Goal: Task Accomplishment & Management: Use online tool/utility

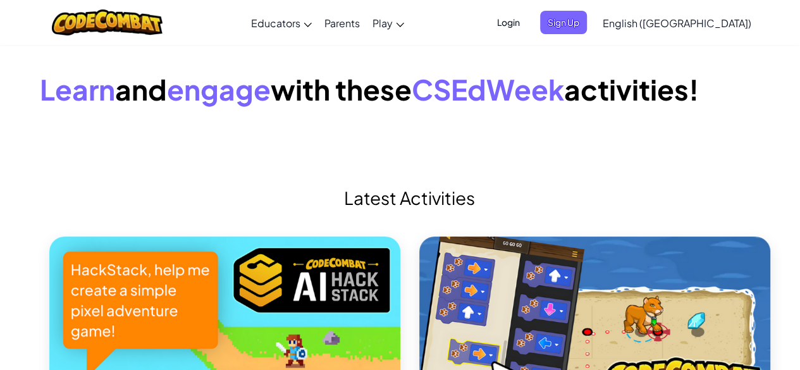
click at [527, 30] on span "Login" at bounding box center [508, 22] width 38 height 23
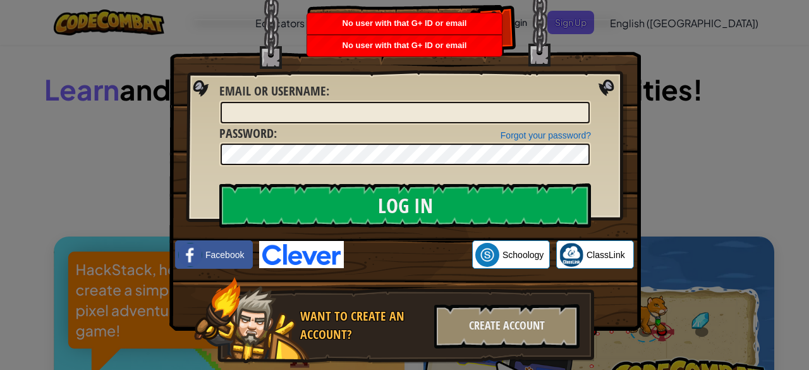
click at [653, 73] on div "Log In Unknown Error Email or Username : Forgot your password? Password : Log I…" at bounding box center [404, 185] width 809 height 370
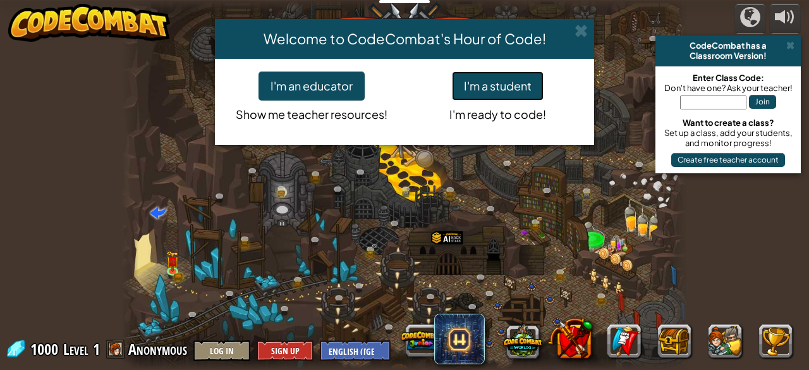
click at [475, 85] on button "I'm a student" at bounding box center [498, 85] width 92 height 29
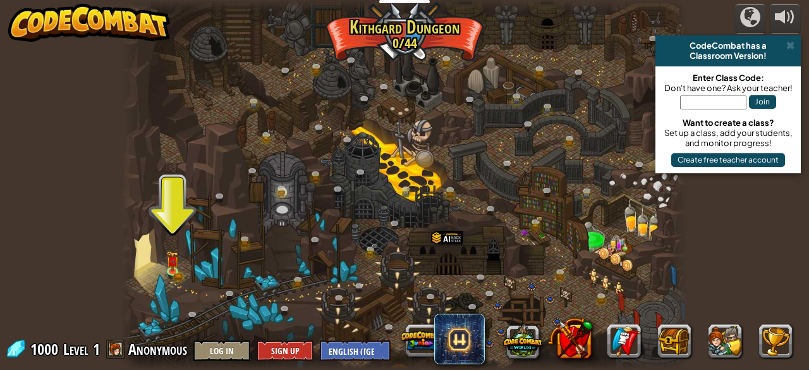
click at [183, 247] on div at bounding box center [404, 185] width 566 height 370
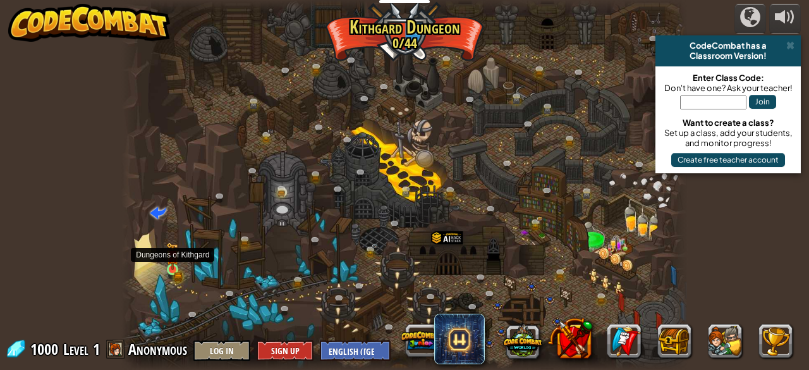
click at [175, 258] on img at bounding box center [173, 257] width 8 height 8
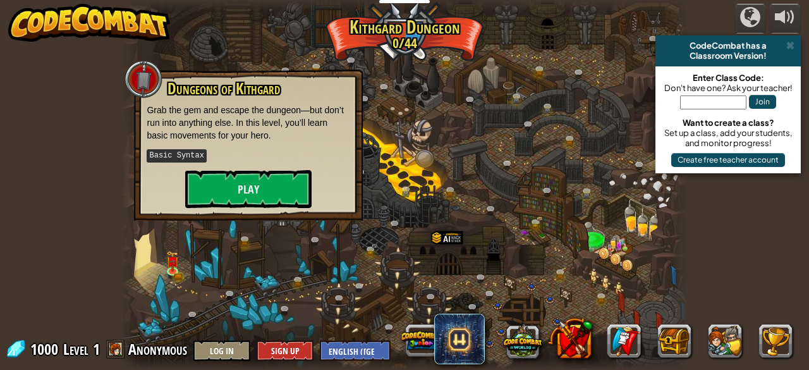
drag, startPoint x: 233, startPoint y: 209, endPoint x: 234, endPoint y: 203, distance: 6.4
click at [233, 208] on div "Dungeons of [PERSON_NAME] Grab the gem and escape the dungeon—but don’t run int…" at bounding box center [248, 145] width 229 height 151
click at [243, 183] on button "Play" at bounding box center [248, 189] width 126 height 38
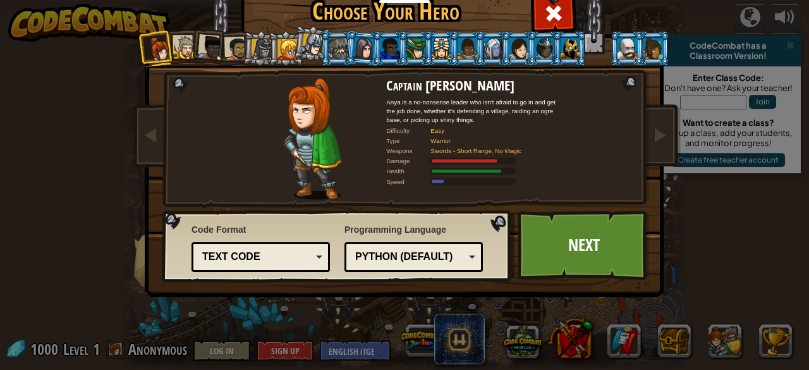
click at [235, 31] on ol at bounding box center [405, 31] width 522 height 0
click at [220, 49] on li at bounding box center [208, 46] width 37 height 37
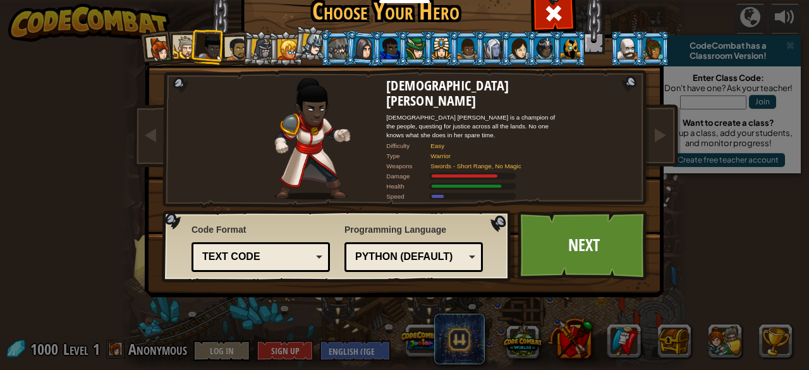
click at [231, 50] on div at bounding box center [236, 48] width 23 height 23
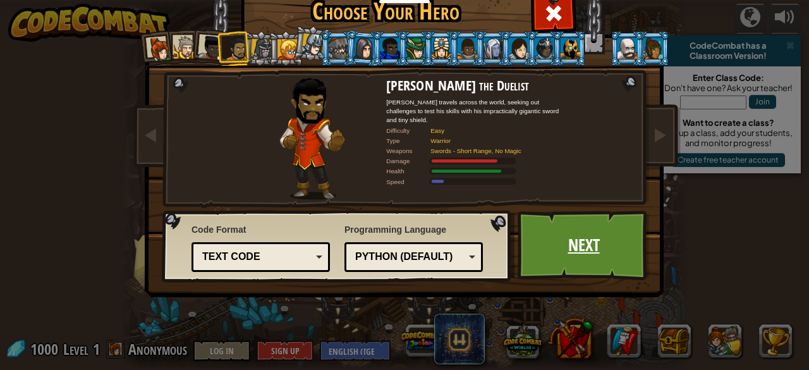
click at [556, 249] on link "Next" at bounding box center [584, 246] width 132 height 70
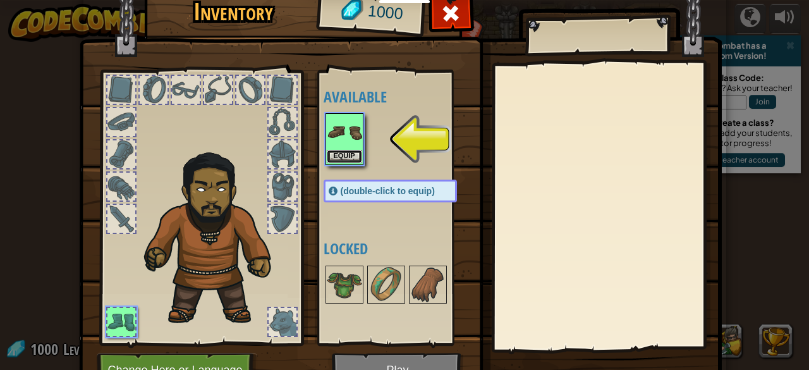
click at [345, 150] on button "Equip" at bounding box center [344, 156] width 35 height 13
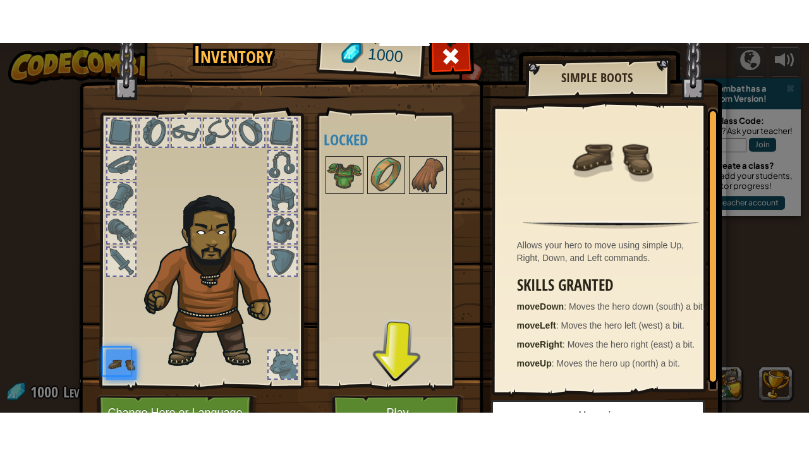
scroll to position [66, 0]
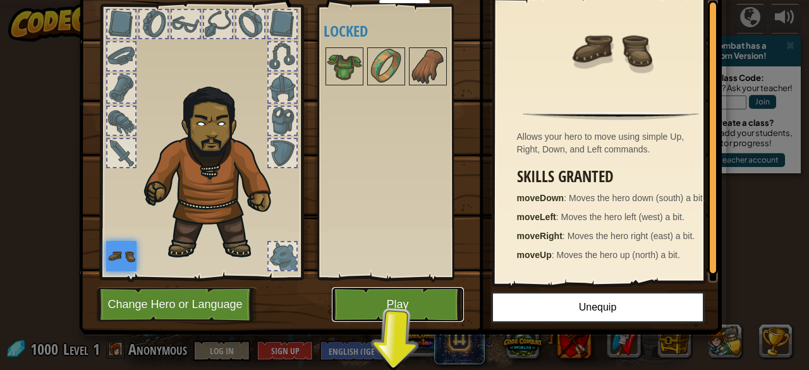
click at [398, 303] on button "Play" at bounding box center [398, 304] width 132 height 35
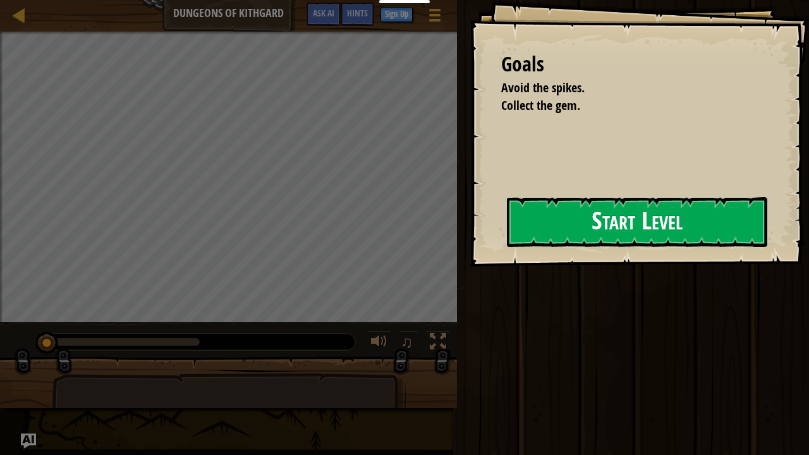
drag, startPoint x: 495, startPoint y: 245, endPoint x: 527, endPoint y: 226, distance: 36.9
click at [493, 243] on div "Goals Avoid the spikes. Collect the gem. Start Level Error loading from server.…" at bounding box center [640, 133] width 340 height 267
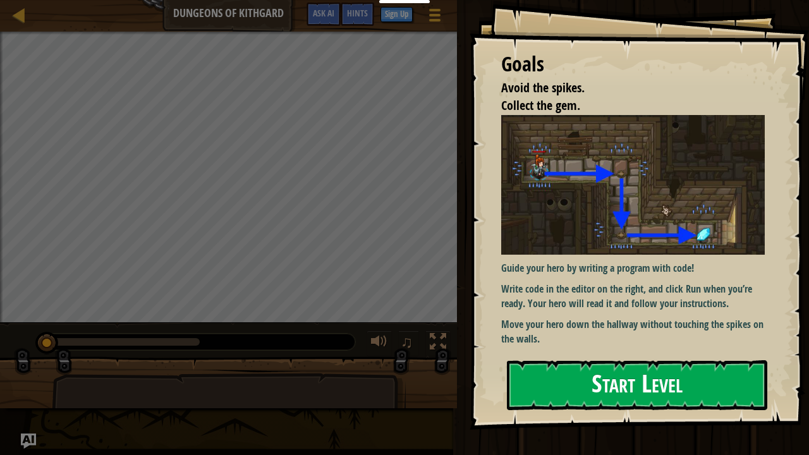
click at [549, 360] on button "Start Level" at bounding box center [637, 385] width 260 height 50
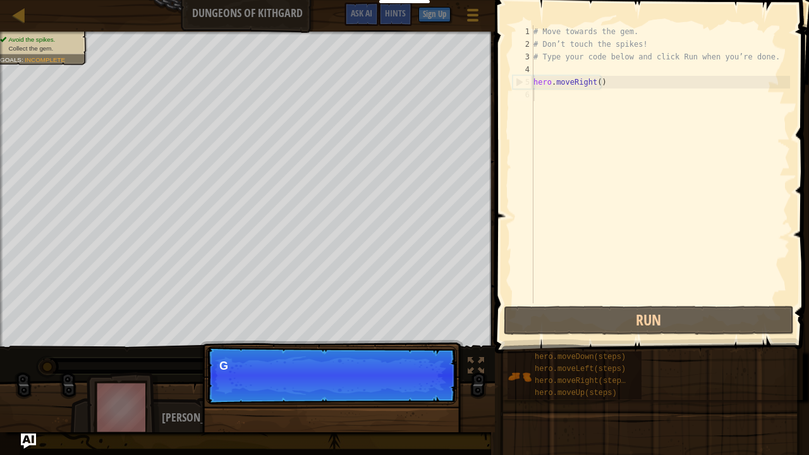
click at [597, 84] on div "# Move towards the gem. # Don’t touch the spikes! # Type your code below and cl…" at bounding box center [660, 176] width 259 height 303
click at [425, 369] on button "Continue" at bounding box center [421, 383] width 52 height 16
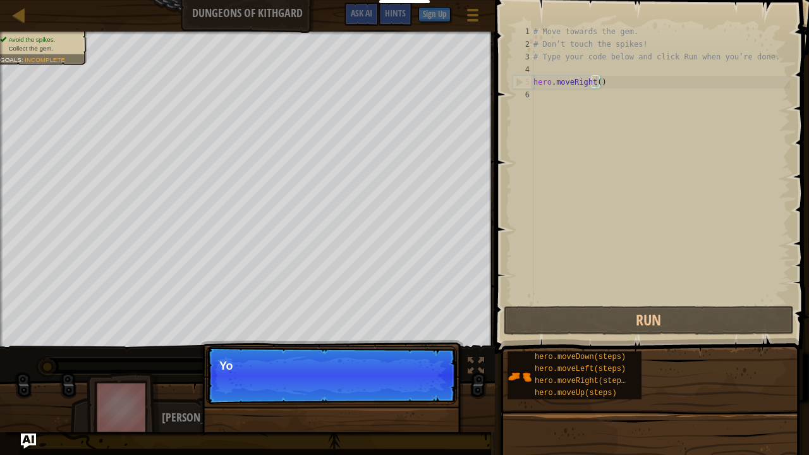
click at [427, 369] on p "Continue Yo" at bounding box center [331, 375] width 251 height 58
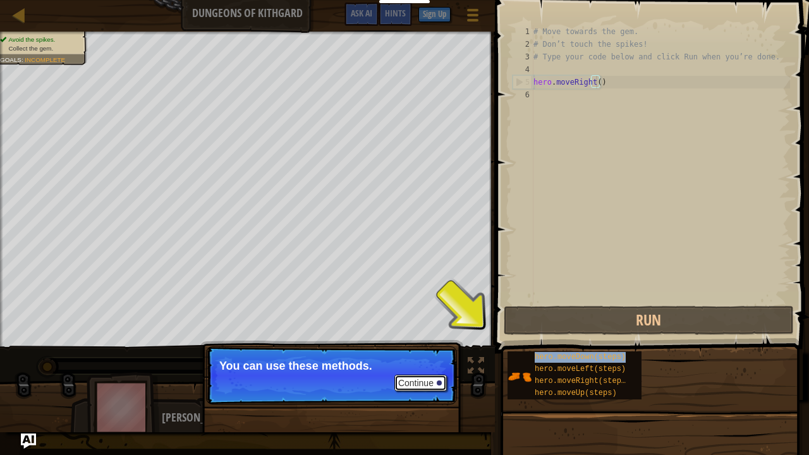
click at [444, 369] on button "Continue" at bounding box center [421, 383] width 52 height 16
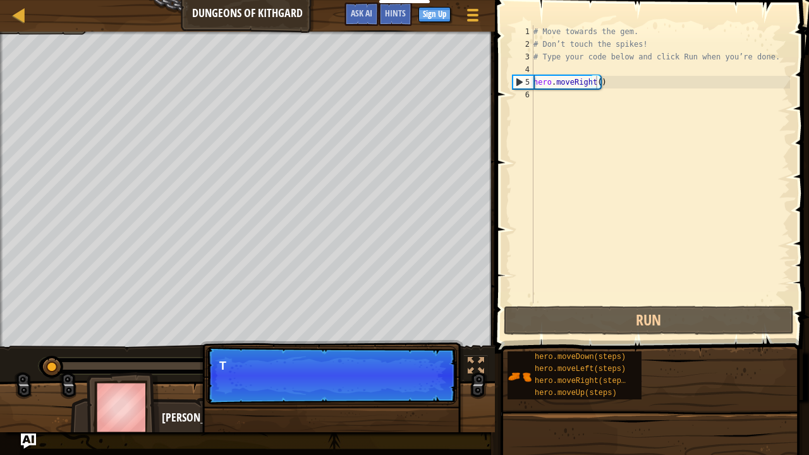
click at [443, 369] on p "Continue T" at bounding box center [331, 375] width 251 height 58
drag, startPoint x: 445, startPoint y: 385, endPoint x: 432, endPoint y: 384, distance: 12.7
click at [446, 369] on p "Continue Type you" at bounding box center [331, 375] width 251 height 58
click at [424, 369] on p "Continue Type your code" at bounding box center [331, 375] width 251 height 58
click at [426, 369] on p "Continue Type your code on the" at bounding box center [331, 375] width 251 height 58
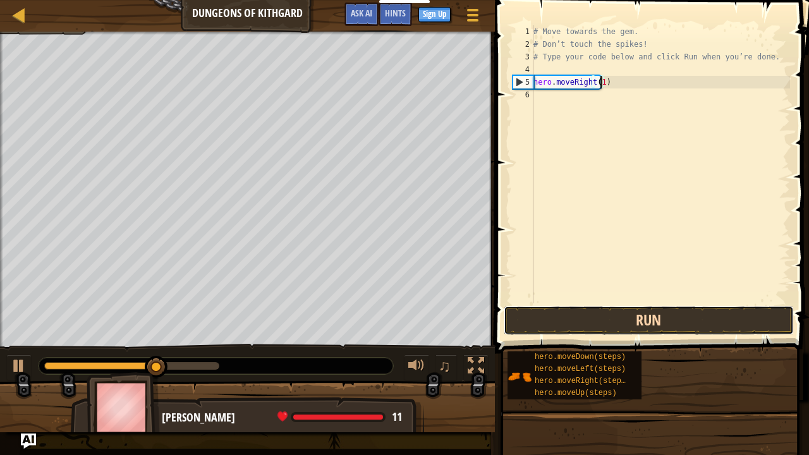
click at [564, 321] on button "Run" at bounding box center [649, 320] width 290 height 29
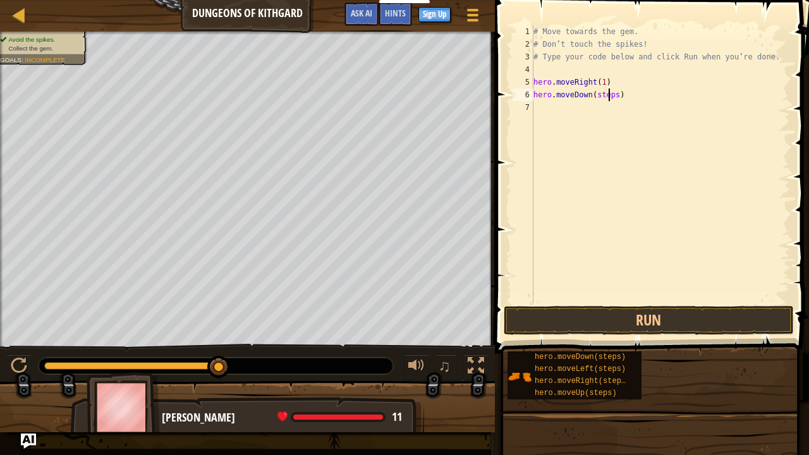
click at [610, 94] on div "# Move towards the gem. # Don’t touch the spikes! # Type your code below and cl…" at bounding box center [660, 176] width 259 height 303
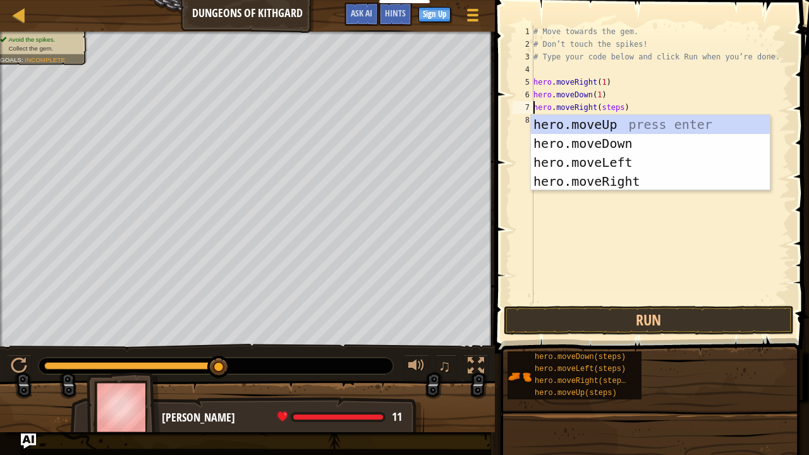
click at [599, 104] on div "# Move towards the gem. # Don’t touch the spikes! # Type your code below and cl…" at bounding box center [660, 176] width 259 height 303
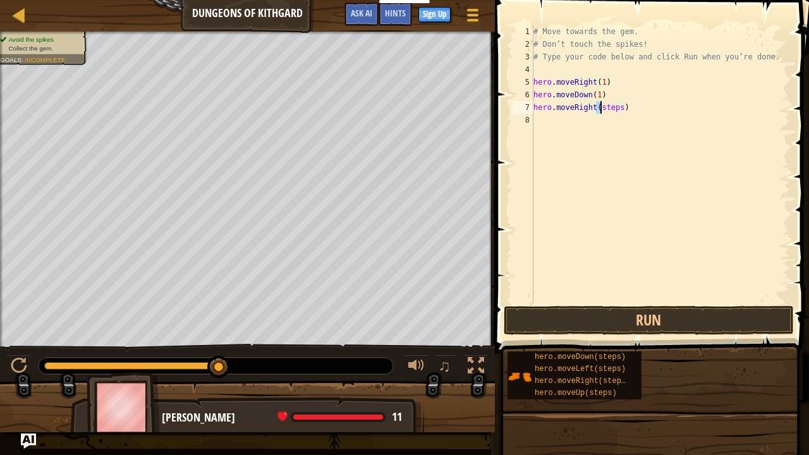
click at [601, 105] on div "# Move towards the gem. # Don’t touch the spikes! # Type your code below and cl…" at bounding box center [660, 164] width 259 height 278
click at [622, 108] on div "# Move towards the gem. # Don’t touch the spikes! # Type your code below and cl…" at bounding box center [660, 176] width 259 height 303
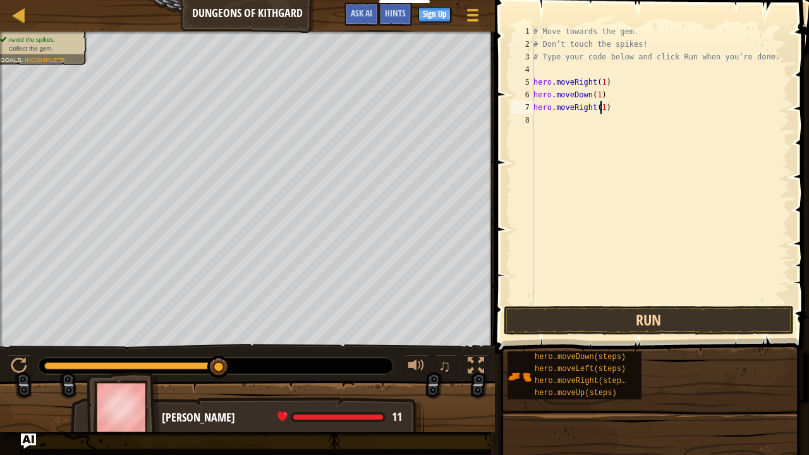
type textarea "hero.moveRight(1)"
click at [629, 319] on button "Run" at bounding box center [649, 320] width 290 height 29
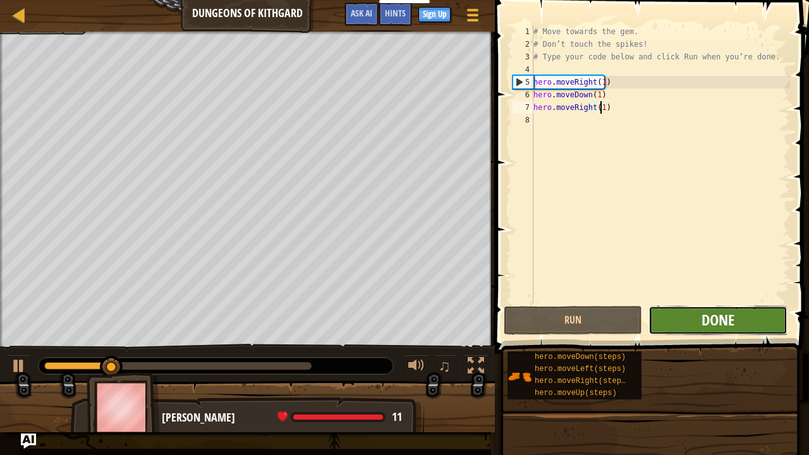
click at [701, 321] on button "Done" at bounding box center [718, 320] width 138 height 29
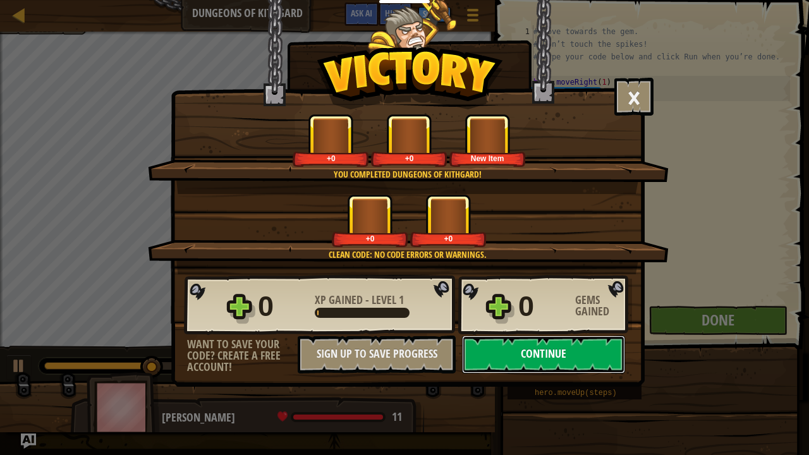
click at [545, 351] on button "Continue" at bounding box center [543, 355] width 163 height 38
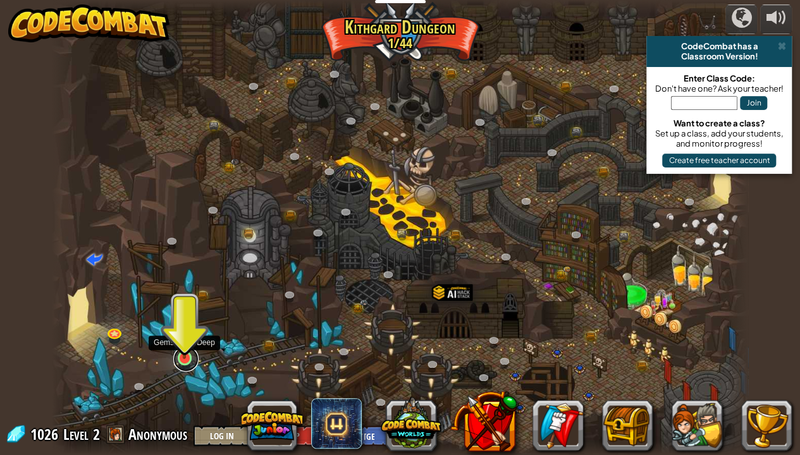
click at [189, 362] on link at bounding box center [185, 358] width 25 height 25
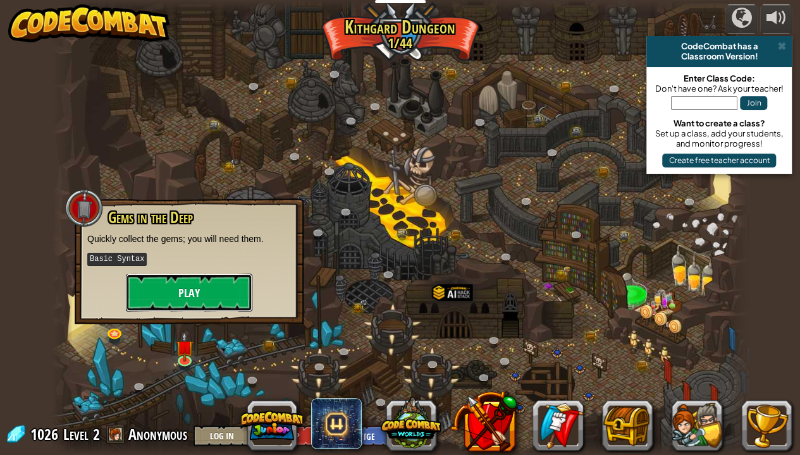
click at [185, 280] on button "Play" at bounding box center [189, 293] width 126 height 38
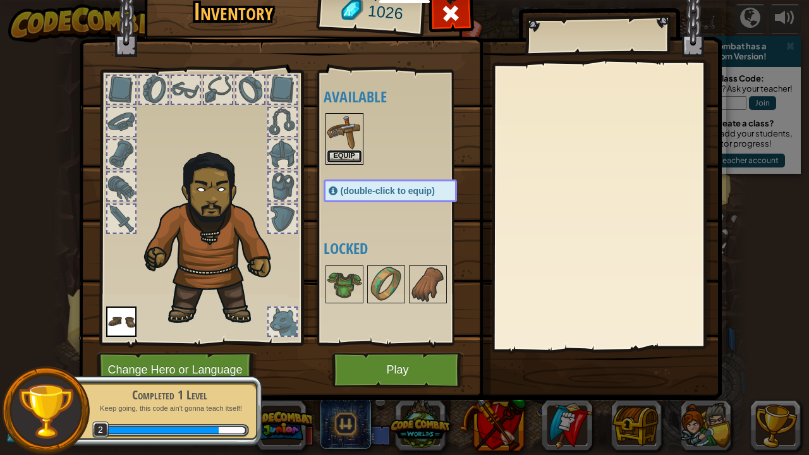
click at [352, 156] on button "Equip" at bounding box center [344, 156] width 35 height 13
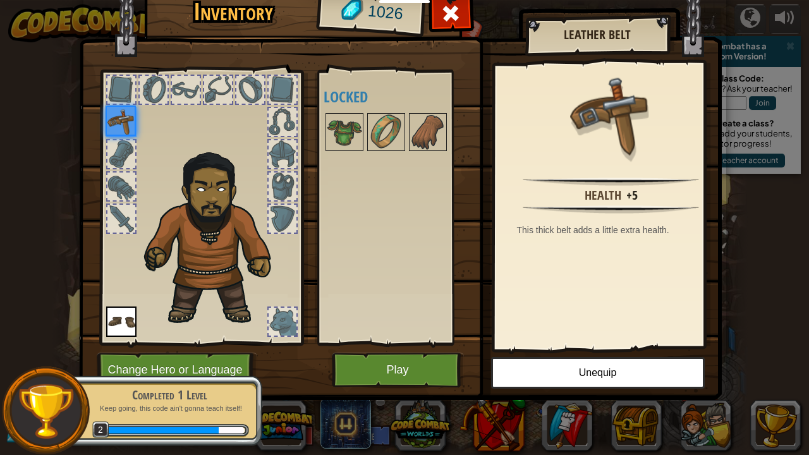
click at [596, 346] on div "Health +5 This thick belt adds a little extra health." at bounding box center [611, 206] width 233 height 284
drag, startPoint x: 403, startPoint y: 369, endPoint x: 415, endPoint y: 366, distance: 12.4
click at [405, 369] on button "Play" at bounding box center [398, 370] width 132 height 35
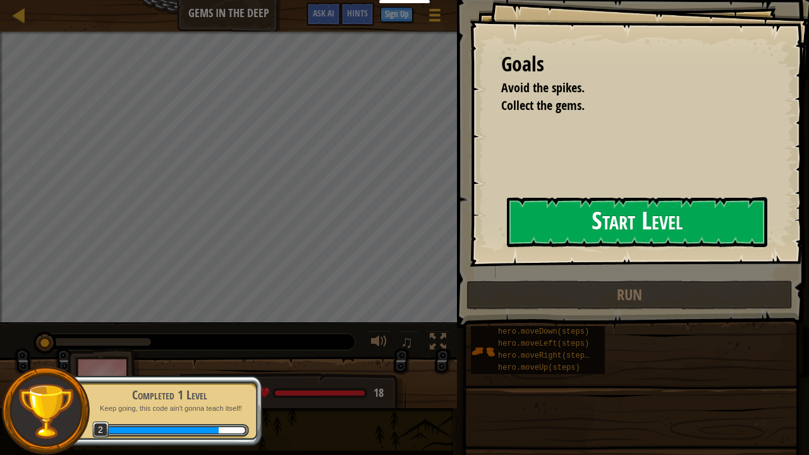
click at [507, 231] on button "Start Level" at bounding box center [637, 222] width 260 height 50
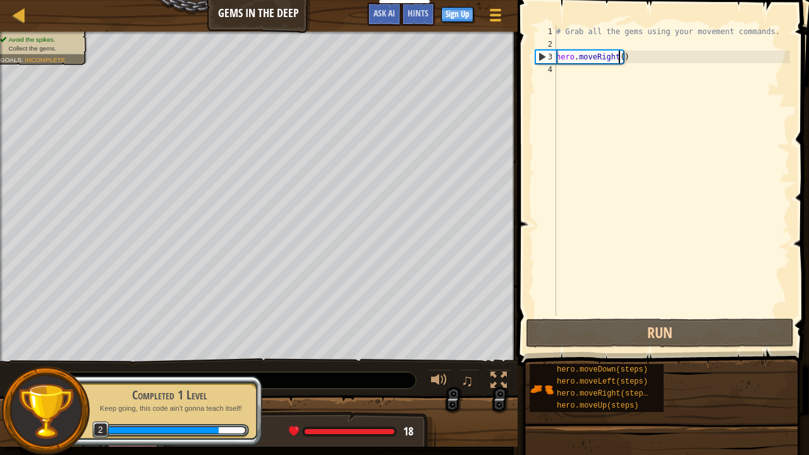
click at [619, 59] on div "# Grab all the gems using your movement commands. hero . moveRight ( )" at bounding box center [672, 183] width 236 height 316
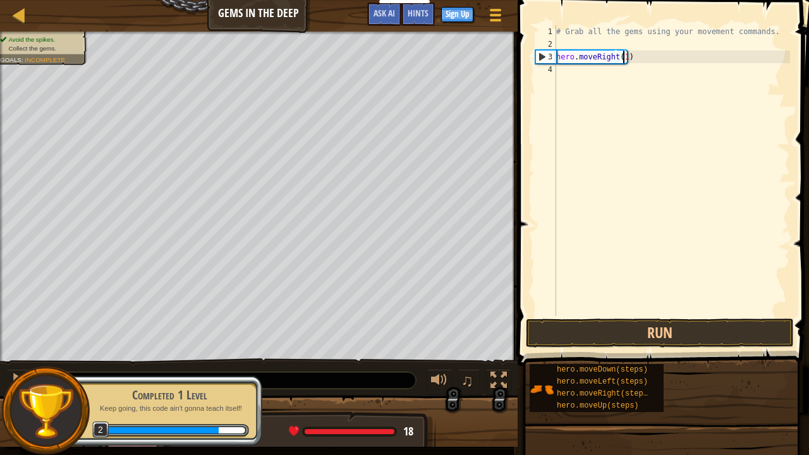
scroll to position [6, 5]
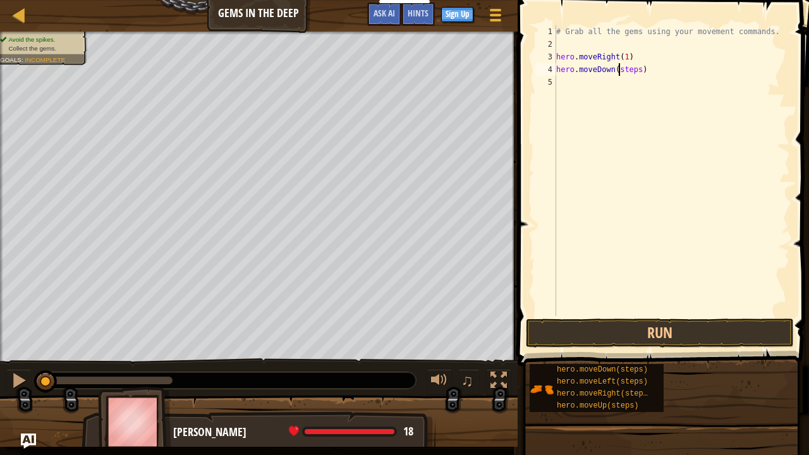
click at [620, 70] on div "# Grab all the gems using your movement commands. hero . moveRight ( 1 ) hero .…" at bounding box center [672, 183] width 236 height 316
click at [621, 70] on div "# Grab all the gems using your movement commands. hero . moveRight ( 1 ) hero .…" at bounding box center [672, 183] width 236 height 316
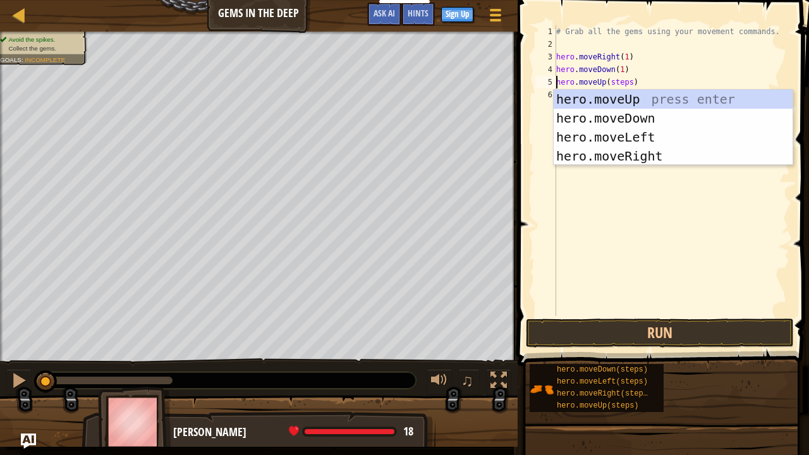
click at [618, 82] on div "# Grab all the gems using your movement commands. hero . moveRight ( 1 ) hero .…" at bounding box center [672, 183] width 236 height 316
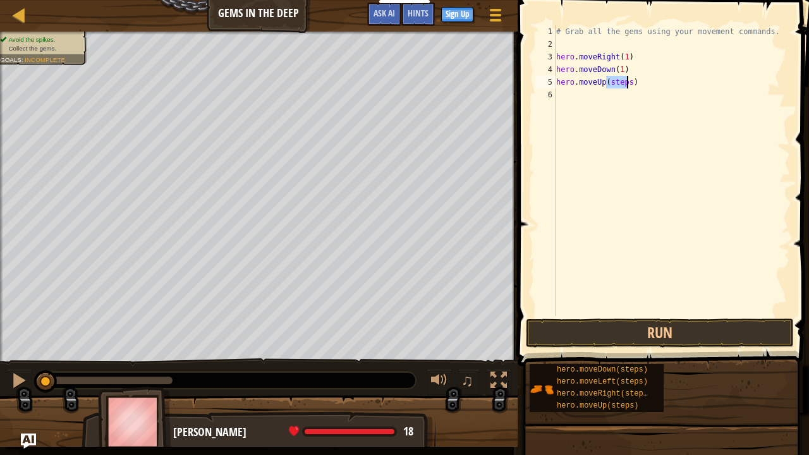
click at [618, 82] on div "# Grab all the gems using your movement commands. hero . moveRight ( 1 ) hero .…" at bounding box center [672, 183] width 236 height 316
click at [622, 99] on div "# Grab all the gems using your movement commands. hero . moveRight ( 1 ) hero .…" at bounding box center [672, 183] width 236 height 316
click at [622, 98] on div "# Grab all the gems using your movement commands. hero . moveRight ( 1 ) hero .…" at bounding box center [672, 183] width 236 height 316
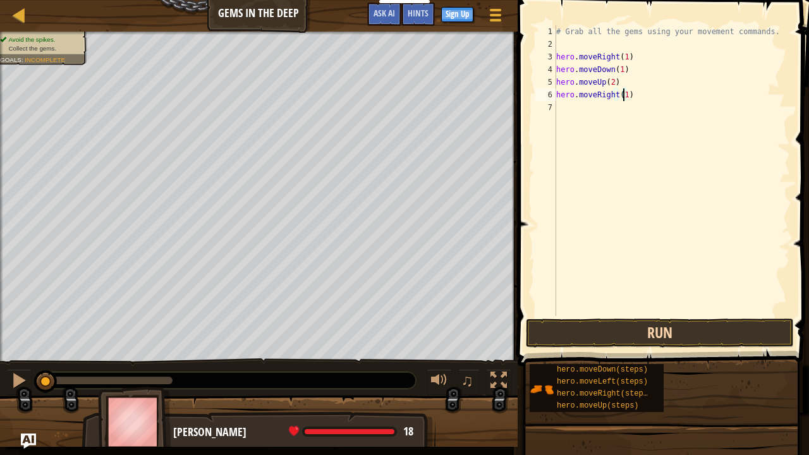
type textarea "hero.moveRight(1)"
click at [641, 327] on button "Run" at bounding box center [660, 333] width 268 height 29
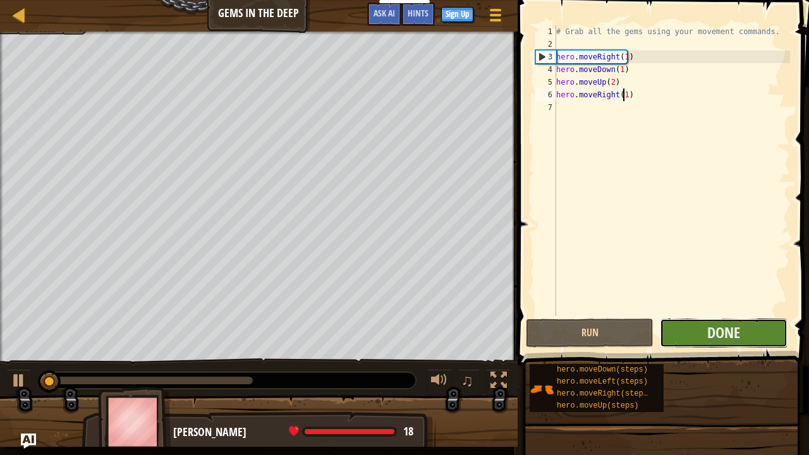
click at [704, 323] on button "Done" at bounding box center [724, 333] width 128 height 29
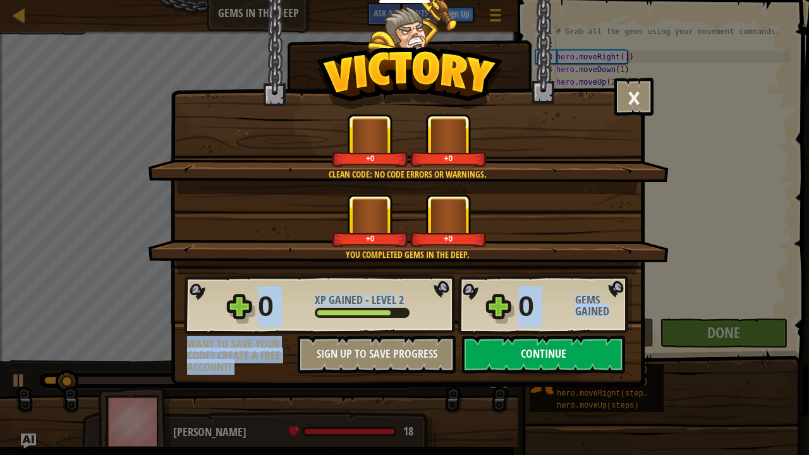
drag, startPoint x: 530, startPoint y: 375, endPoint x: 527, endPoint y: 363, distance: 12.3
click at [527, 368] on div "× You will find a use for these gems soon. How fun was this level? Clean code: …" at bounding box center [408, 193] width 474 height 387
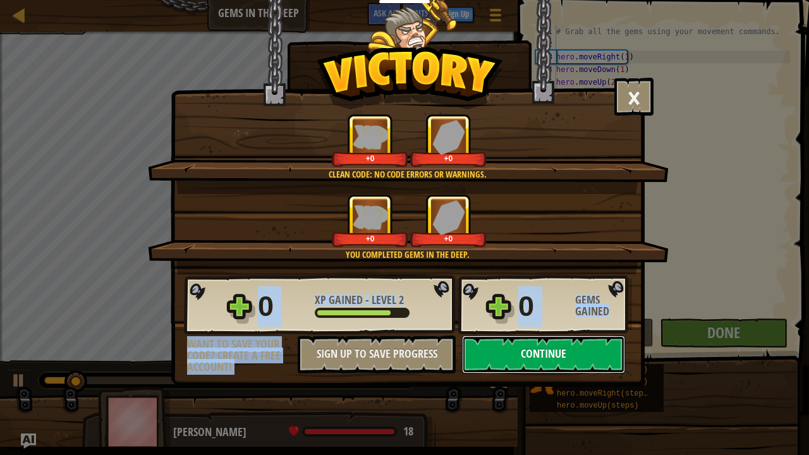
click at [525, 358] on button "Continue" at bounding box center [543, 355] width 163 height 38
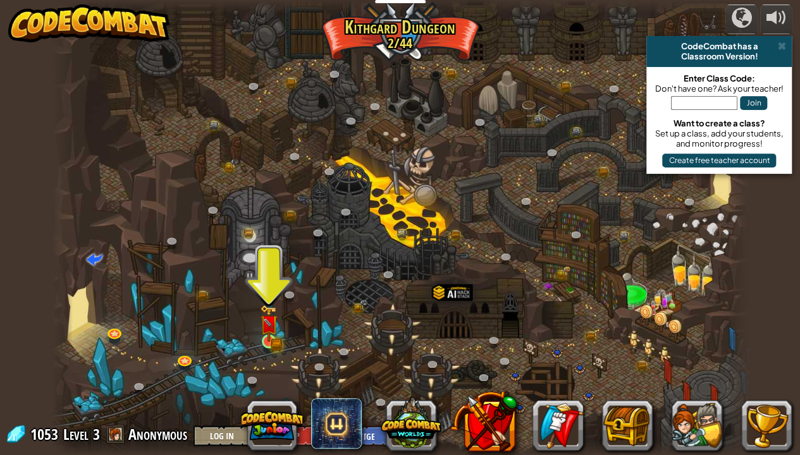
click at [266, 336] on img at bounding box center [268, 324] width 17 height 38
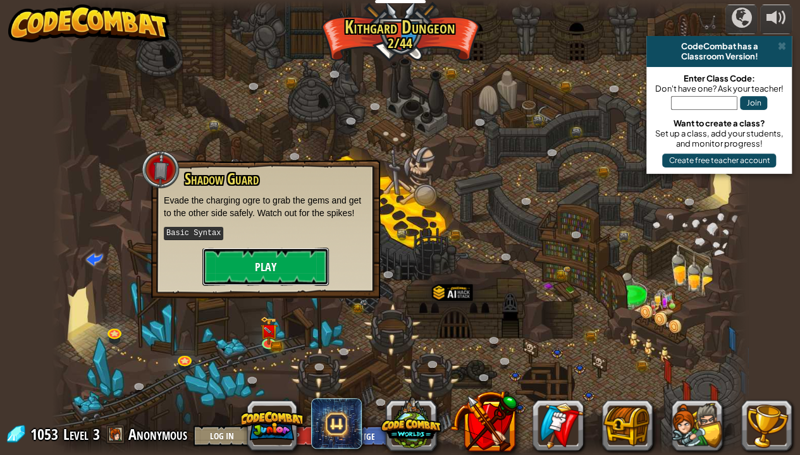
click at [276, 259] on button "Play" at bounding box center [265, 267] width 126 height 38
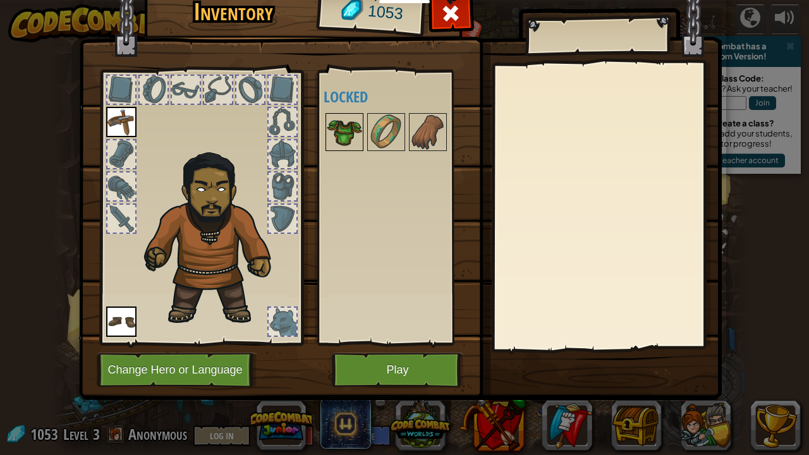
click at [354, 122] on img at bounding box center [344, 131] width 35 height 35
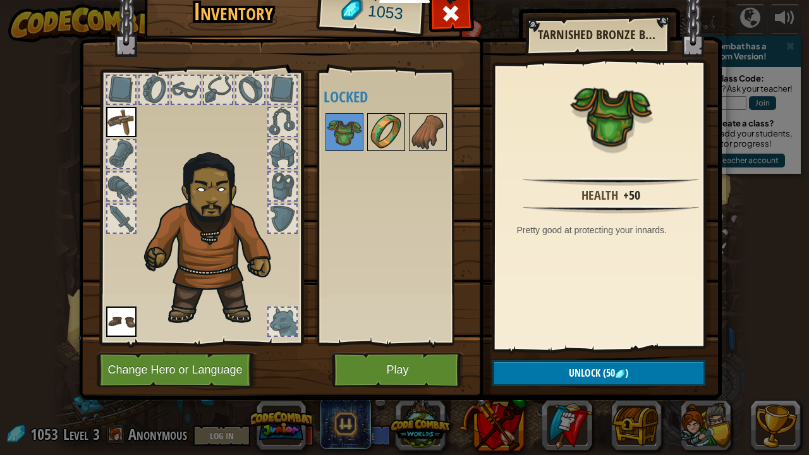
click at [379, 134] on img at bounding box center [386, 131] width 35 height 35
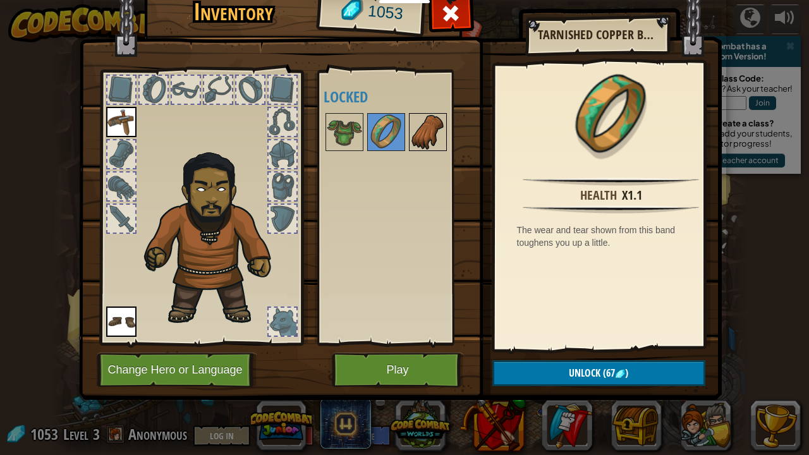
click at [432, 138] on img at bounding box center [427, 131] width 35 height 35
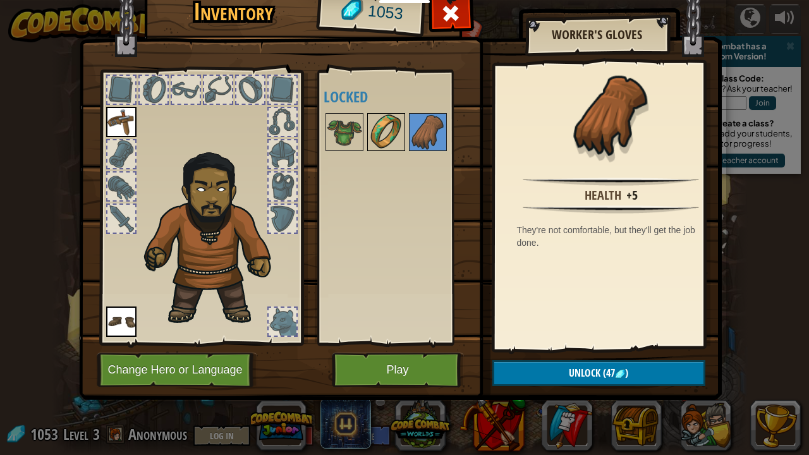
click at [370, 135] on img at bounding box center [386, 131] width 35 height 35
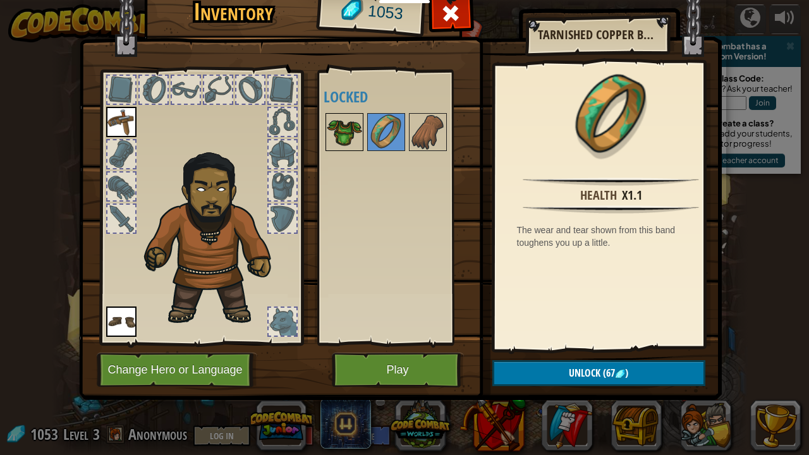
click at [350, 134] on img at bounding box center [344, 131] width 35 height 35
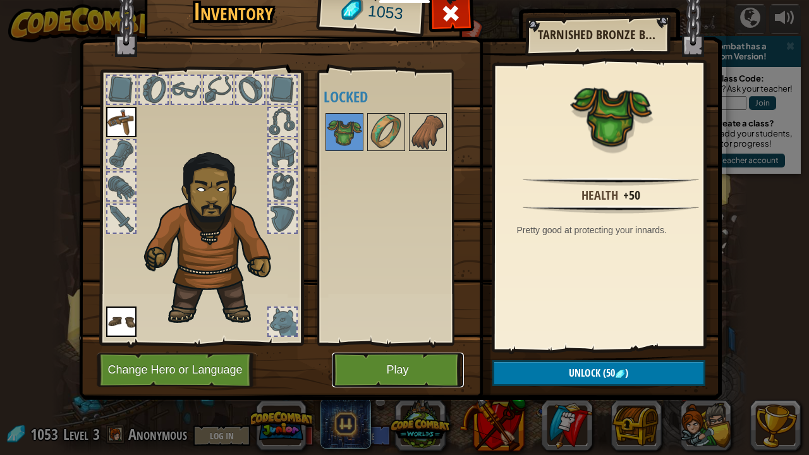
click at [420, 364] on button "Play" at bounding box center [398, 370] width 132 height 35
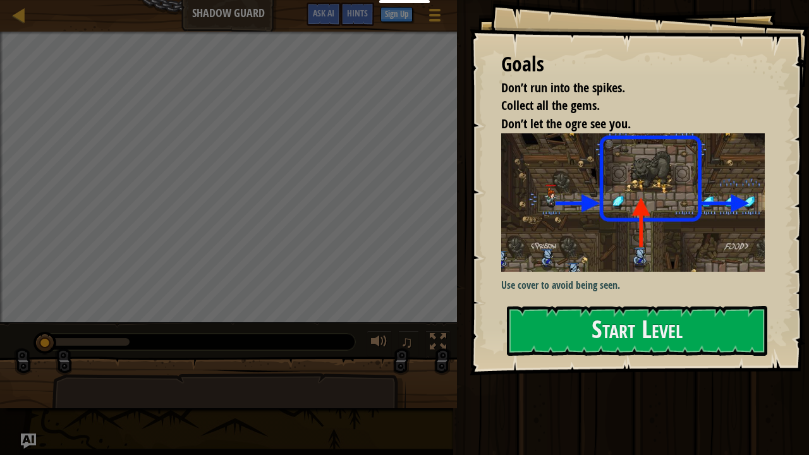
click at [554, 291] on div "Use cover to avoid being seen." at bounding box center [637, 213] width 273 height 161
click at [560, 317] on button "Start Level" at bounding box center [637, 331] width 260 height 50
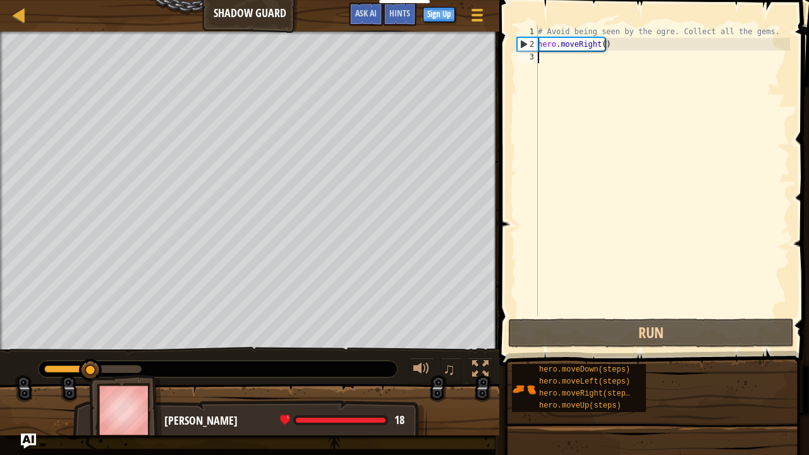
click at [601, 44] on div "# Avoid being seen by the ogre. Collect all the gems. hero . moveRight ( )" at bounding box center [663, 183] width 255 height 316
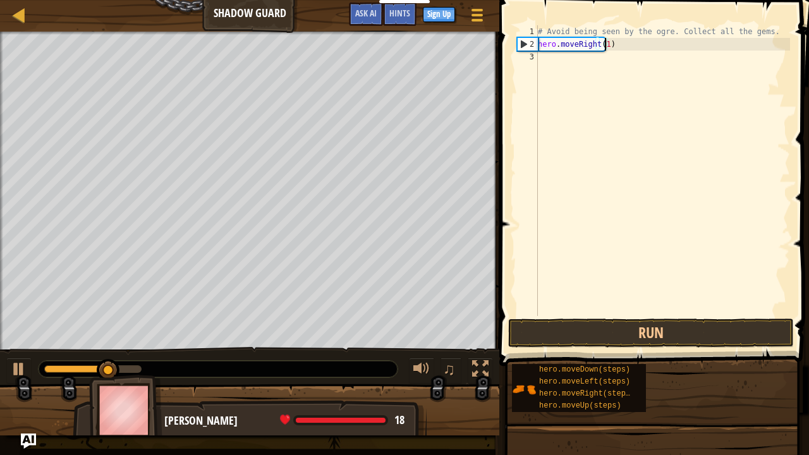
scroll to position [6, 5]
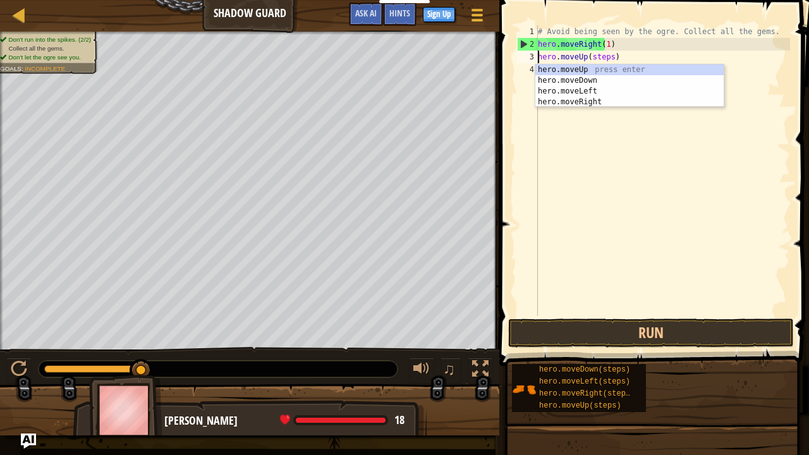
click at [595, 58] on div "# Avoid being seen by the ogre. Collect all the gems. hero . moveRight ( 1 ) he…" at bounding box center [663, 183] width 255 height 316
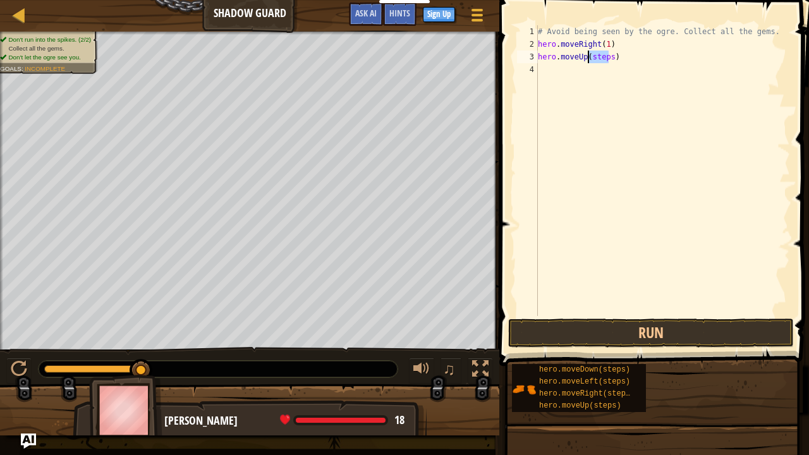
click at [595, 58] on div "# Avoid being seen by the ogre. Collect all the gems. hero . moveRight ( 1 ) he…" at bounding box center [663, 183] width 255 height 316
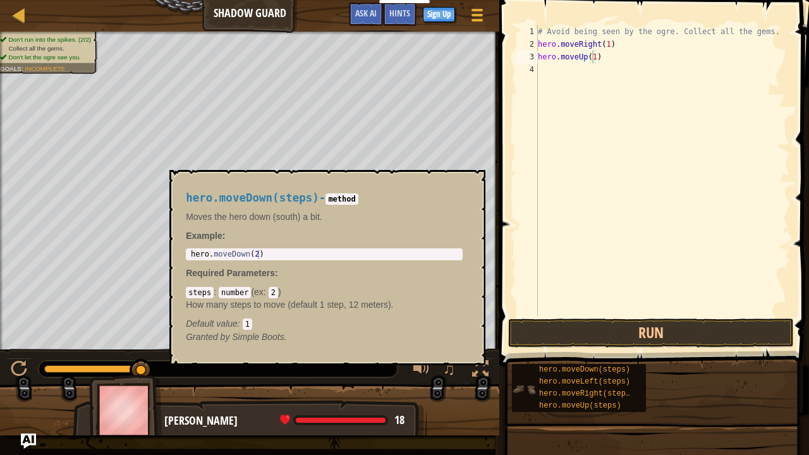
click at [536, 369] on img at bounding box center [524, 389] width 24 height 24
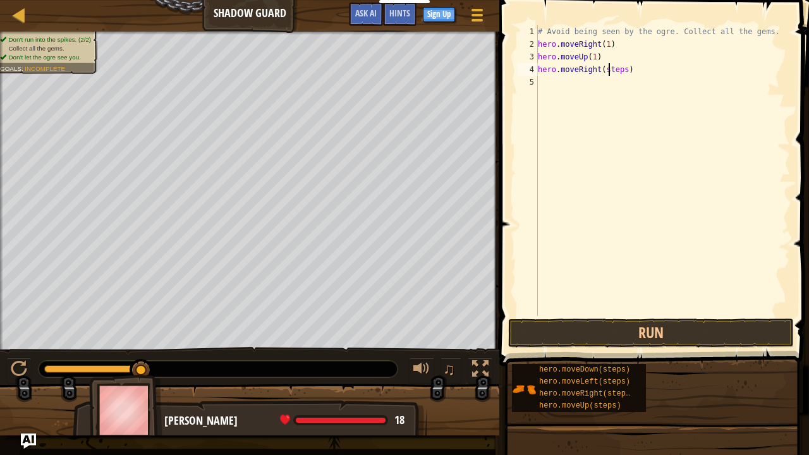
click at [608, 68] on div "# Avoid being seen by the ogre. Collect all the gems. hero . moveRight ( 1 ) he…" at bounding box center [663, 183] width 255 height 316
click at [536, 369] on div "hero.moveDown(steps) hero.moveLeft(steps) hero.moveRight(steps) hero.moveUp(ste…" at bounding box center [579, 388] width 134 height 48
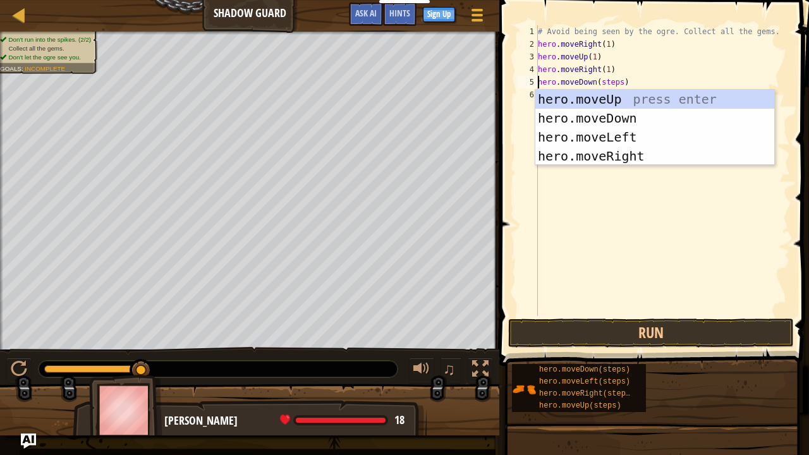
click at [596, 75] on div "# Avoid being seen by the ogre. Collect all the gems. hero . moveRight ( 1 ) he…" at bounding box center [663, 183] width 255 height 316
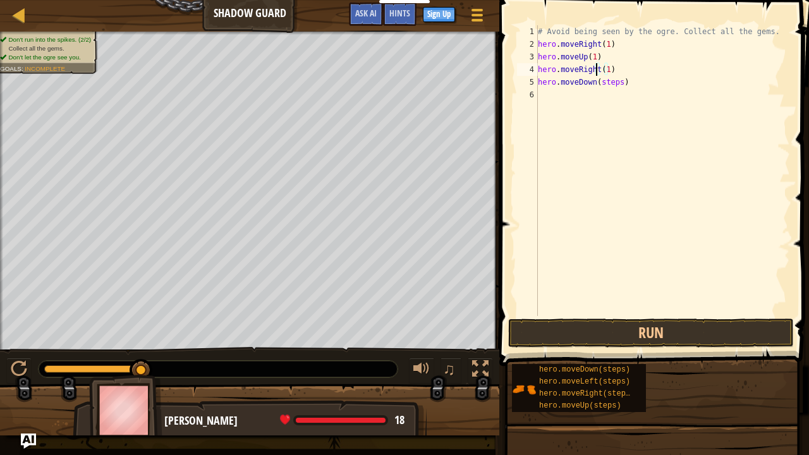
click at [599, 78] on div "# Avoid being seen by the ogre. Collect all the gems. hero . moveRight ( 1 ) he…" at bounding box center [663, 183] width 255 height 316
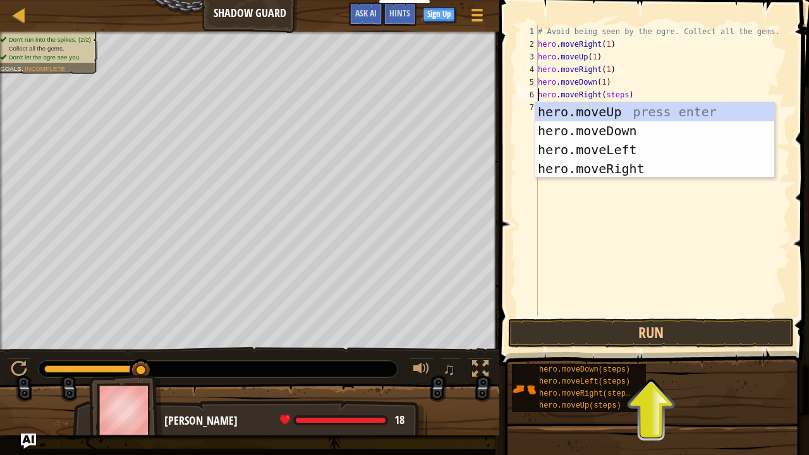
click at [615, 95] on div "# Avoid being seen by the ogre. Collect all the gems. hero . moveRight ( 1 ) he…" at bounding box center [663, 183] width 255 height 316
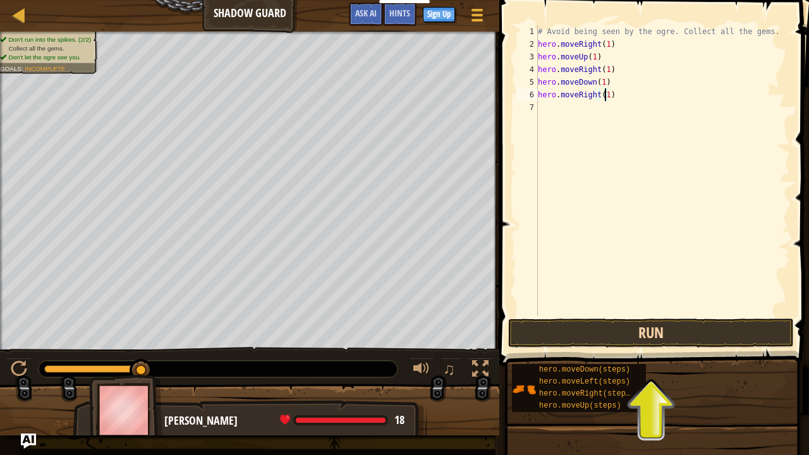
type textarea "hero.moveRight(1)"
click at [646, 329] on button "Run" at bounding box center [651, 333] width 286 height 29
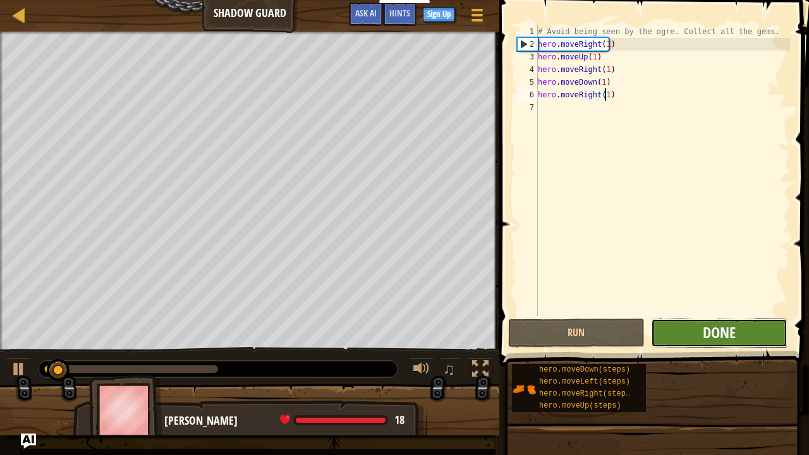
click at [718, 336] on span "Done" at bounding box center [719, 332] width 33 height 20
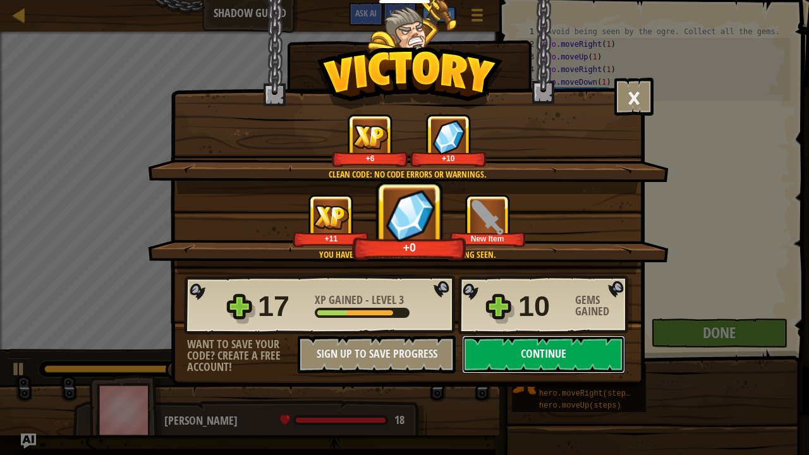
click at [567, 346] on button "Continue" at bounding box center [543, 355] width 163 height 38
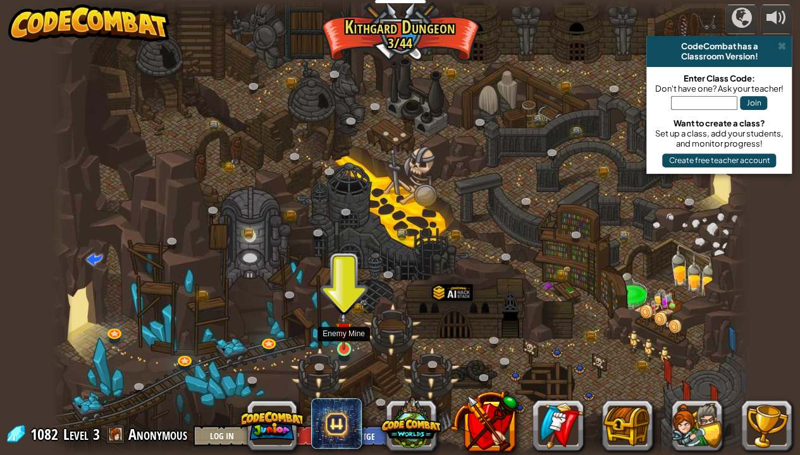
click at [352, 343] on img at bounding box center [343, 330] width 17 height 39
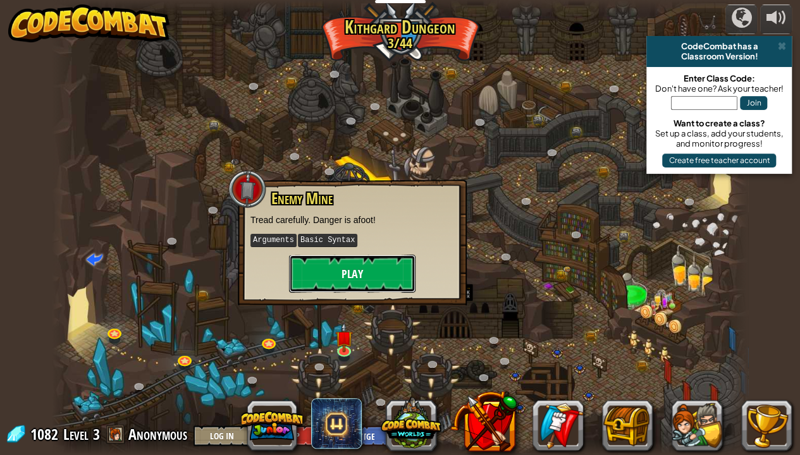
click at [371, 285] on button "Play" at bounding box center [352, 274] width 126 height 38
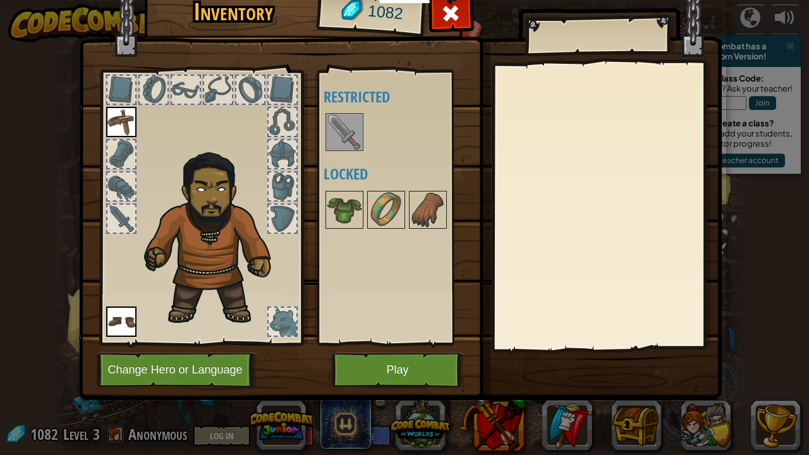
click at [333, 128] on img at bounding box center [344, 131] width 35 height 35
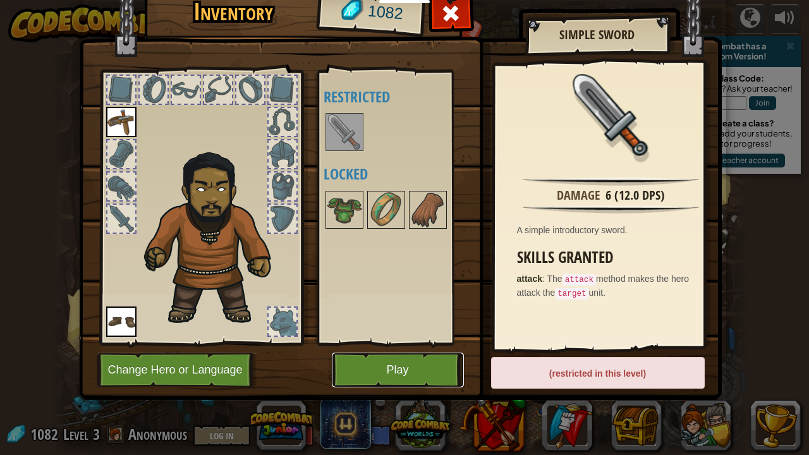
click at [388, 369] on button "Play" at bounding box center [398, 370] width 132 height 35
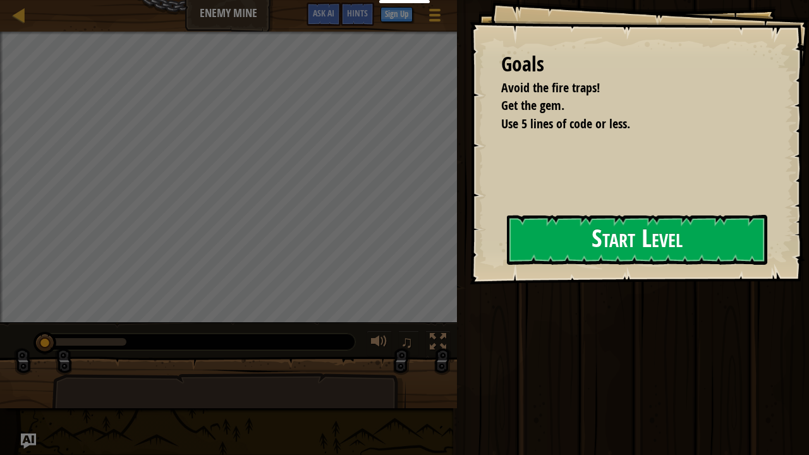
click at [510, 242] on button "Start Level" at bounding box center [637, 240] width 260 height 50
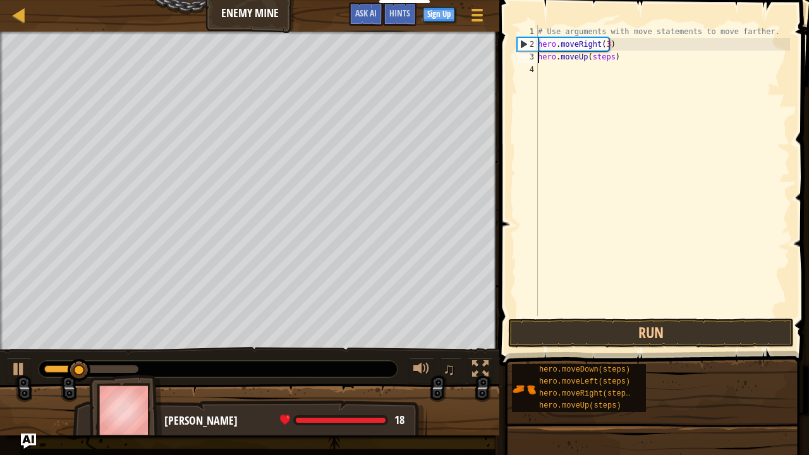
click at [601, 57] on div "# Use arguments with move statements to move farther. hero . moveRight ( 3 ) he…" at bounding box center [663, 183] width 255 height 316
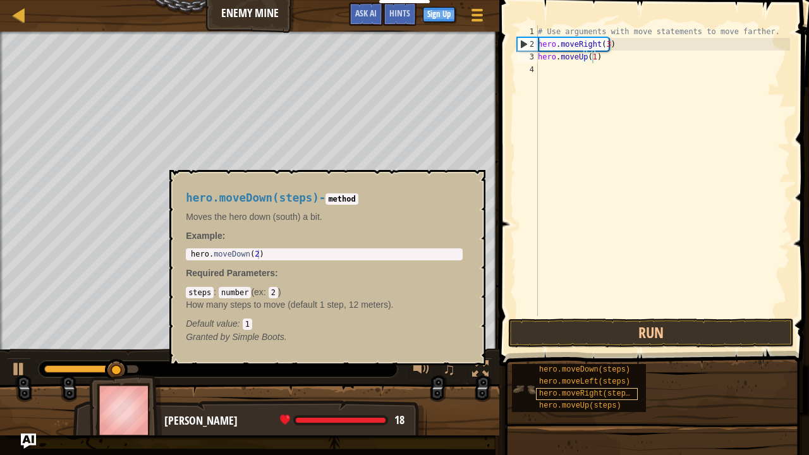
click at [537, 369] on div "hero.moveDown(steps) hero.moveLeft(steps) hero.moveRight(steps) hero.moveUp(ste…" at bounding box center [579, 388] width 134 height 48
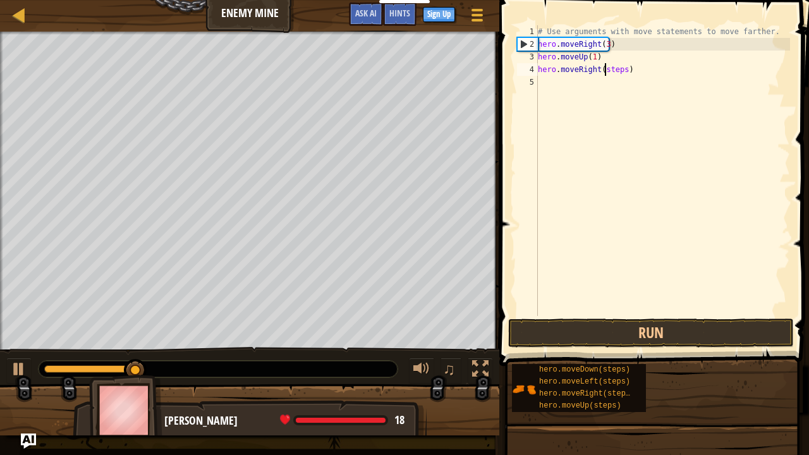
click at [606, 65] on div "# Use arguments with move statements to move farther. hero . moveRight ( 3 ) he…" at bounding box center [663, 183] width 255 height 316
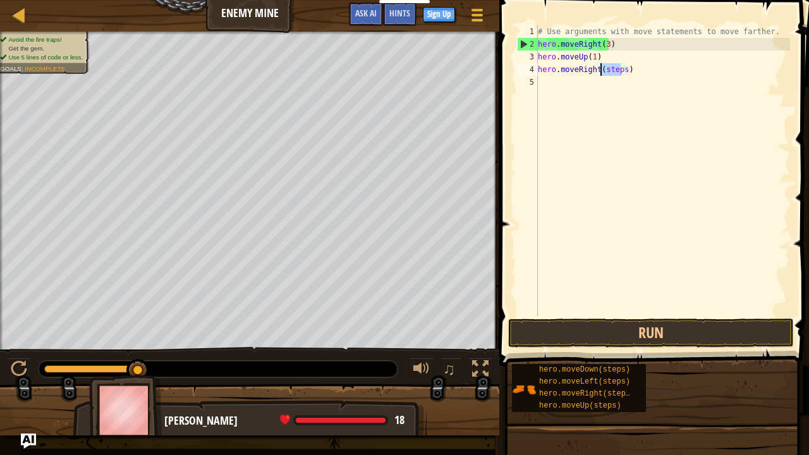
scroll to position [6, 5]
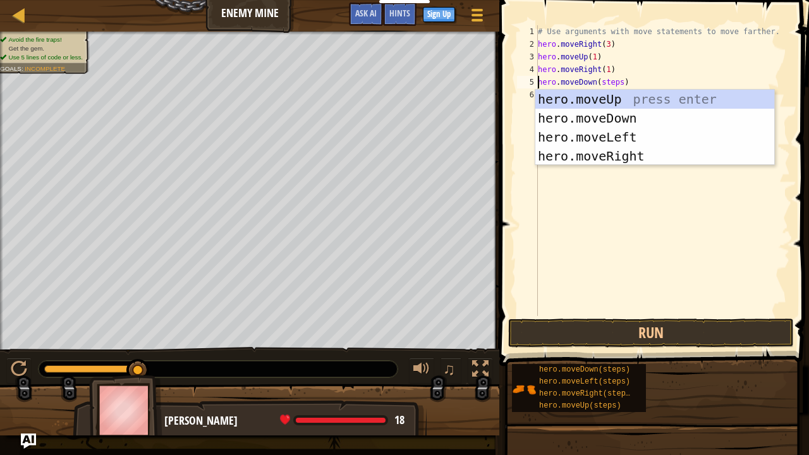
click at [608, 82] on div "# Use arguments with move statements to move farther. hero . moveRight ( 3 ) he…" at bounding box center [663, 183] width 255 height 316
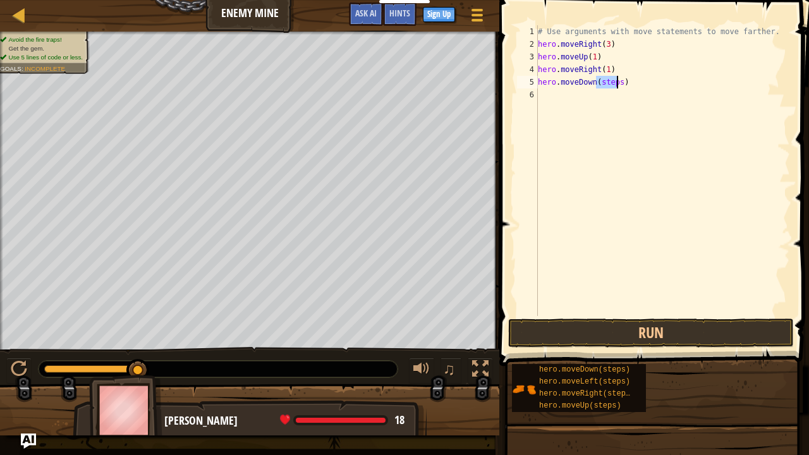
click at [608, 82] on div "# Use arguments with move statements to move farther. hero . moveRight ( 3 ) he…" at bounding box center [663, 183] width 255 height 316
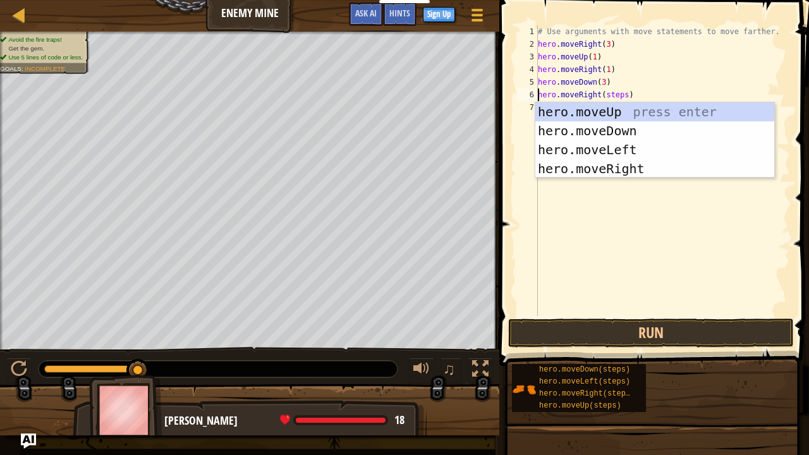
click at [620, 95] on div "# Use arguments with move statements to move farther. hero . moveRight ( 3 ) he…" at bounding box center [663, 183] width 255 height 316
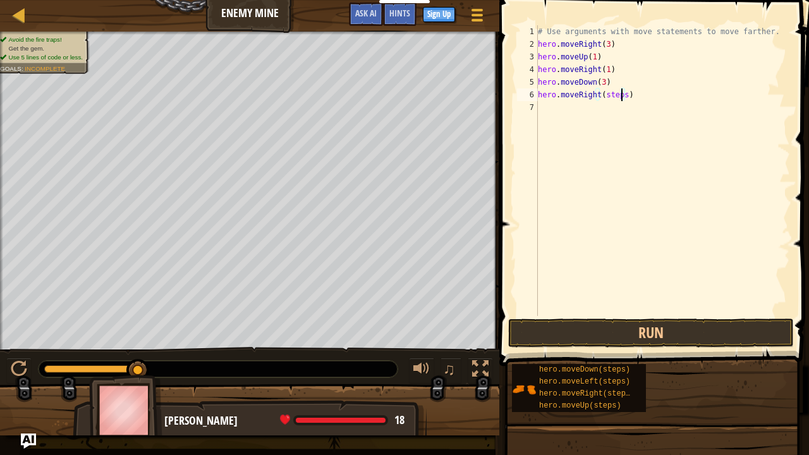
click at [619, 95] on div "# Use arguments with move statements to move farther. hero . moveRight ( 3 ) he…" at bounding box center [663, 183] width 255 height 316
click at [620, 95] on div "# Use arguments with move statements to move farther. hero . moveRight ( 3 ) he…" at bounding box center [663, 183] width 255 height 316
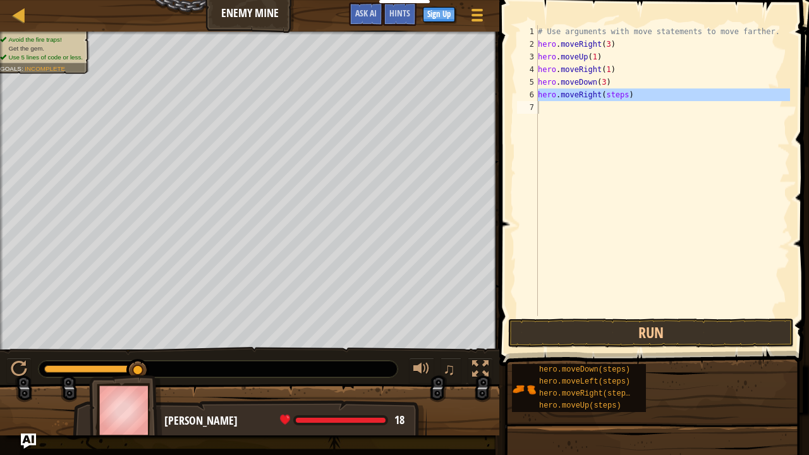
click at [620, 96] on div "# Use arguments with move statements to move farther. hero . moveRight ( 3 ) he…" at bounding box center [663, 170] width 255 height 291
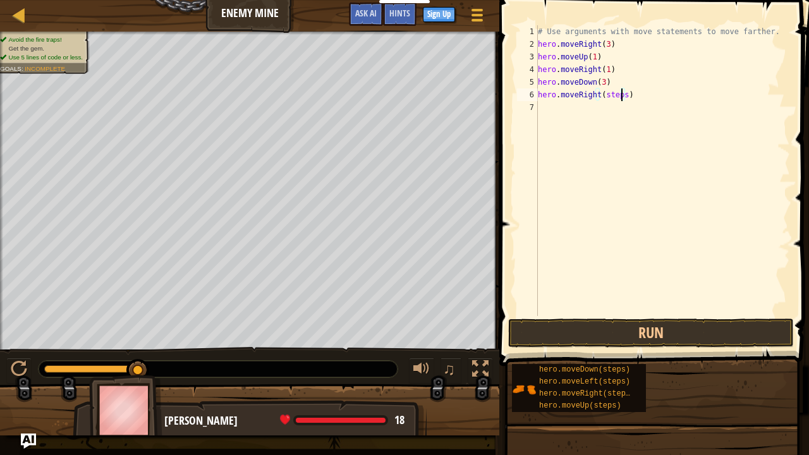
click at [615, 95] on div "# Use arguments with move statements to move farther. hero . moveRight ( 3 ) he…" at bounding box center [663, 183] width 255 height 316
type textarea "hero.moveRight(3)"
click at [657, 338] on button "Run" at bounding box center [651, 333] width 286 height 29
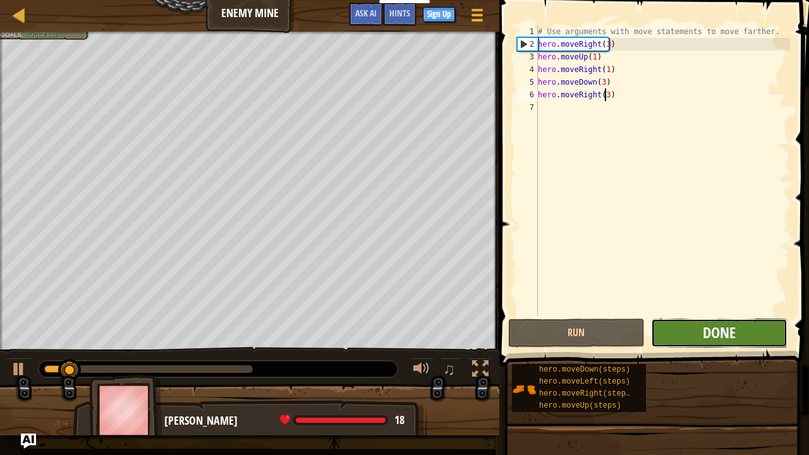
click at [720, 324] on span "Done" at bounding box center [719, 332] width 33 height 20
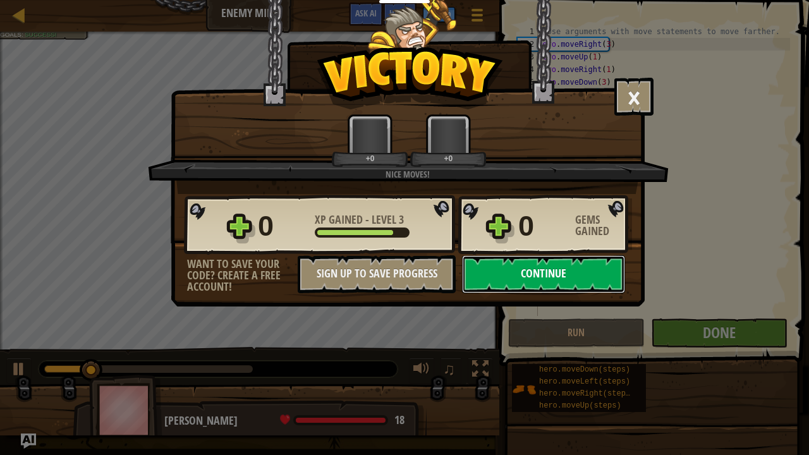
click at [523, 281] on button "Continue" at bounding box center [543, 274] width 163 height 38
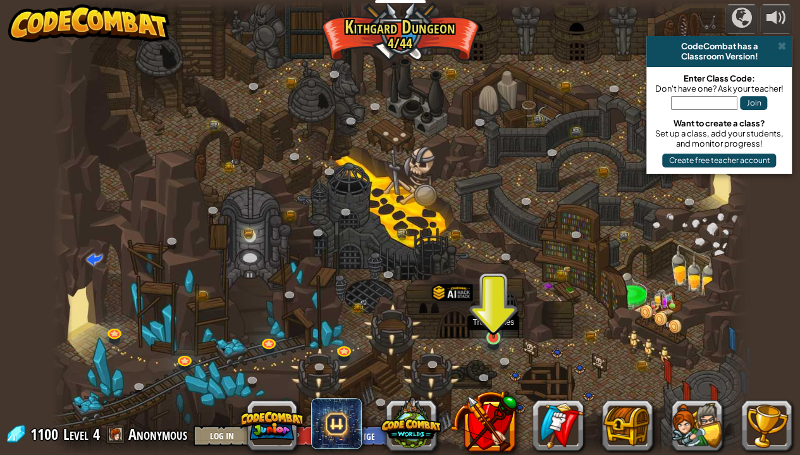
click at [491, 335] on img at bounding box center [493, 319] width 17 height 39
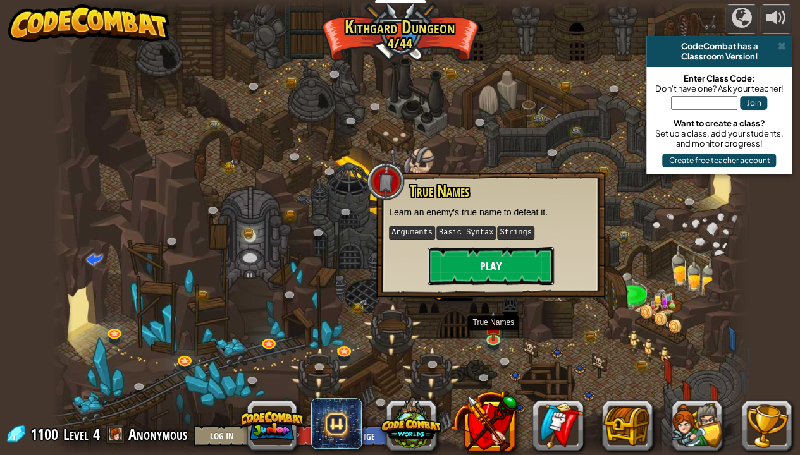
click at [491, 278] on button "Play" at bounding box center [490, 266] width 126 height 38
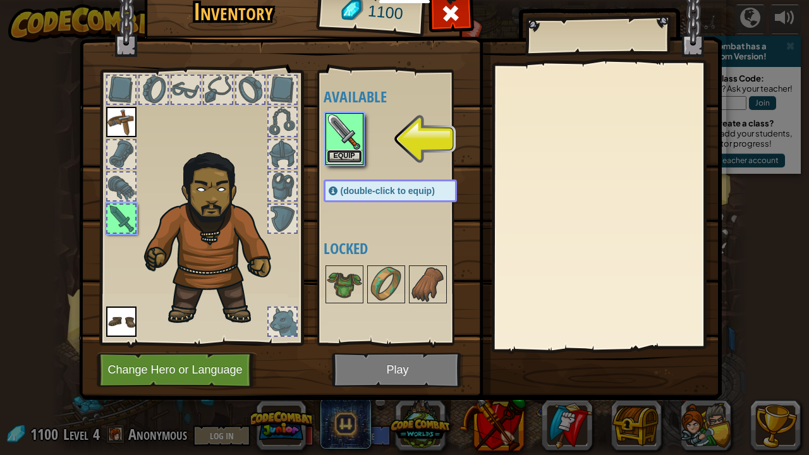
click at [352, 157] on button "Equip" at bounding box center [344, 156] width 35 height 13
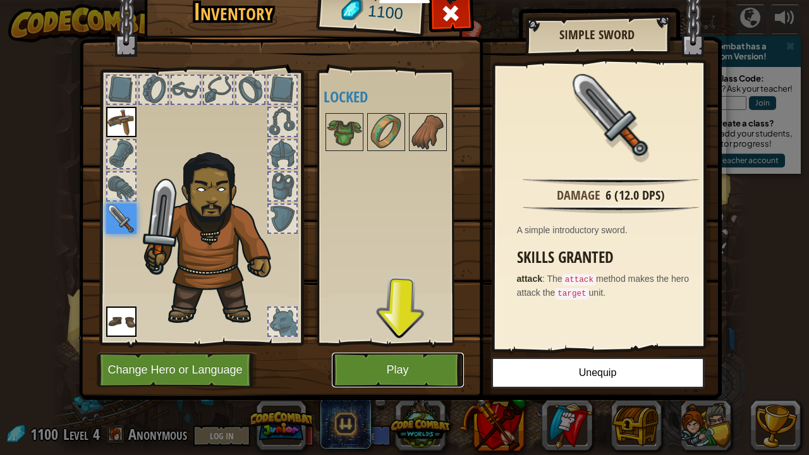
click at [358, 365] on button "Play" at bounding box center [398, 370] width 132 height 35
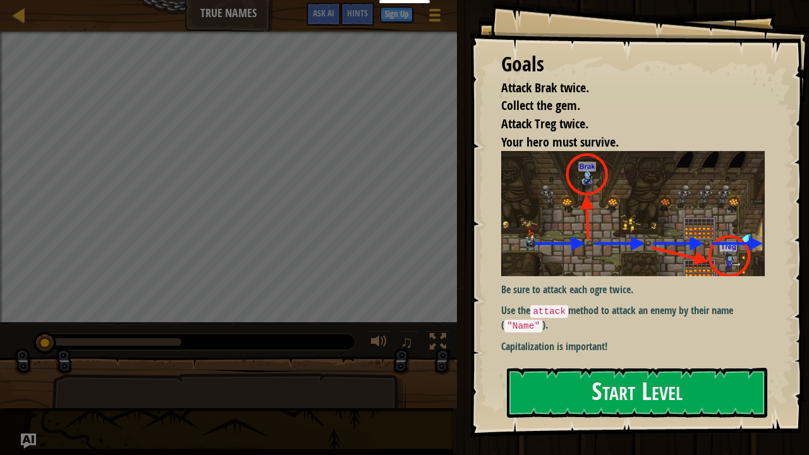
drag, startPoint x: 643, startPoint y: 348, endPoint x: 644, endPoint y: 356, distance: 7.6
click at [643, 348] on p "Capitalization is important!" at bounding box center [637, 347] width 273 height 15
click at [644, 369] on button "Start Level" at bounding box center [637, 393] width 260 height 50
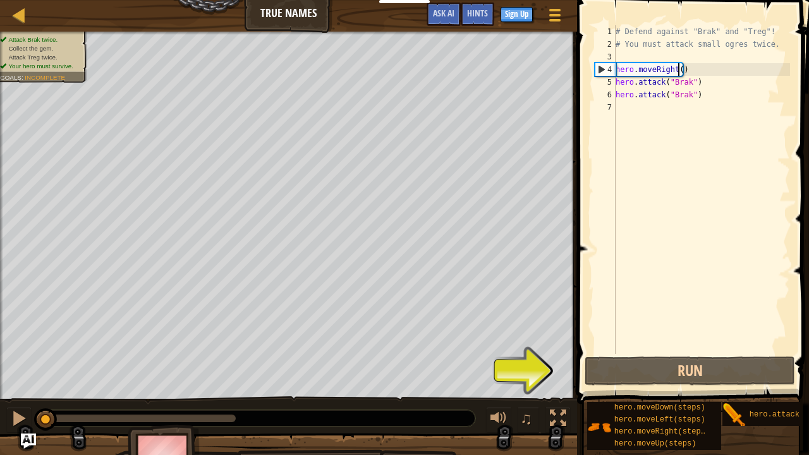
click at [678, 69] on div "# Defend against "Brak" and "Treg"! # You must attack small ogres twice. hero .…" at bounding box center [701, 202] width 177 height 354
type textarea "hero.moveRight(1)"
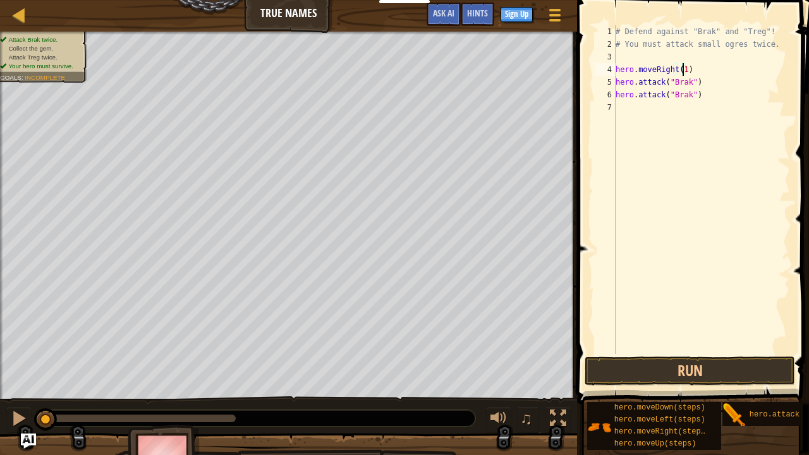
click at [666, 106] on div "# Defend against "Brak" and "Treg"! # You must attack small ogres twice. hero .…" at bounding box center [701, 202] width 177 height 354
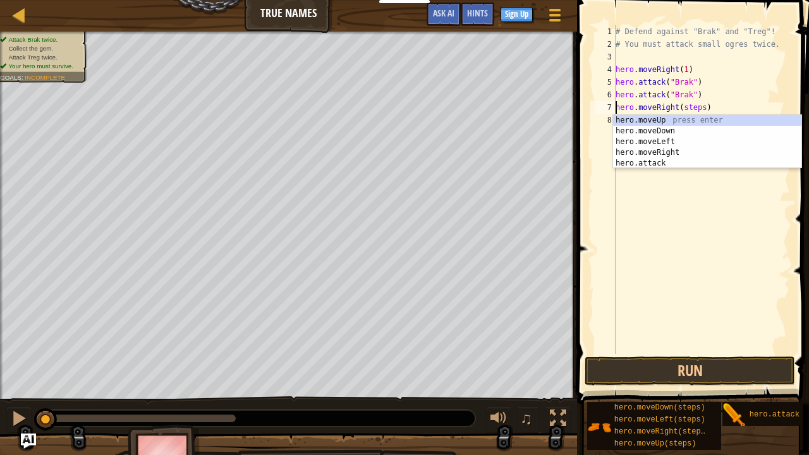
click at [683, 104] on div "# Defend against "Brak" and "Treg"! # You must attack small ogres twice. hero .…" at bounding box center [701, 202] width 177 height 354
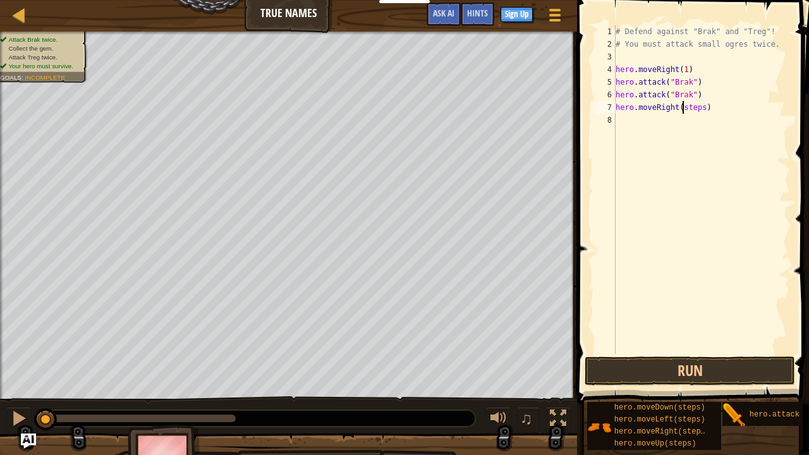
click at [683, 104] on div "# Defend against "Brak" and "Treg"! # You must attack small ogres twice. hero .…" at bounding box center [701, 202] width 177 height 354
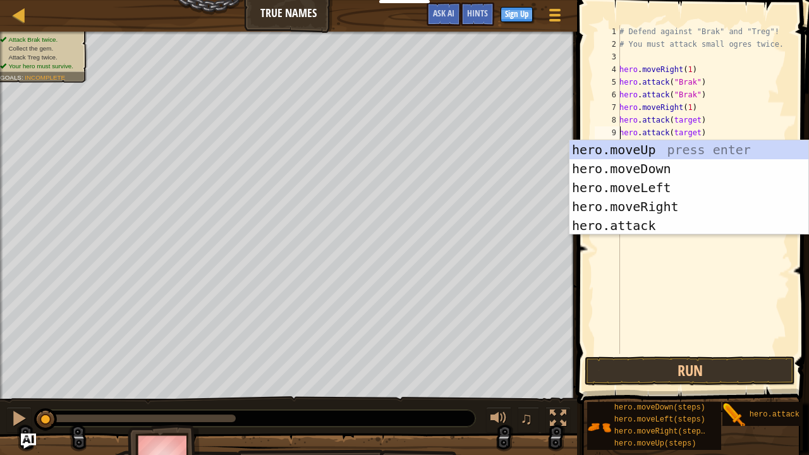
click at [678, 121] on div "# Defend against "Brak" and "Treg"! # You must attack small ogres twice. hero .…" at bounding box center [703, 202] width 173 height 354
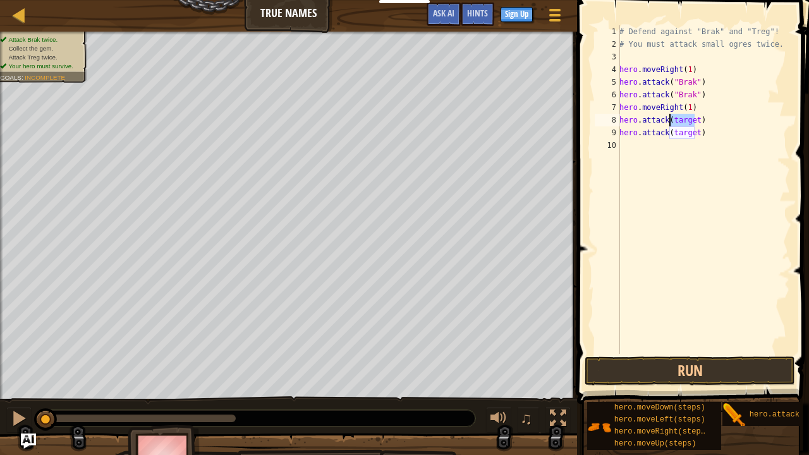
click at [678, 121] on div "# Defend against "Brak" and "Treg"! # You must attack small ogres twice. hero .…" at bounding box center [703, 202] width 173 height 354
click at [682, 130] on div "# Defend against "Brak" and "Treg"! # You must attack small ogres twice. hero .…" at bounding box center [703, 202] width 173 height 354
type textarea "hero.attack("Treg")"
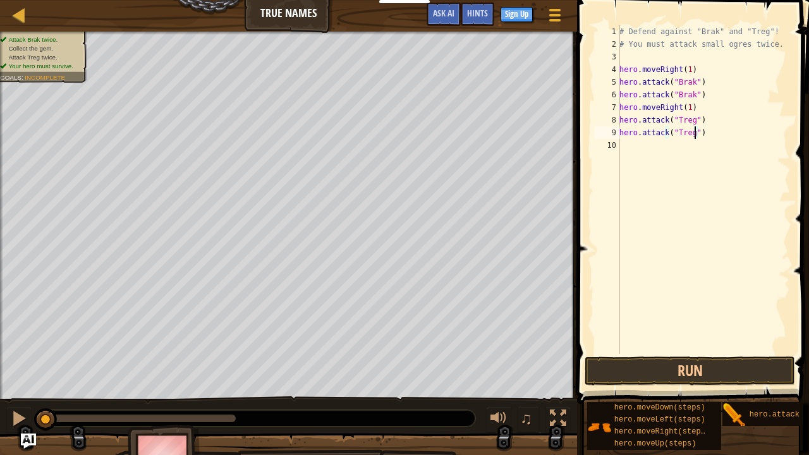
click at [678, 155] on div "# Defend against "Brak" and "Treg"! # You must attack small ogres twice. hero .…" at bounding box center [703, 202] width 173 height 354
click at [666, 369] on button "Run" at bounding box center [690, 371] width 211 height 29
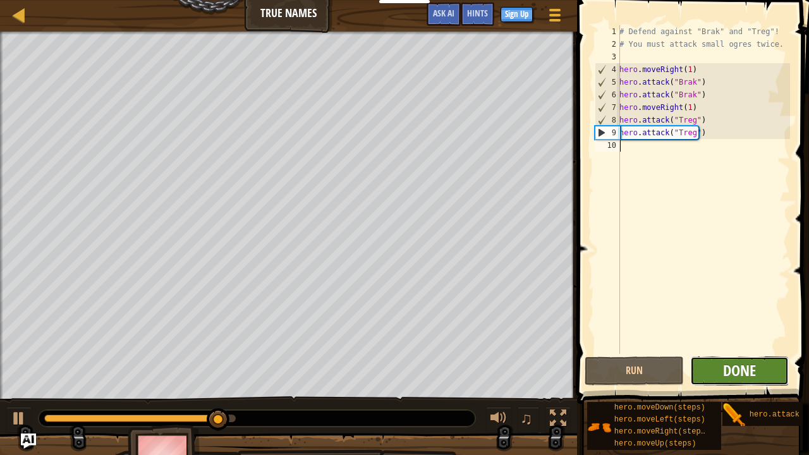
click at [745, 367] on span "Done" at bounding box center [739, 370] width 33 height 20
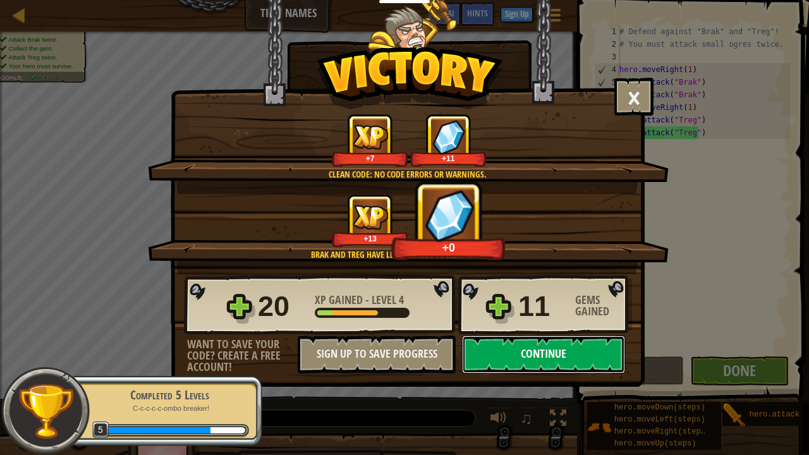
click at [539, 346] on button "Continue" at bounding box center [543, 355] width 163 height 38
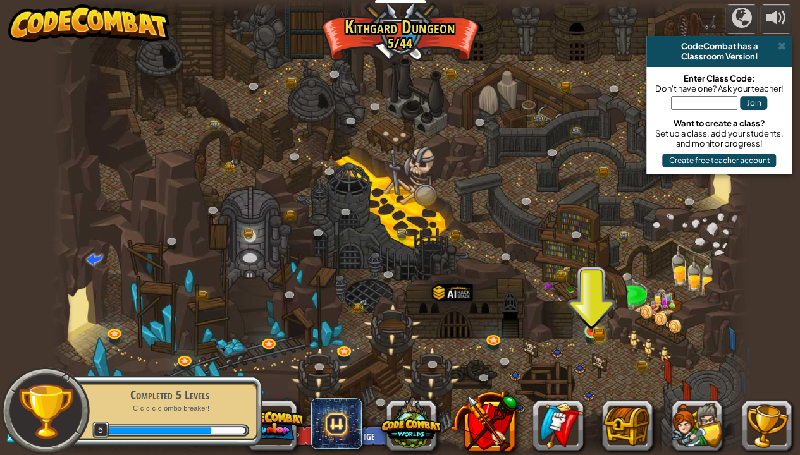
click at [582, 328] on img at bounding box center [590, 314] width 17 height 38
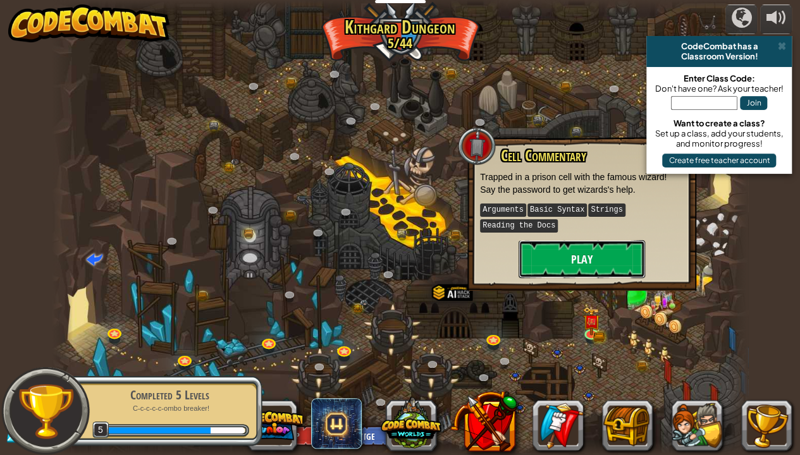
click at [607, 252] on button "Play" at bounding box center [581, 259] width 126 height 38
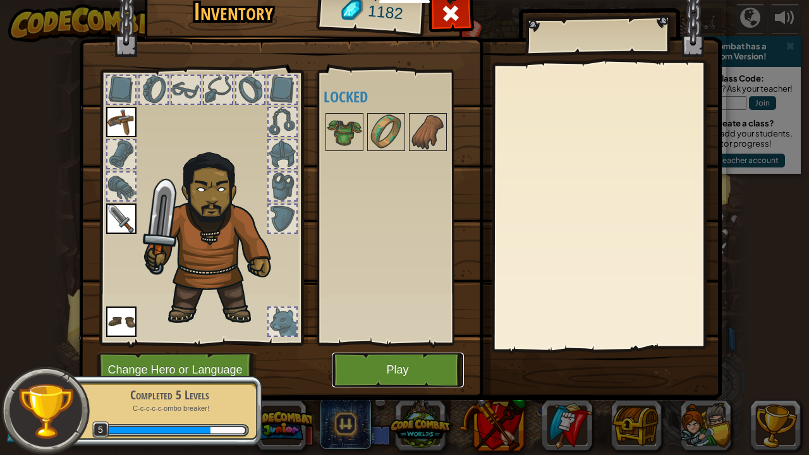
click at [381, 369] on button "Play" at bounding box center [398, 370] width 132 height 35
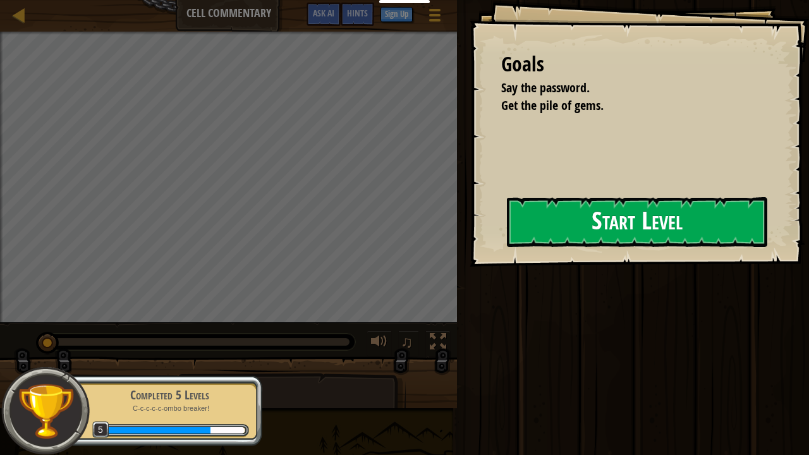
click at [507, 219] on button "Start Level" at bounding box center [637, 222] width 260 height 50
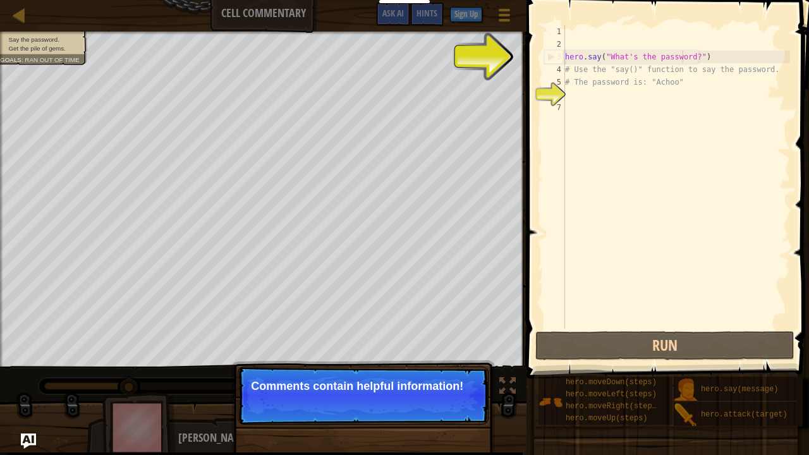
click at [680, 56] on div "hero . say ( "What's the password?" ) # Use the "say()" function to say the pas…" at bounding box center [677, 189] width 228 height 329
click at [435, 369] on p "Continue Comments contain helpful information!" at bounding box center [363, 396] width 251 height 58
click at [435, 369] on button "Continue" at bounding box center [452, 403] width 52 height 16
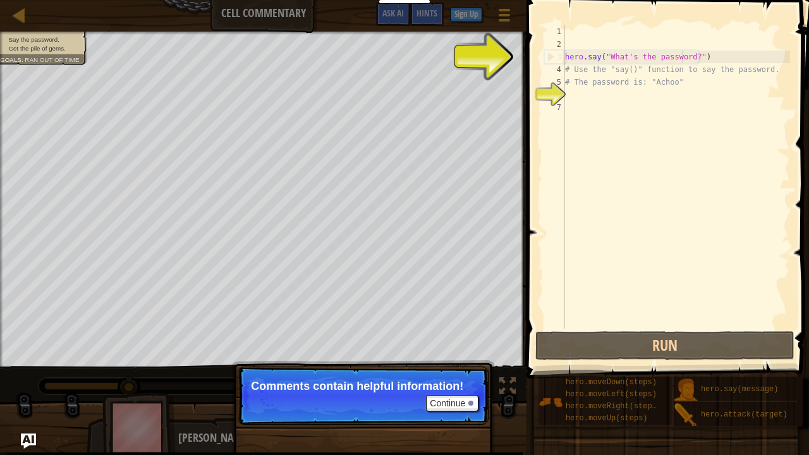
scroll to position [6, 9]
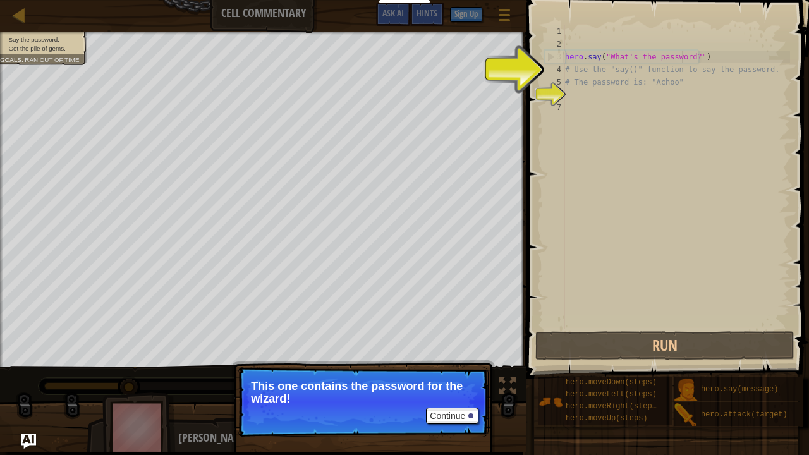
click at [426, 369] on div "Continue" at bounding box center [449, 416] width 59 height 16
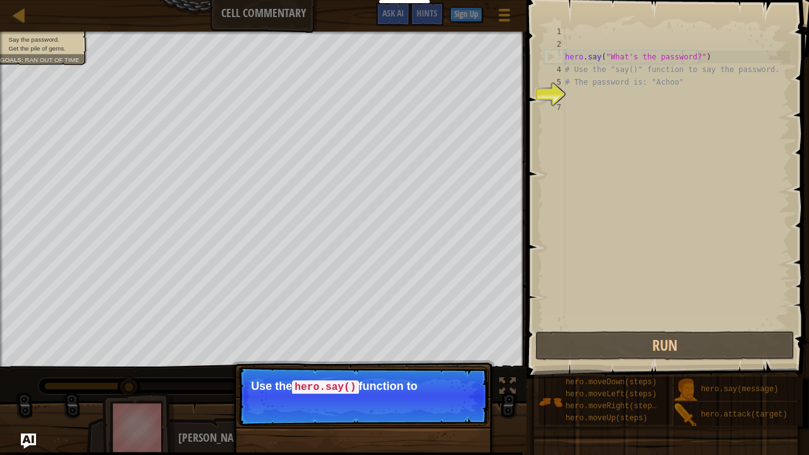
click at [436, 369] on p "Continue Use the hero.say() function to" at bounding box center [363, 396] width 251 height 59
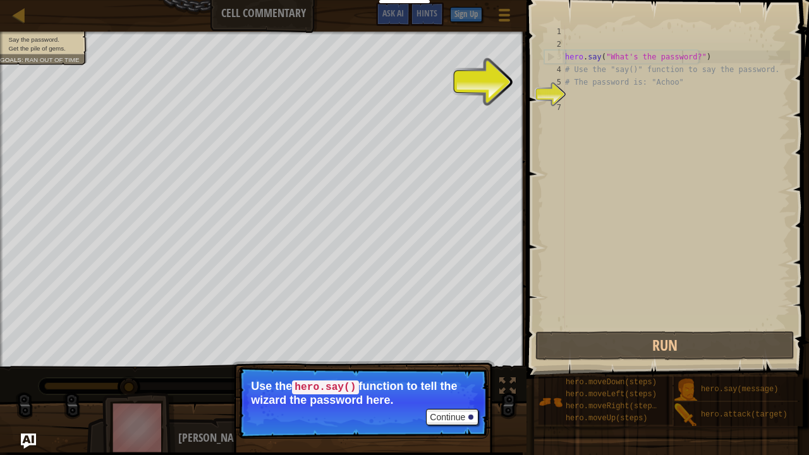
click at [451, 369] on p "Continue Use the hero.say() function to tell the wizard the password here." at bounding box center [363, 403] width 251 height 72
click at [450, 369] on button "Continue" at bounding box center [452, 417] width 52 height 16
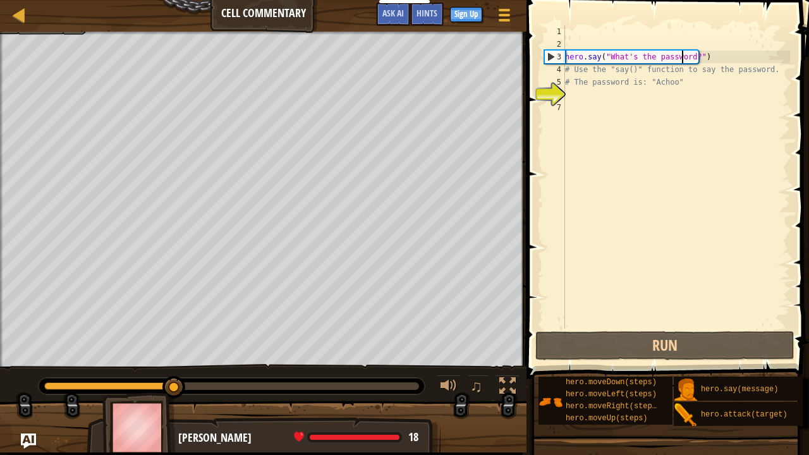
click at [669, 54] on div "hero . say ( "What's the password?" ) # Use the "say()" function to say the pas…" at bounding box center [677, 189] width 228 height 329
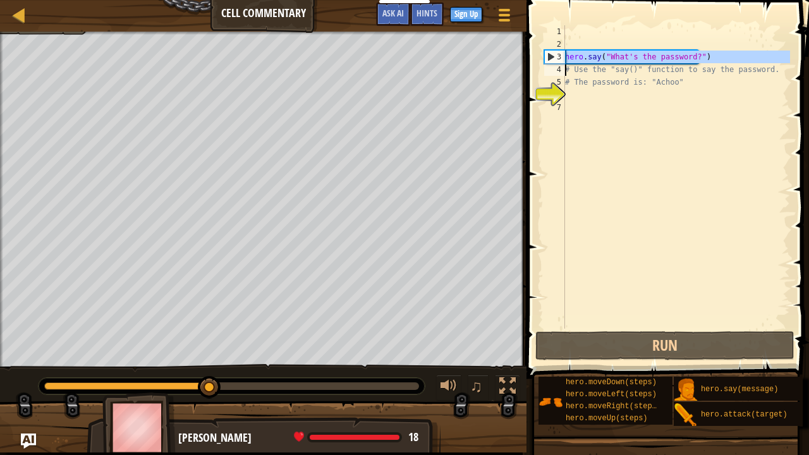
click at [679, 52] on div "hero . say ( "What's the password?" ) # Use the "say()" function to say the pas…" at bounding box center [677, 176] width 228 height 303
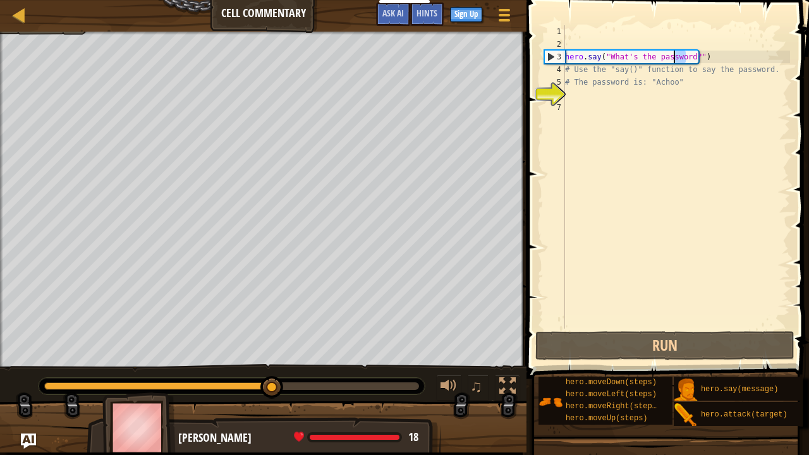
drag, startPoint x: 688, startPoint y: 56, endPoint x: 680, endPoint y: 54, distance: 7.8
click at [675, 53] on div "hero . say ( "What's the password?" ) # Use the "say()" function to say the pas…" at bounding box center [677, 189] width 228 height 329
drag, startPoint x: 689, startPoint y: 56, endPoint x: 609, endPoint y: 58, distance: 80.3
click at [609, 58] on div "hero . say ( "What's the password?" ) # Use the "say()" function to say the pas…" at bounding box center [677, 189] width 228 height 329
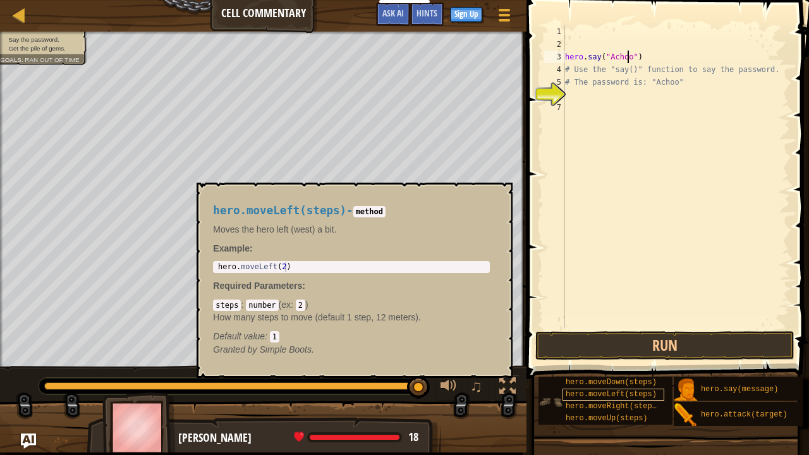
scroll to position [9, 0]
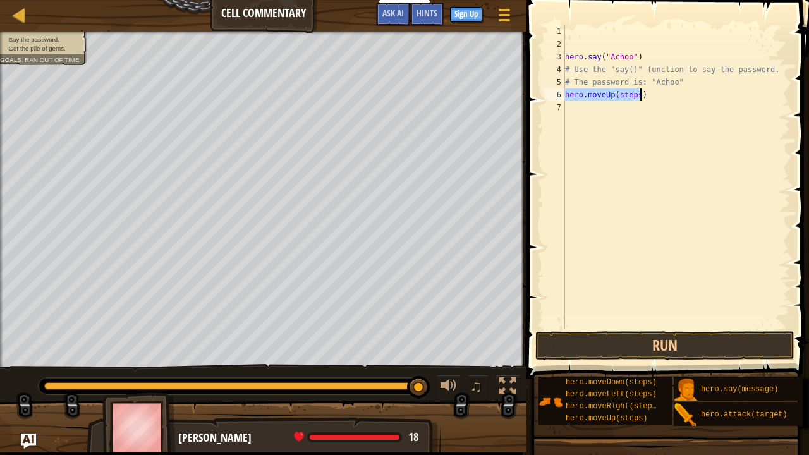
click at [619, 94] on div "hero . say ( "Achoo" ) # Use the "say()" function to say the password. # The pa…" at bounding box center [677, 176] width 228 height 303
click at [620, 94] on div "hero . say ( "Achoo" ) # Use the "say()" function to say the password. # The pa…" at bounding box center [677, 189] width 228 height 329
type textarea "hero.moveUp(2)"
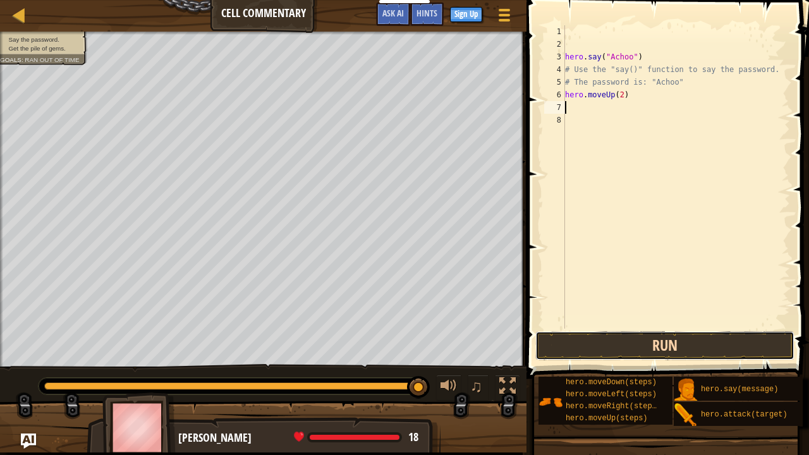
click at [639, 348] on button "Run" at bounding box center [665, 345] width 259 height 29
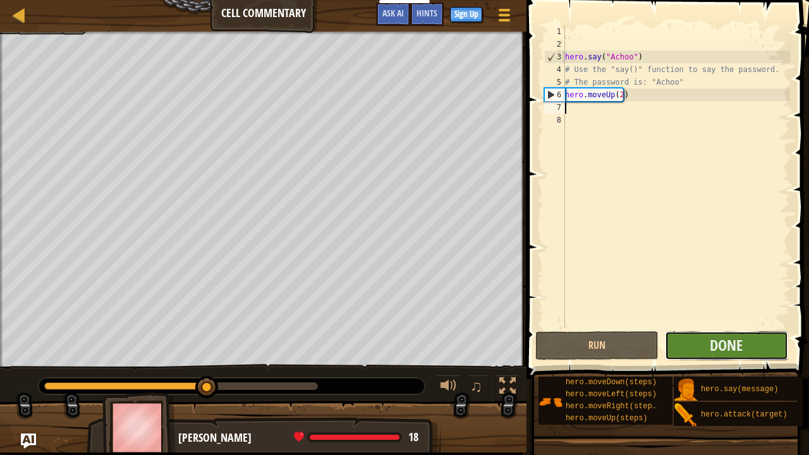
click at [693, 341] on button "Done" at bounding box center [726, 345] width 123 height 29
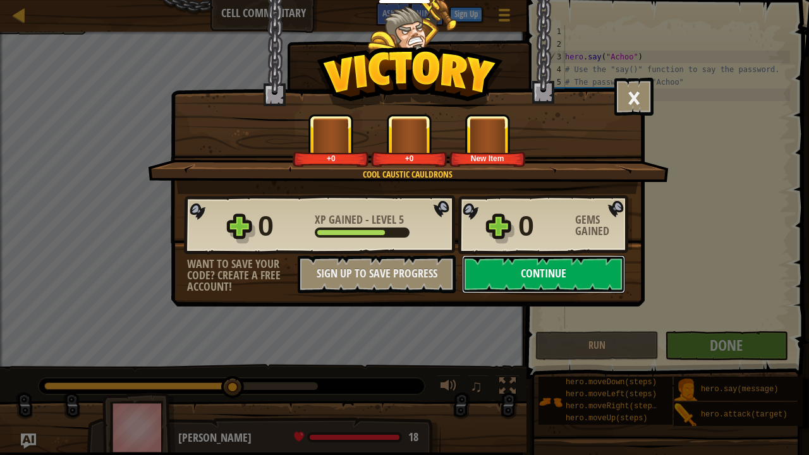
click at [530, 262] on button "Continue" at bounding box center [543, 274] width 163 height 38
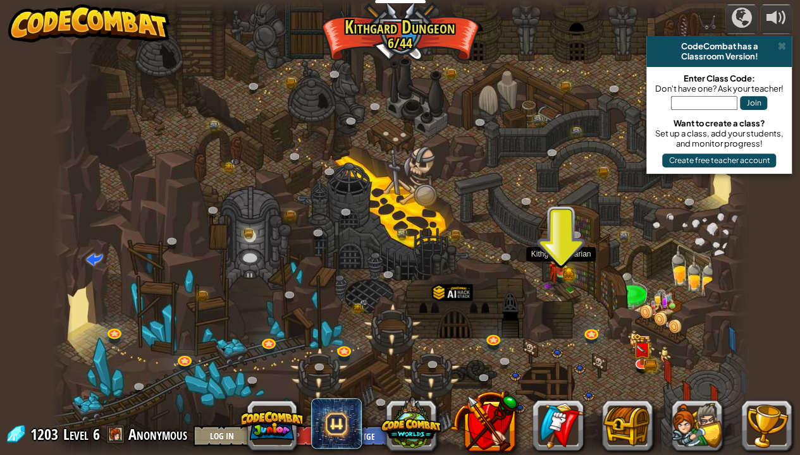
click at [558, 262] on img at bounding box center [553, 269] width 11 height 34
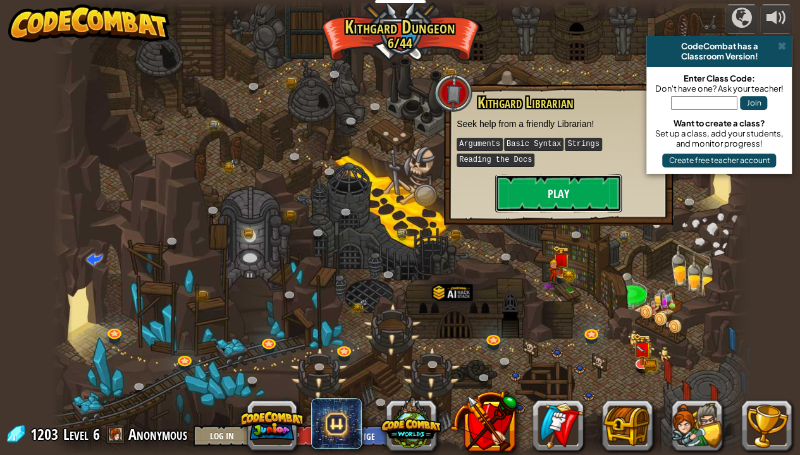
click at [566, 191] on button "Play" at bounding box center [558, 194] width 126 height 38
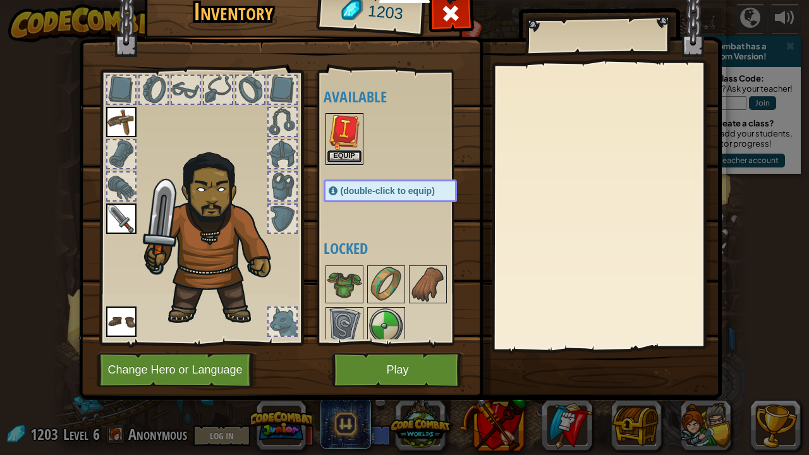
click at [353, 160] on button "Equip" at bounding box center [344, 156] width 35 height 13
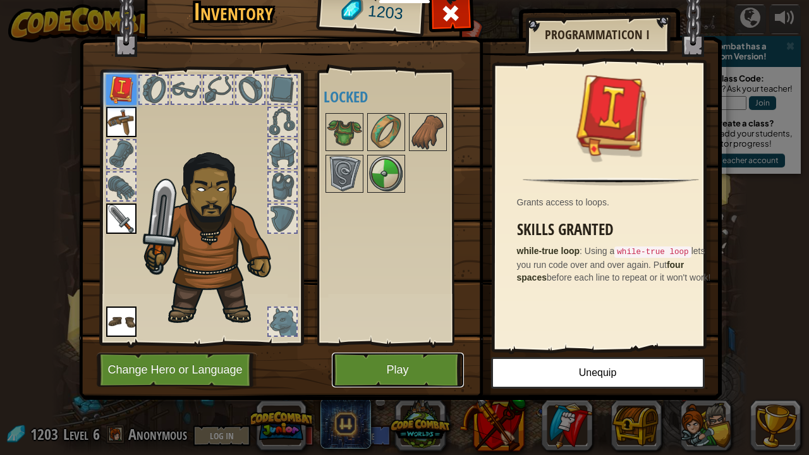
drag, startPoint x: 433, startPoint y: 364, endPoint x: 446, endPoint y: 362, distance: 13.5
click at [433, 364] on button "Play" at bounding box center [398, 370] width 132 height 35
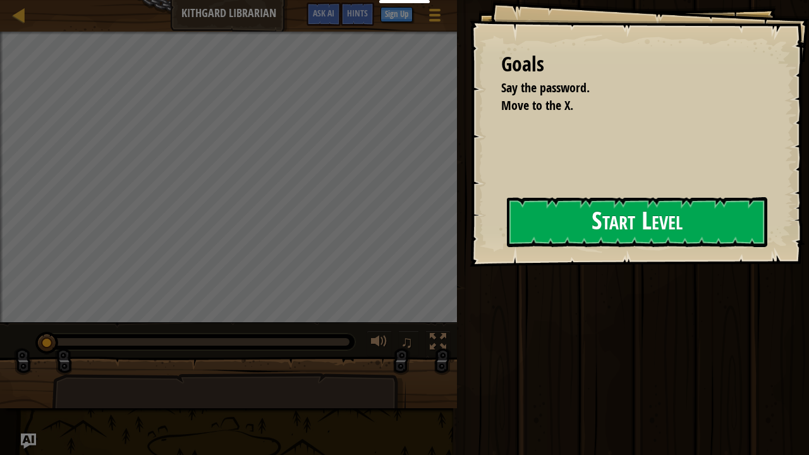
click at [507, 230] on button "Start Level" at bounding box center [637, 222] width 260 height 50
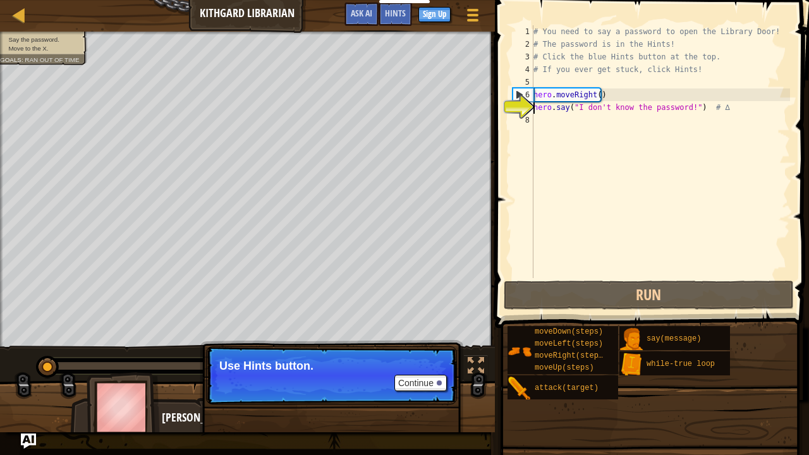
click at [595, 94] on div "# You need to say a password to open the Library Door! # The password is in the…" at bounding box center [660, 164] width 259 height 278
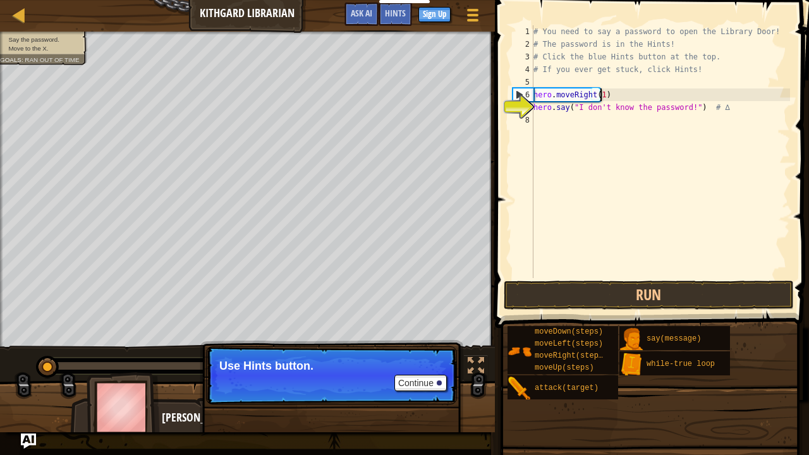
scroll to position [6, 5]
click at [664, 109] on div "# You need to say a password to open the Library Door! # The password is in the…" at bounding box center [660, 164] width 259 height 278
click at [663, 109] on div "# You need to say a password to open the Library Door! # The password is in the…" at bounding box center [660, 164] width 259 height 278
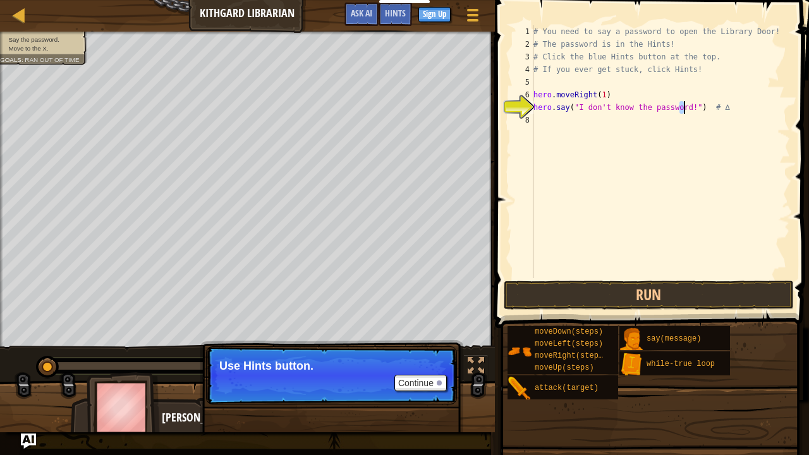
click at [683, 107] on div "# You need to say a password to open the Library Door! # The password is in the…" at bounding box center [660, 164] width 259 height 278
drag, startPoint x: 682, startPoint y: 107, endPoint x: 575, endPoint y: 110, distance: 106.3
click at [575, 110] on div "# You need to say a password to open the Library Door! # The password is in the…" at bounding box center [660, 164] width 259 height 278
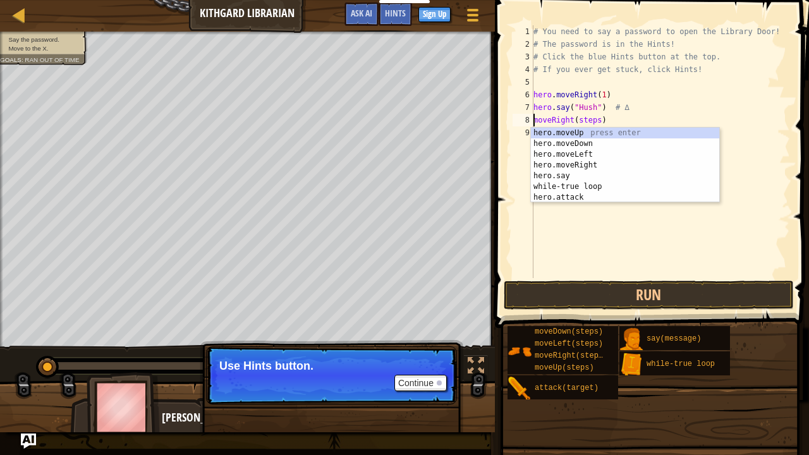
click at [588, 119] on div "# You need to say a password to open the Library Door! # The password is in the…" at bounding box center [660, 164] width 259 height 278
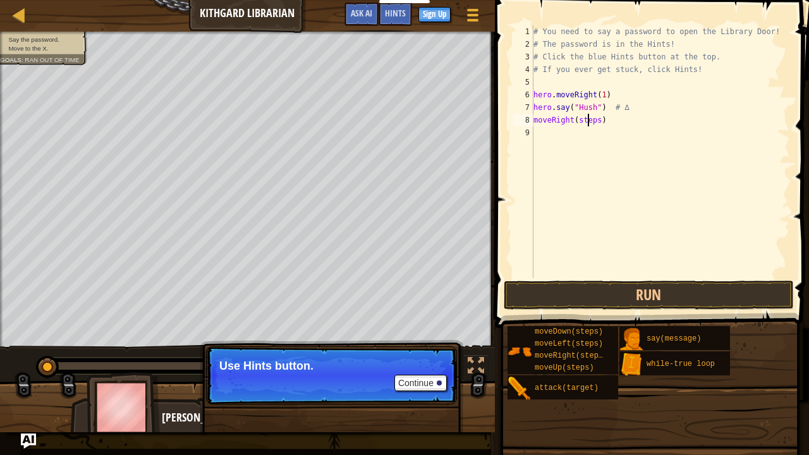
click at [588, 119] on div "# You need to say a password to open the Library Door! # The password is in the…" at bounding box center [660, 164] width 259 height 278
click at [625, 291] on button "Run" at bounding box center [649, 295] width 290 height 29
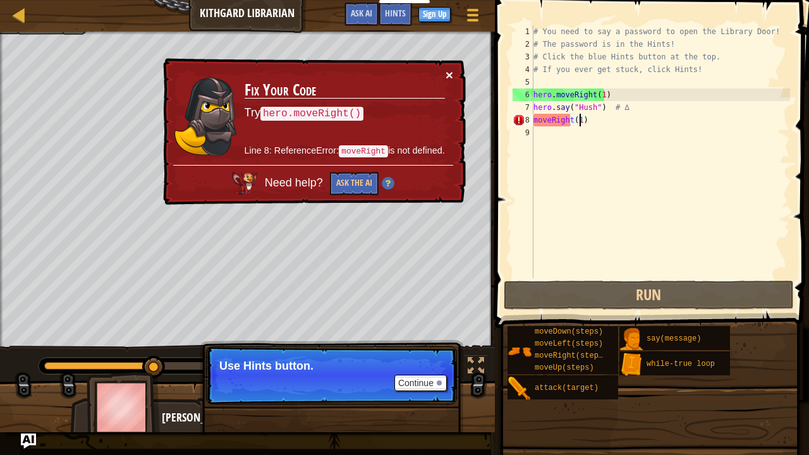
click at [446, 71] on button "×" at bounding box center [450, 74] width 8 height 13
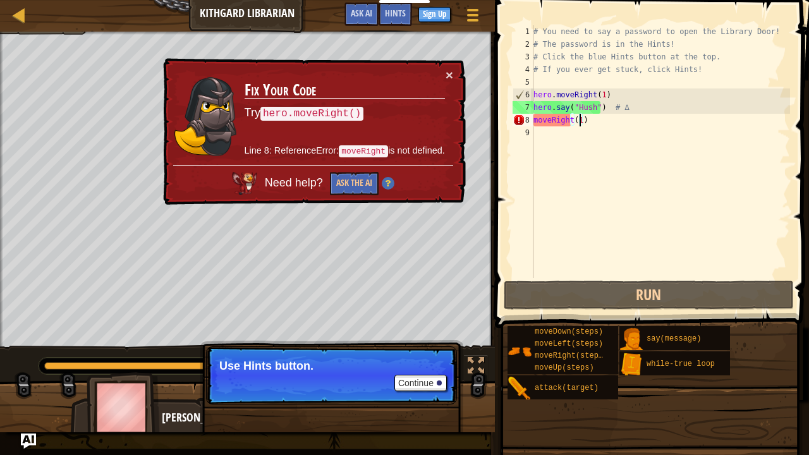
click at [534, 118] on div "# You need to say a password to open the Library Door! # The password is in the…" at bounding box center [660, 164] width 259 height 278
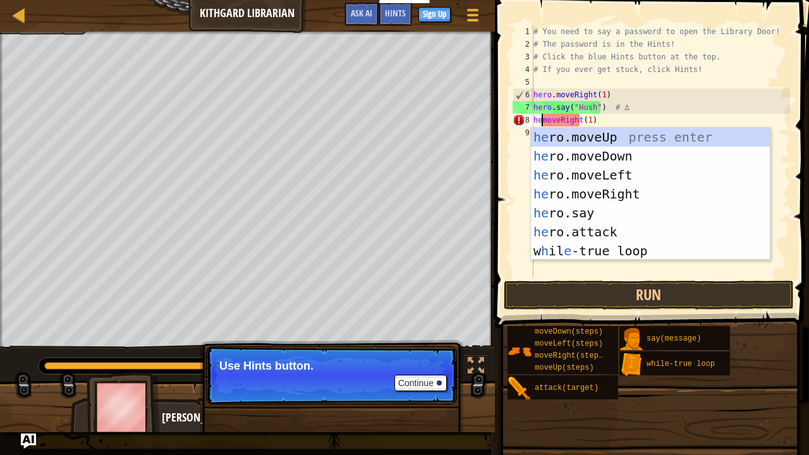
scroll to position [6, 1]
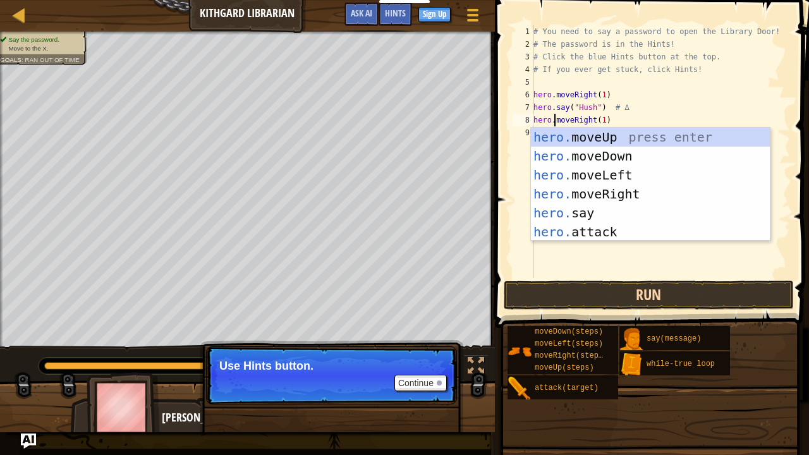
type textarea "hero.moveRight(1)"
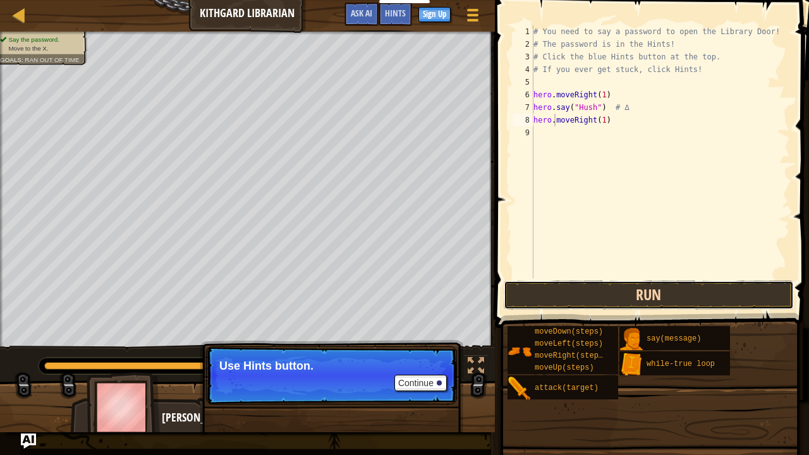
click at [628, 291] on button "Run" at bounding box center [649, 295] width 290 height 29
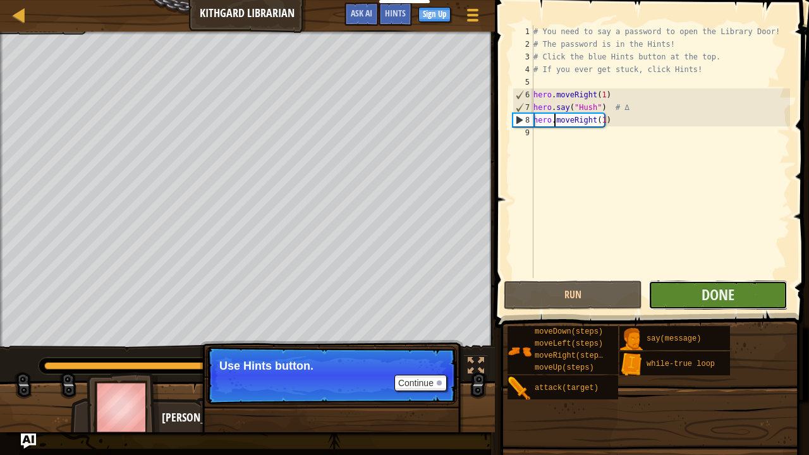
click at [689, 295] on button "Done" at bounding box center [718, 295] width 138 height 29
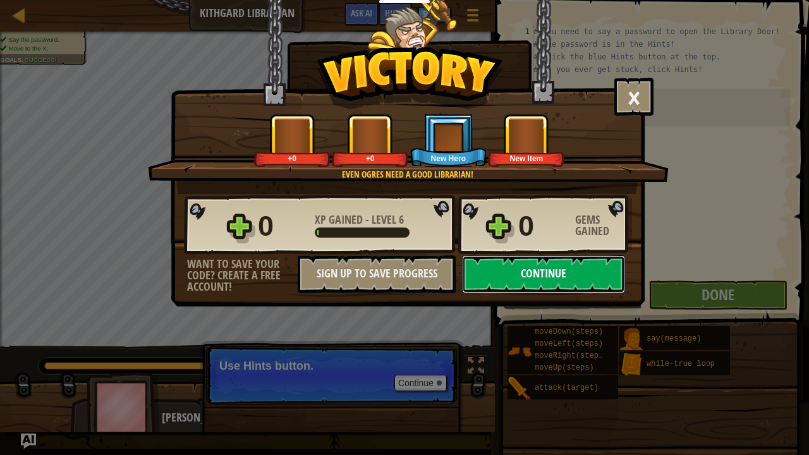
click at [529, 263] on button "Continue" at bounding box center [543, 274] width 163 height 38
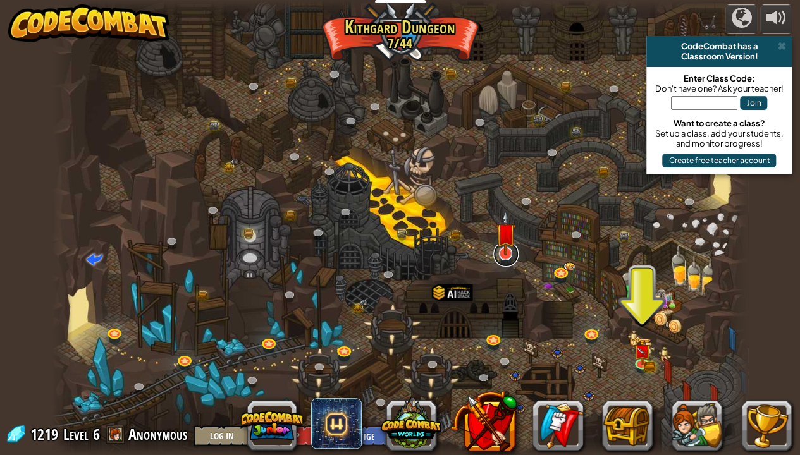
click at [501, 257] on link at bounding box center [505, 254] width 25 height 25
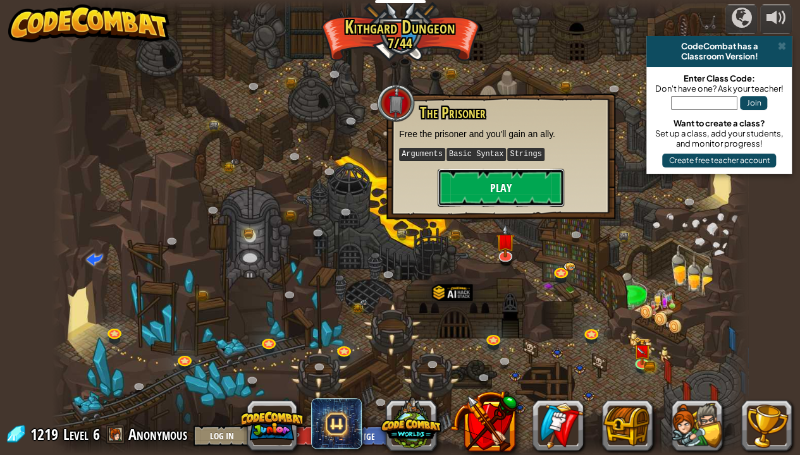
click at [476, 175] on button "Play" at bounding box center [501, 188] width 126 height 38
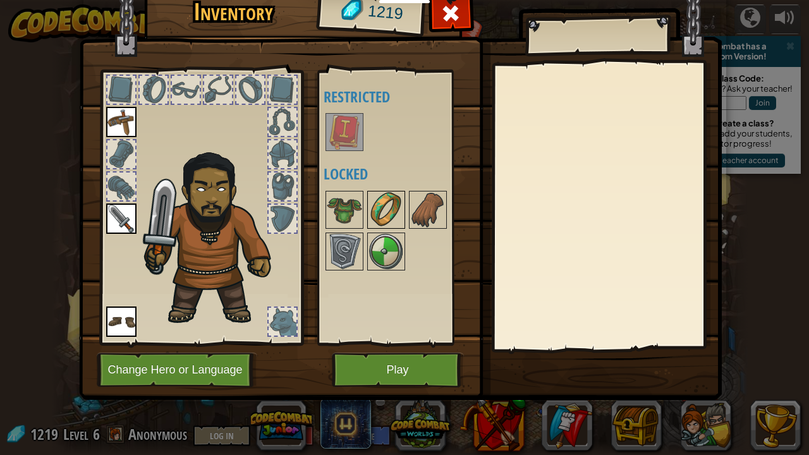
click at [382, 216] on img at bounding box center [386, 209] width 35 height 35
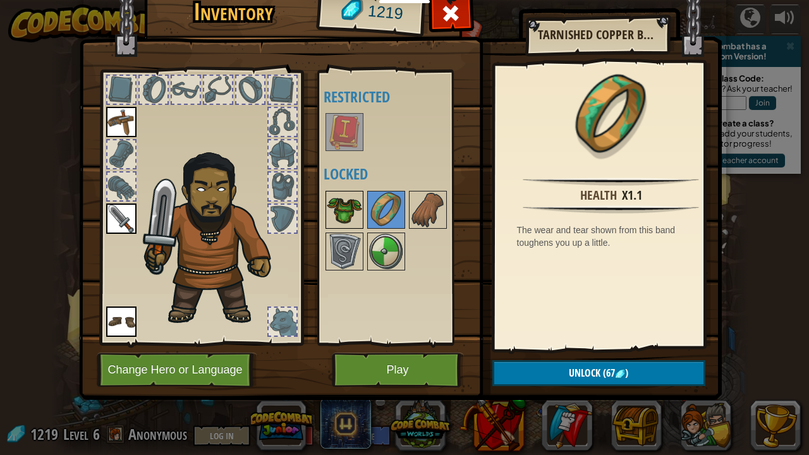
click at [345, 215] on img at bounding box center [344, 209] width 35 height 35
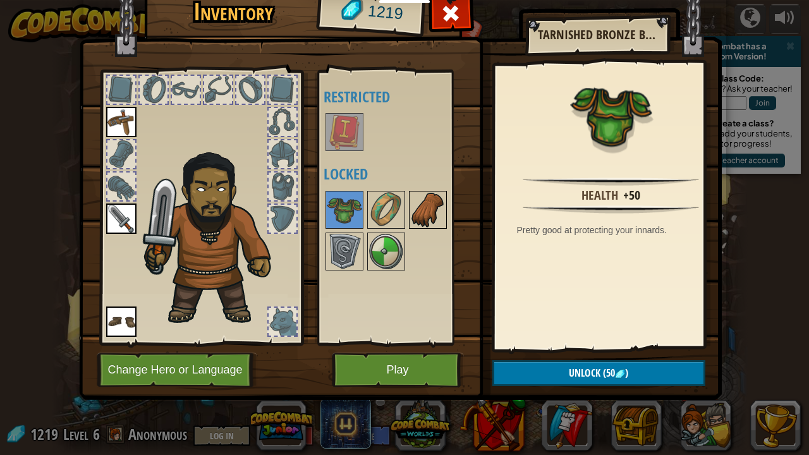
click at [432, 210] on img at bounding box center [427, 209] width 35 height 35
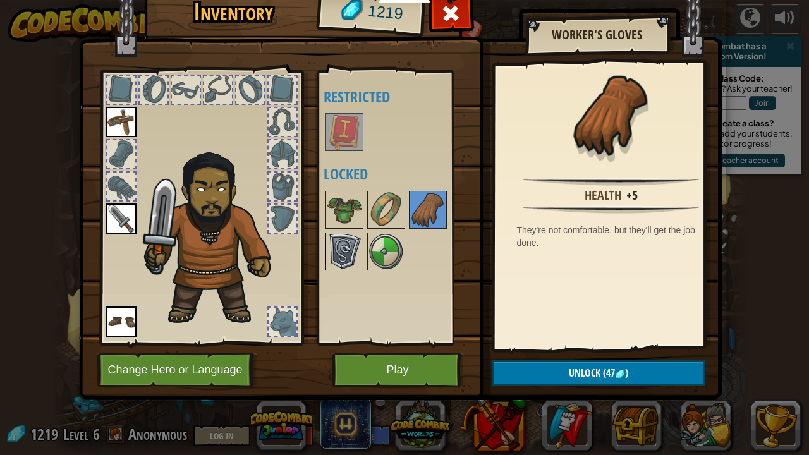
click at [357, 255] on img at bounding box center [344, 251] width 35 height 35
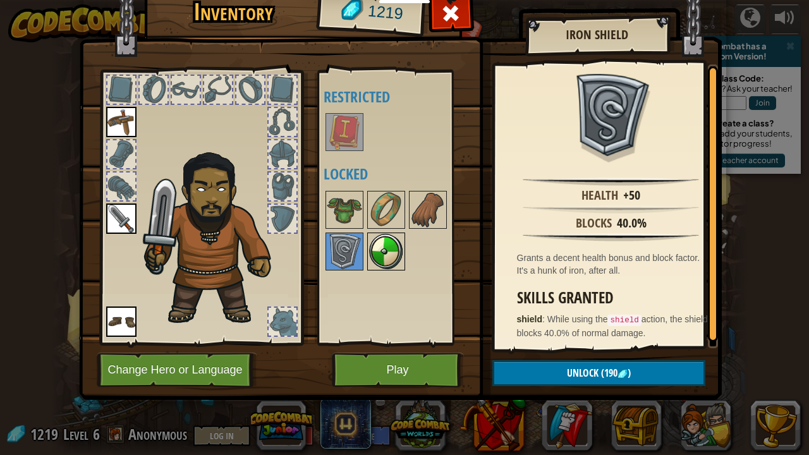
click at [379, 244] on img at bounding box center [386, 251] width 35 height 35
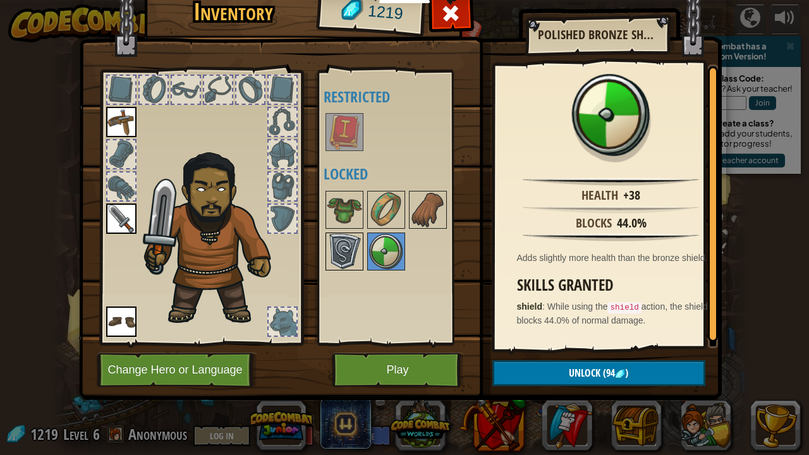
click at [341, 242] on img at bounding box center [344, 251] width 35 height 35
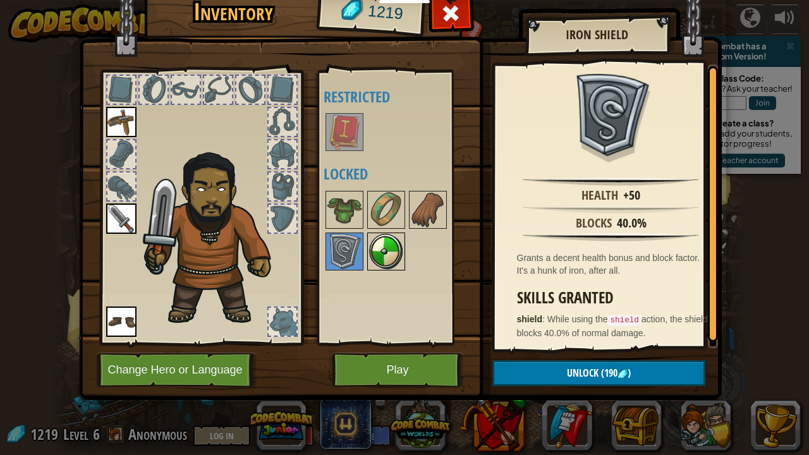
click at [382, 240] on img at bounding box center [386, 251] width 35 height 35
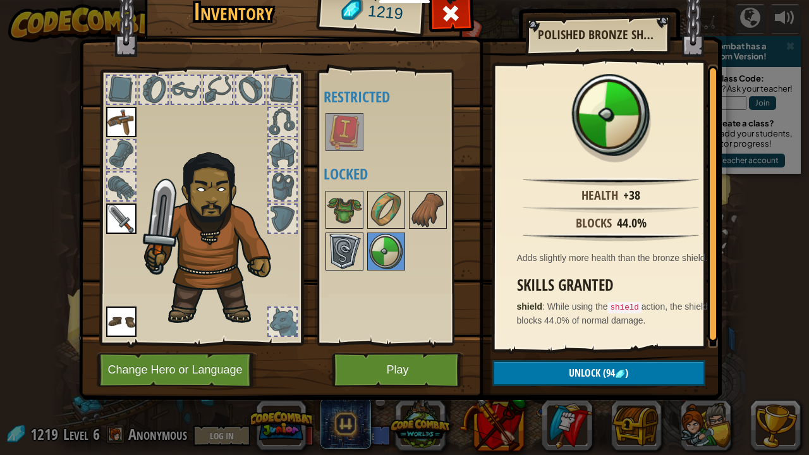
click at [359, 235] on img at bounding box center [344, 251] width 35 height 35
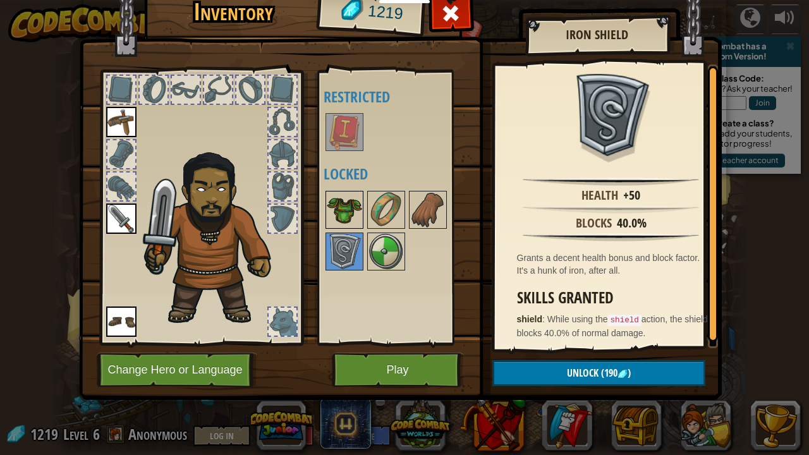
click at [362, 226] on div at bounding box center [345, 210] width 38 height 38
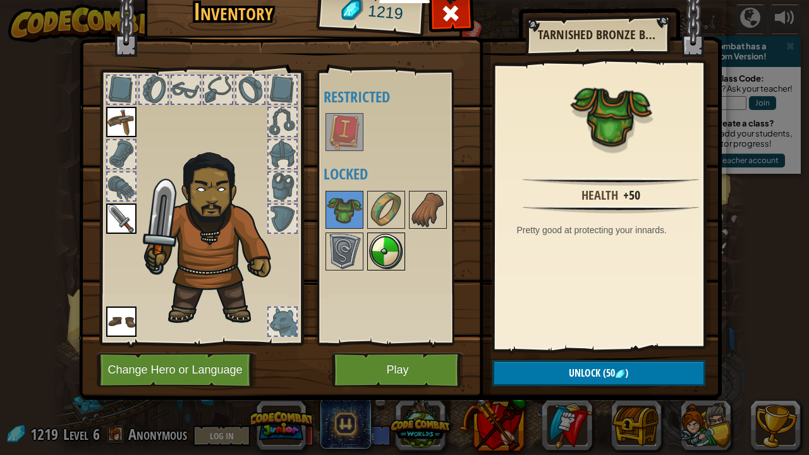
click at [403, 233] on div at bounding box center [386, 252] width 38 height 38
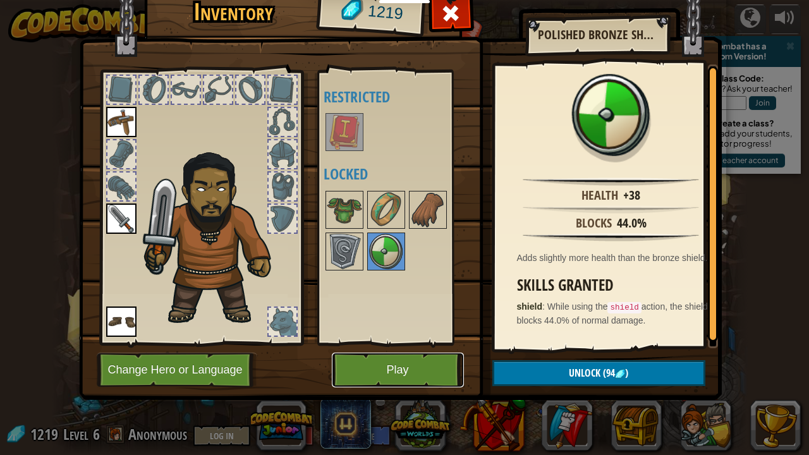
click at [408, 363] on button "Play" at bounding box center [398, 370] width 132 height 35
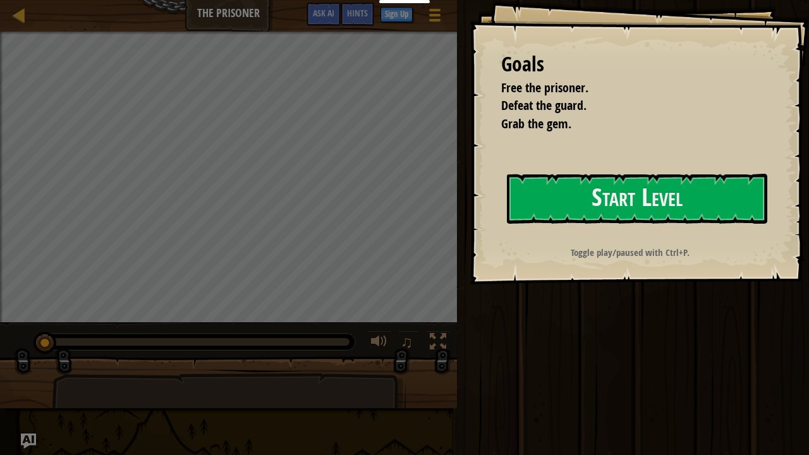
click at [471, 248] on div "Goals Free the prisoner. Defeat the guard. Grab the gem. Start Level Error load…" at bounding box center [640, 142] width 340 height 285
click at [627, 195] on button "Start Level" at bounding box center [637, 199] width 260 height 50
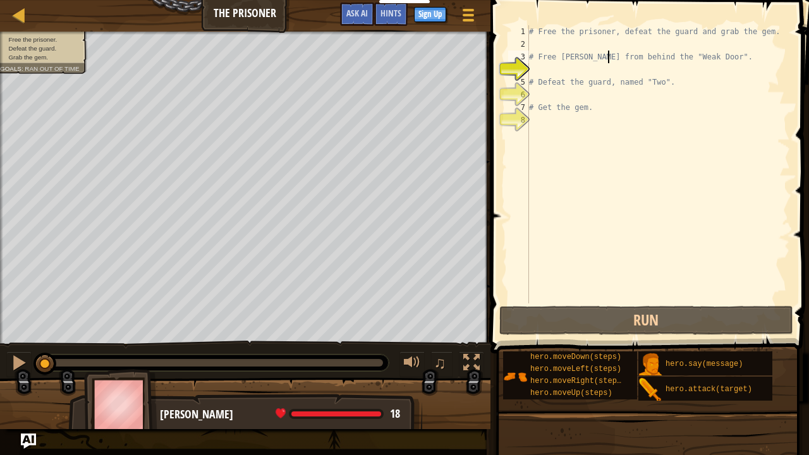
drag, startPoint x: 609, startPoint y: 58, endPoint x: 620, endPoint y: 66, distance: 13.9
click at [610, 57] on div "# Free the prisoner, defeat the guard and grab the gem. # Free [PERSON_NAME] fr…" at bounding box center [659, 176] width 264 height 303
type textarea "# Free [PERSON_NAME] from behind the "Weak Door"."
click at [604, 68] on div "# Free the prisoner, defeat the guard and grab the gem. # Free [PERSON_NAME] fr…" at bounding box center [659, 176] width 264 height 303
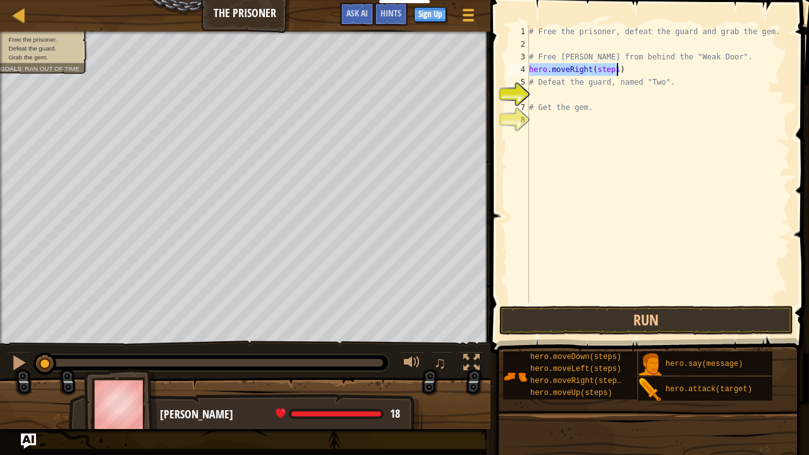
click at [598, 73] on div "# Free the prisoner, defeat the guard and grab the gem. # Free [PERSON_NAME] fr…" at bounding box center [659, 164] width 264 height 278
click at [598, 73] on div "# Free the prisoner, defeat the guard and grab the gem. # Free [PERSON_NAME] fr…" at bounding box center [659, 176] width 264 height 303
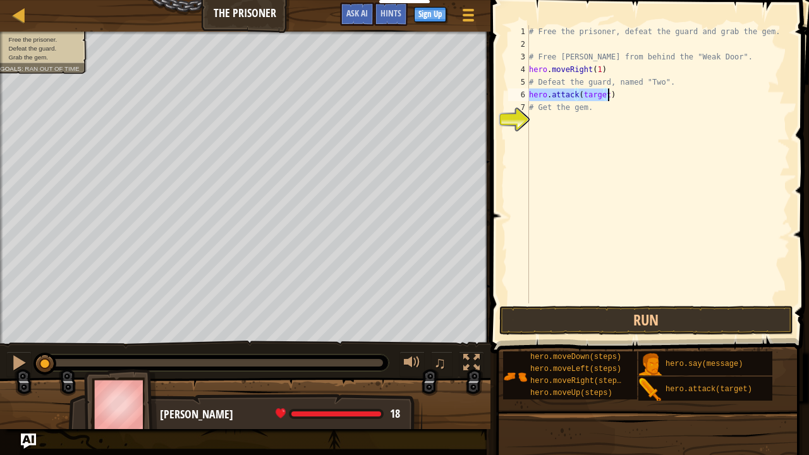
click at [587, 92] on div "# Free the prisoner, defeat the guard and grab the gem. # Free [PERSON_NAME] fr…" at bounding box center [659, 164] width 264 height 278
click at [587, 92] on div "# Free the prisoner, defeat the guard and grab the gem. # Free [PERSON_NAME] fr…" at bounding box center [659, 176] width 264 height 303
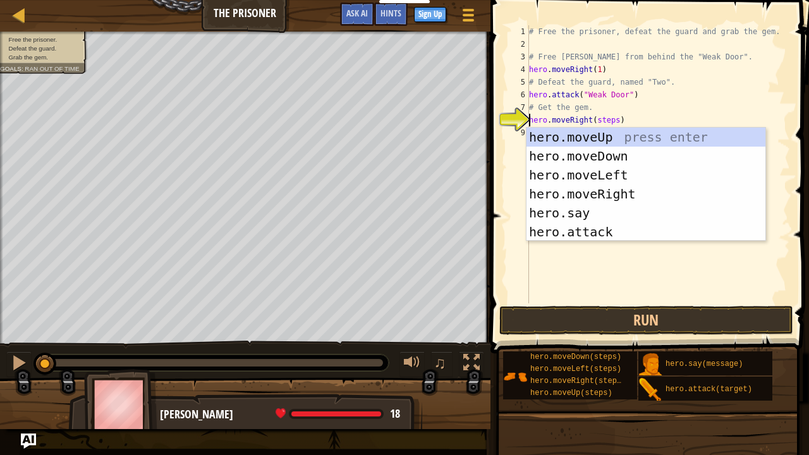
scroll to position [6, 6]
click at [603, 118] on div "# Free the prisoner, defeat the guard and grab the gem. # Free [PERSON_NAME] fr…" at bounding box center [659, 176] width 264 height 303
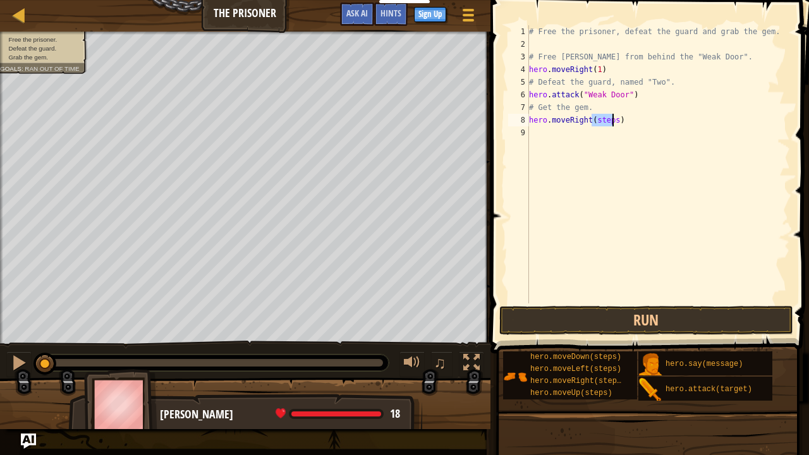
click at [603, 118] on div "# Free the prisoner, defeat the guard and grab the gem. # Free [PERSON_NAME] fr…" at bounding box center [659, 176] width 264 height 303
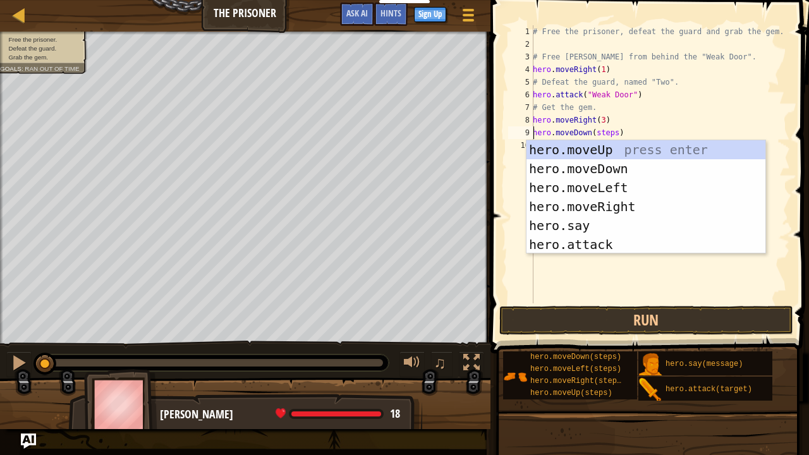
click at [606, 135] on div "# Free the prisoner, defeat the guard and grab the gem. # Free [PERSON_NAME] fr…" at bounding box center [662, 176] width 264 height 303
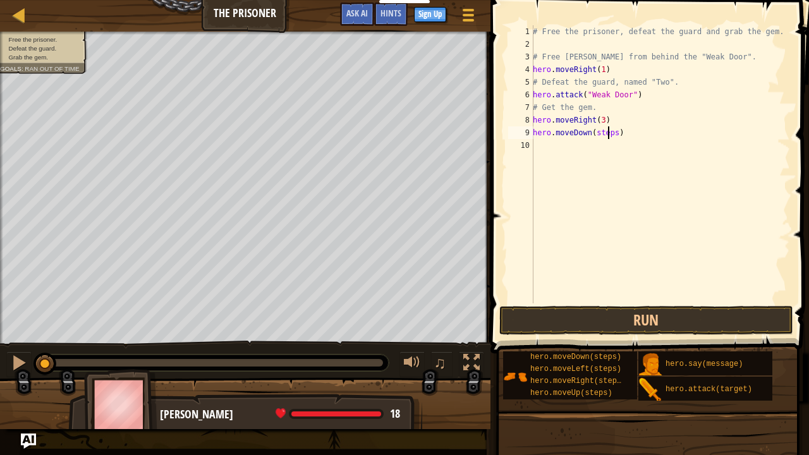
click at [606, 135] on div "# Free the prisoner, defeat the guard and grab the gem. # Free [PERSON_NAME] fr…" at bounding box center [660, 176] width 260 height 303
type textarea "hero.moveDown(4)"
click at [634, 316] on button "Run" at bounding box center [646, 320] width 295 height 29
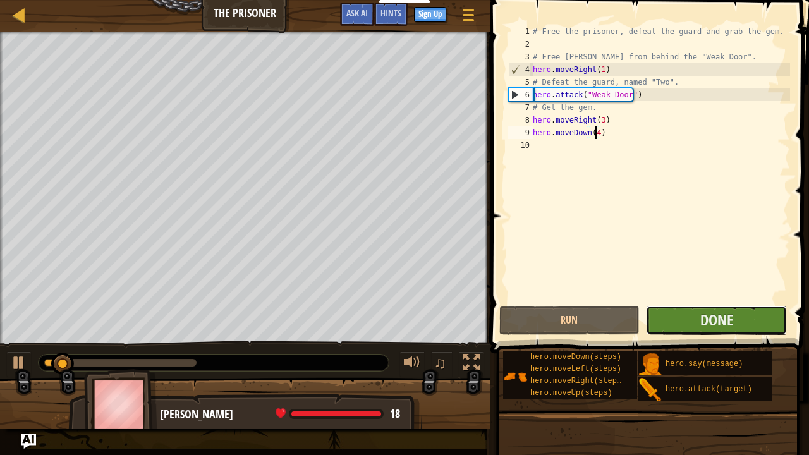
click at [694, 317] on button "Done" at bounding box center [716, 320] width 141 height 29
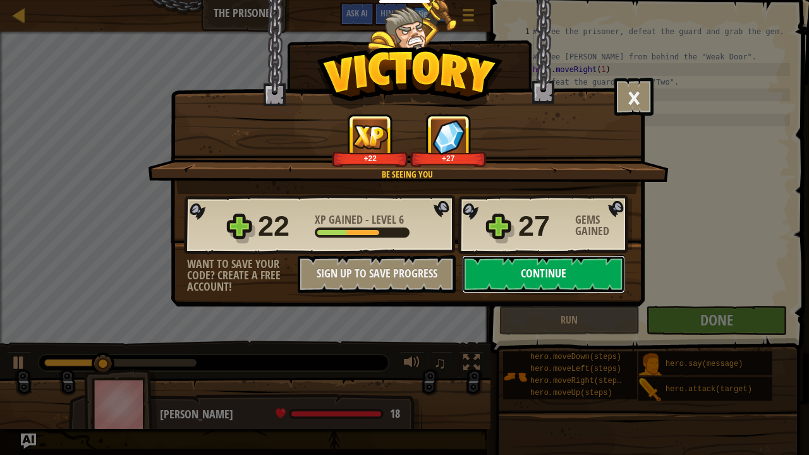
click at [563, 266] on button "Continue" at bounding box center [543, 274] width 163 height 38
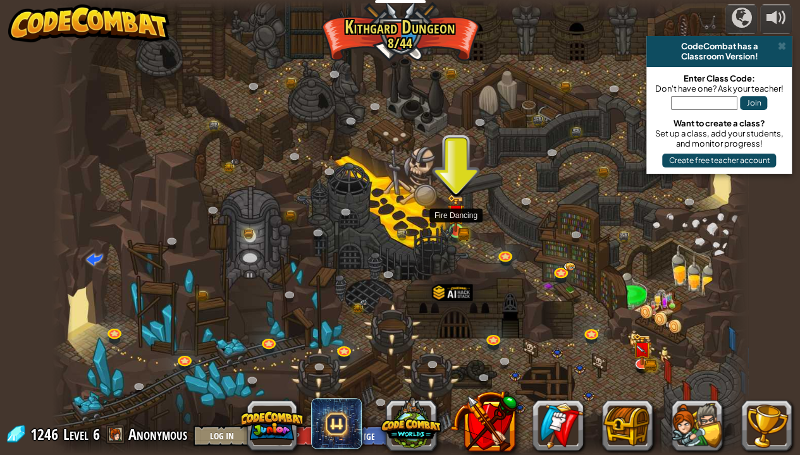
click at [462, 219] on img at bounding box center [455, 213] width 17 height 38
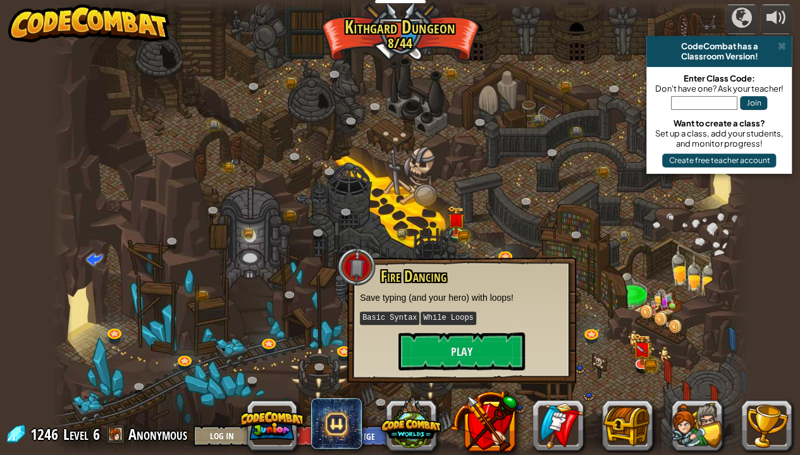
click at [484, 229] on div at bounding box center [400, 227] width 697 height 455
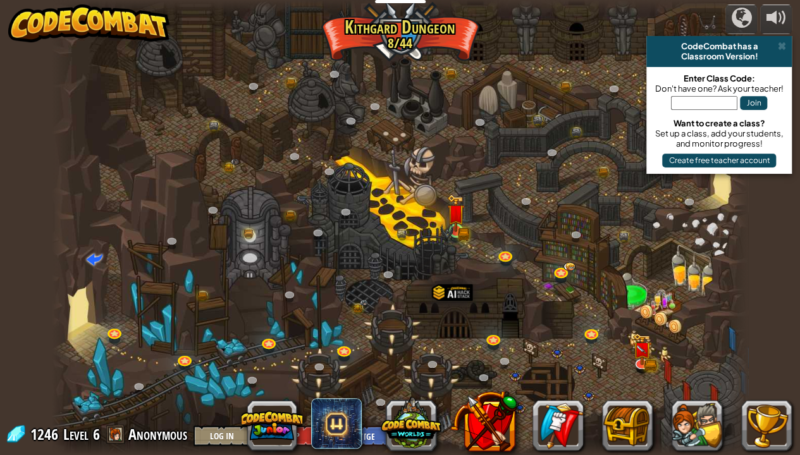
click at [453, 218] on img at bounding box center [455, 213] width 17 height 38
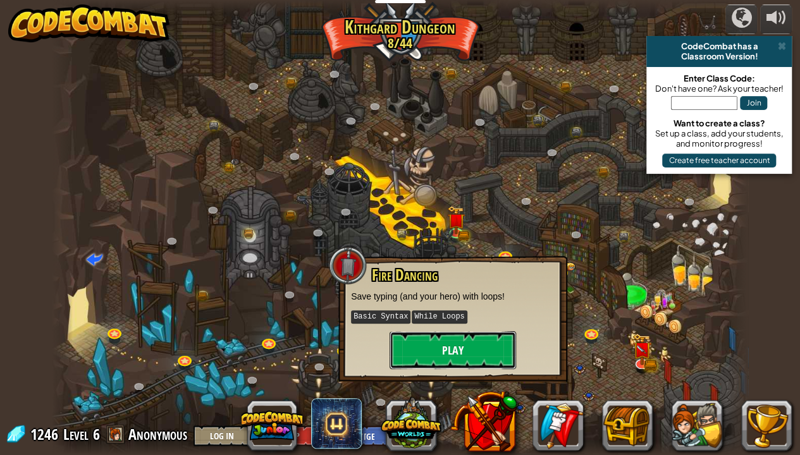
click at [491, 343] on button "Play" at bounding box center [452, 350] width 126 height 38
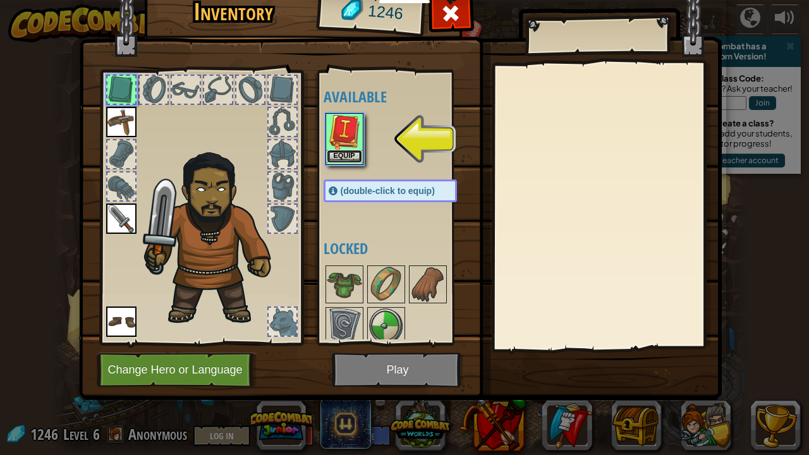
click at [360, 159] on button "Equip" at bounding box center [344, 156] width 35 height 13
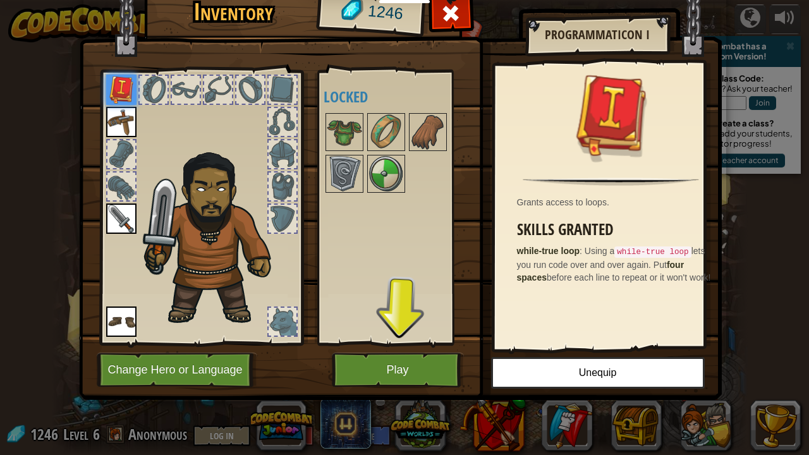
click at [365, 154] on div at bounding box center [403, 152] width 159 height 83
click at [398, 369] on button "Play" at bounding box center [398, 370] width 132 height 35
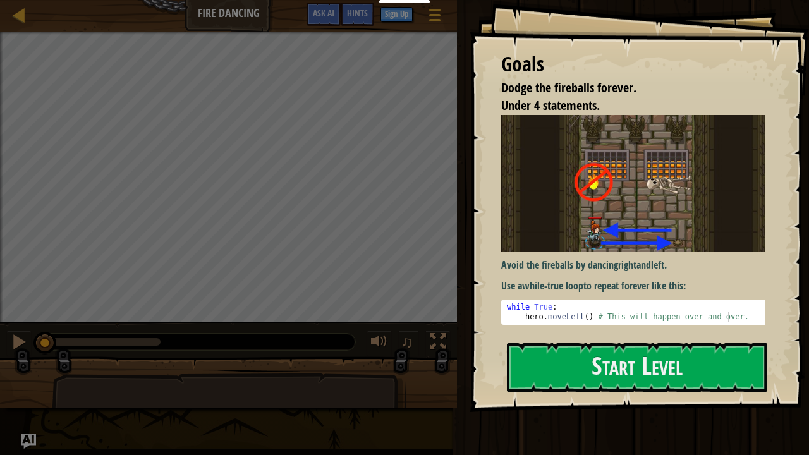
drag, startPoint x: 595, startPoint y: 338, endPoint x: 597, endPoint y: 348, distance: 9.7
click at [595, 340] on div "Goals Dodge the fireballs forever. Under 4 statements. Avoid the fireballs by d…" at bounding box center [640, 206] width 340 height 412
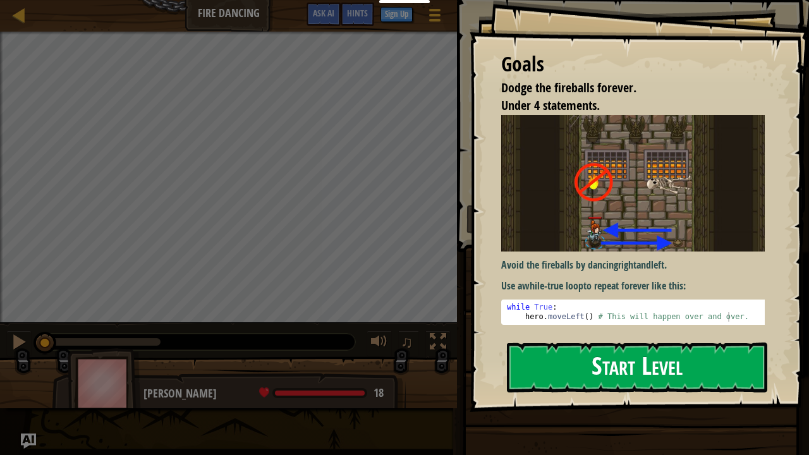
click at [601, 359] on button "Start Level" at bounding box center [637, 368] width 260 height 50
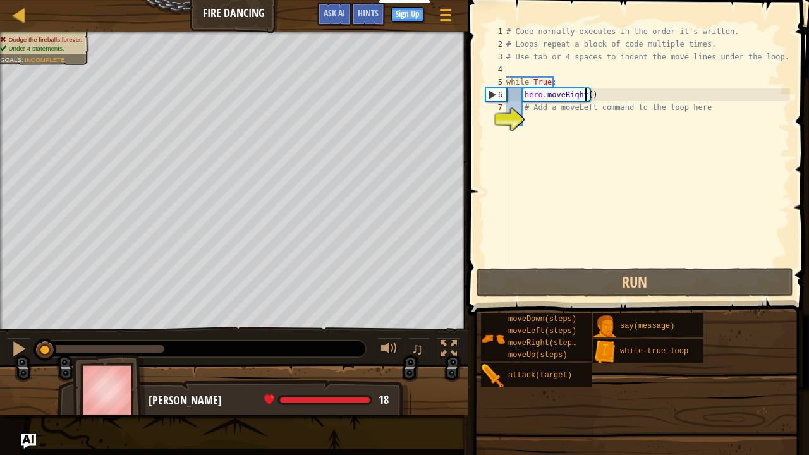
click at [584, 96] on div "# Code normally executes in the order it's written. # Loops repeat a block of c…" at bounding box center [647, 158] width 286 height 266
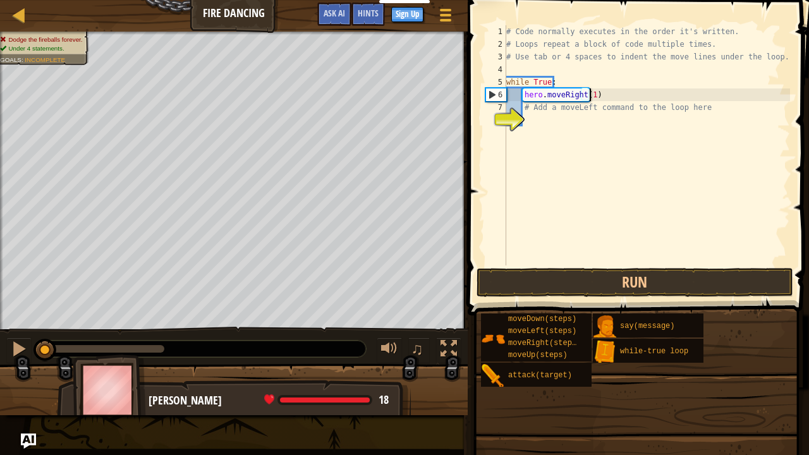
scroll to position [6, 6]
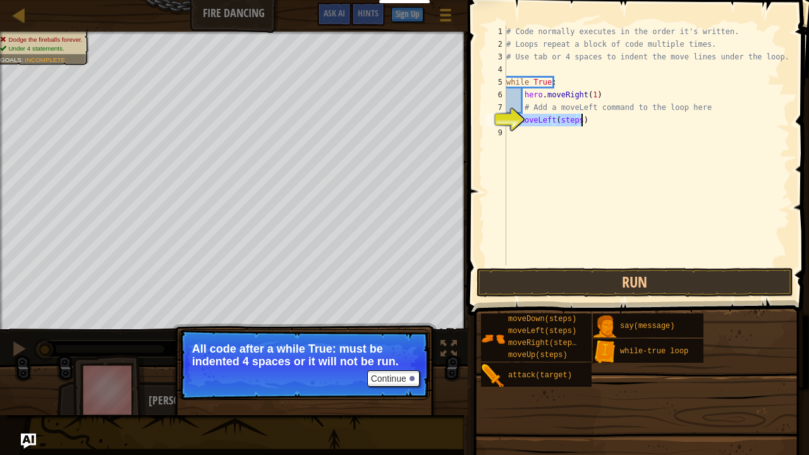
click at [569, 120] on div "# Code normally executes in the order it's written. # Loops repeat a block of c…" at bounding box center [647, 145] width 286 height 240
click at [569, 120] on div "# Code normally executes in the order it's written. # Loops repeat a block of c…" at bounding box center [647, 158] width 286 height 266
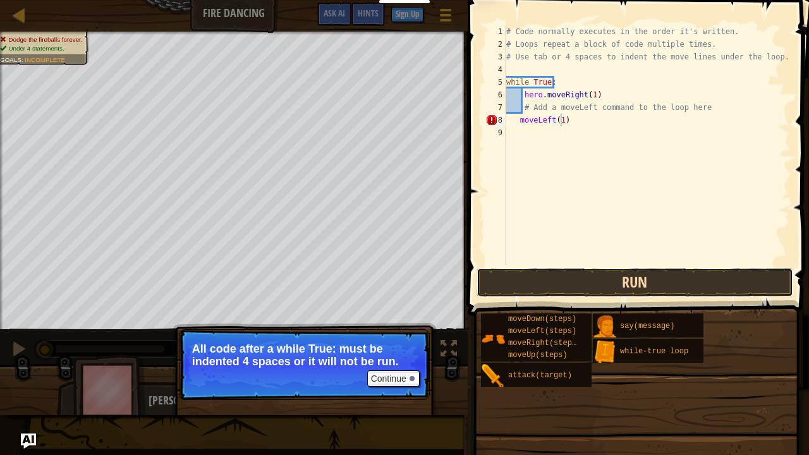
click at [585, 286] on button "Run" at bounding box center [635, 282] width 317 height 29
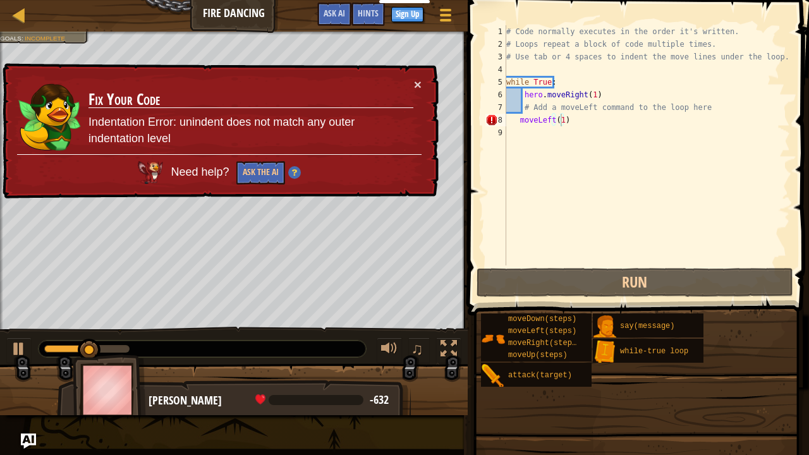
click at [425, 82] on div "× Fix Your Code Indentation Error: unindent does not match any outer indentatio…" at bounding box center [219, 131] width 439 height 136
click at [415, 81] on button "×" at bounding box center [418, 84] width 8 height 13
click at [517, 116] on div "# Code normally executes in the order it's written. # Loops repeat a block of c…" at bounding box center [647, 158] width 286 height 266
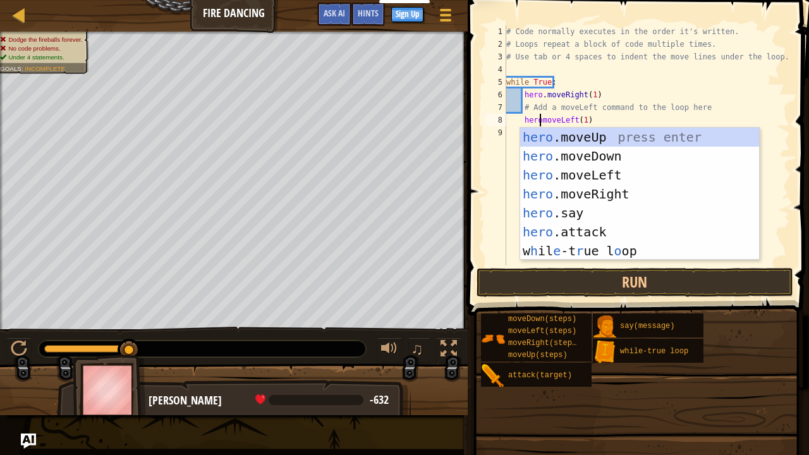
scroll to position [6, 3]
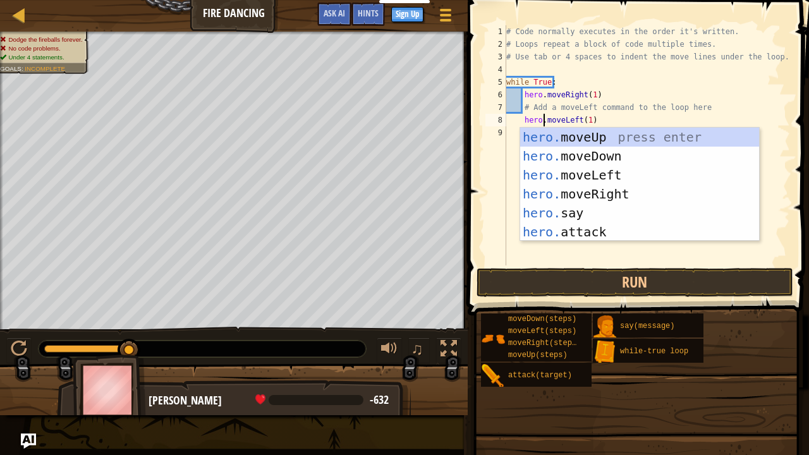
click at [521, 118] on div "# Code normally executes in the order it's written. # Loops repeat a block of c…" at bounding box center [647, 158] width 286 height 266
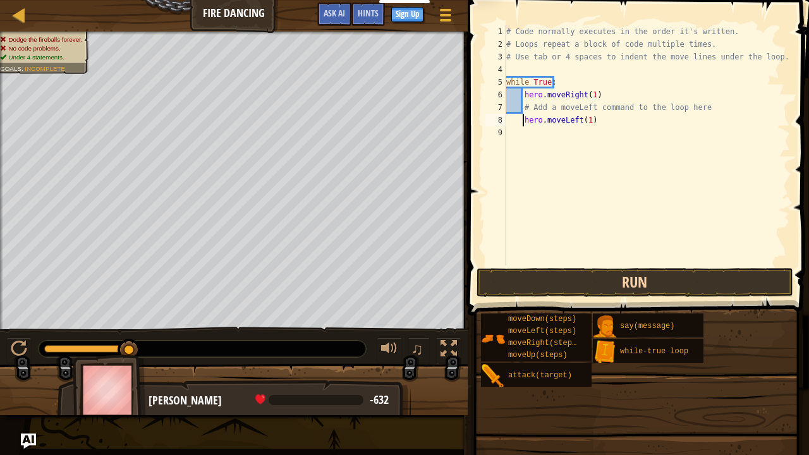
type textarea "hero.moveLeft(1)"
click at [596, 291] on button "Run" at bounding box center [635, 282] width 317 height 29
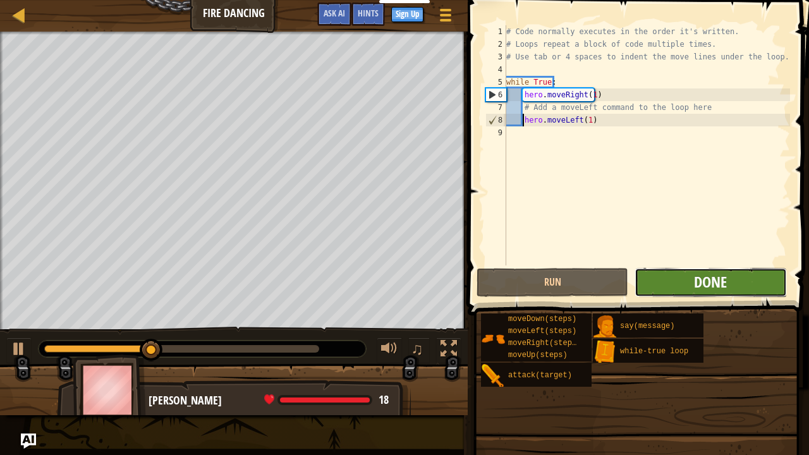
click at [696, 282] on span "Done" at bounding box center [710, 282] width 33 height 20
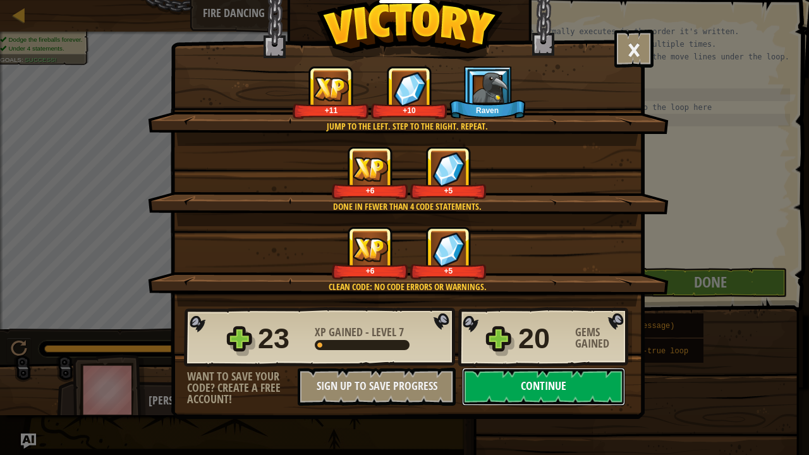
click at [512, 369] on button "Continue" at bounding box center [543, 387] width 163 height 38
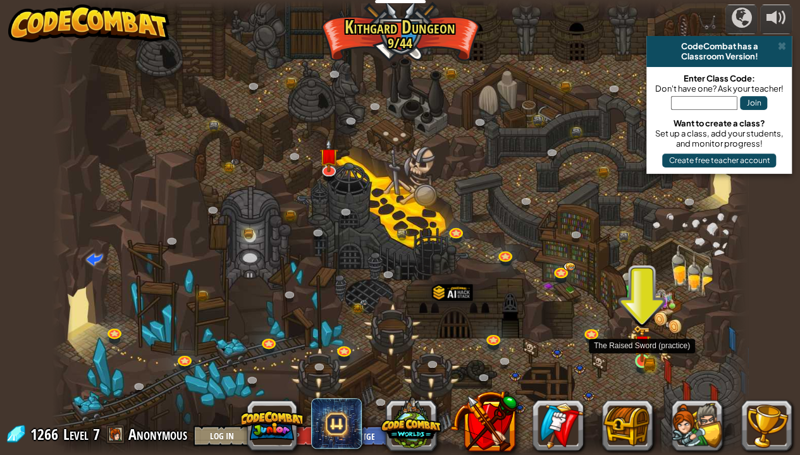
click at [644, 359] on img at bounding box center [641, 344] width 17 height 38
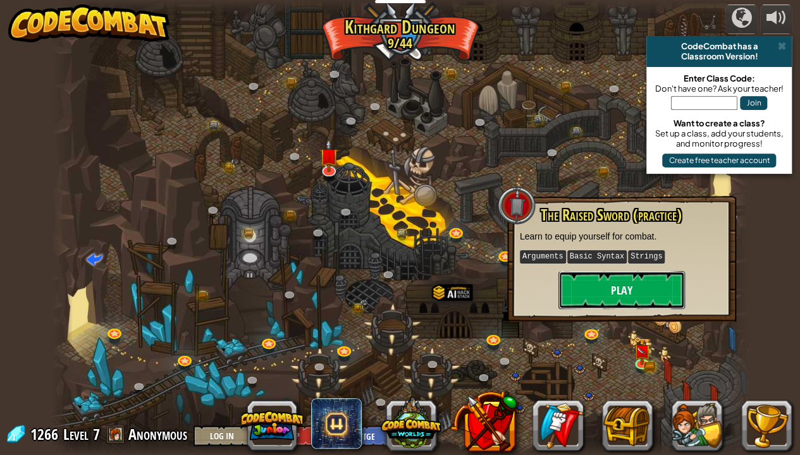
click at [621, 300] on button "Play" at bounding box center [621, 290] width 126 height 38
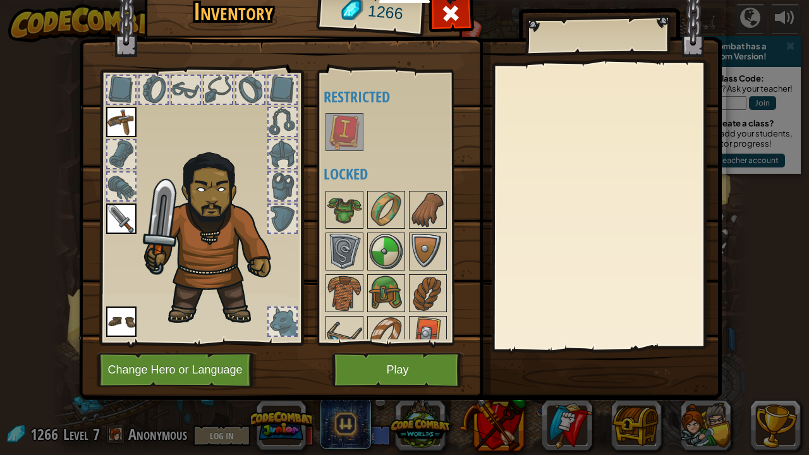
scroll to position [55, 0]
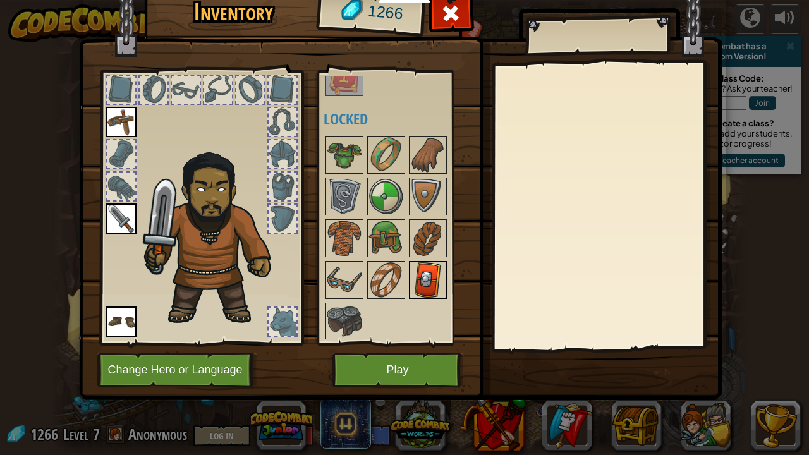
click at [430, 271] on img at bounding box center [427, 279] width 35 height 35
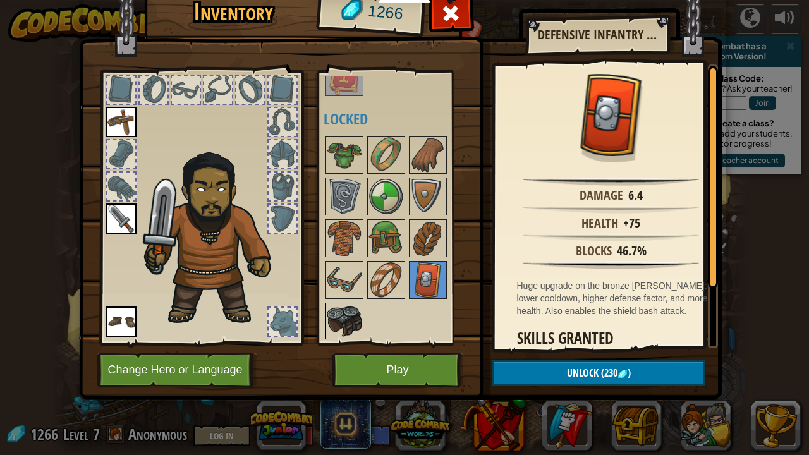
click at [360, 308] on img at bounding box center [344, 321] width 35 height 35
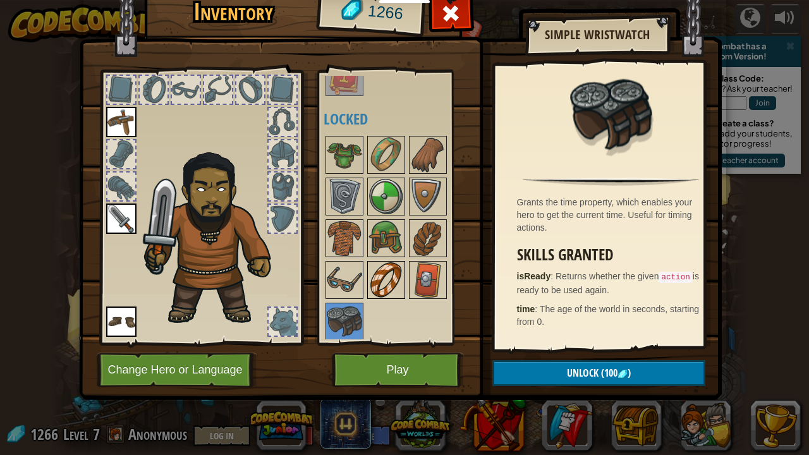
click at [377, 286] on img at bounding box center [386, 279] width 35 height 35
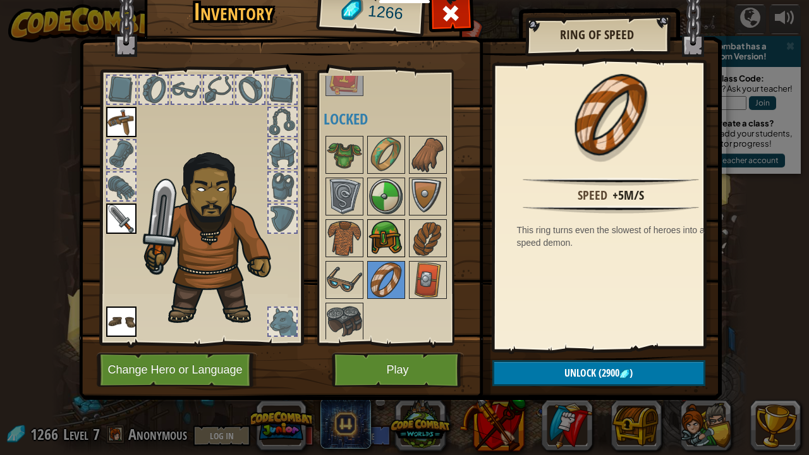
click at [388, 250] on img at bounding box center [386, 238] width 35 height 35
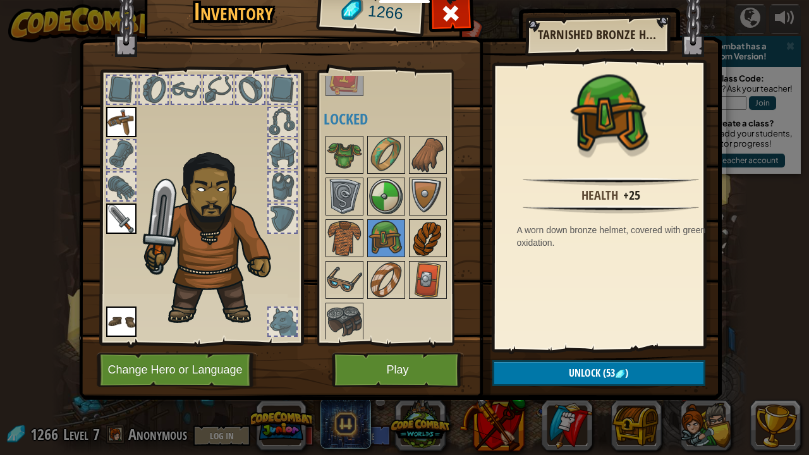
click at [412, 245] on img at bounding box center [427, 238] width 35 height 35
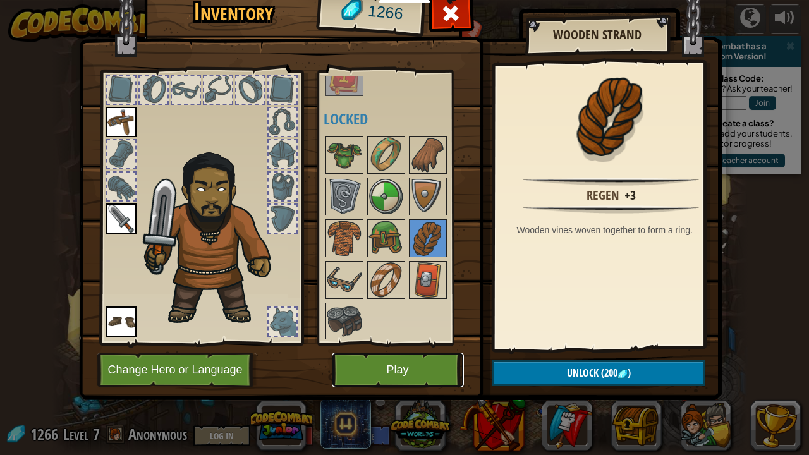
click at [401, 355] on button "Play" at bounding box center [398, 370] width 132 height 35
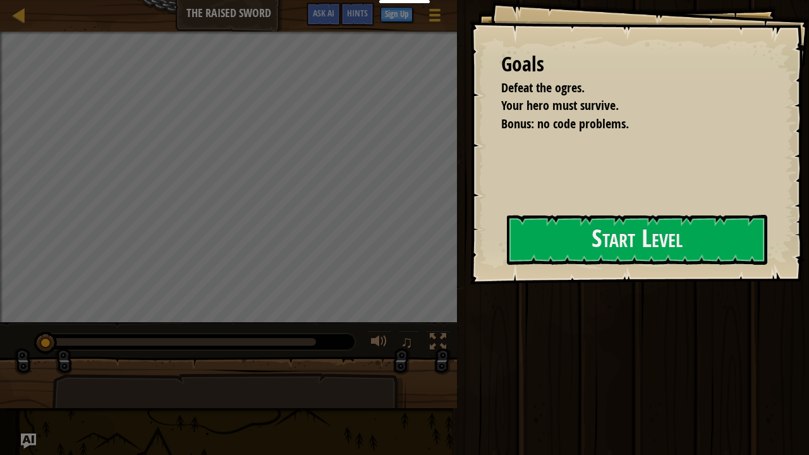
click at [470, 264] on div "Goals Defeat the ogres. Your hero must survive. Bonus: no code problems. Start …" at bounding box center [640, 142] width 340 height 285
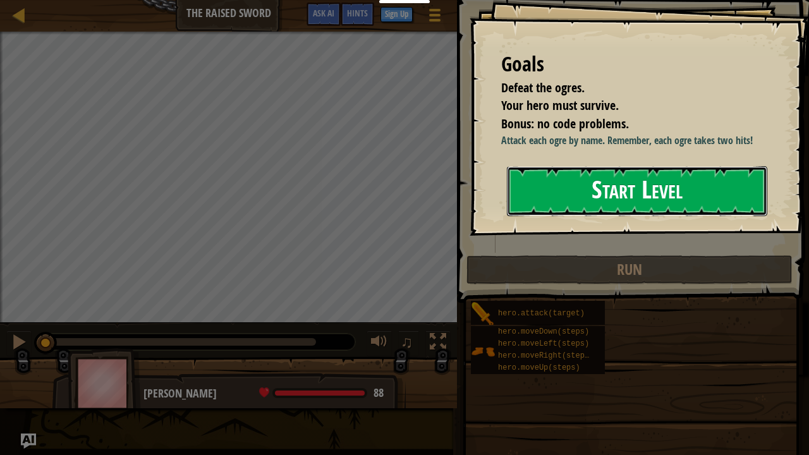
click at [732, 216] on button "Start Level" at bounding box center [637, 191] width 260 height 50
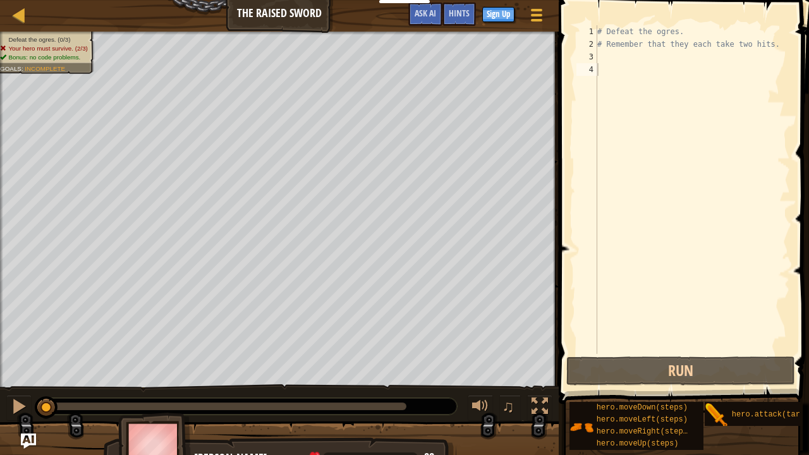
click at [642, 123] on div "# Defeat the ogres. # Remember that they each take two hits." at bounding box center [692, 202] width 195 height 354
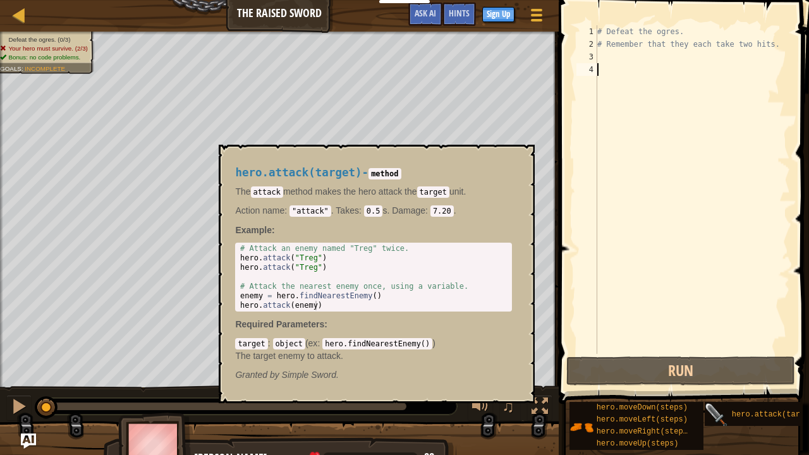
click at [728, 369] on img at bounding box center [717, 415] width 24 height 24
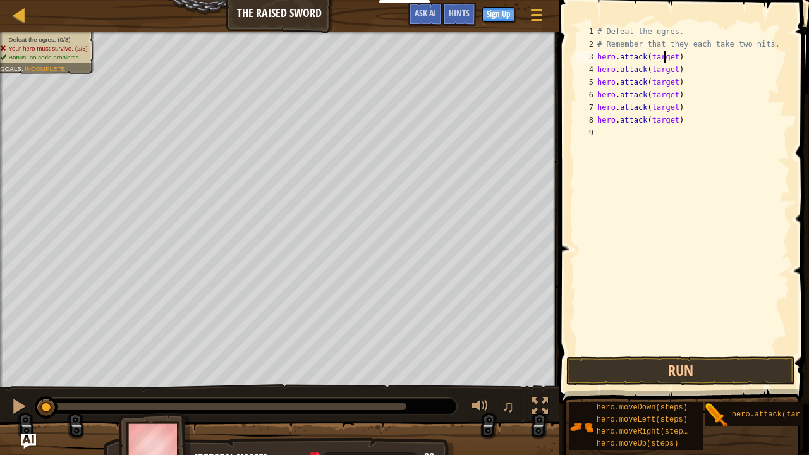
click at [665, 58] on div "# Defeat the ogres. # Remember that they each take two hits. hero . attack ( ta…" at bounding box center [692, 202] width 195 height 354
click at [665, 67] on div "# Defeat the ogres. # Remember that they each take two hits. hero . attack ( "R…" at bounding box center [692, 202] width 195 height 354
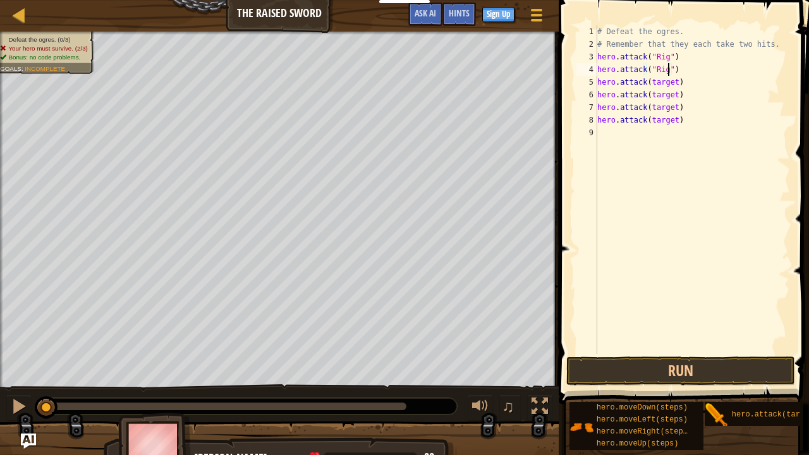
click at [654, 82] on div "# Defeat the ogres. # Remember that they each take two hits. hero . attack ( "R…" at bounding box center [692, 202] width 195 height 354
click at [660, 92] on div "# Defeat the ogres. # Remember that they each take two hits. hero . attack ( "R…" at bounding box center [692, 202] width 195 height 354
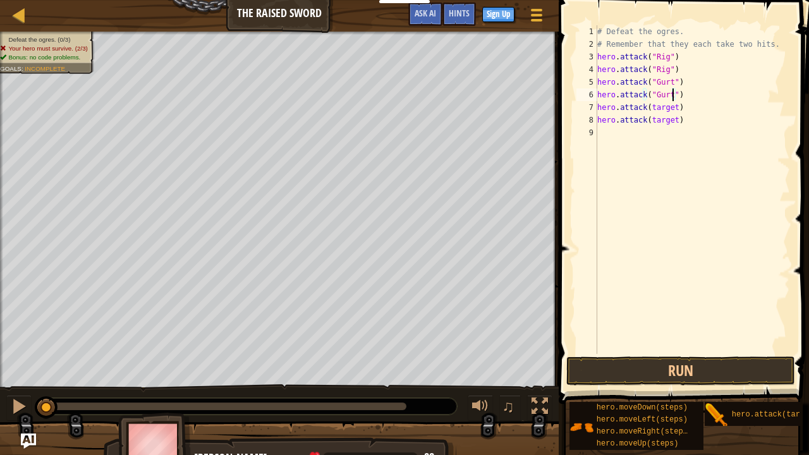
click at [663, 109] on div "# Defeat the ogres. # Remember that they each take two hits. hero . attack ( "R…" at bounding box center [692, 202] width 195 height 354
type textarea "hero.attack("Ack")"
click at [669, 126] on div "# Defeat the ogres. # Remember that they each take two hits. hero . attack ( "R…" at bounding box center [692, 202] width 195 height 354
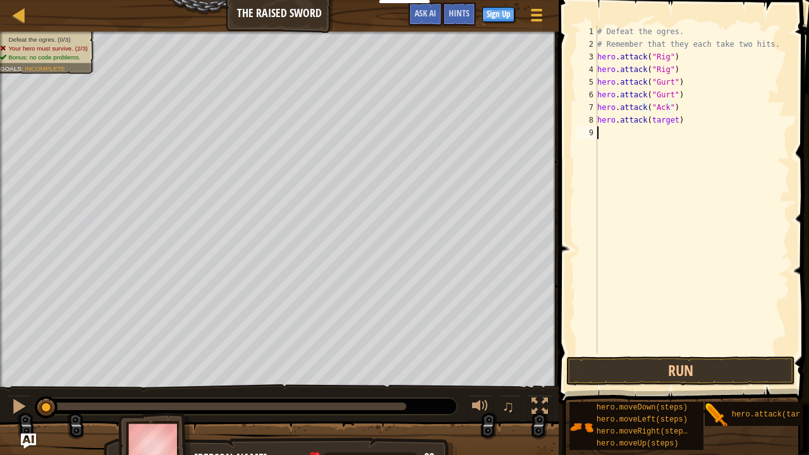
scroll to position [6, 0]
click at [666, 121] on div "# Defeat the ogres. # Remember that they each take two hits. hero . attack ( "R…" at bounding box center [692, 202] width 195 height 354
type textarea "hero.attack("Ack")"
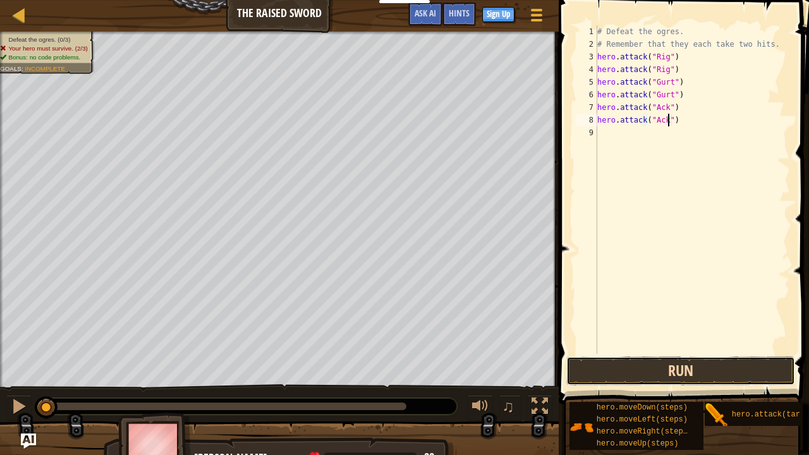
click at [670, 367] on button "Run" at bounding box center [681, 371] width 228 height 29
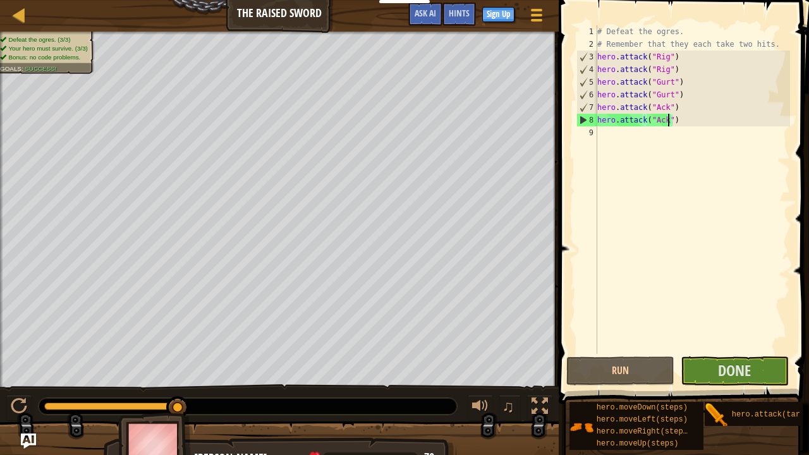
click at [718, 355] on span at bounding box center [685, 183] width 260 height 441
click at [719, 365] on span "Done" at bounding box center [734, 370] width 33 height 20
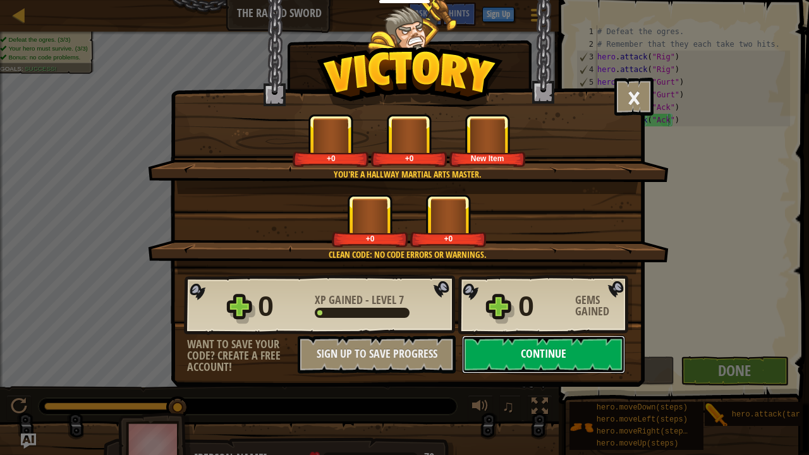
click at [522, 360] on button "Continue" at bounding box center [543, 355] width 163 height 38
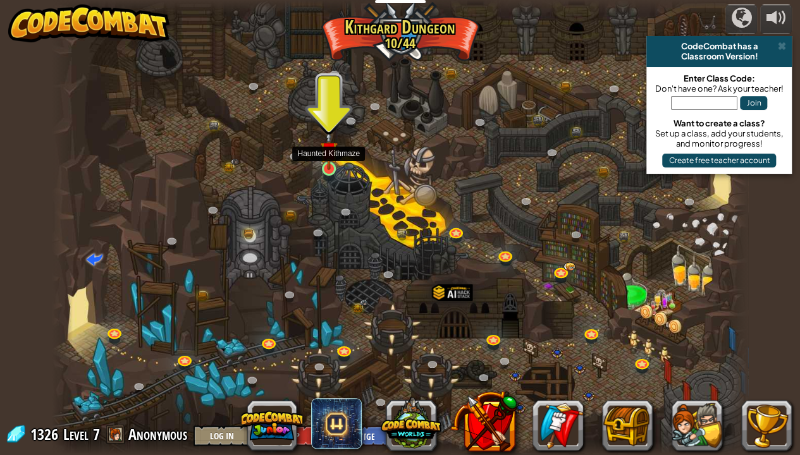
click at [328, 167] on img at bounding box center [328, 149] width 17 height 39
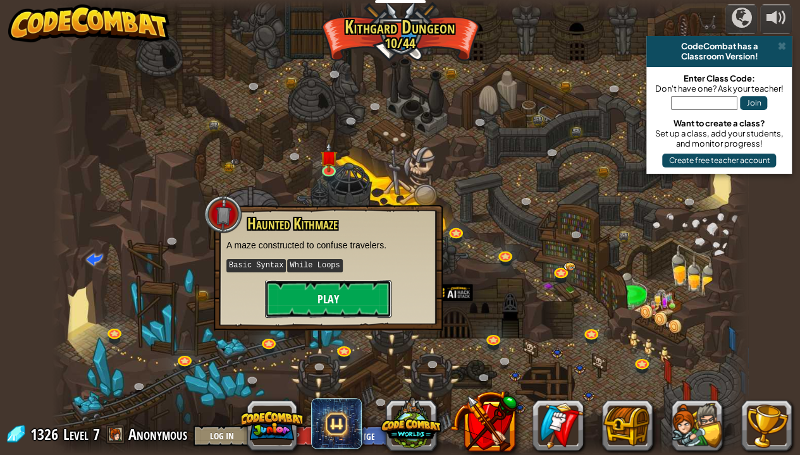
click at [354, 289] on button "Play" at bounding box center [328, 299] width 126 height 38
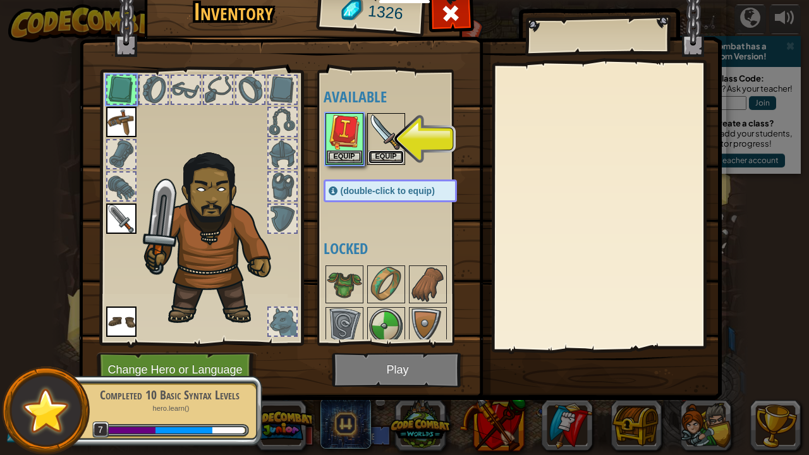
click at [391, 158] on button "Equip" at bounding box center [386, 156] width 35 height 13
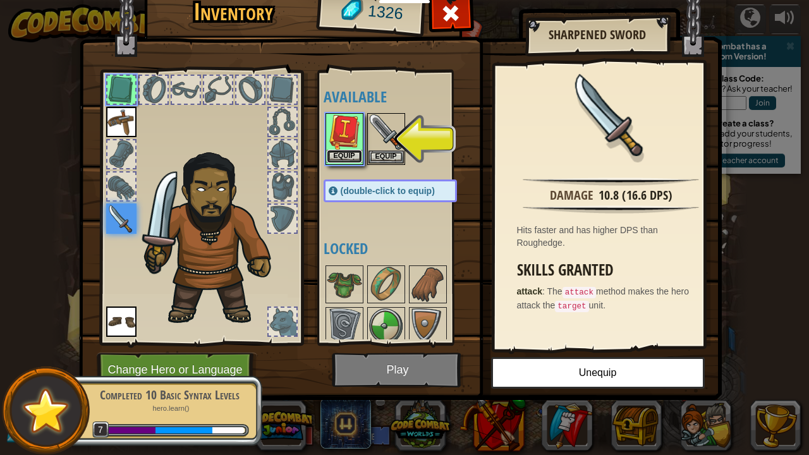
click at [343, 154] on button "Equip" at bounding box center [344, 156] width 35 height 13
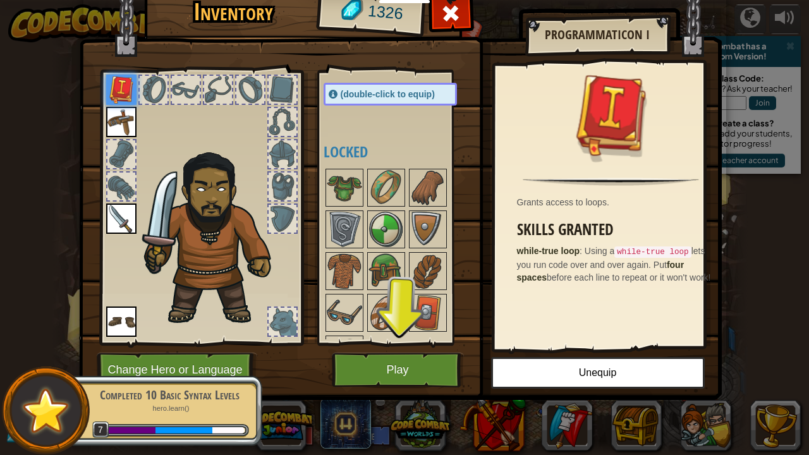
scroll to position [129, 0]
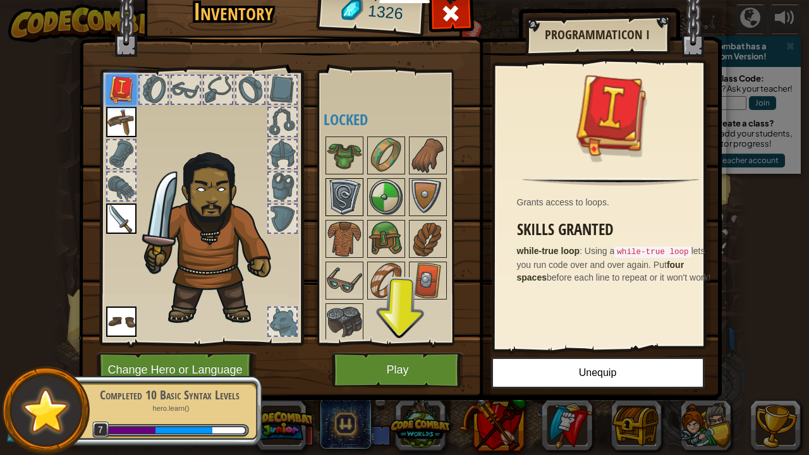
click at [339, 192] on img at bounding box center [344, 197] width 35 height 35
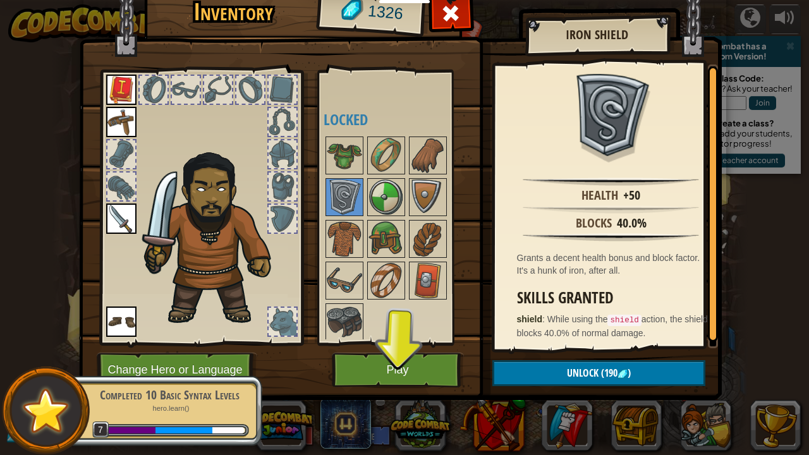
click at [430, 255] on div at bounding box center [403, 239] width 159 height 209
click at [420, 269] on img at bounding box center [427, 280] width 35 height 35
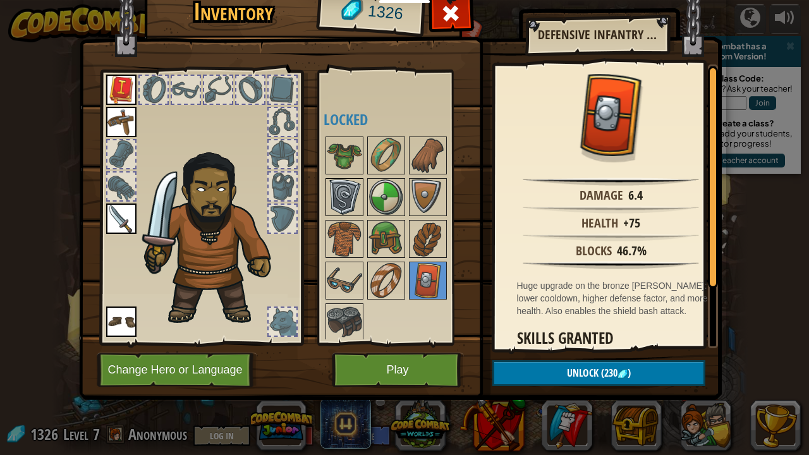
click at [341, 188] on img at bounding box center [344, 197] width 35 height 35
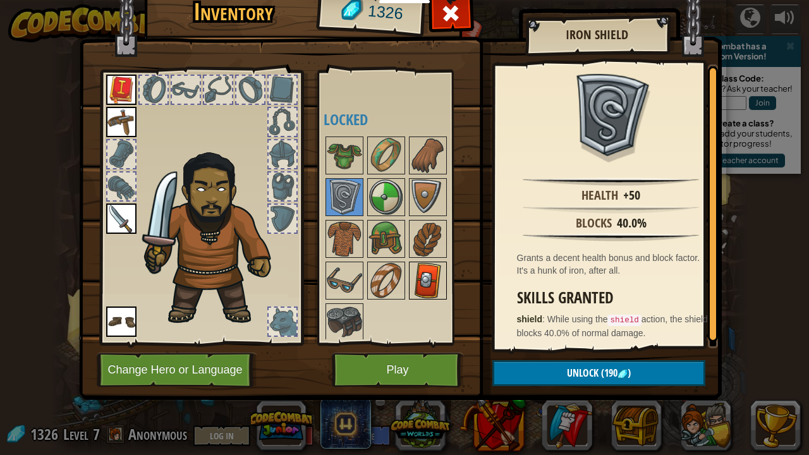
click at [424, 272] on img at bounding box center [427, 280] width 35 height 35
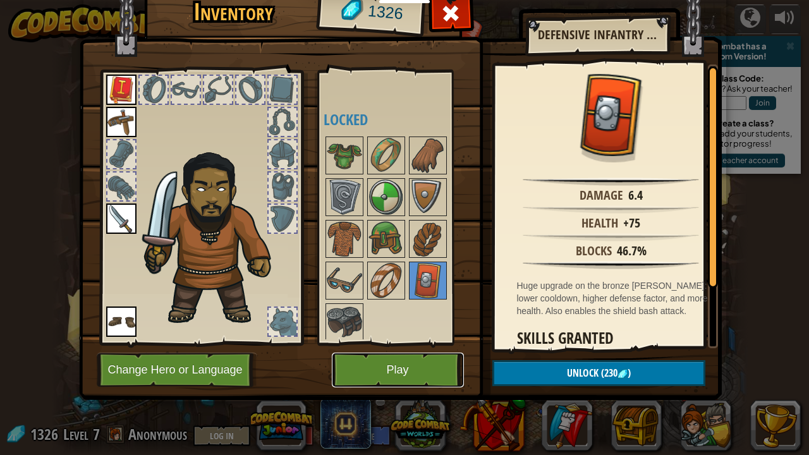
click at [377, 369] on button "Play" at bounding box center [398, 370] width 132 height 35
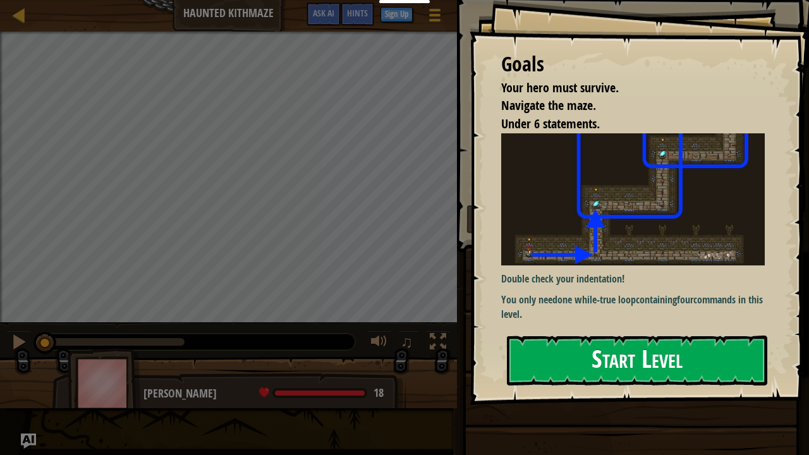
click at [646, 368] on button "Start Level" at bounding box center [637, 361] width 260 height 50
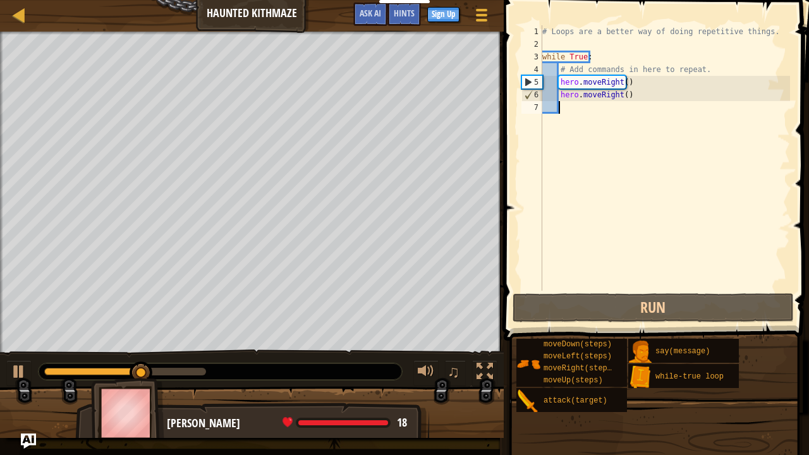
click at [622, 82] on div "# Loops are a better way of doing repetitive things. while True : # Add command…" at bounding box center [665, 170] width 250 height 291
click at [620, 83] on div "# Loops are a better way of doing repetitive things. while True : # Add command…" at bounding box center [665, 170] width 250 height 291
click at [622, 82] on div "# Loops are a better way of doing repetitive things. while True : # Add command…" at bounding box center [665, 158] width 250 height 266
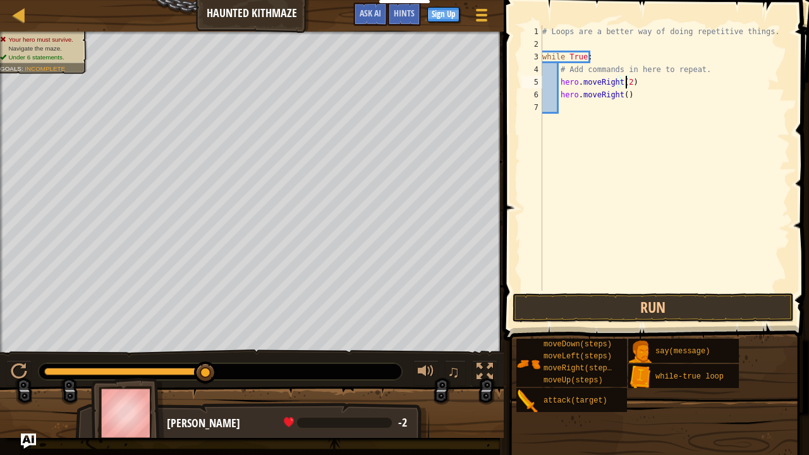
click at [620, 91] on div "# Loops are a better way of doing repetitive things. while True : # Add command…" at bounding box center [665, 170] width 250 height 291
click at [611, 309] on button "Run" at bounding box center [653, 307] width 281 height 29
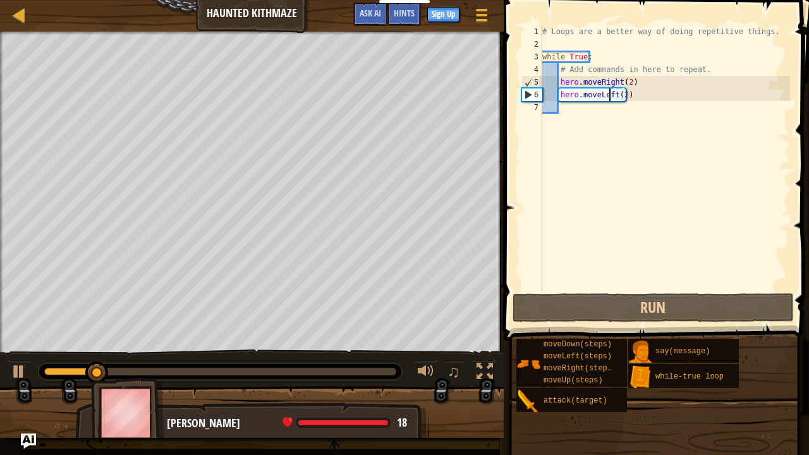
click at [611, 95] on div "# Loops are a better way of doing repetitive things. while True : # Add command…" at bounding box center [665, 170] width 250 height 291
click at [612, 91] on div "# Loops are a better way of doing repetitive things. while True : # Add command…" at bounding box center [665, 158] width 250 height 266
drag, startPoint x: 611, startPoint y: 94, endPoint x: 594, endPoint y: 94, distance: 16.4
click at [594, 94] on div "# Loops are a better way of doing repetitive things. while True : # Add command…" at bounding box center [665, 170] width 250 height 291
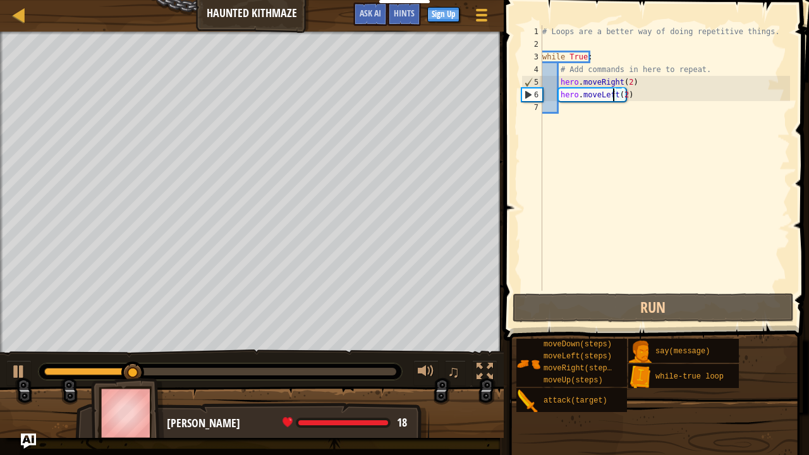
click at [615, 95] on div "# Loops are a better way of doing repetitive things. while True : # Add command…" at bounding box center [665, 170] width 250 height 291
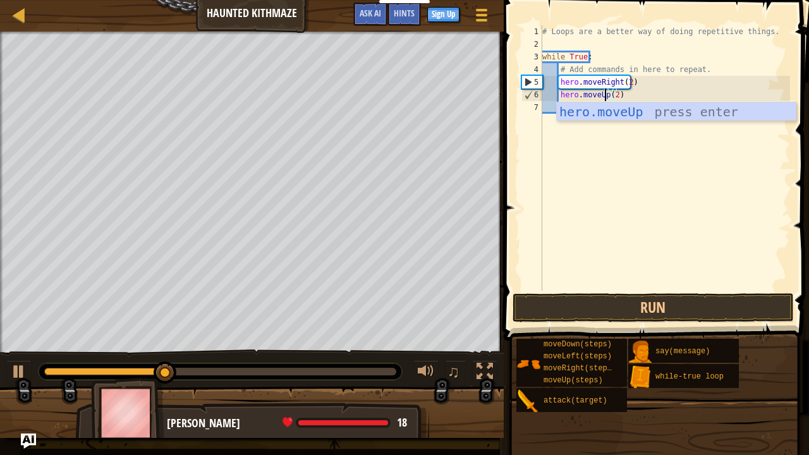
scroll to position [6, 5]
type textarea "hero.moveUp(2)"
click at [640, 305] on button "Run" at bounding box center [653, 307] width 281 height 29
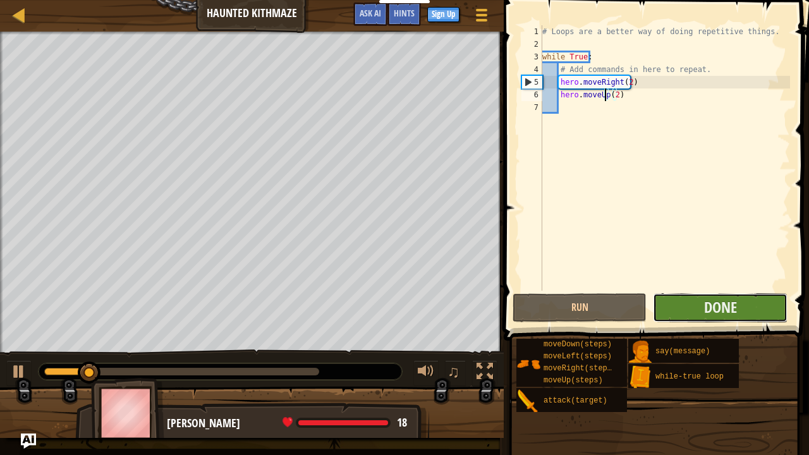
click at [668, 310] on button "Done" at bounding box center [720, 307] width 134 height 29
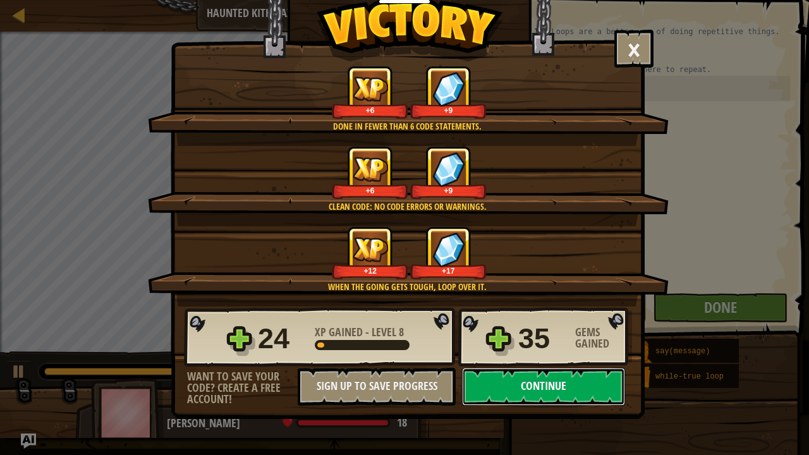
click at [560, 369] on button "Continue" at bounding box center [543, 387] width 163 height 38
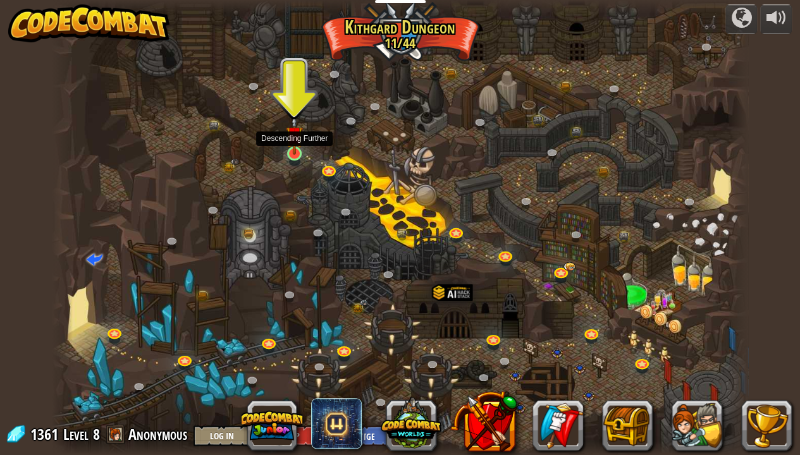
click at [295, 149] on img at bounding box center [294, 134] width 17 height 39
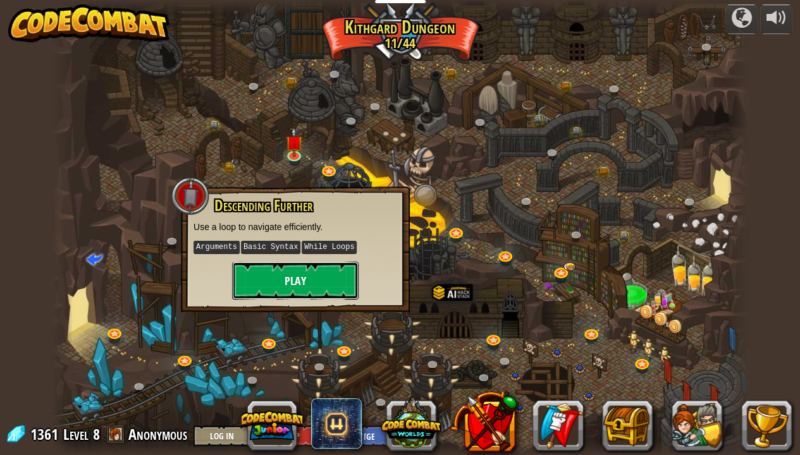
click at [329, 291] on button "Play" at bounding box center [295, 281] width 126 height 38
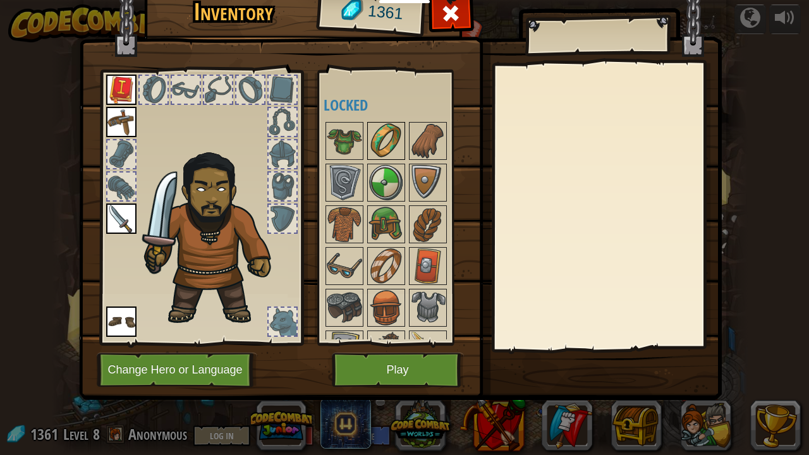
scroll to position [212, 0]
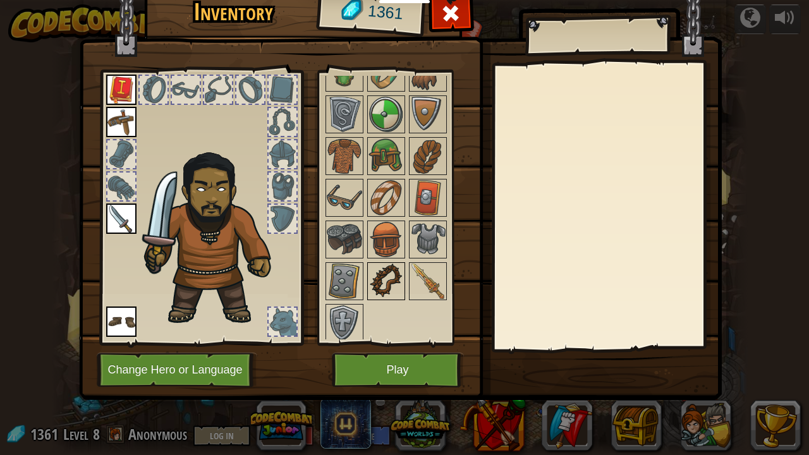
drag, startPoint x: 387, startPoint y: 280, endPoint x: 367, endPoint y: 281, distance: 19.6
click at [379, 281] on img at bounding box center [386, 281] width 35 height 35
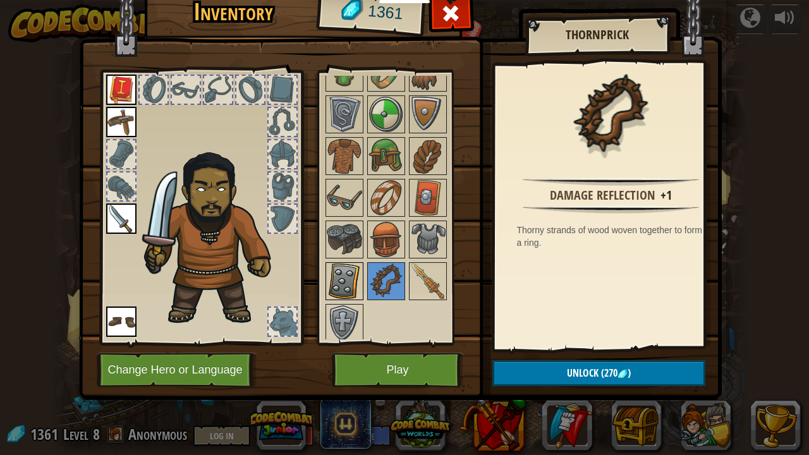
click at [348, 278] on img at bounding box center [344, 281] width 35 height 35
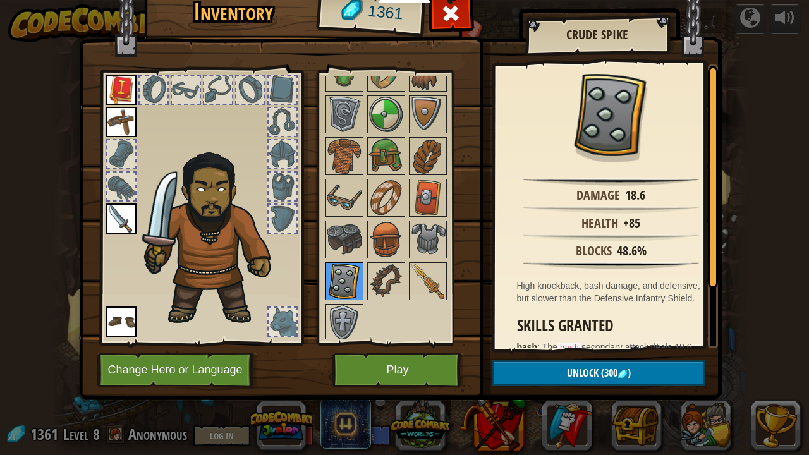
click at [345, 295] on div at bounding box center [345, 281] width 38 height 38
click at [345, 305] on img at bounding box center [344, 322] width 35 height 35
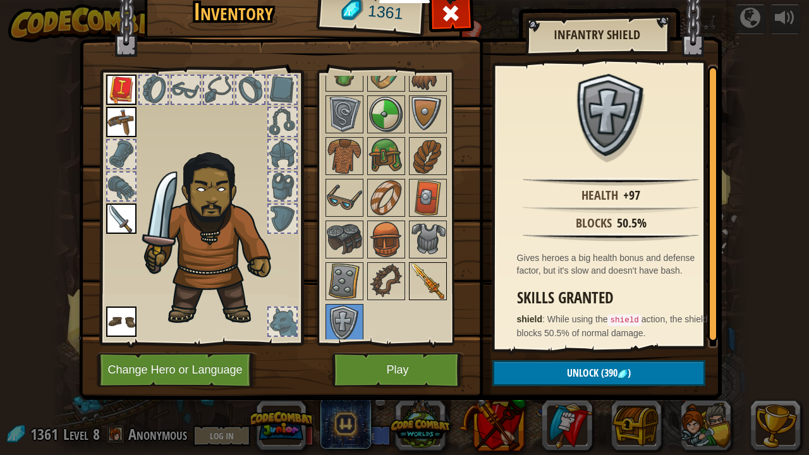
click at [430, 287] on img at bounding box center [427, 281] width 35 height 35
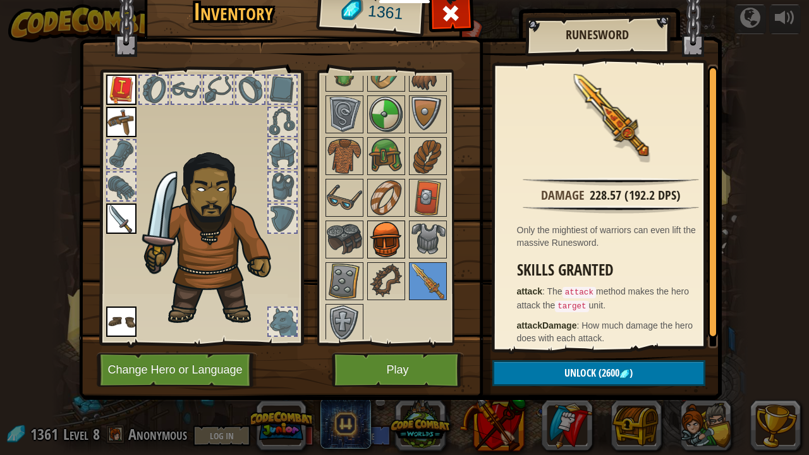
click at [398, 242] on img at bounding box center [386, 239] width 35 height 35
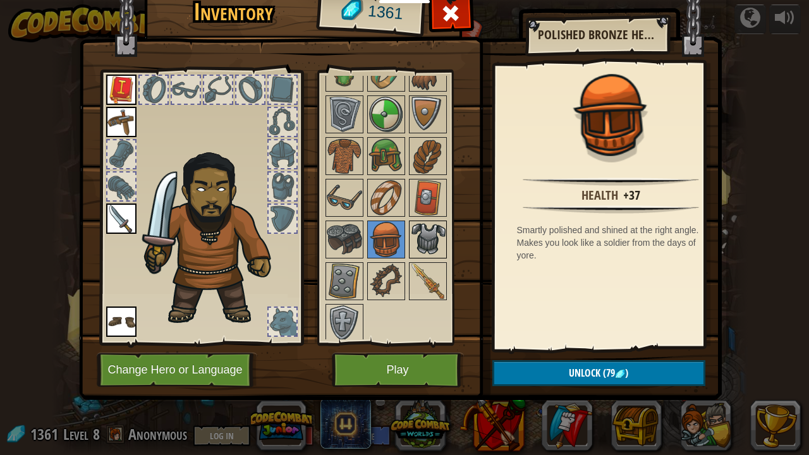
click at [436, 236] on img at bounding box center [427, 239] width 35 height 35
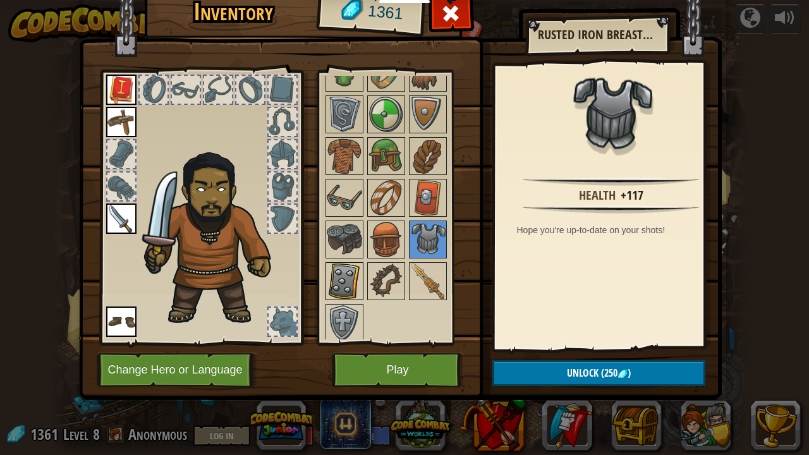
click at [353, 273] on img at bounding box center [344, 281] width 35 height 35
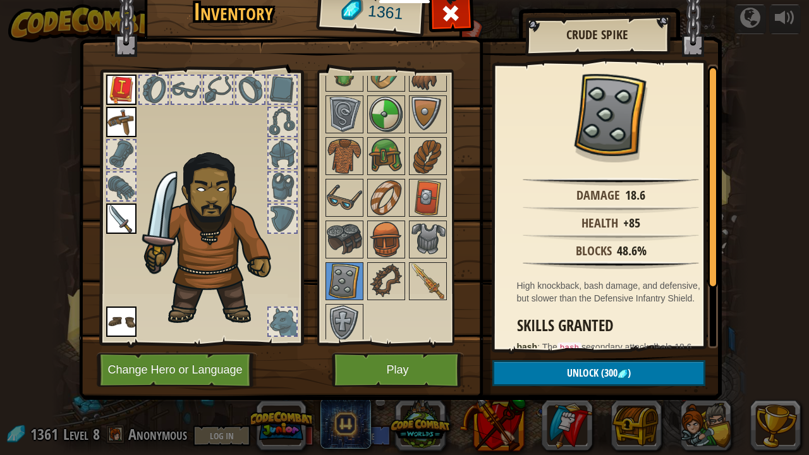
click at [349, 297] on div at bounding box center [403, 198] width 159 height 292
drag, startPoint x: 343, startPoint y: 303, endPoint x: 345, endPoint y: 295, distance: 8.4
click at [343, 305] on img at bounding box center [344, 322] width 35 height 35
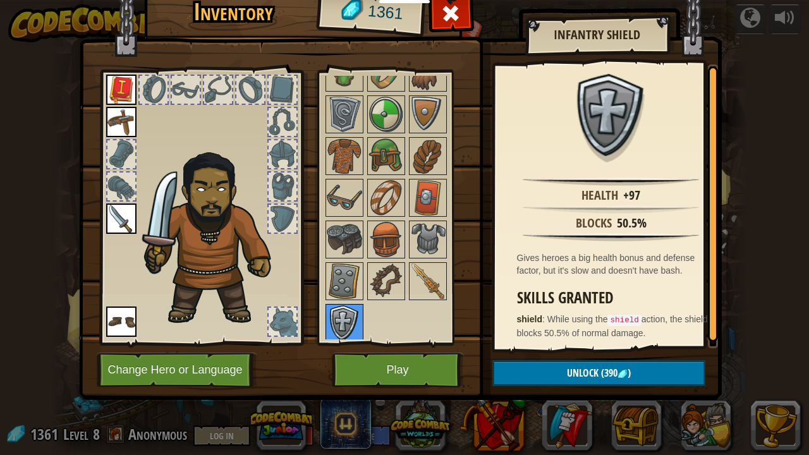
click at [344, 307] on img at bounding box center [344, 322] width 35 height 35
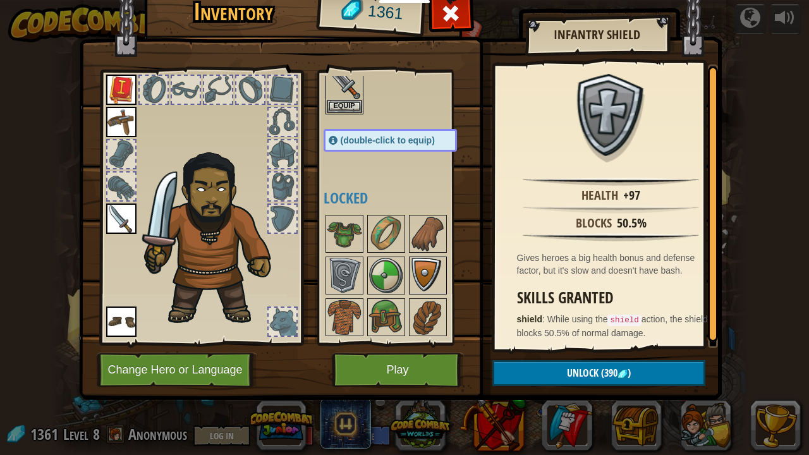
scroll to position [85, 0]
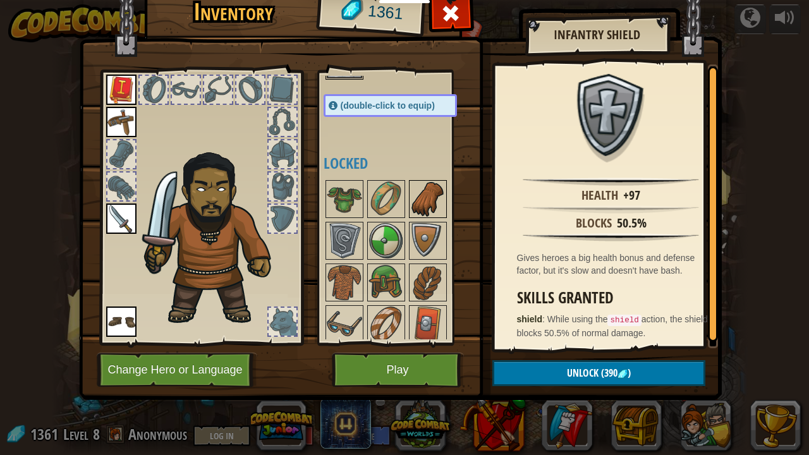
click at [421, 200] on img at bounding box center [427, 198] width 35 height 35
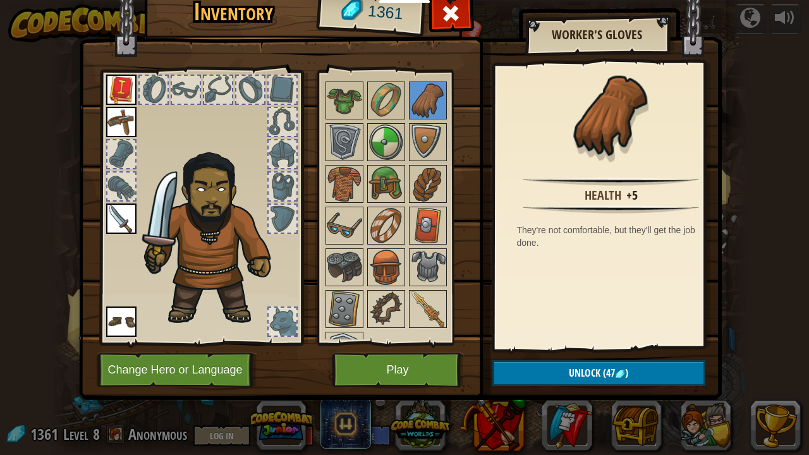
scroll to position [212, 0]
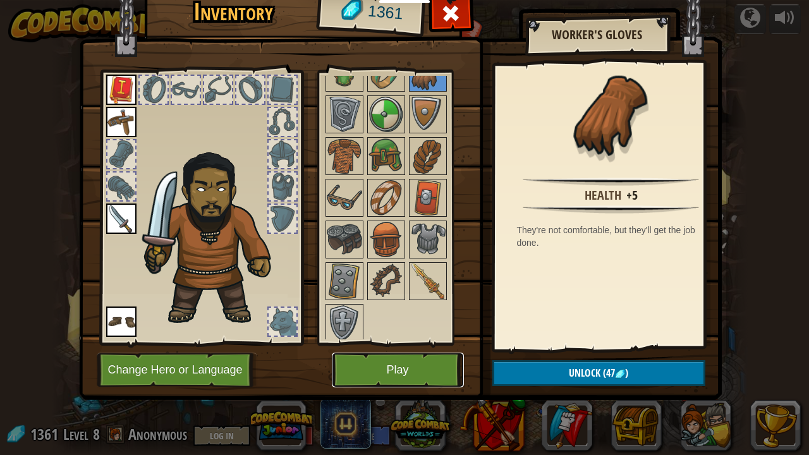
click at [417, 359] on button "Play" at bounding box center [398, 370] width 132 height 35
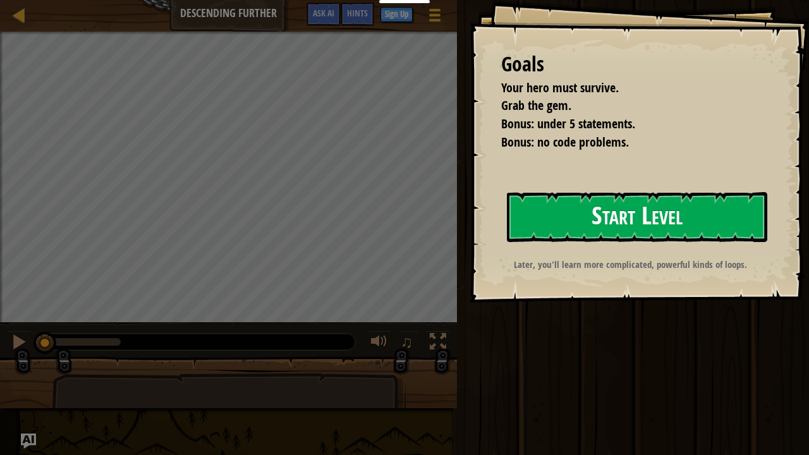
drag, startPoint x: 456, startPoint y: 265, endPoint x: 475, endPoint y: 240, distance: 31.5
click at [470, 261] on div "Goals Your hero must survive. Grab the gem. Bonus: under 5 statements. Bonus: n…" at bounding box center [640, 151] width 340 height 303
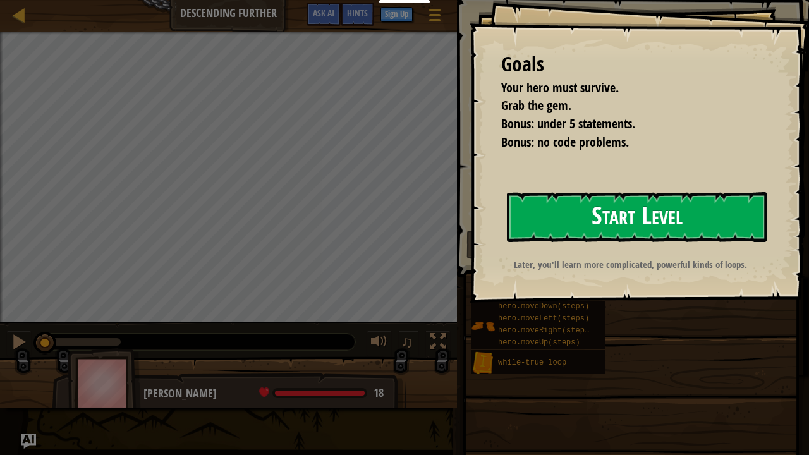
click at [513, 221] on button "Start Level" at bounding box center [637, 217] width 260 height 50
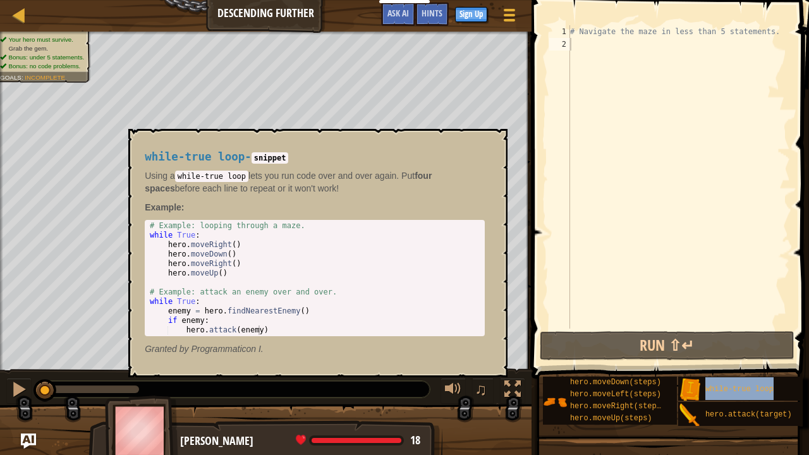
type textarea "while-true loop"
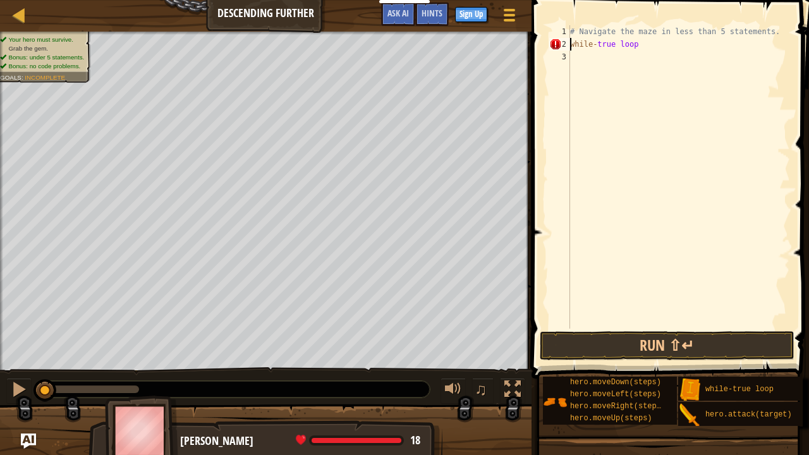
click at [614, 54] on div "# Navigate the maze in less than 5 statements. while - true loop" at bounding box center [679, 189] width 223 height 329
click at [663, 58] on div "# Navigate the maze in less than 5 statements. while - true loop hero . moveRig…" at bounding box center [679, 189] width 223 height 329
click at [644, 70] on div "# Navigate the maze in less than 5 statements. while - true loop hero . moveRig…" at bounding box center [679, 189] width 223 height 329
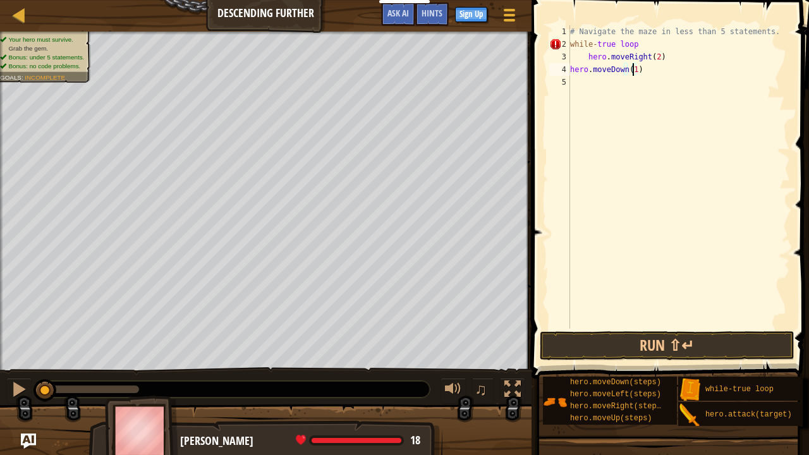
scroll to position [6, 5]
click at [570, 70] on div "# Navigate the maze in less than 5 statements. while - true loop hero . moveRig…" at bounding box center [679, 189] width 223 height 329
click at [674, 343] on button "Run ⇧↵" at bounding box center [667, 345] width 255 height 29
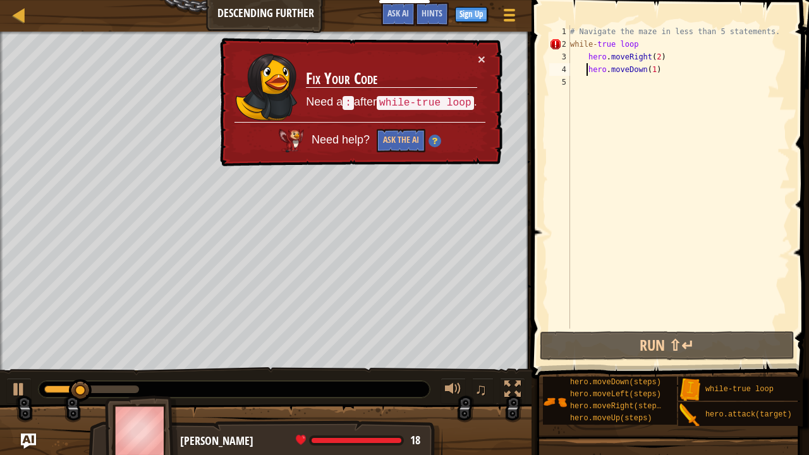
click at [647, 46] on div "# Navigate the maze in less than 5 statements. while - true loop hero . moveRig…" at bounding box center [679, 189] width 223 height 329
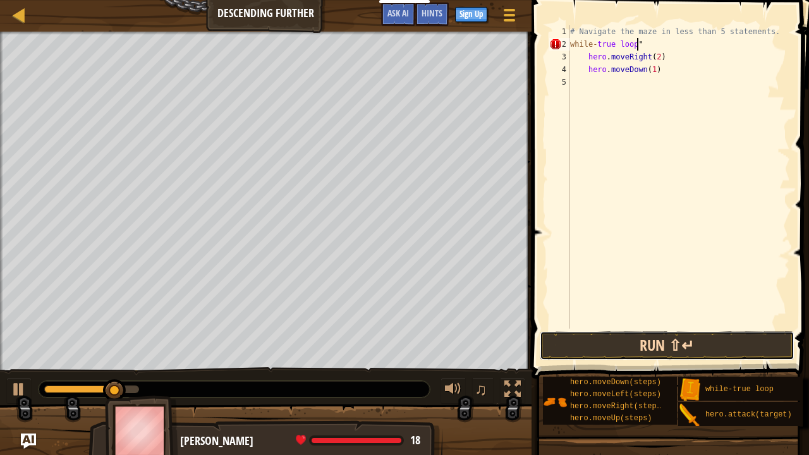
click at [663, 346] on button "Run ⇧↵" at bounding box center [667, 345] width 255 height 29
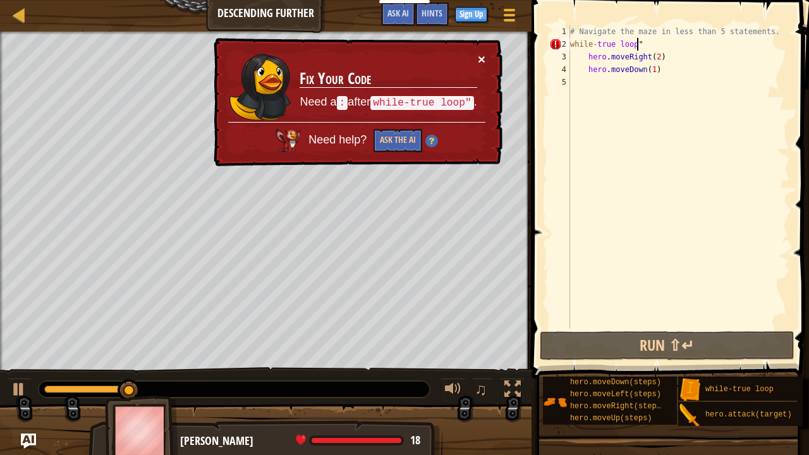
click at [481, 58] on button "×" at bounding box center [482, 58] width 8 height 13
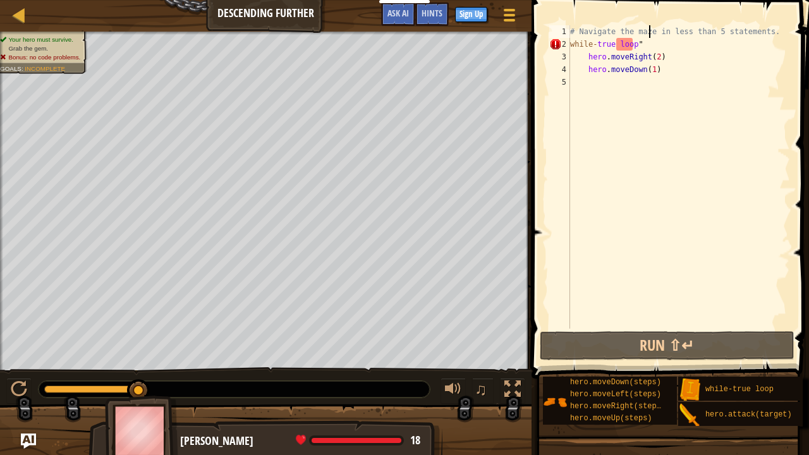
click at [650, 37] on div "# Navigate the maze in less than 5 statements. while - true loop " hero . moveR…" at bounding box center [679, 189] width 223 height 329
click at [634, 46] on div "# Navigate the maze in less than 5 statements. while - true loop " hero . moveR…" at bounding box center [679, 189] width 223 height 329
click at [646, 43] on div "# Navigate the maze in less than 5 statements. while - true loop " hero . moveR…" at bounding box center [679, 189] width 223 height 329
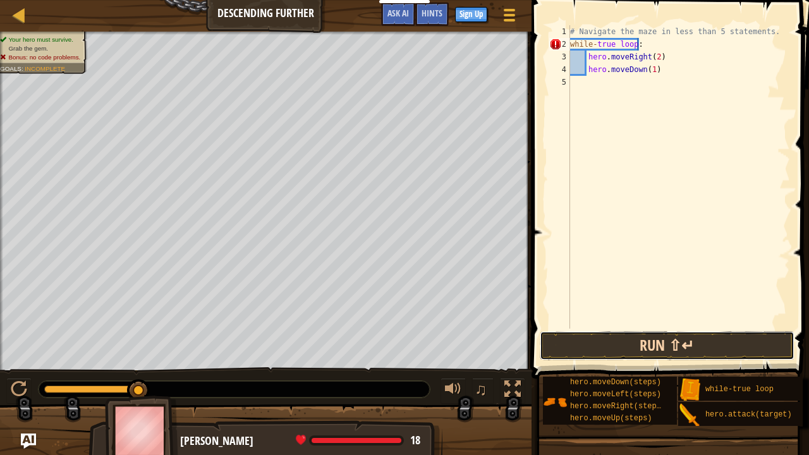
click at [668, 336] on button "Run ⇧↵" at bounding box center [667, 345] width 255 height 29
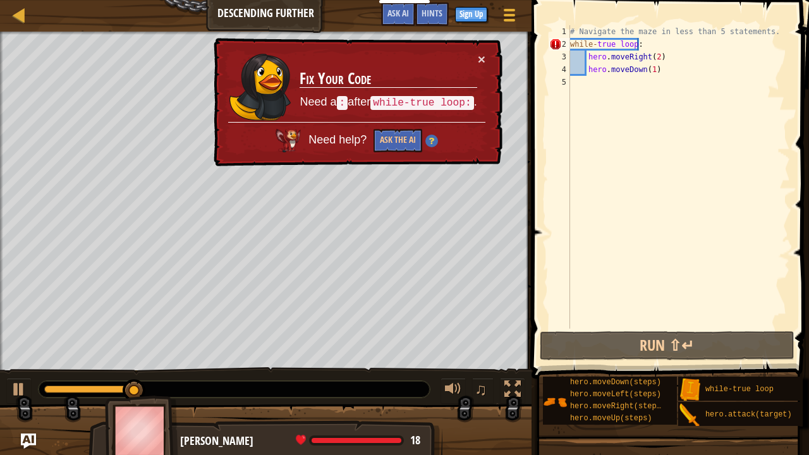
click at [477, 54] on td "Fix Your Code Need a : after while-true loop: ." at bounding box center [388, 87] width 178 height 70
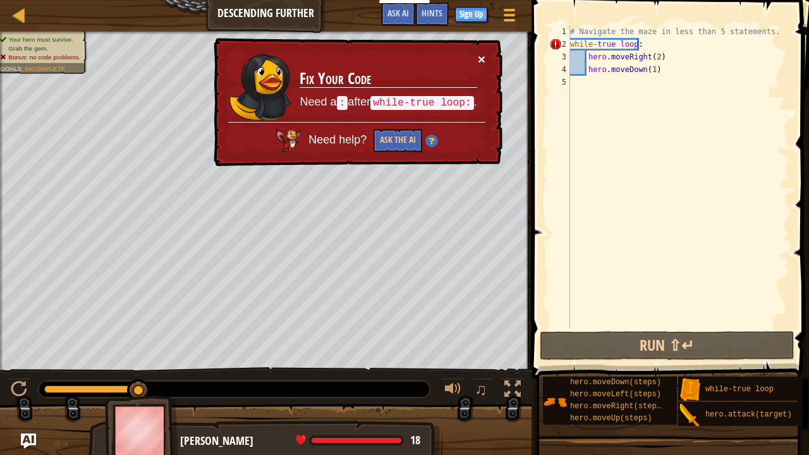
click at [481, 57] on button "×" at bounding box center [482, 58] width 8 height 13
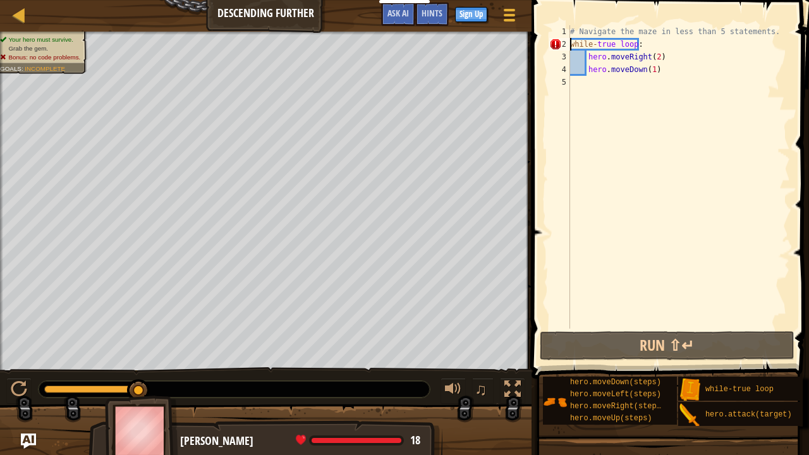
click at [572, 46] on div "# Navigate the maze in less than 5 statements. while - true loop : hero . moveR…" at bounding box center [679, 189] width 223 height 329
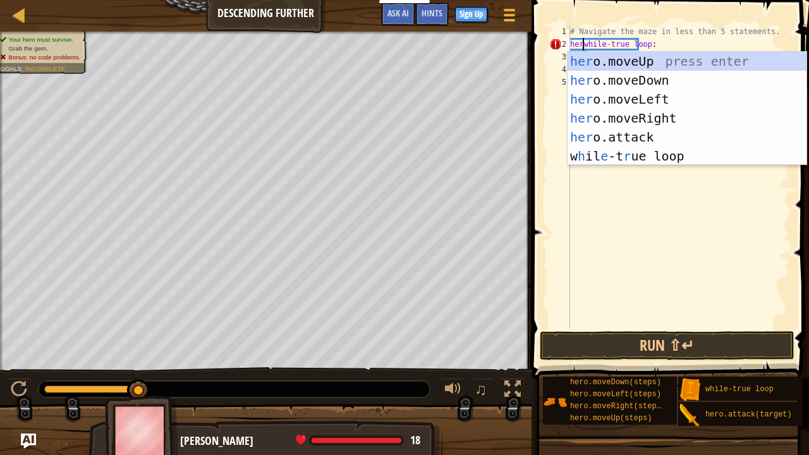
scroll to position [6, 1]
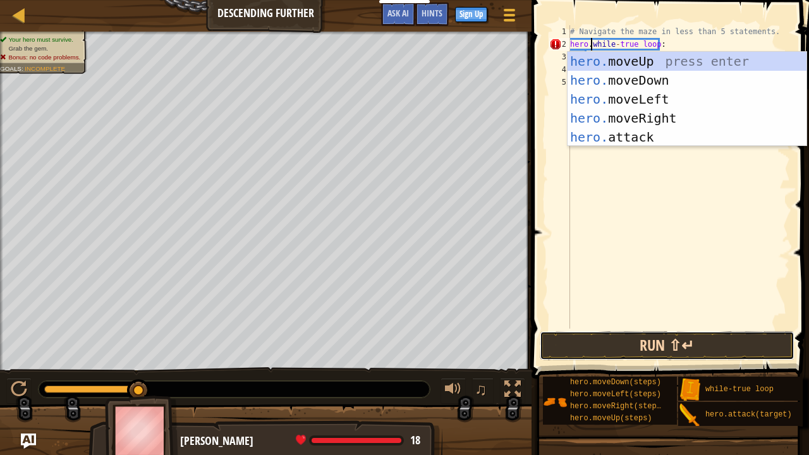
click at [653, 348] on button "Run ⇧↵" at bounding box center [667, 345] width 255 height 29
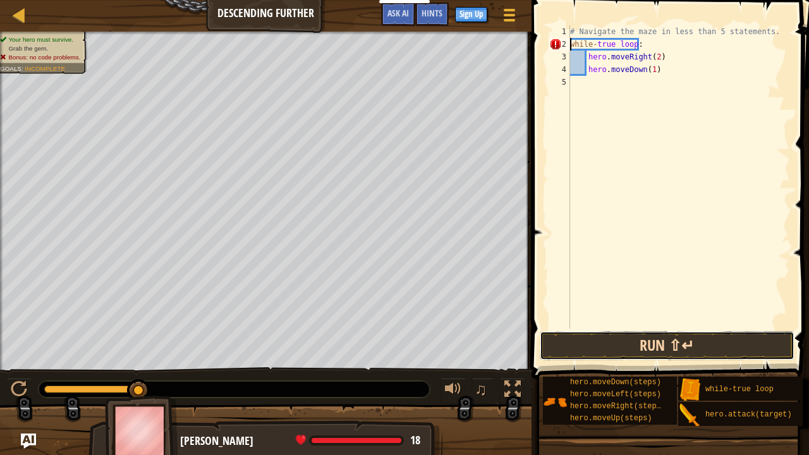
click at [597, 338] on button "Run ⇧↵" at bounding box center [667, 345] width 255 height 29
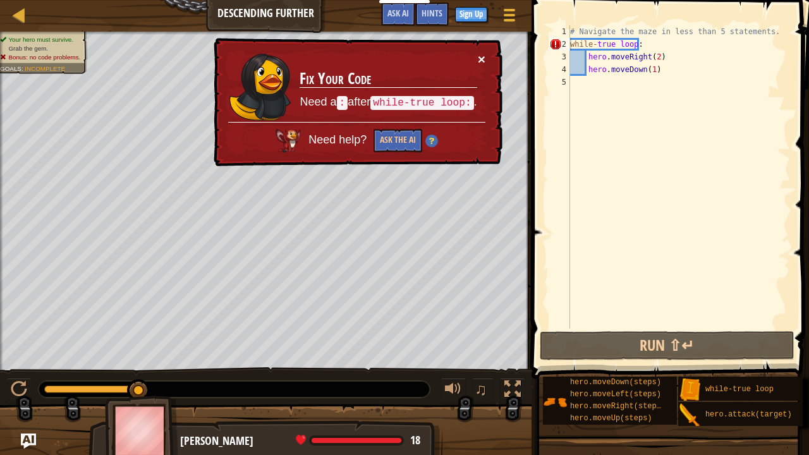
click at [482, 53] on button "×" at bounding box center [482, 58] width 8 height 13
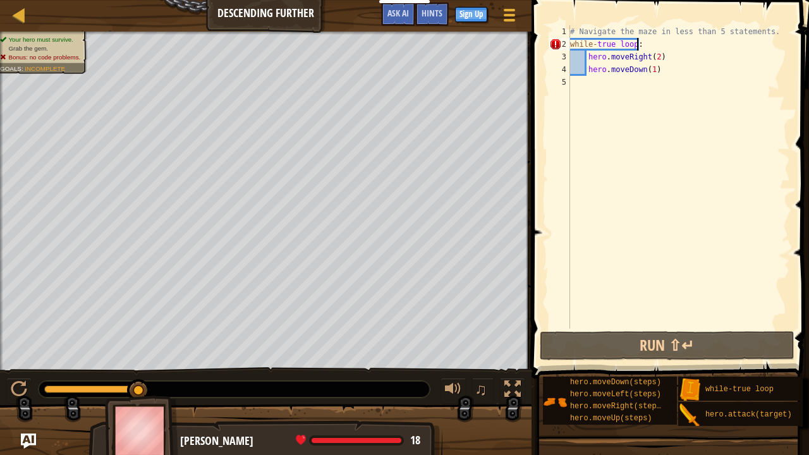
click at [656, 44] on div "# Navigate the maze in less than 5 statements. while - true loop : hero . moveR…" at bounding box center [679, 189] width 223 height 329
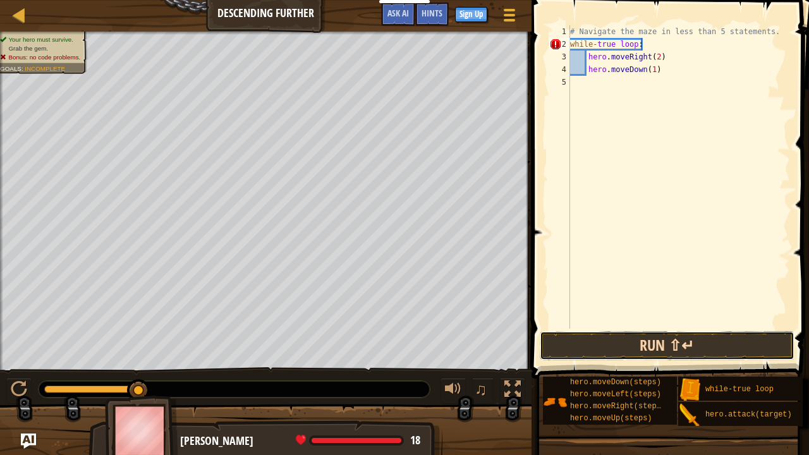
click at [694, 345] on button "Run ⇧↵" at bounding box center [667, 345] width 255 height 29
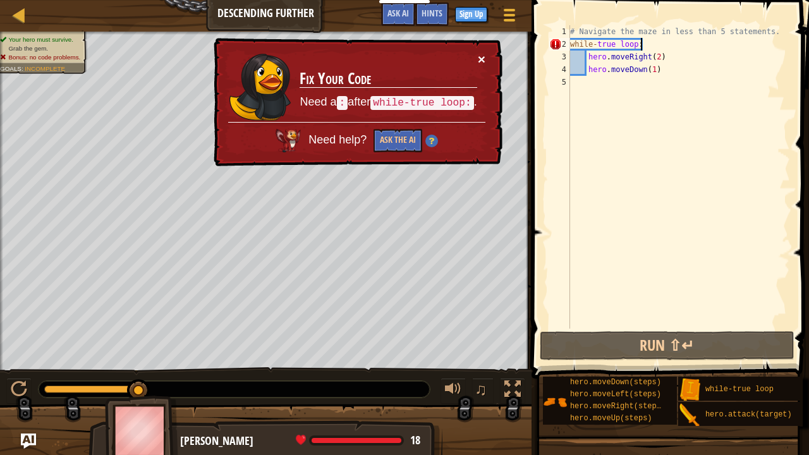
click at [482, 65] on button "×" at bounding box center [482, 58] width 8 height 13
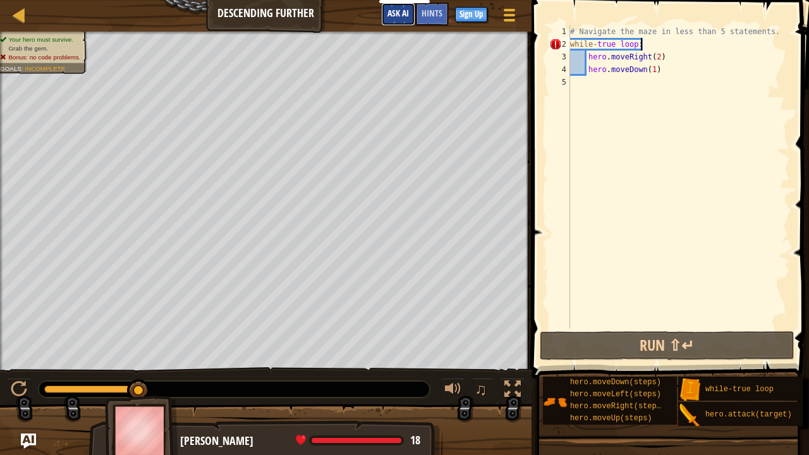
click at [397, 11] on span "Ask AI" at bounding box center [398, 13] width 21 height 12
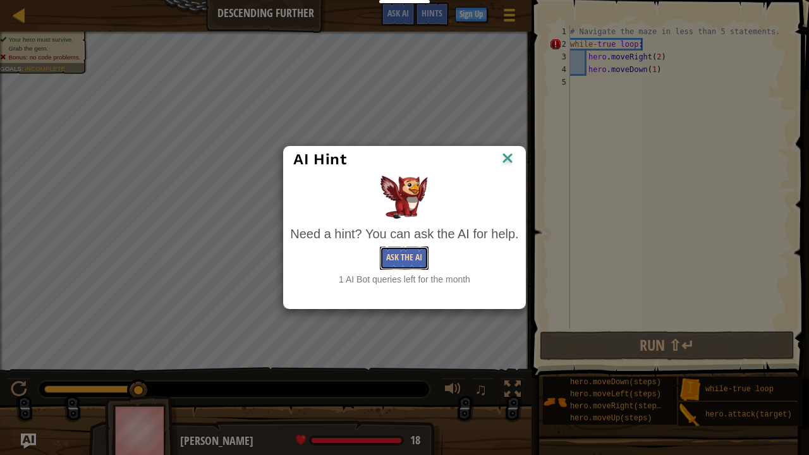
click at [403, 262] on button "Ask the AI" at bounding box center [404, 258] width 49 height 23
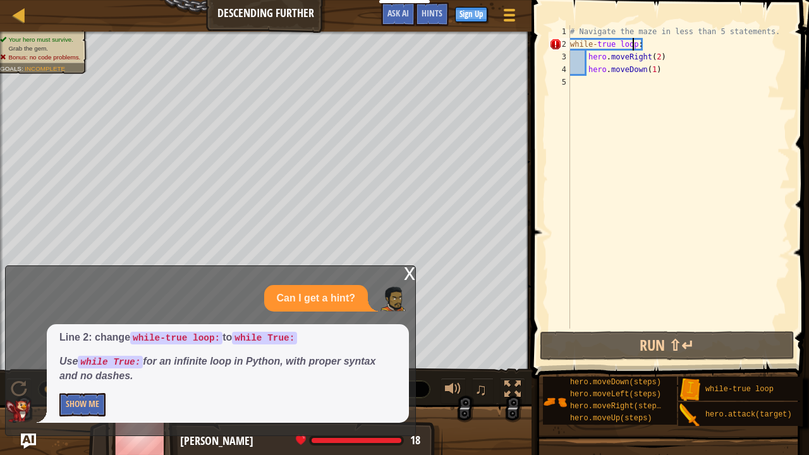
click at [632, 43] on div "# Navigate the maze in less than 5 statements. while - true loop : hero . moveR…" at bounding box center [679, 189] width 223 height 329
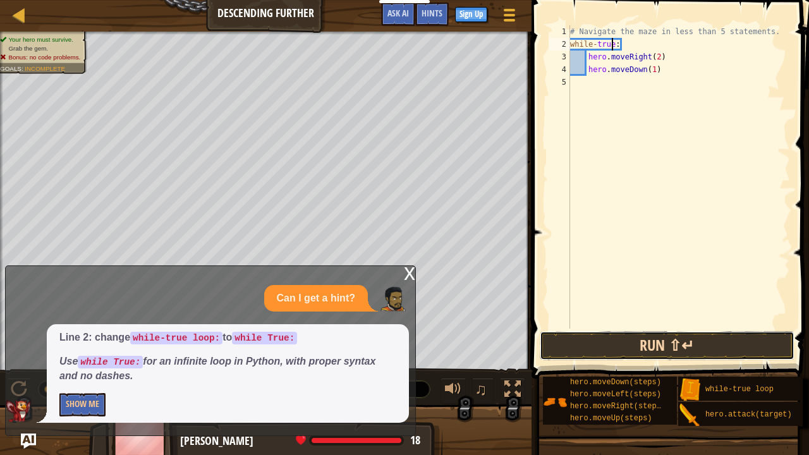
click at [689, 342] on button "Run ⇧↵" at bounding box center [667, 345] width 255 height 29
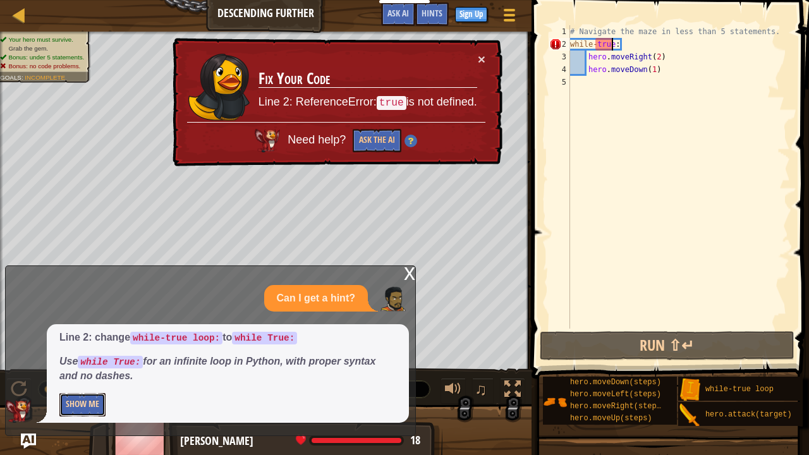
click at [77, 369] on button "Show Me" at bounding box center [82, 404] width 46 height 23
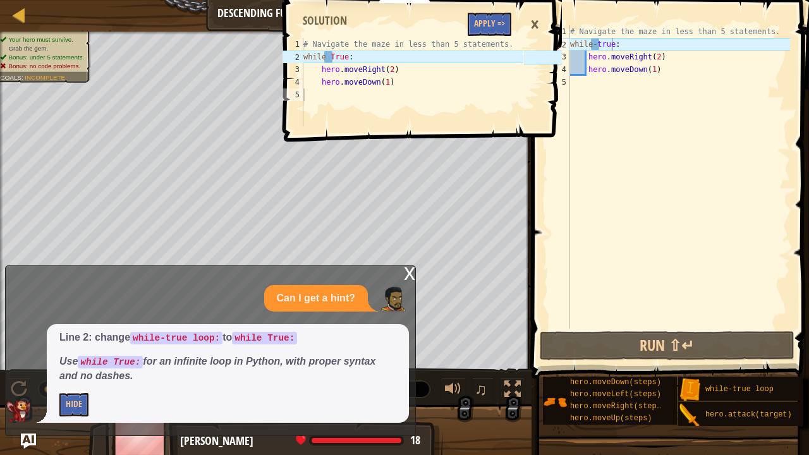
click at [537, 20] on div "×" at bounding box center [534, 24] width 21 height 29
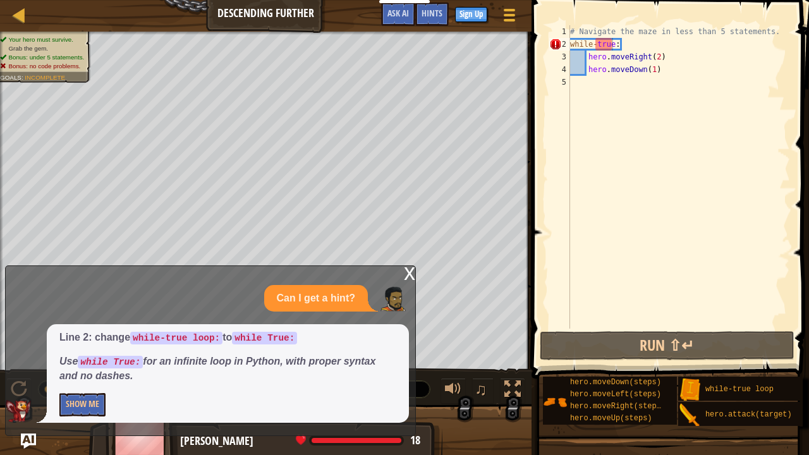
click at [599, 46] on div "# Navigate the maze in less than 5 statements. while - true : hero . moveRight …" at bounding box center [679, 189] width 223 height 329
click at [611, 46] on div "# Navigate the maze in less than 5 statements. while - true : hero . moveRight …" at bounding box center [679, 189] width 223 height 329
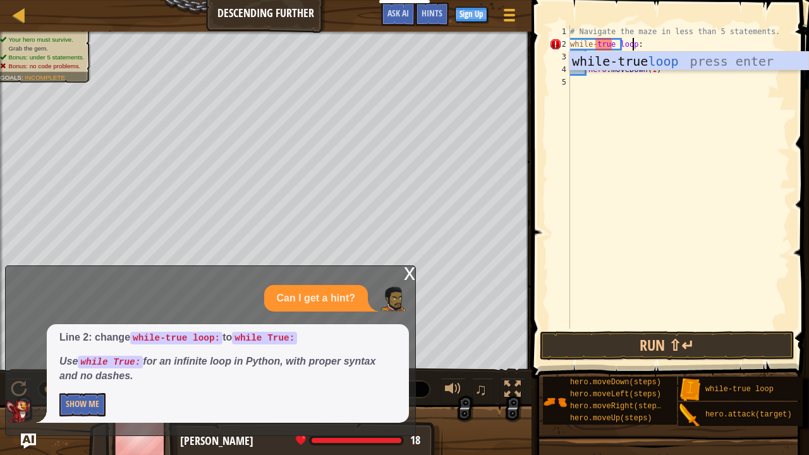
scroll to position [6, 5]
click at [679, 333] on button "Run ⇧↵" at bounding box center [667, 345] width 255 height 29
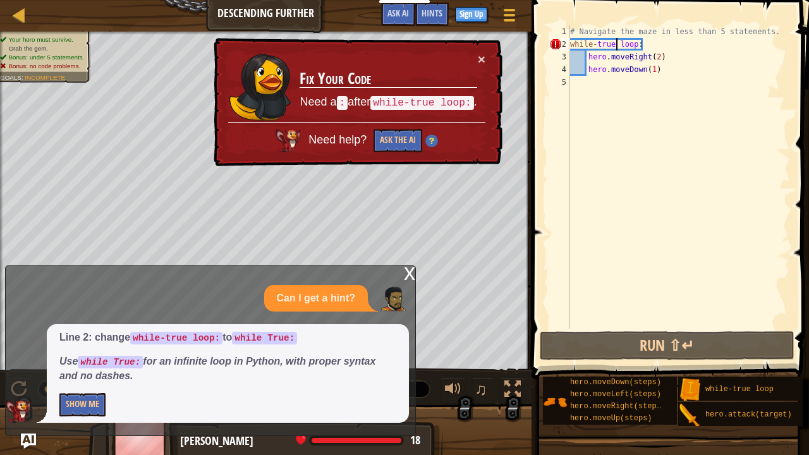
click at [617, 47] on div "# Navigate the maze in less than 5 statements. while - true loop : hero . moveR…" at bounding box center [679, 189] width 223 height 329
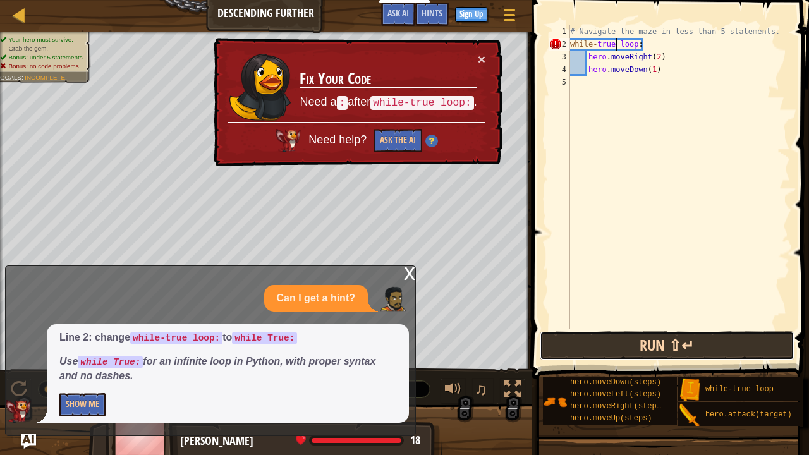
click at [670, 344] on button "Run ⇧↵" at bounding box center [667, 345] width 255 height 29
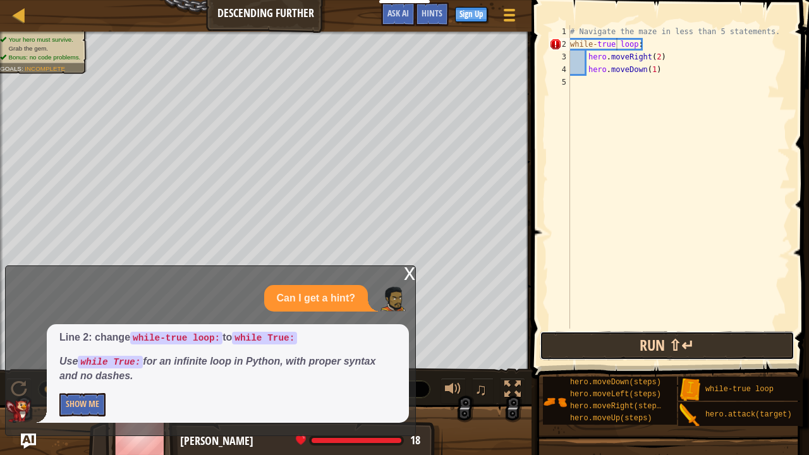
click at [663, 347] on button "Run ⇧↵" at bounding box center [667, 345] width 255 height 29
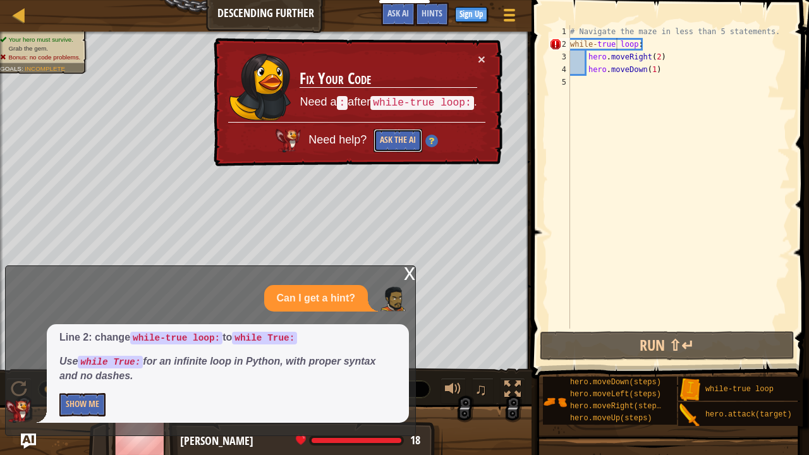
click at [400, 140] on button "Ask the AI" at bounding box center [398, 140] width 49 height 23
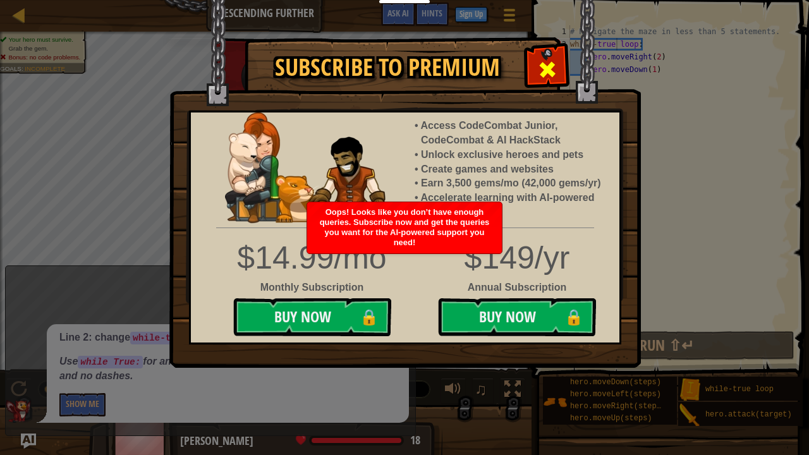
click at [560, 55] on div at bounding box center [547, 68] width 40 height 40
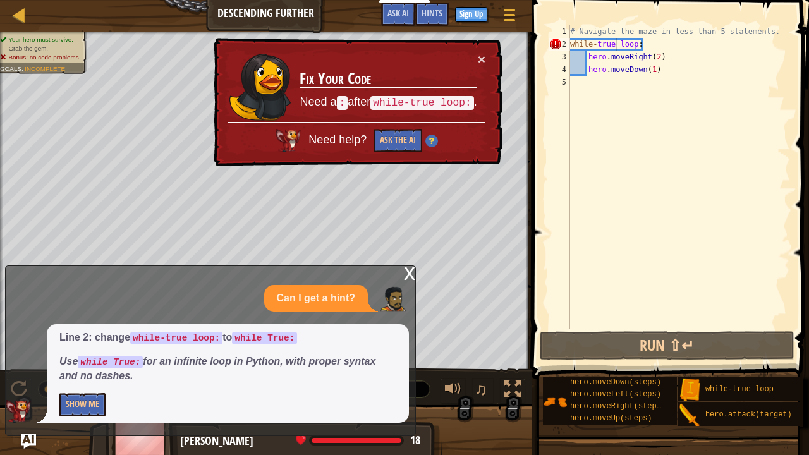
click at [259, 357] on em "Use while True: for an infinite loop in Python, with proper syntax and no dashe…" at bounding box center [217, 368] width 316 height 25
click at [88, 369] on button "Show Me" at bounding box center [82, 404] width 46 height 23
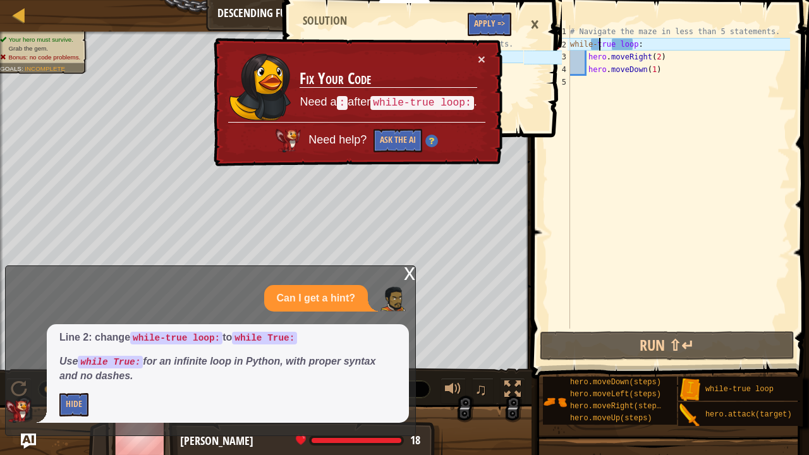
drag, startPoint x: 597, startPoint y: 42, endPoint x: 658, endPoint y: 56, distance: 62.3
click at [598, 42] on div "# Navigate the maze in less than 5 statements. while - true loop : hero . moveR…" at bounding box center [679, 189] width 223 height 329
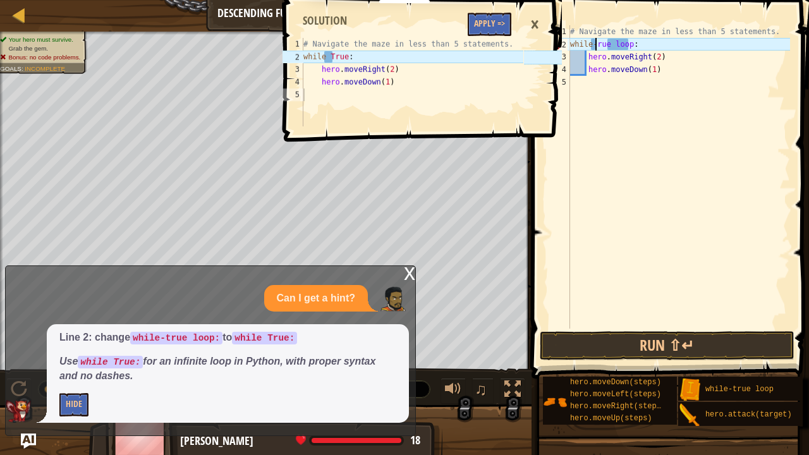
scroll to position [6, 3]
click at [637, 346] on button "Run ⇧↵" at bounding box center [667, 345] width 255 height 29
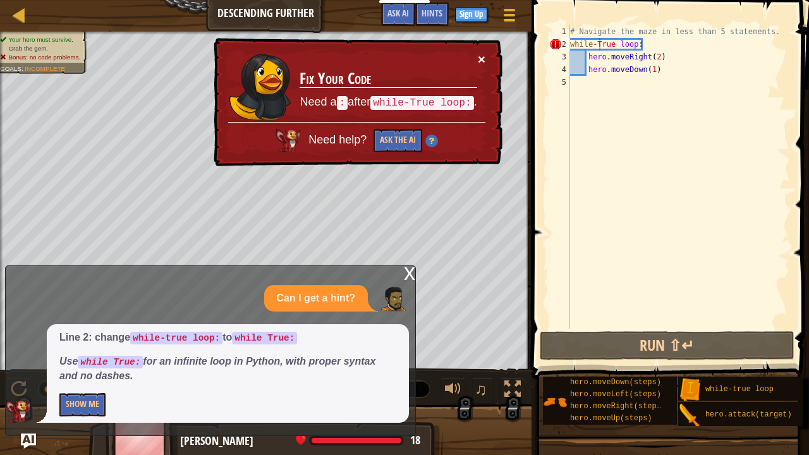
click at [484, 56] on button "×" at bounding box center [482, 58] width 8 height 13
drag, startPoint x: 574, startPoint y: 42, endPoint x: 592, endPoint y: 44, distance: 17.9
click at [574, 42] on div "# Navigate the maze in less than 5 statements. while - True loop : hero . moveR…" at bounding box center [679, 189] width 223 height 329
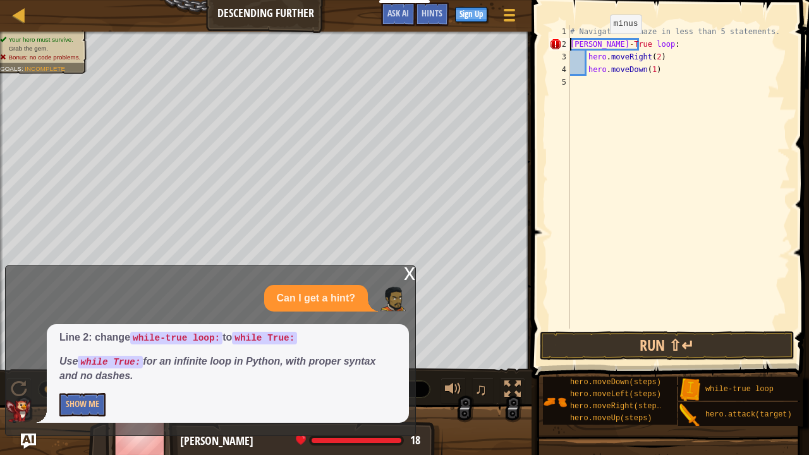
scroll to position [6, 0]
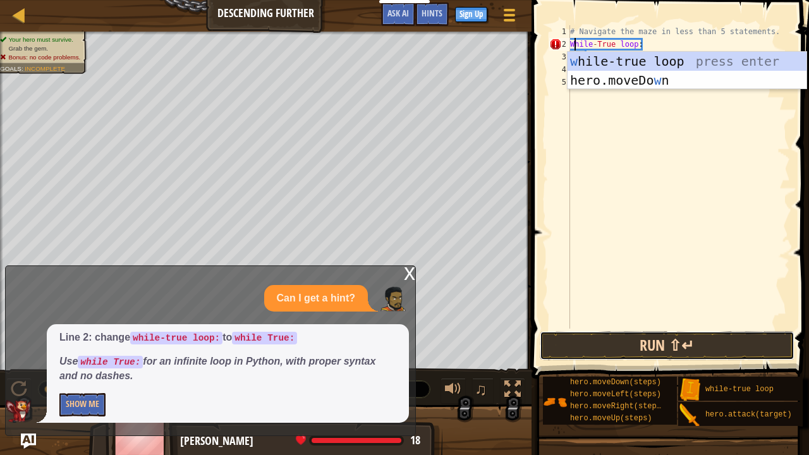
click at [641, 333] on button "Run ⇧↵" at bounding box center [667, 345] width 255 height 29
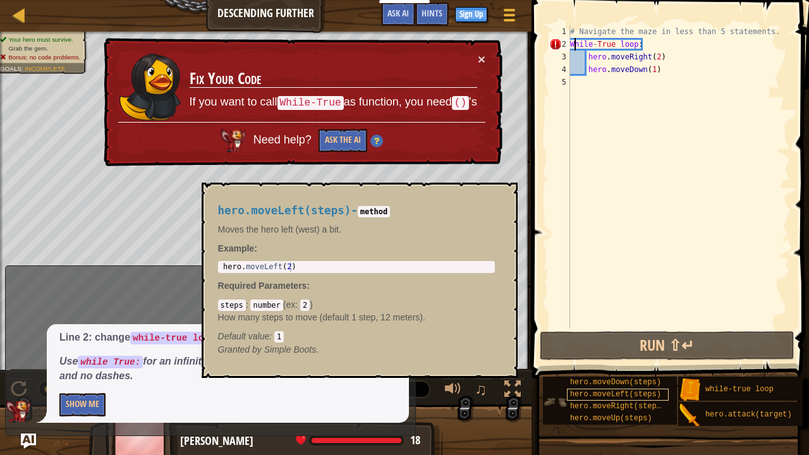
scroll to position [0, 0]
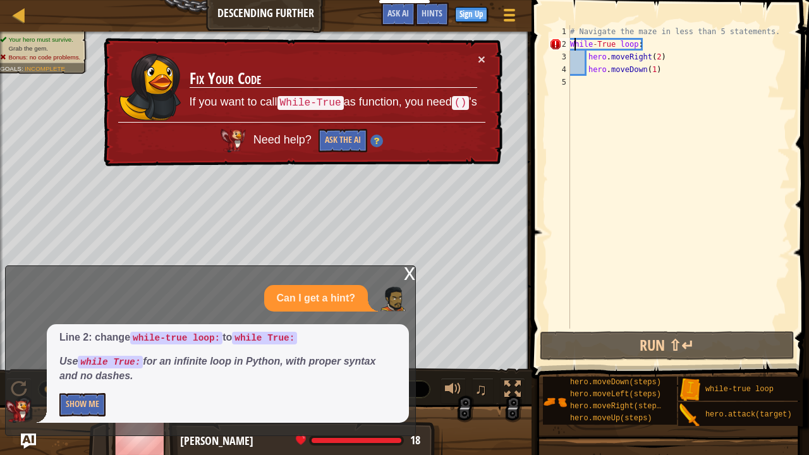
click at [634, 46] on div "# Navigate the maze in less than 5 statements. While - True loop : hero . moveR…" at bounding box center [679, 189] width 223 height 329
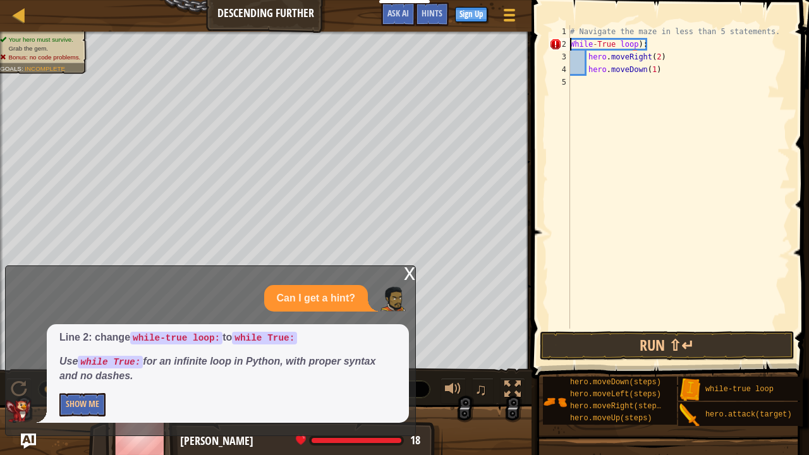
click at [570, 43] on div "# Navigate the maze in less than 5 statements. While - True loop ) : hero . mov…" at bounding box center [679, 189] width 223 height 329
type textarea "(While-True loop):"
click at [620, 337] on button "Run ⇧↵" at bounding box center [667, 345] width 255 height 29
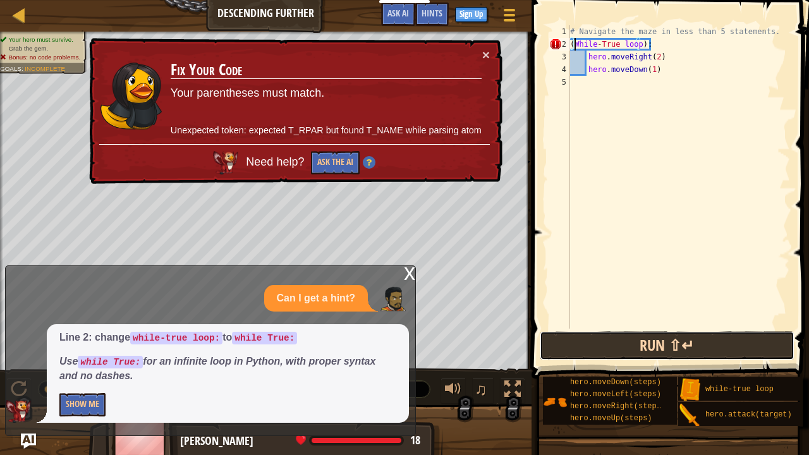
click at [661, 344] on button "Run ⇧↵" at bounding box center [667, 345] width 255 height 29
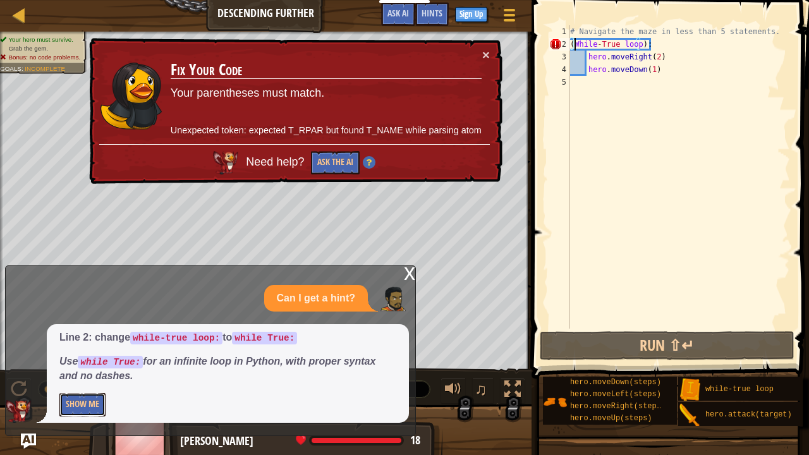
click at [101, 369] on button "Show Me" at bounding box center [82, 404] width 46 height 23
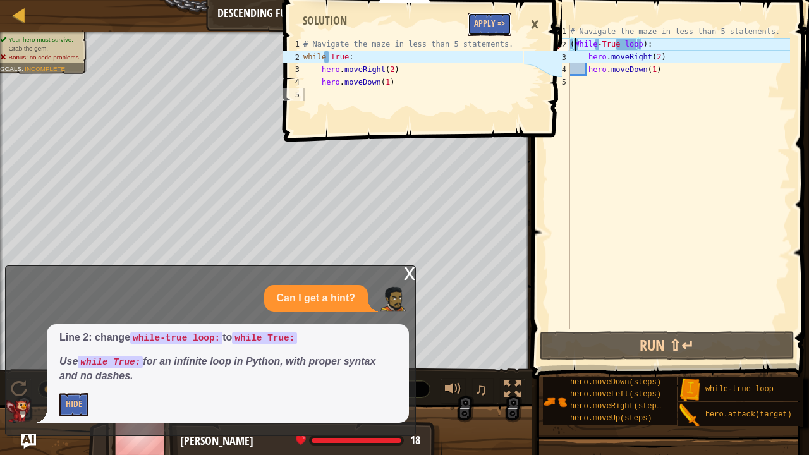
click at [487, 25] on button "Apply =>" at bounding box center [490, 24] width 44 height 23
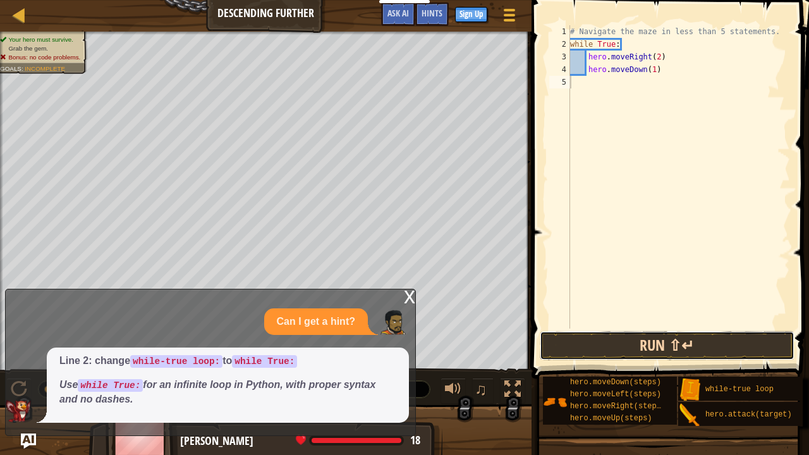
click at [628, 342] on button "Run ⇧↵" at bounding box center [667, 345] width 255 height 29
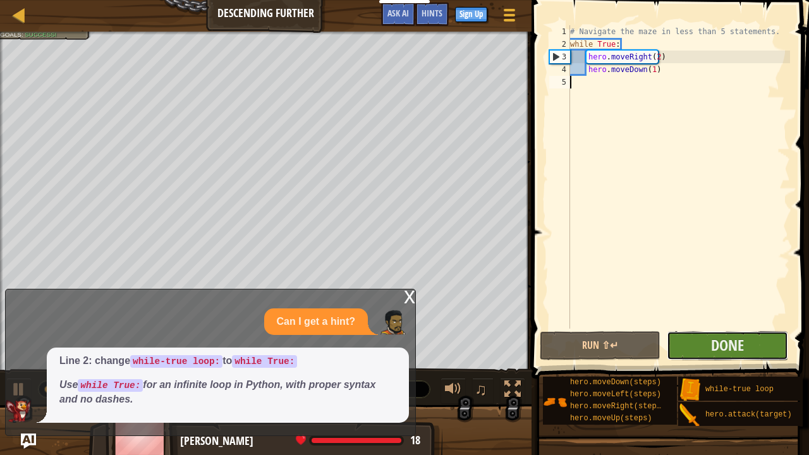
click at [694, 340] on button "Done" at bounding box center [727, 345] width 121 height 29
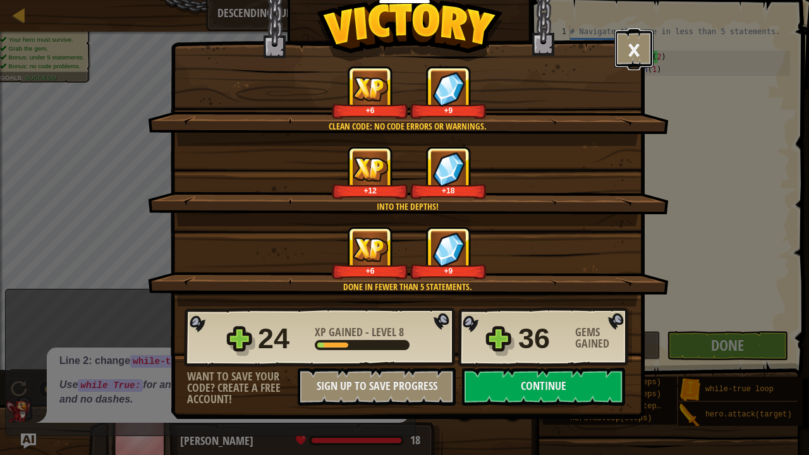
click at [647, 42] on button "×" at bounding box center [634, 49] width 39 height 38
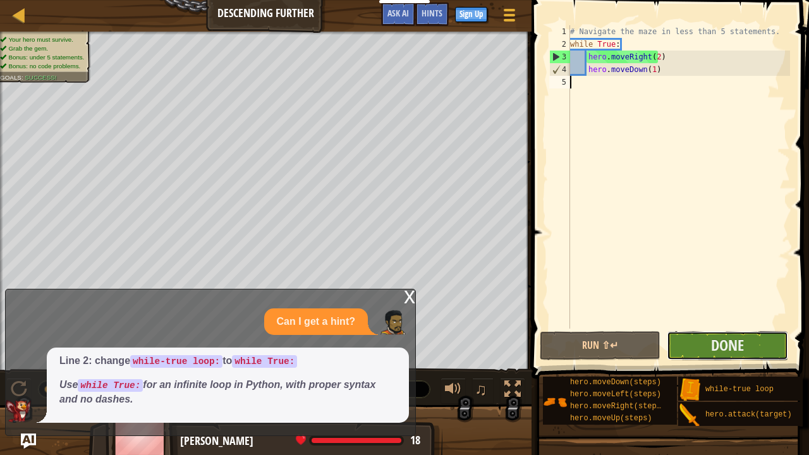
click at [687, 345] on button "Done" at bounding box center [727, 345] width 121 height 29
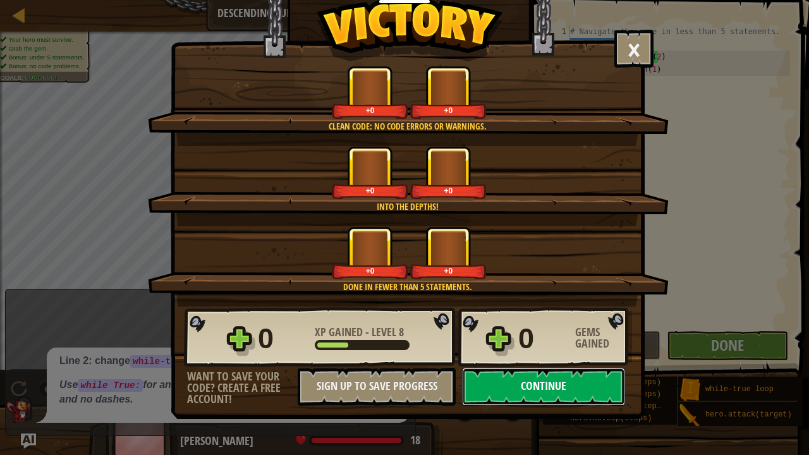
click at [534, 369] on button "Continue" at bounding box center [543, 387] width 163 height 38
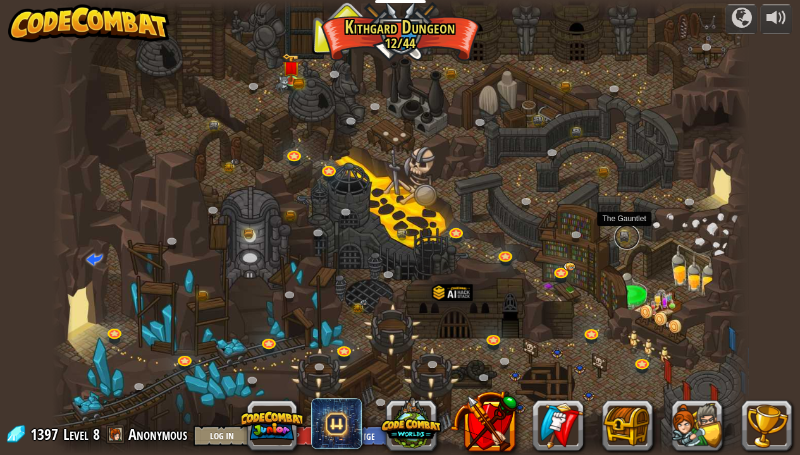
click at [627, 238] on link at bounding box center [626, 236] width 25 height 25
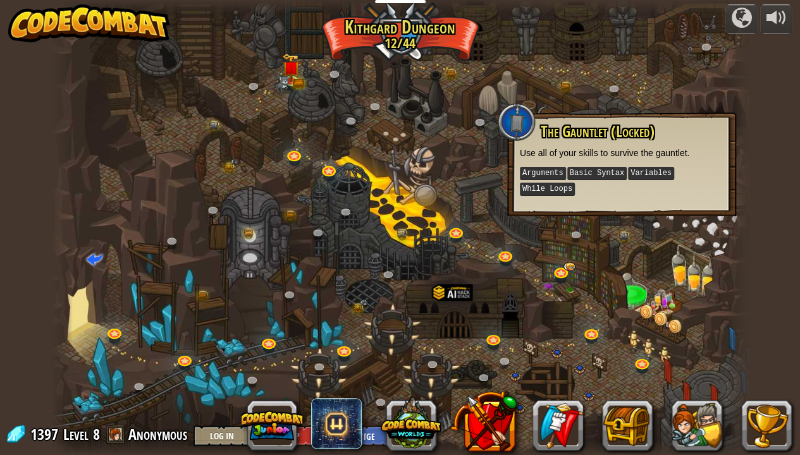
click at [494, 163] on div at bounding box center [400, 227] width 697 height 455
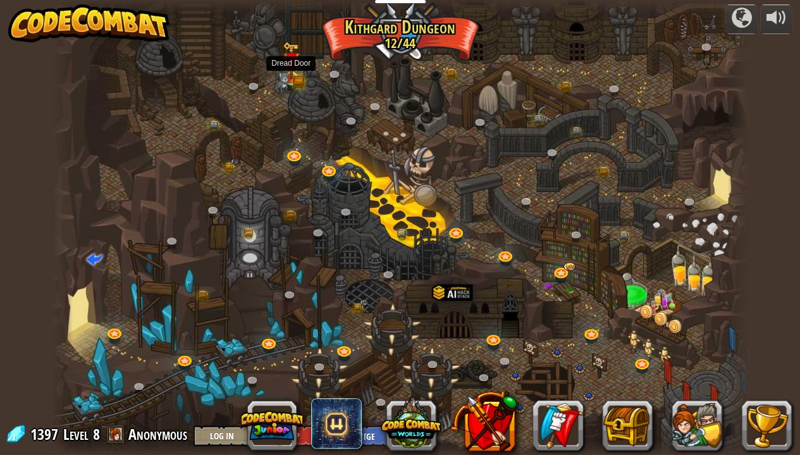
click at [291, 73] on img at bounding box center [291, 61] width 17 height 38
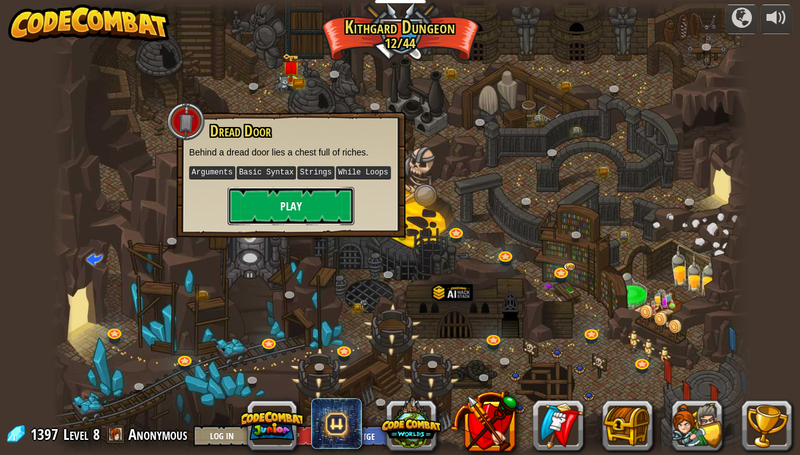
click at [300, 197] on button "Play" at bounding box center [291, 206] width 126 height 38
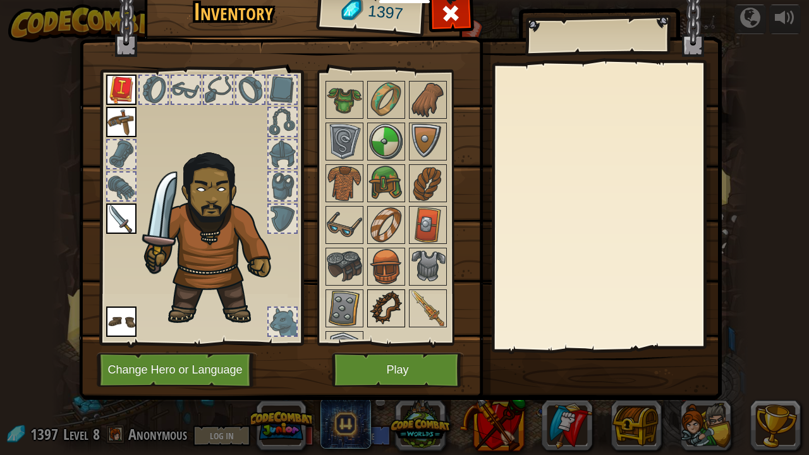
scroll to position [212, 0]
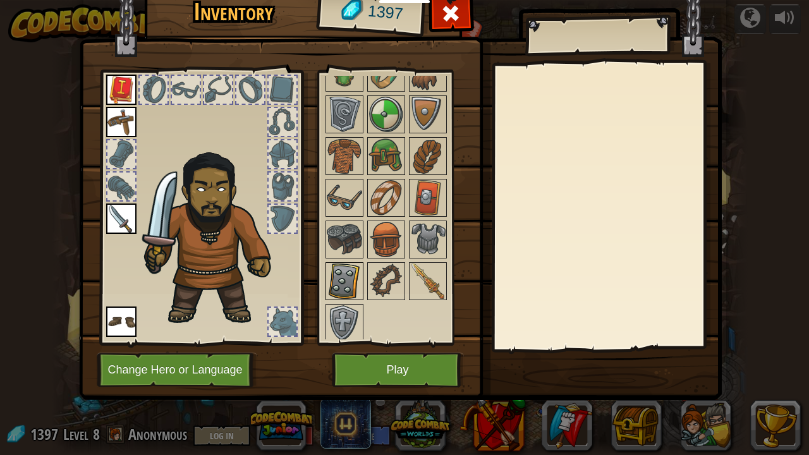
click at [350, 274] on img at bounding box center [344, 281] width 35 height 35
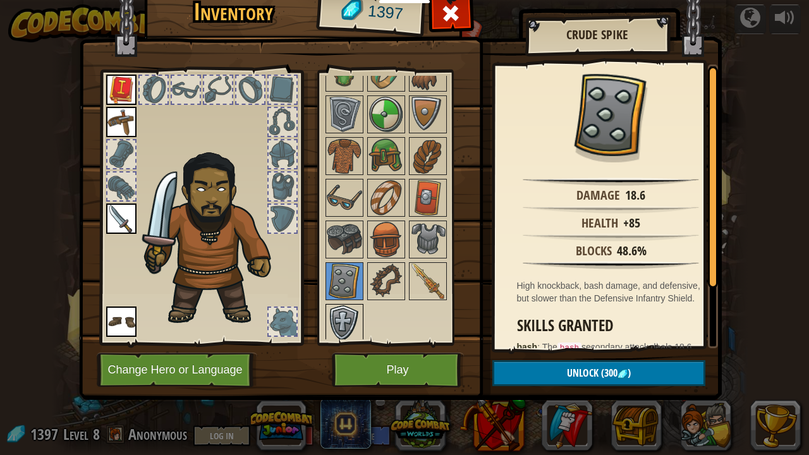
click at [338, 314] on img at bounding box center [344, 322] width 35 height 35
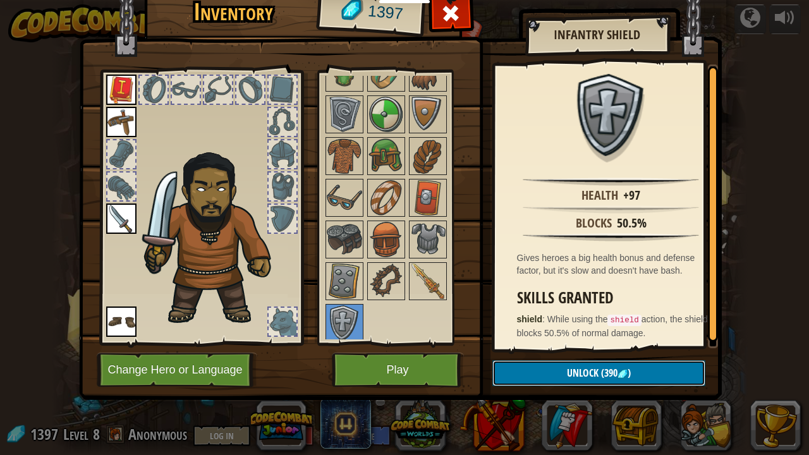
click at [584, 369] on span "Unlock" at bounding box center [583, 373] width 32 height 14
click at [555, 364] on button "Confirm" at bounding box center [599, 373] width 213 height 26
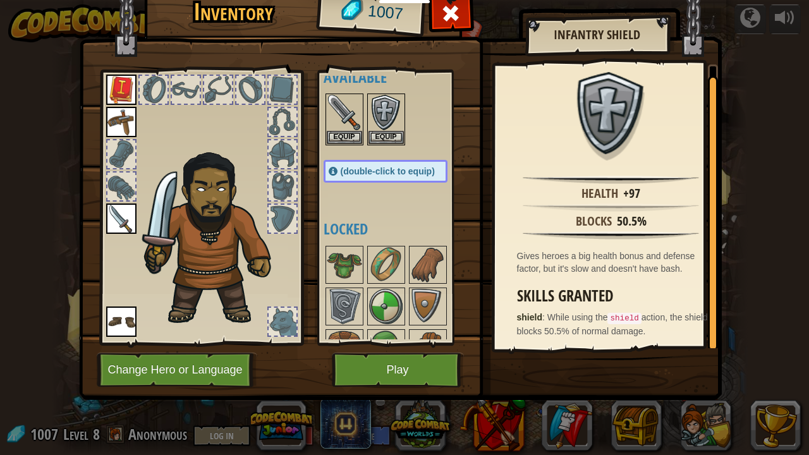
scroll to position [0, 0]
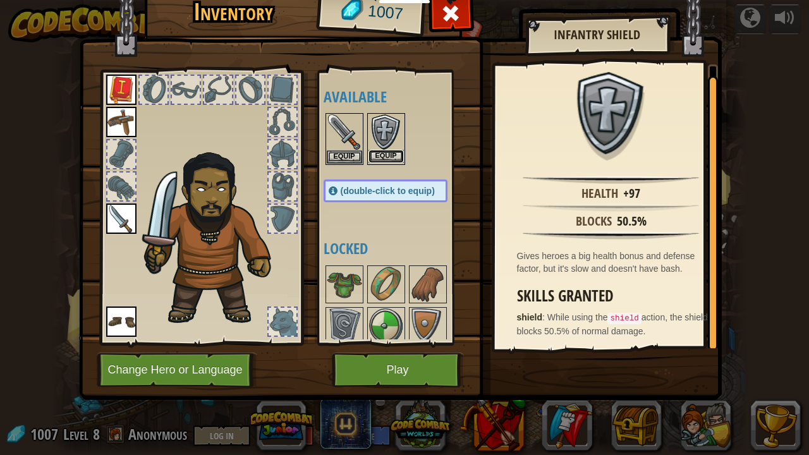
click at [383, 151] on button "Equip" at bounding box center [386, 156] width 35 height 13
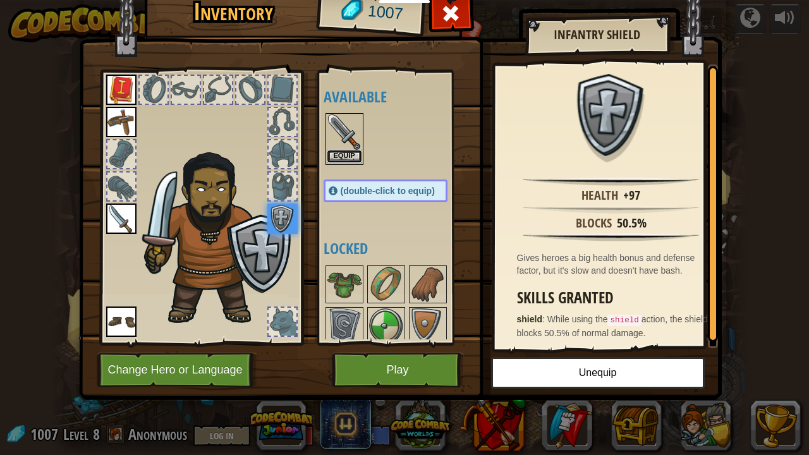
click at [351, 155] on button "Equip" at bounding box center [344, 156] width 35 height 13
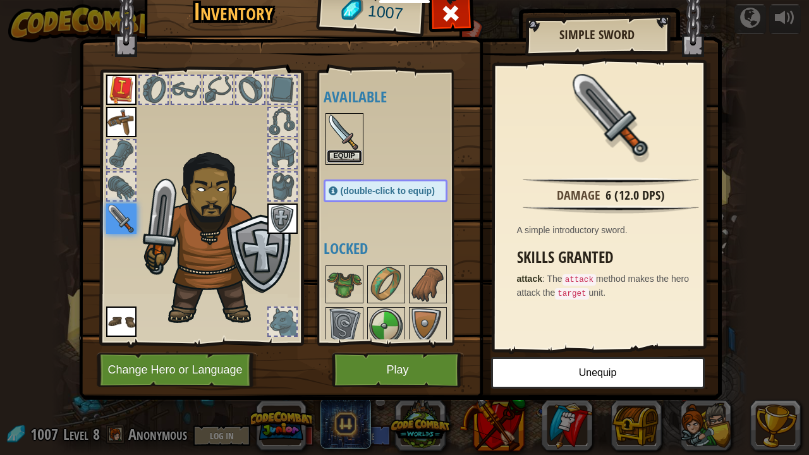
click at [350, 154] on button "Equip" at bounding box center [344, 156] width 35 height 13
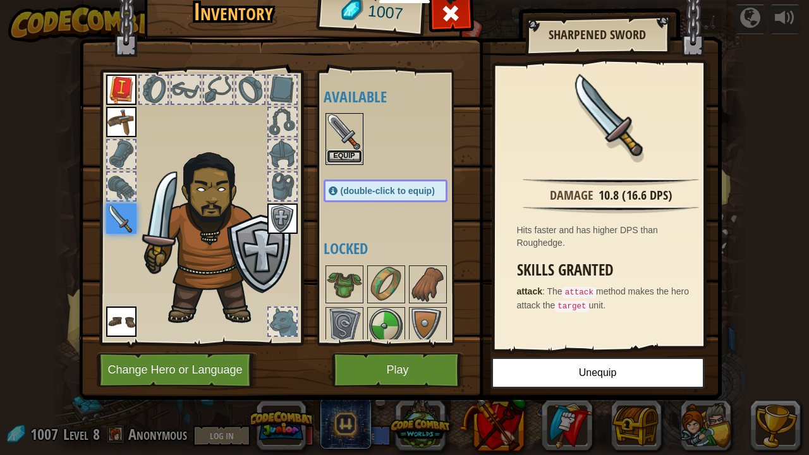
click at [349, 157] on button "Equip" at bounding box center [344, 156] width 35 height 13
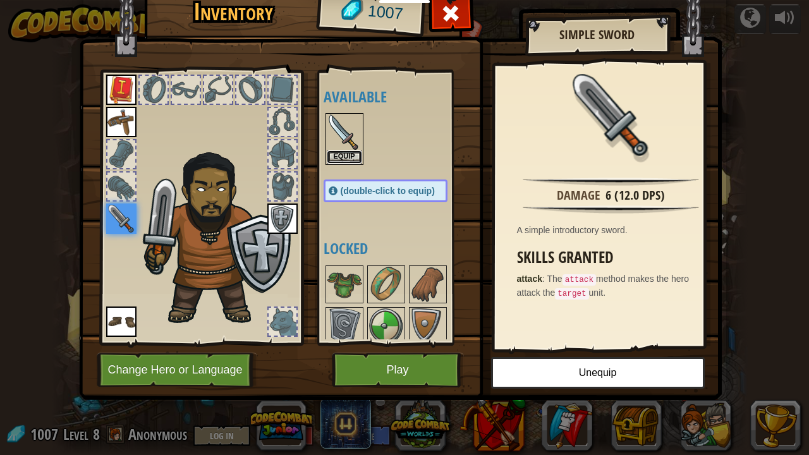
click at [349, 157] on button "Equip" at bounding box center [344, 156] width 35 height 13
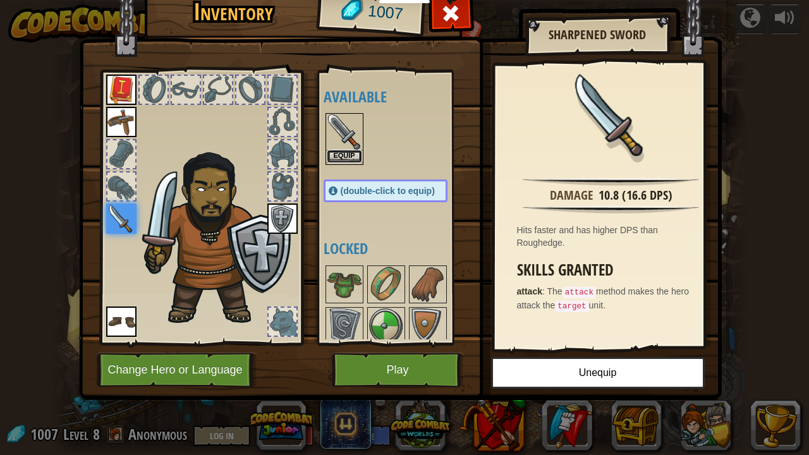
click at [349, 157] on button "Equip" at bounding box center [344, 156] width 35 height 13
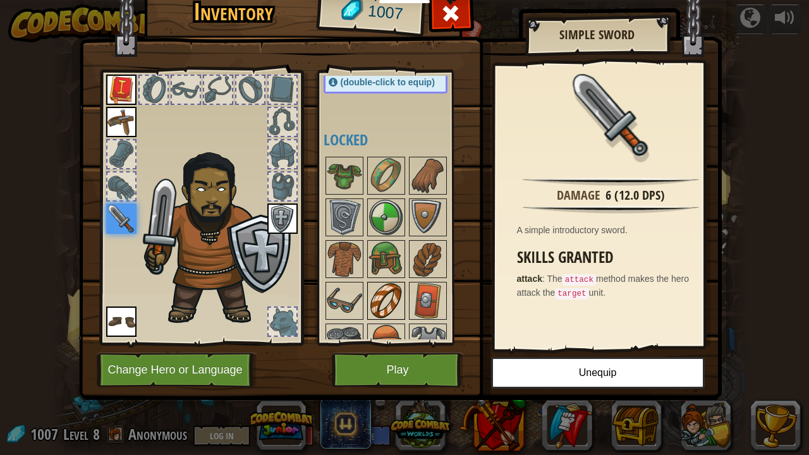
scroll to position [171, 0]
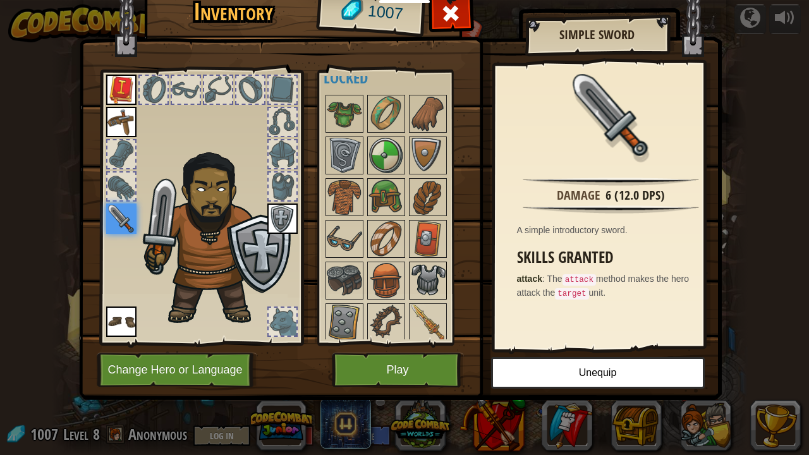
click at [415, 281] on img at bounding box center [427, 280] width 35 height 35
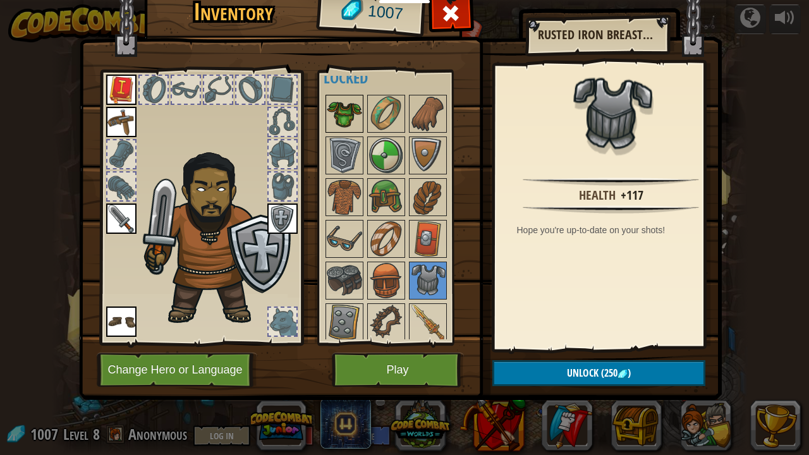
click at [343, 110] on img at bounding box center [344, 113] width 35 height 35
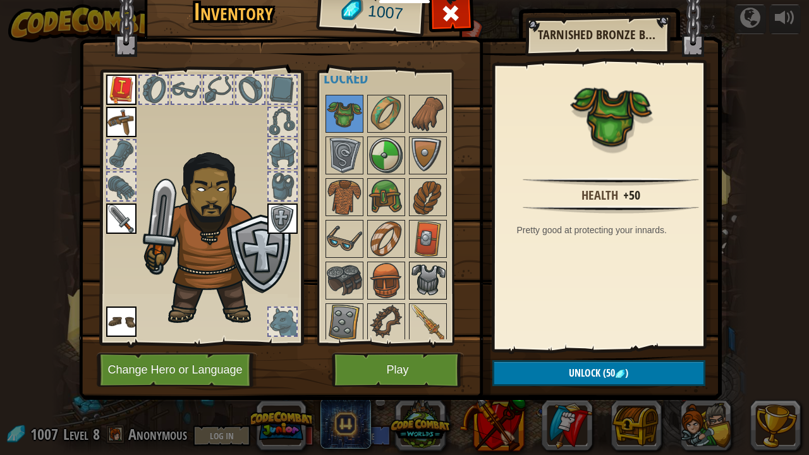
click at [426, 263] on img at bounding box center [427, 280] width 35 height 35
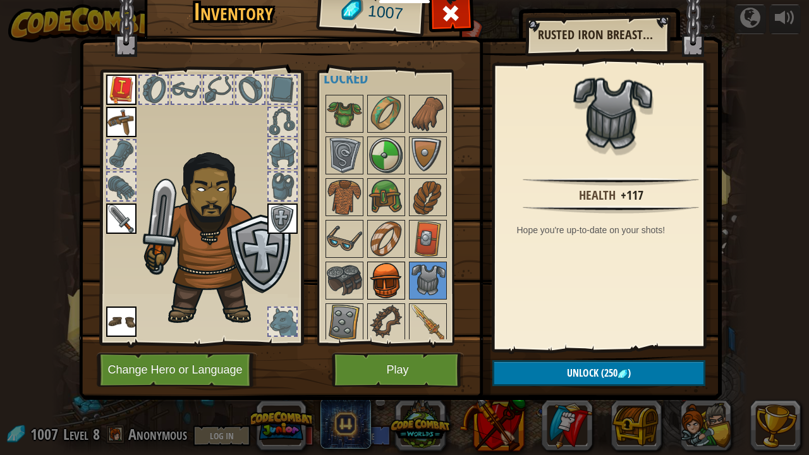
click at [399, 264] on img at bounding box center [386, 280] width 35 height 35
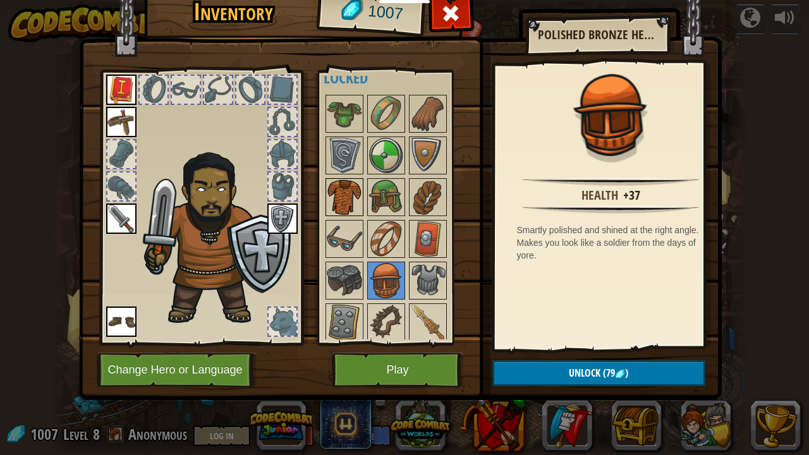
click at [346, 201] on img at bounding box center [344, 197] width 35 height 35
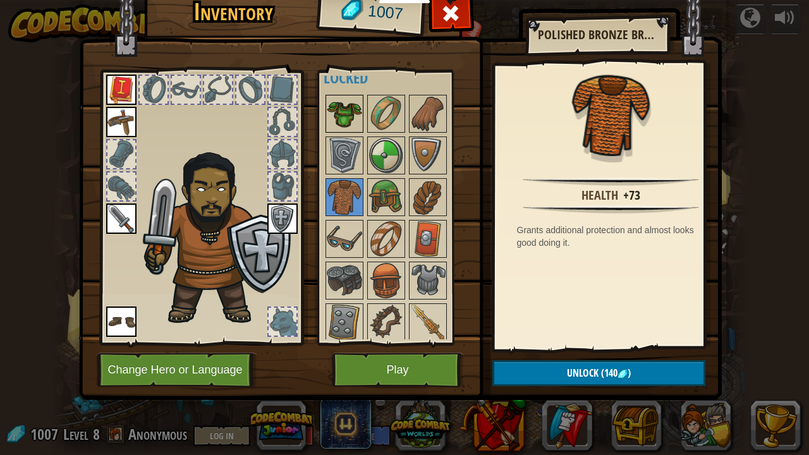
click at [352, 109] on img at bounding box center [344, 113] width 35 height 35
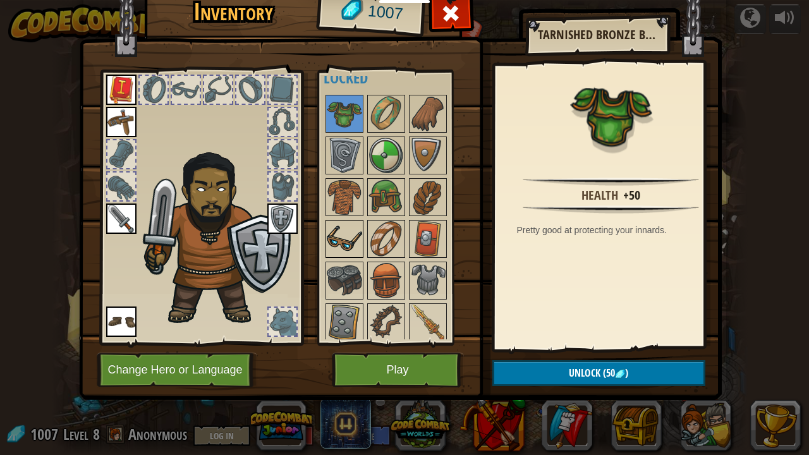
click at [361, 225] on img at bounding box center [344, 238] width 35 height 35
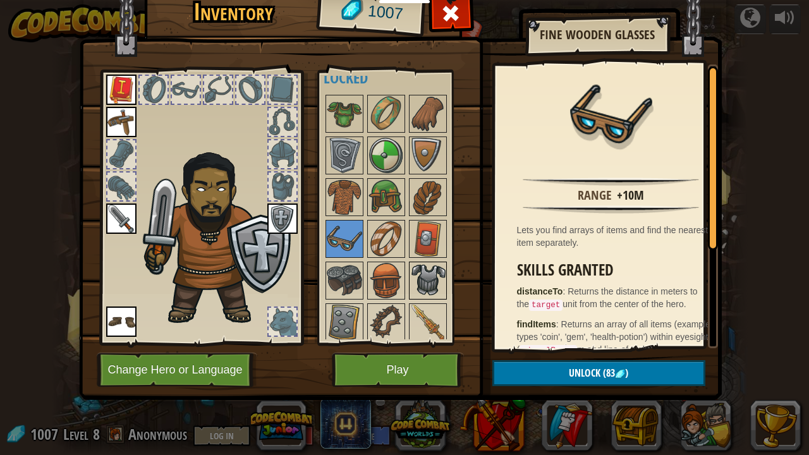
click at [437, 276] on img at bounding box center [427, 280] width 35 height 35
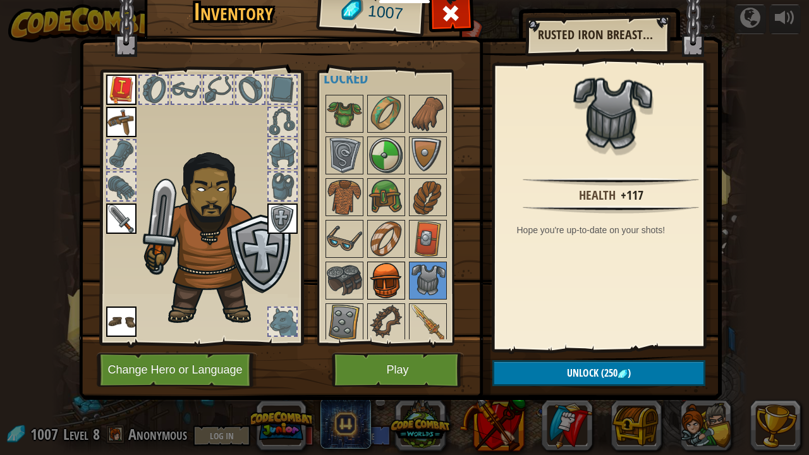
click at [376, 283] on img at bounding box center [386, 280] width 35 height 35
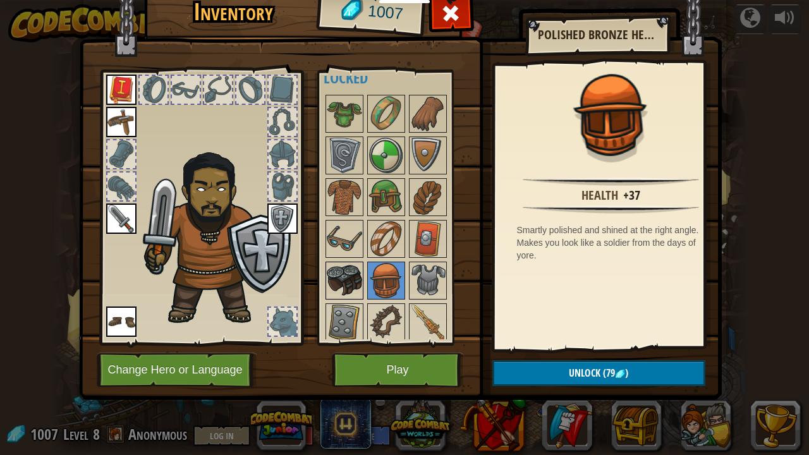
click at [353, 267] on img at bounding box center [344, 280] width 35 height 35
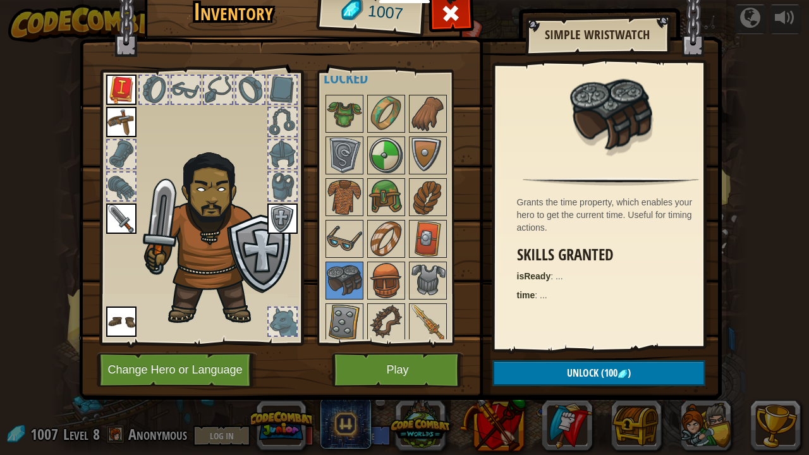
drag, startPoint x: 410, startPoint y: 279, endPoint x: 417, endPoint y: 296, distance: 17.6
click at [411, 281] on img at bounding box center [427, 280] width 35 height 35
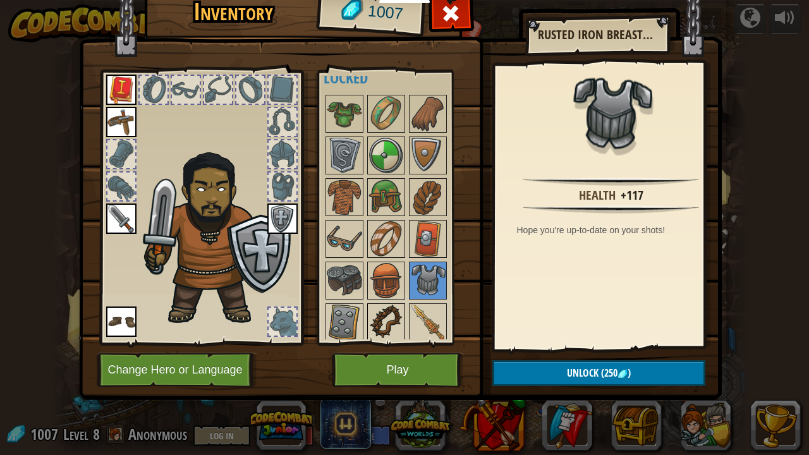
click at [389, 315] on img at bounding box center [386, 322] width 35 height 35
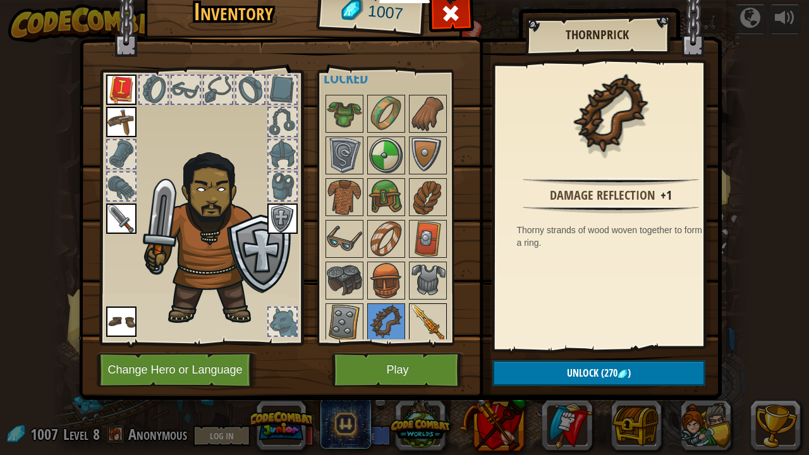
click at [424, 312] on img at bounding box center [427, 322] width 35 height 35
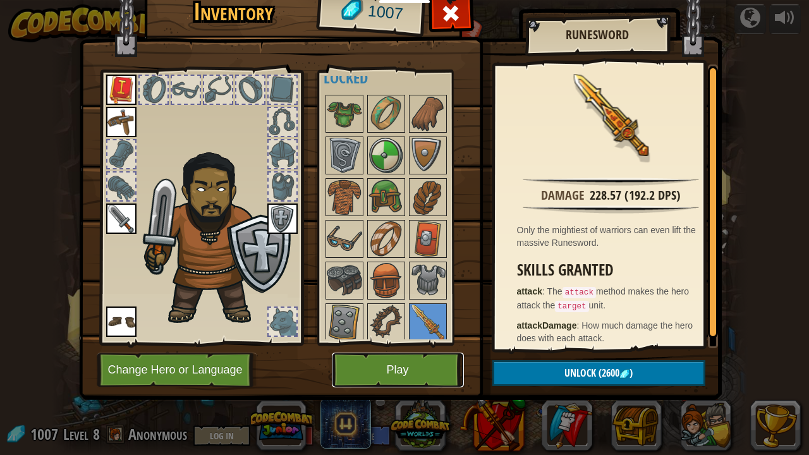
click at [377, 369] on button "Play" at bounding box center [398, 370] width 132 height 35
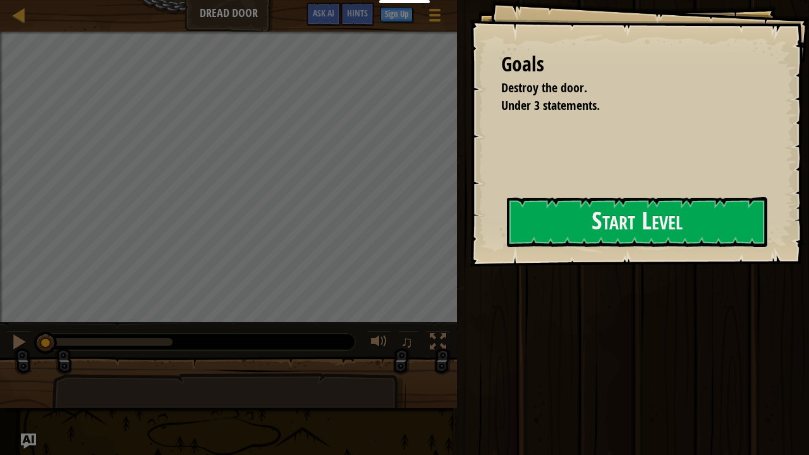
click at [470, 236] on div "Goals Destroy the door. Under 3 statements. Start Level Error loading from serv…" at bounding box center [640, 133] width 340 height 267
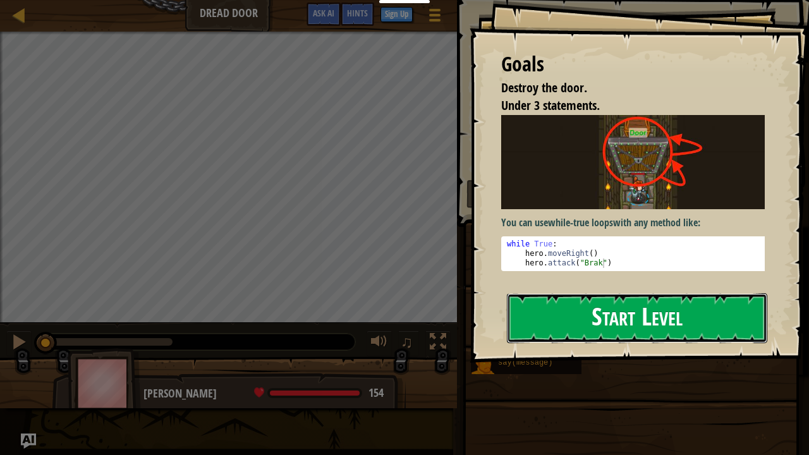
click at [568, 293] on button "Start Level" at bounding box center [637, 318] width 260 height 50
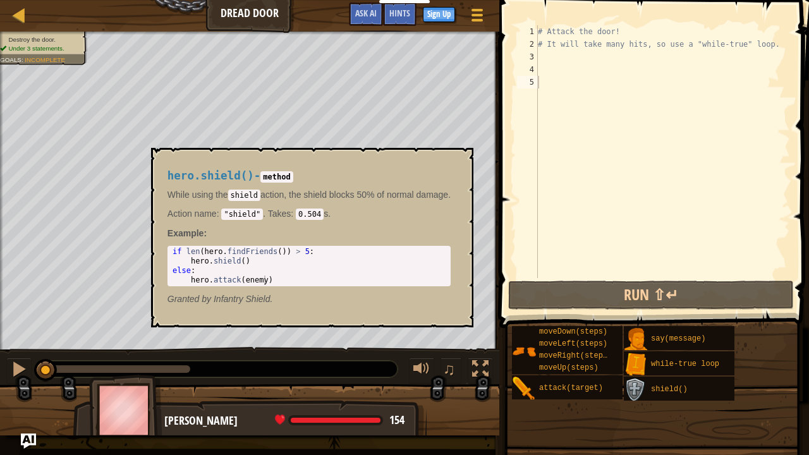
click at [646, 369] on img at bounding box center [636, 390] width 24 height 24
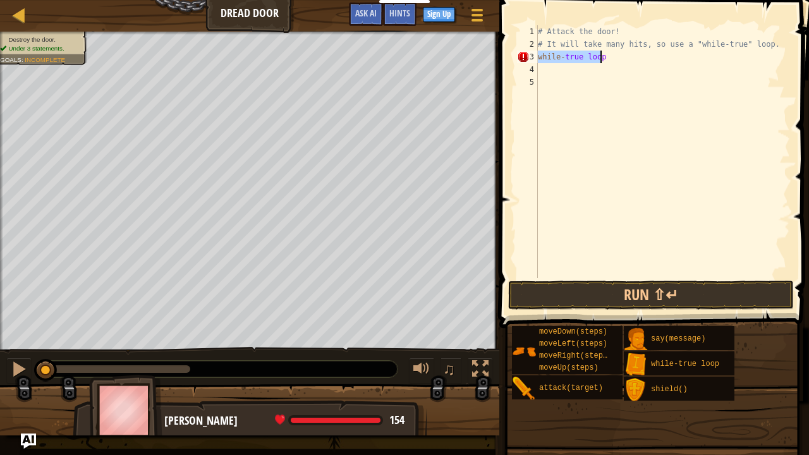
click at [601, 58] on div "# Attack the door! # It will take many hits, so use a "while-true" loop. while …" at bounding box center [663, 151] width 255 height 253
type textarea "while-true:"
click at [607, 68] on div "# Attack the door! # It will take many hits, so use a "while-true" loop. while …" at bounding box center [663, 151] width 255 height 253
click at [592, 68] on div "# Attack the door! # It will take many hits, so use a "while-true" loop. while …" at bounding box center [663, 164] width 255 height 278
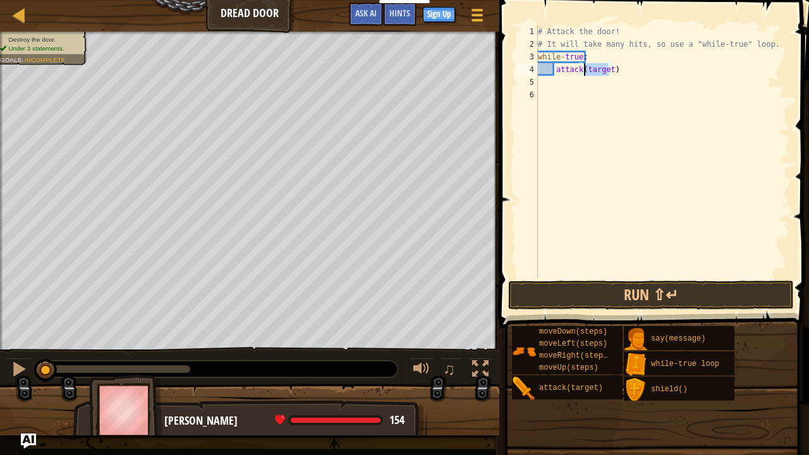
click at [592, 68] on div "# Attack the door! # It will take many hits, so use a "while-true" loop. while …" at bounding box center [663, 164] width 255 height 278
click at [653, 281] on button "Run ⇧↵" at bounding box center [651, 295] width 286 height 29
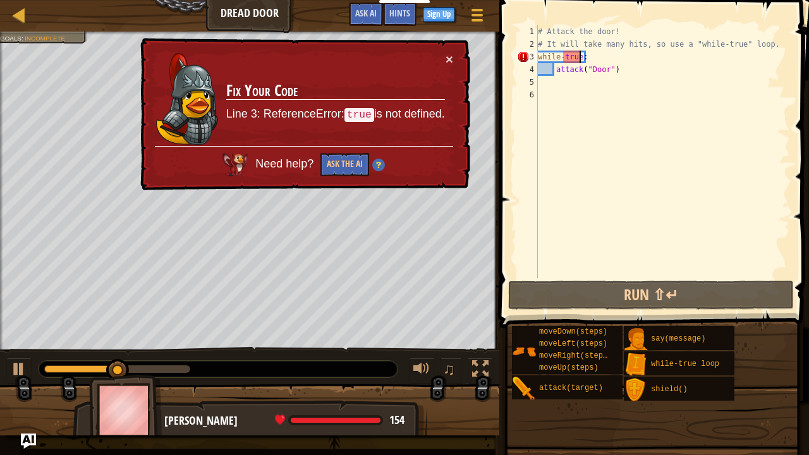
click at [582, 55] on div "# Attack the door! # It will take many hits, so use a "while-true" loop. while …" at bounding box center [663, 164] width 255 height 278
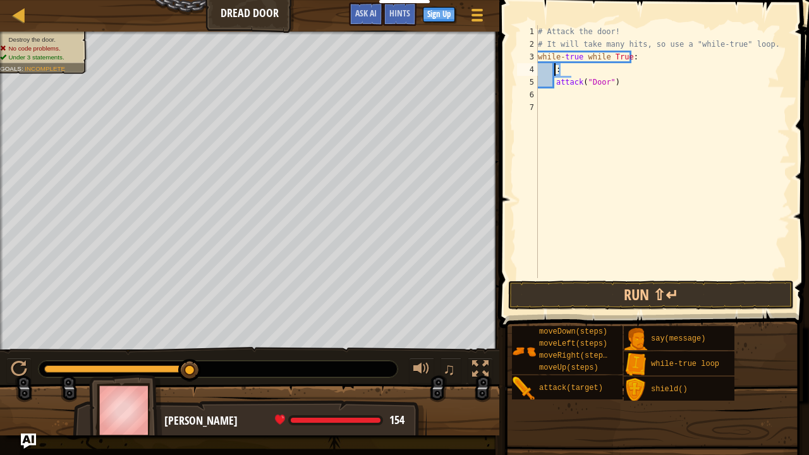
scroll to position [6, 1]
click at [677, 290] on button "Run ⇧↵" at bounding box center [651, 295] width 286 height 29
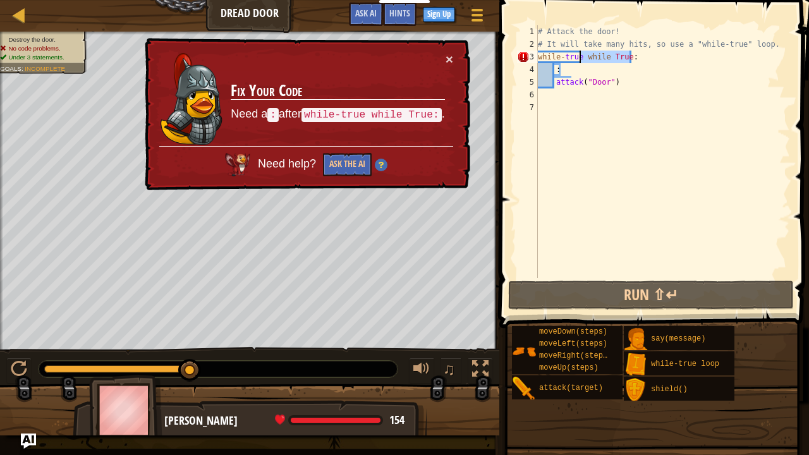
drag, startPoint x: 630, startPoint y: 55, endPoint x: 580, endPoint y: 54, distance: 50.0
click at [580, 54] on div "# Attack the door! # It will take many hits, so use a "while-true" loop. while …" at bounding box center [663, 164] width 255 height 278
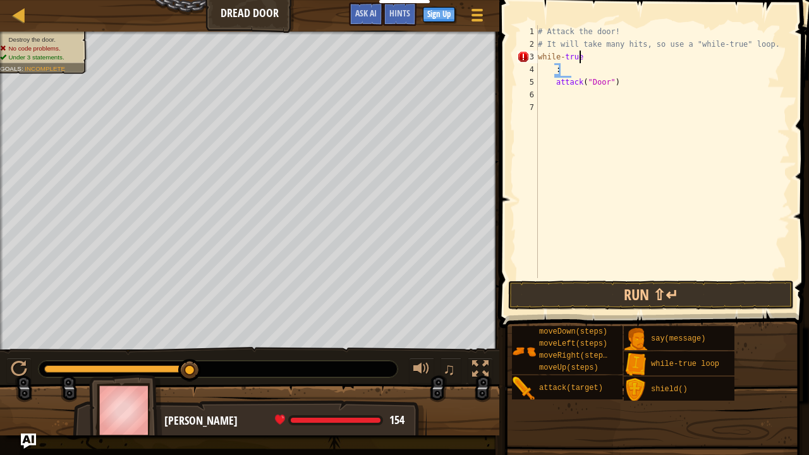
type textarea "while-true:"
click at [572, 71] on div "# Attack the door! # It will take many hits, so use a "while-true" loop. while …" at bounding box center [663, 164] width 255 height 278
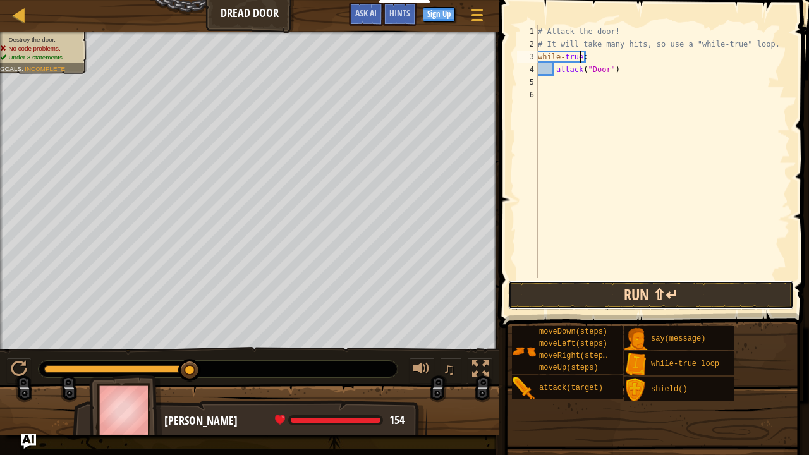
click at [607, 299] on button "Run ⇧↵" at bounding box center [651, 295] width 286 height 29
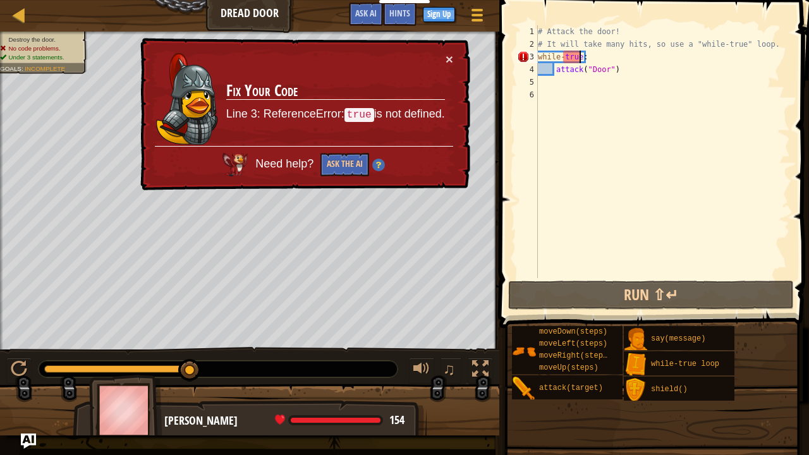
click at [579, 56] on div "# Attack the door! # It will take many hits, so use a "while-true" loop. while …" at bounding box center [663, 164] width 255 height 278
click at [565, 59] on div "# Attack the door! # It will take many hits, so use a "while-true" loop. while …" at bounding box center [663, 164] width 255 height 278
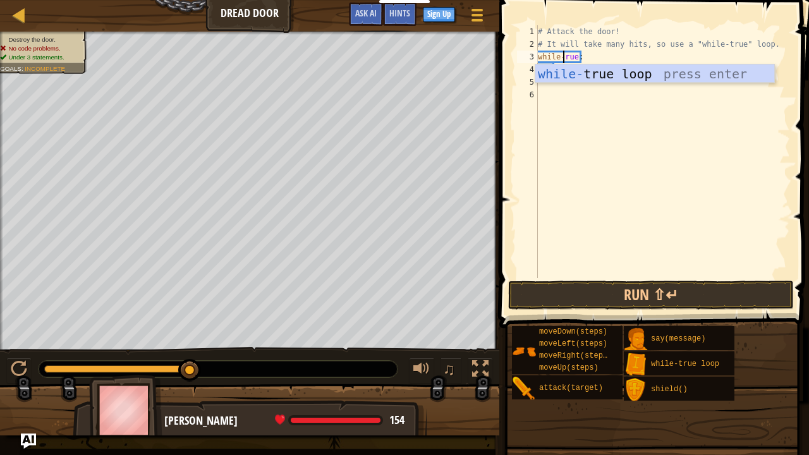
scroll to position [6, 3]
click at [598, 292] on button "Run ⇧↵" at bounding box center [651, 295] width 286 height 29
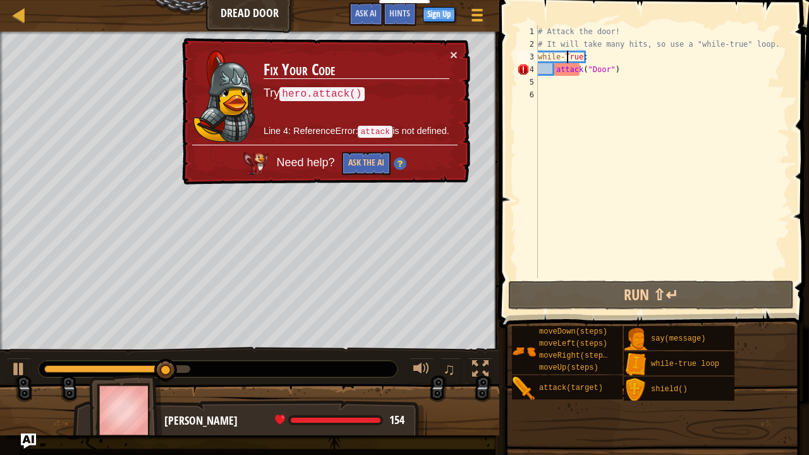
click at [558, 71] on div "# Attack the door! # It will take many hits, so use a "while-true" loop. while …" at bounding box center [663, 164] width 255 height 278
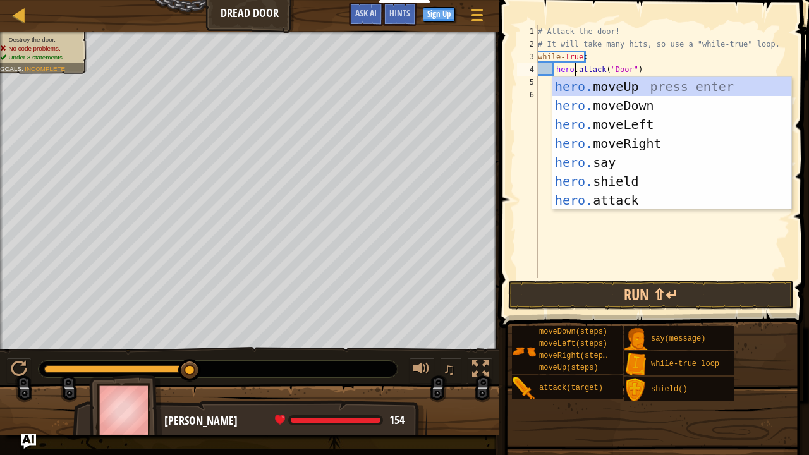
type textarea "hero.attack("Door")"
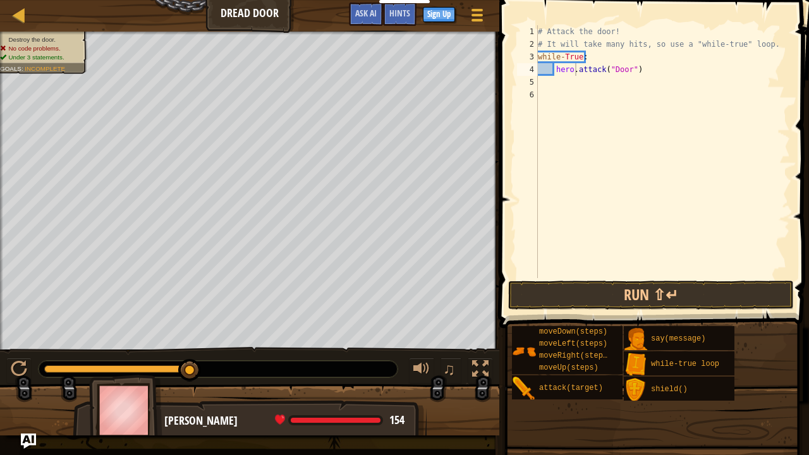
click at [612, 312] on div "Hints hero.attack("Door") 1 2 3 4 5 6 # Attack the door! # It will take many hi…" at bounding box center [653, 224] width 314 height 449
click at [615, 291] on button "Run ⇧↵" at bounding box center [651, 295] width 286 height 29
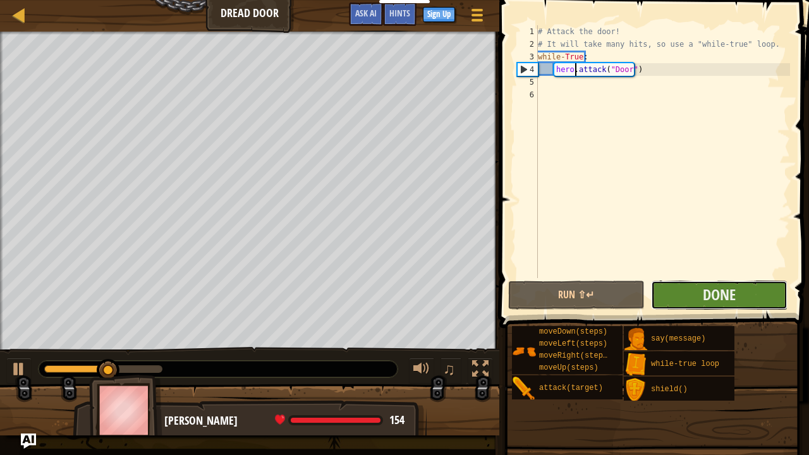
click at [680, 297] on button "Done" at bounding box center [719, 295] width 137 height 29
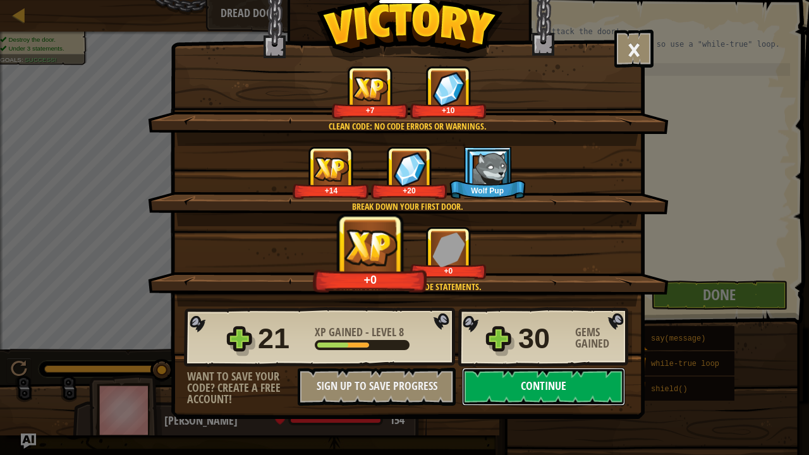
click at [542, 369] on button "Continue" at bounding box center [543, 387] width 163 height 38
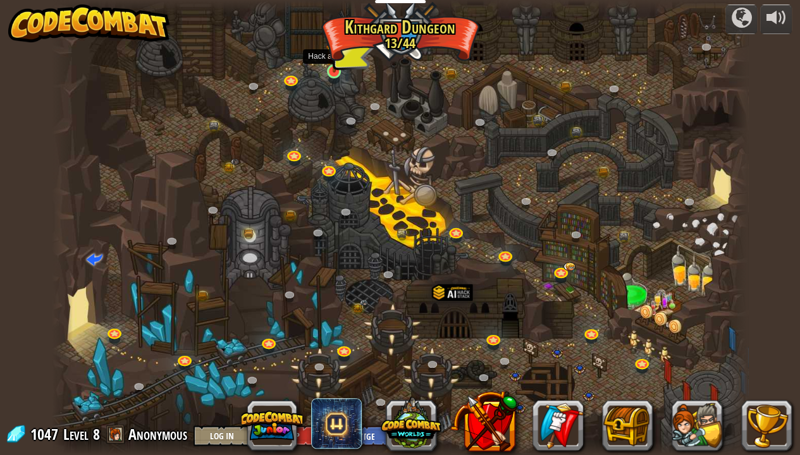
click at [329, 66] on img at bounding box center [334, 52] width 17 height 39
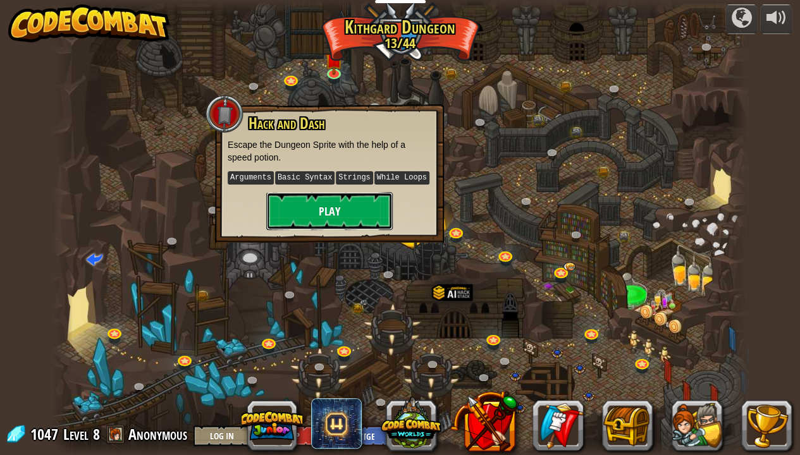
click at [298, 214] on button "Play" at bounding box center [329, 211] width 126 height 38
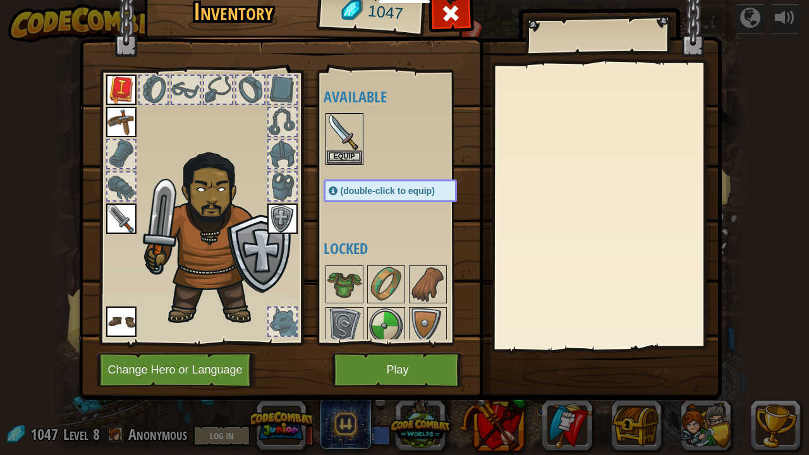
click at [288, 316] on div at bounding box center [283, 322] width 28 height 28
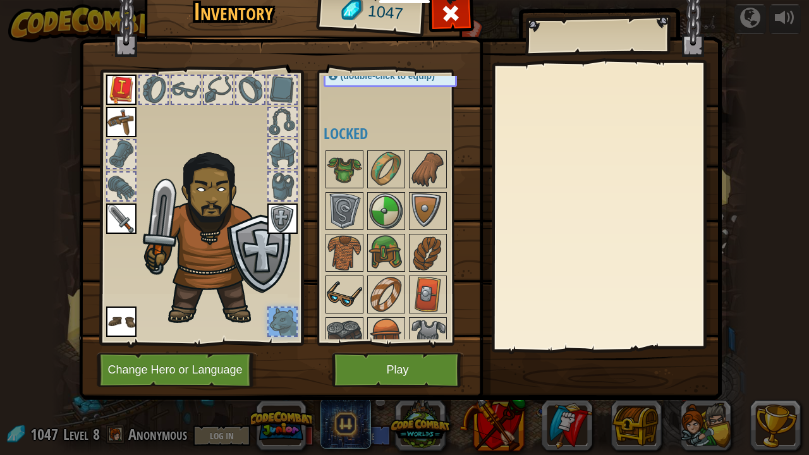
scroll to position [171, 0]
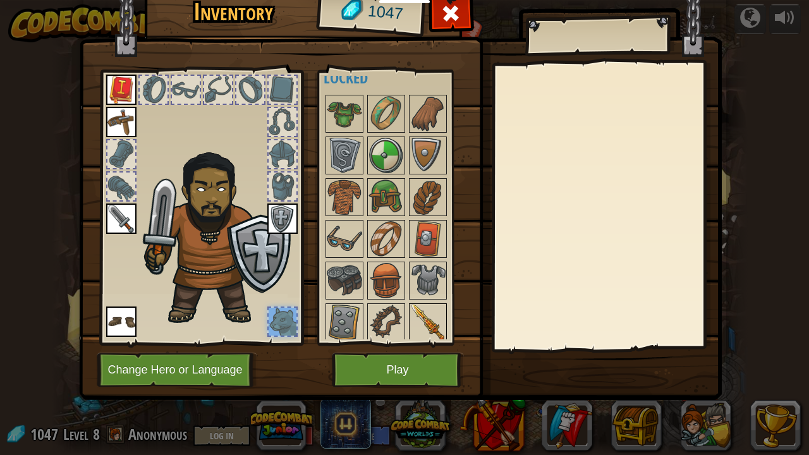
click at [422, 315] on img at bounding box center [427, 322] width 35 height 35
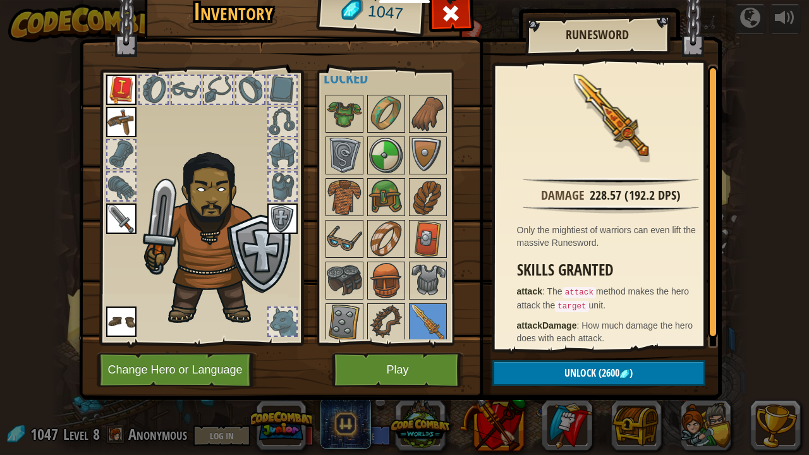
drag, startPoint x: 371, startPoint y: 317, endPoint x: 319, endPoint y: 322, distance: 51.4
click at [362, 317] on div "Available Equip Equip Equip Equip Equip Equip (double-click to equip) Locked" at bounding box center [403, 208] width 159 height 264
click at [295, 333] on div at bounding box center [201, 204] width 209 height 285
click at [291, 325] on div at bounding box center [283, 322] width 28 height 28
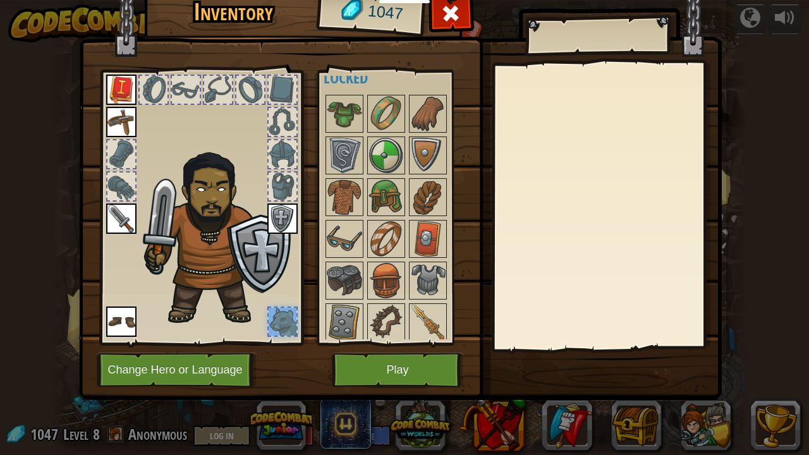
click at [292, 324] on div at bounding box center [283, 322] width 28 height 28
click at [118, 322] on img at bounding box center [121, 322] width 30 height 30
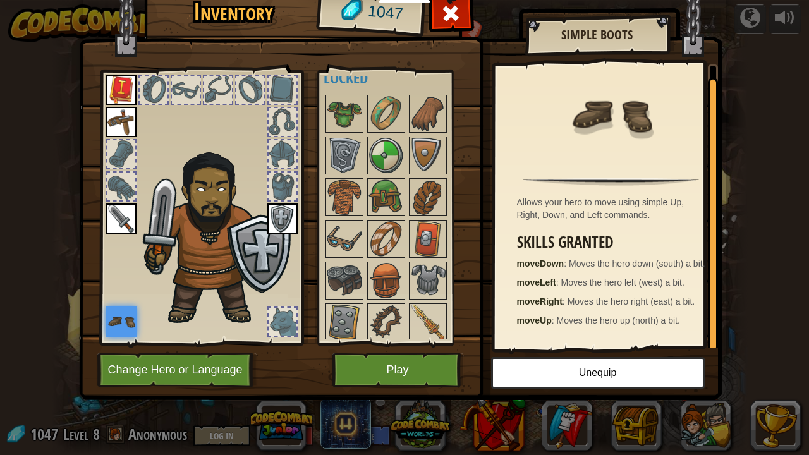
click at [116, 190] on div at bounding box center [121, 187] width 28 height 28
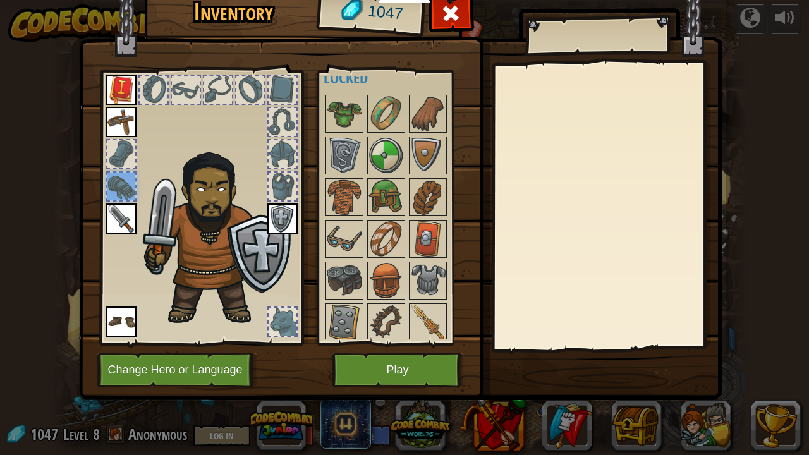
click at [129, 159] on div at bounding box center [121, 154] width 28 height 28
click at [152, 85] on div at bounding box center [154, 90] width 28 height 28
click at [206, 94] on div at bounding box center [218, 90] width 28 height 28
click at [247, 88] on div at bounding box center [250, 90] width 28 height 28
click at [277, 95] on div at bounding box center [283, 90] width 28 height 28
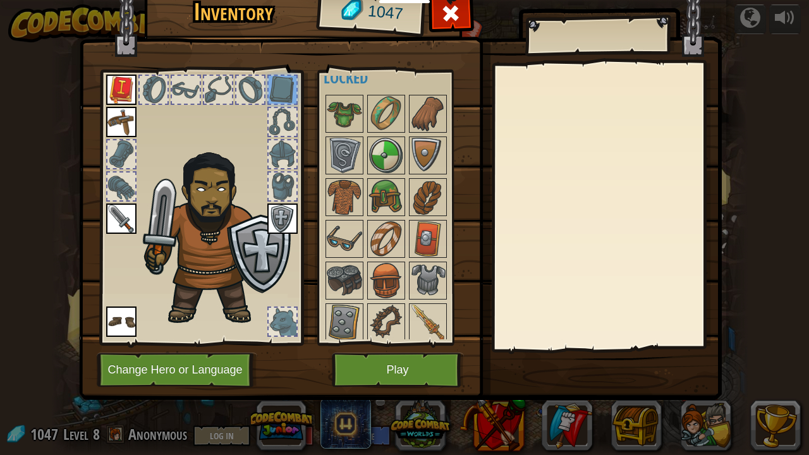
click at [292, 118] on div at bounding box center [283, 122] width 28 height 28
click at [286, 144] on div at bounding box center [283, 154] width 28 height 28
click at [459, 4] on span at bounding box center [451, 13] width 20 height 20
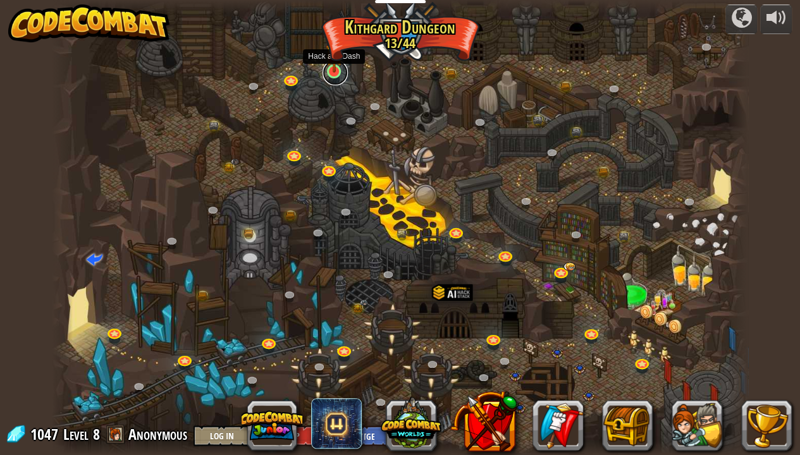
click at [334, 77] on link at bounding box center [334, 72] width 25 height 25
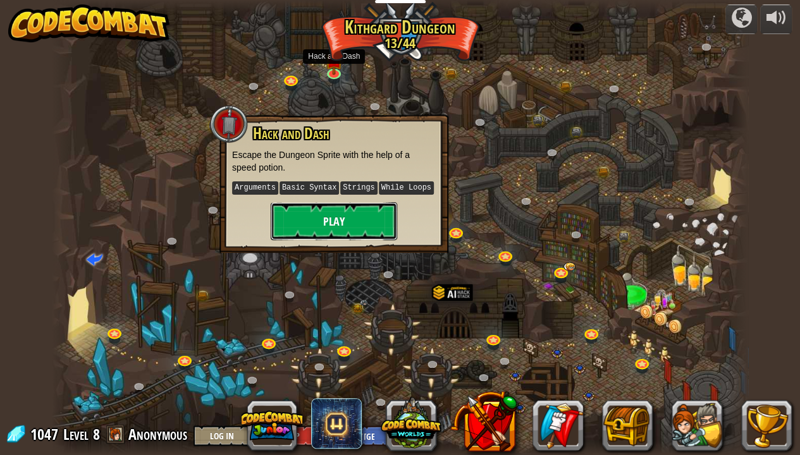
click at [354, 215] on button "Play" at bounding box center [334, 221] width 126 height 38
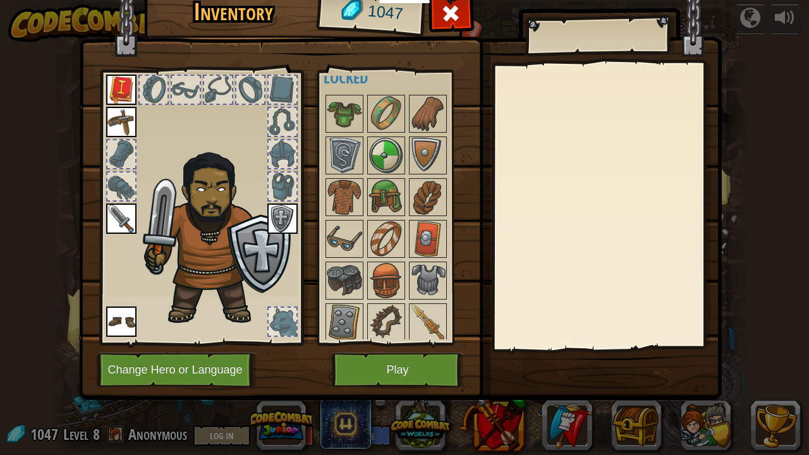
click at [344, 352] on img at bounding box center [400, 170] width 643 height 459
click at [351, 362] on button "Play" at bounding box center [398, 370] width 132 height 35
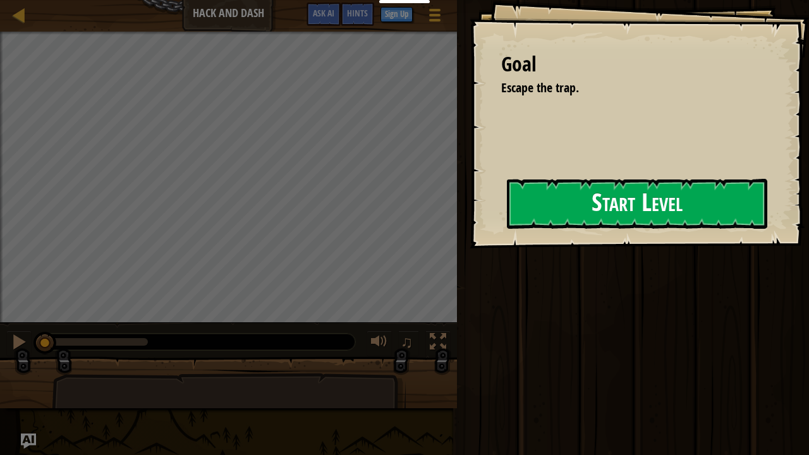
click at [486, 187] on div "Goal Escape the trap. Start Level Error loading from server. Try refreshing the…" at bounding box center [640, 124] width 340 height 248
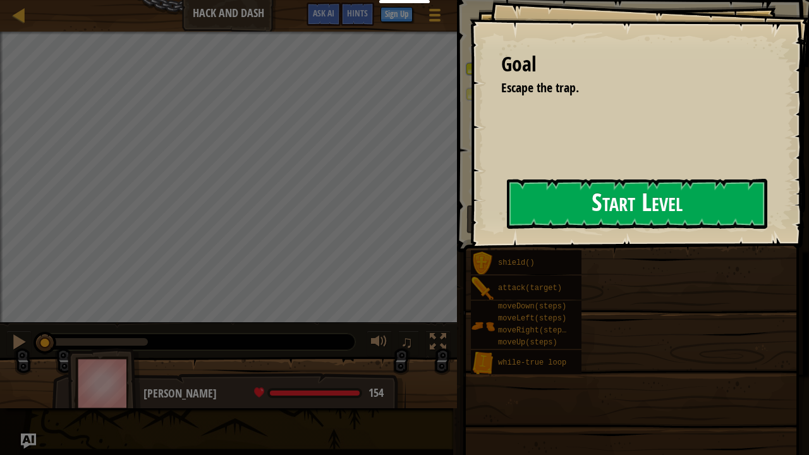
click at [548, 200] on button "Start Level" at bounding box center [637, 204] width 260 height 50
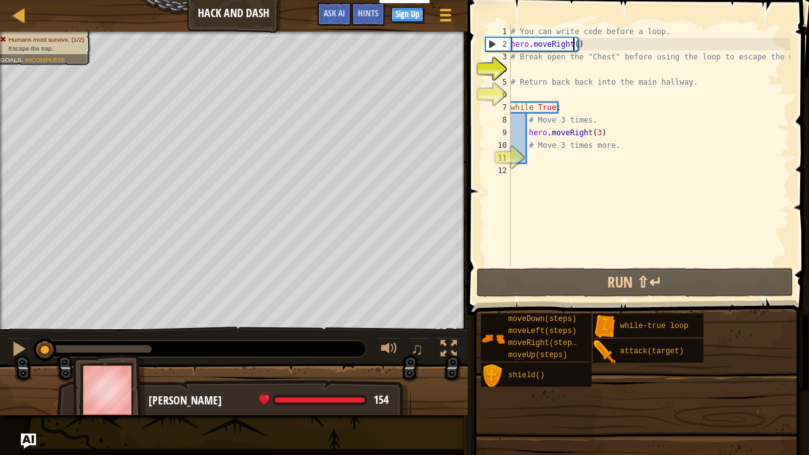
click at [572, 43] on div "# You can write code before a loop. hero . moveRight ( ) # Break open the "Ches…" at bounding box center [649, 158] width 282 height 266
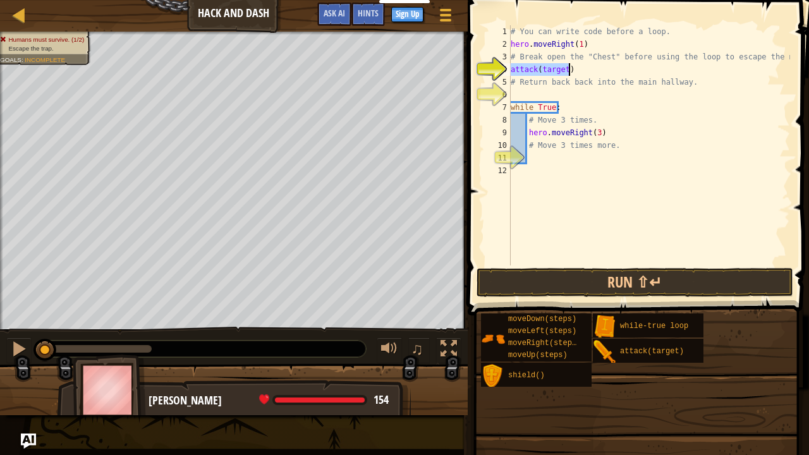
scroll to position [6, 4]
click at [558, 68] on div "# You can write code before a loop. hero . moveRight ( 1 ) # Break open the "Ch…" at bounding box center [649, 145] width 282 height 240
click at [558, 68] on div "# You can write code before a loop. hero . moveRight ( 1 ) # Break open the "Ch…" at bounding box center [649, 158] width 282 height 266
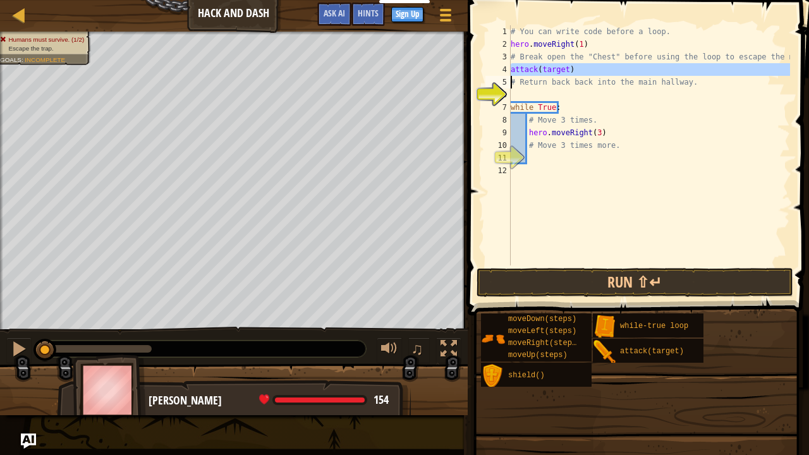
click at [550, 59] on div "# You can write code before a loop. hero . moveRight ( 1 ) # Break open the "Ch…" at bounding box center [649, 158] width 282 height 266
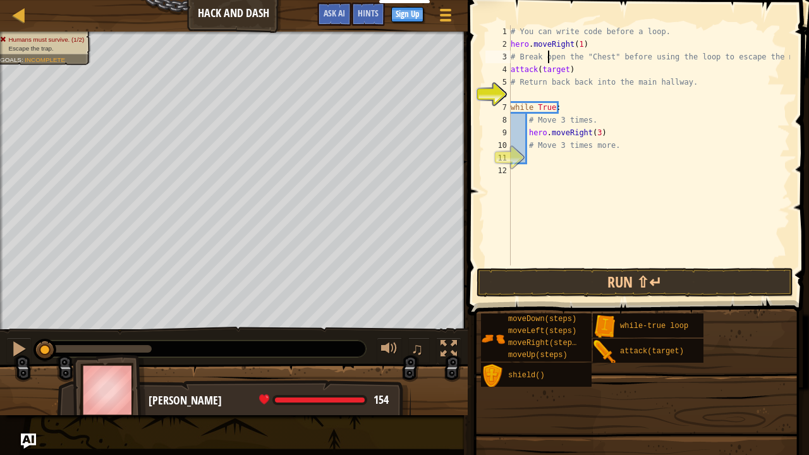
click at [553, 68] on div "# You can write code before a loop. hero . moveRight ( 1 ) # Break open the "Ch…" at bounding box center [649, 158] width 282 height 266
drag, startPoint x: 564, startPoint y: 68, endPoint x: 540, endPoint y: 70, distance: 24.1
click at [540, 70] on div "# You can write code before a loop. hero . moveRight ( 1 ) # Break open the "Ch…" at bounding box center [649, 158] width 282 height 266
click at [579, 123] on div "# You can write code before a loop. hero . moveRight ( 1 ) # Break open the "Ch…" at bounding box center [649, 158] width 282 height 266
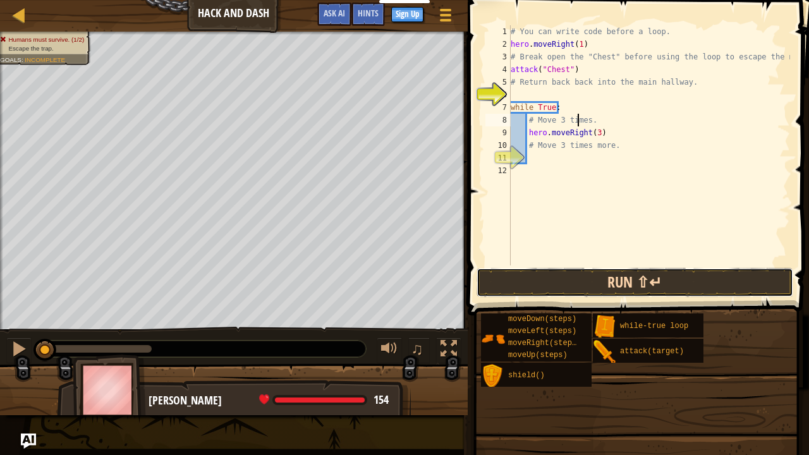
click at [629, 281] on button "Run ⇧↵" at bounding box center [635, 282] width 317 height 29
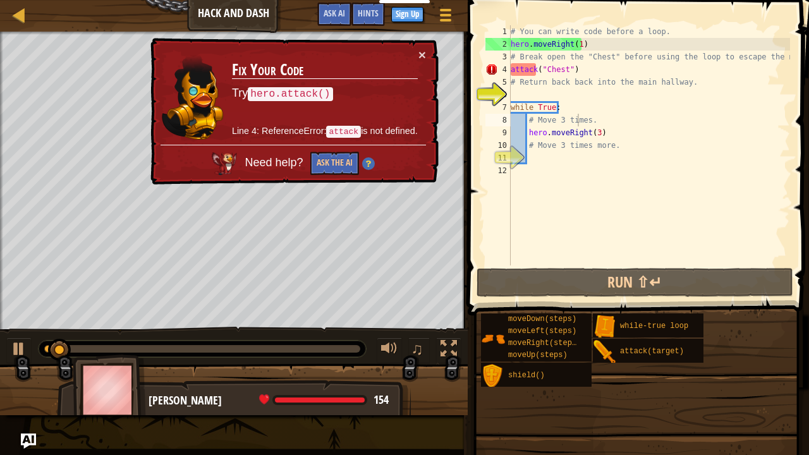
click at [428, 50] on div "× Fix Your Code Try hero.attack() Line 4: ReferenceError: attack is not defined…" at bounding box center [293, 111] width 291 height 147
click at [422, 51] on div "× Fix Your Code Try hero.attack() Line 4: ReferenceError: attack is not defined…" at bounding box center [293, 111] width 291 height 147
click at [420, 52] on button "×" at bounding box center [423, 54] width 8 height 13
click at [511, 68] on div "# You can write code before a loop. hero . moveRight ( 1 ) # Break open the "Ch…" at bounding box center [649, 158] width 282 height 266
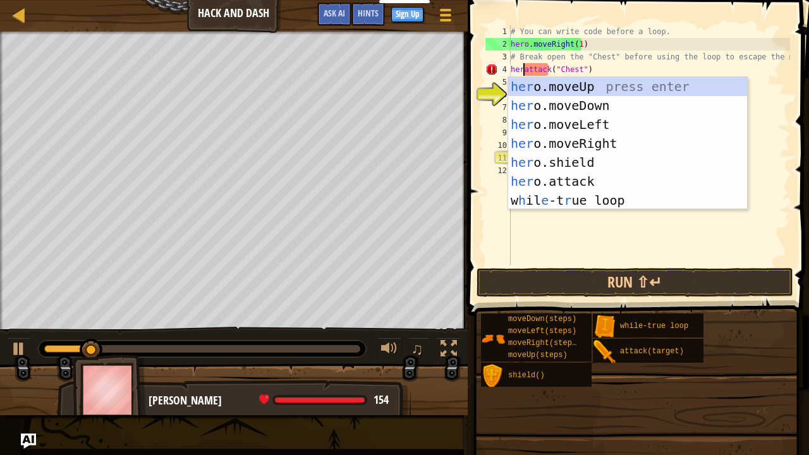
scroll to position [6, 1]
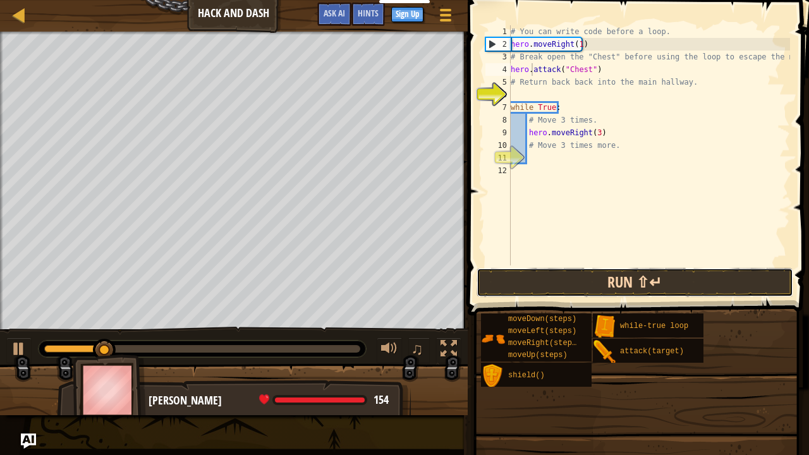
click at [565, 290] on button "Run ⇧↵" at bounding box center [635, 282] width 317 height 29
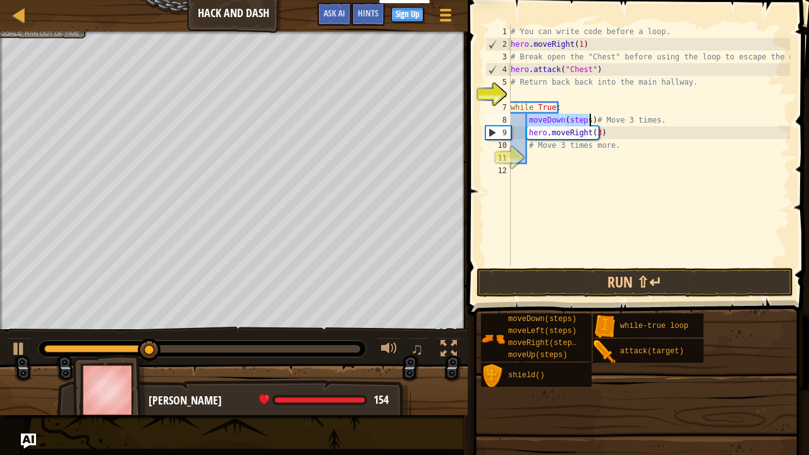
click at [584, 118] on div "# You can write code before a loop. hero . moveRight ( 1 ) # Break open the "Ch…" at bounding box center [649, 145] width 282 height 240
click at [584, 118] on div "# You can write code before a loop. hero . moveRight ( 1 ) # Break open the "Ch…" at bounding box center [649, 158] width 282 height 266
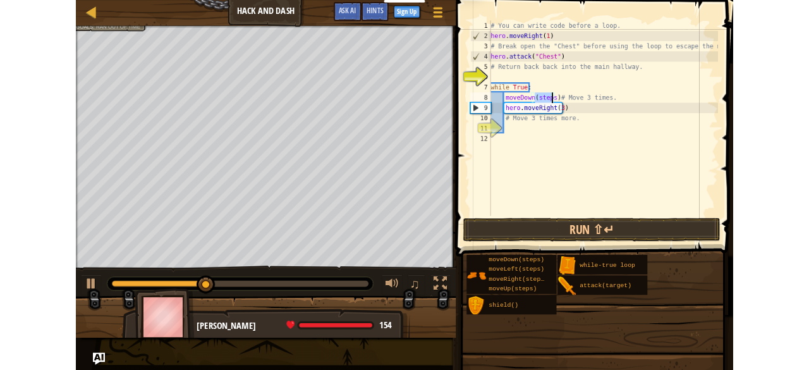
scroll to position [6, 4]
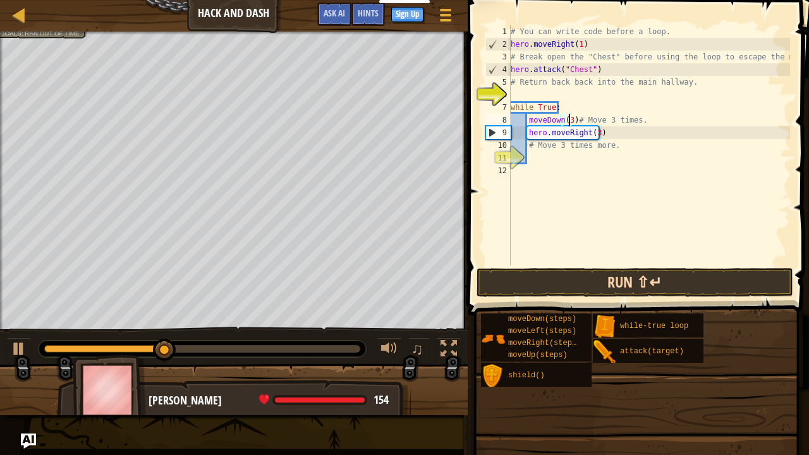
type textarea "moveDown(3)# Move 3 times."
click at [612, 279] on button "Run ⇧↵" at bounding box center [635, 282] width 317 height 29
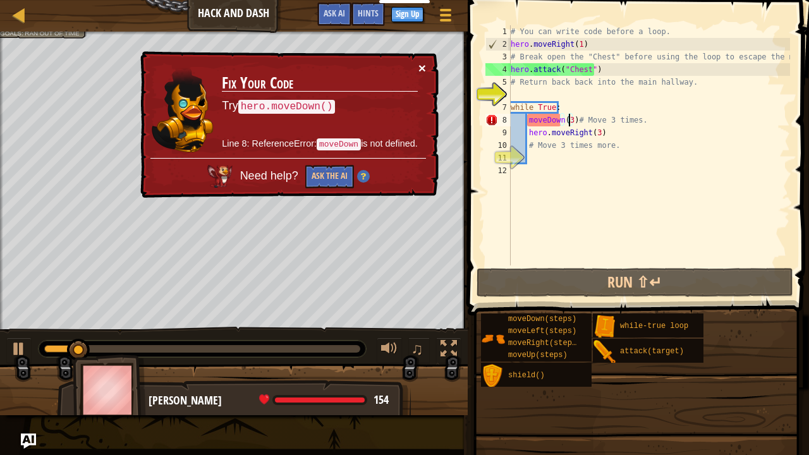
click at [424, 71] on button "×" at bounding box center [423, 67] width 8 height 13
click at [530, 119] on div "# You can write code before a loop. hero . moveRight ( 1 ) # Break open the "Ch…" at bounding box center [649, 158] width 282 height 266
click at [525, 119] on div "# You can write code before a loop. hero . moveRight ( 1 ) # Break open the "Ch…" at bounding box center [649, 158] width 282 height 266
